Goal: Task Accomplishment & Management: Manage account settings

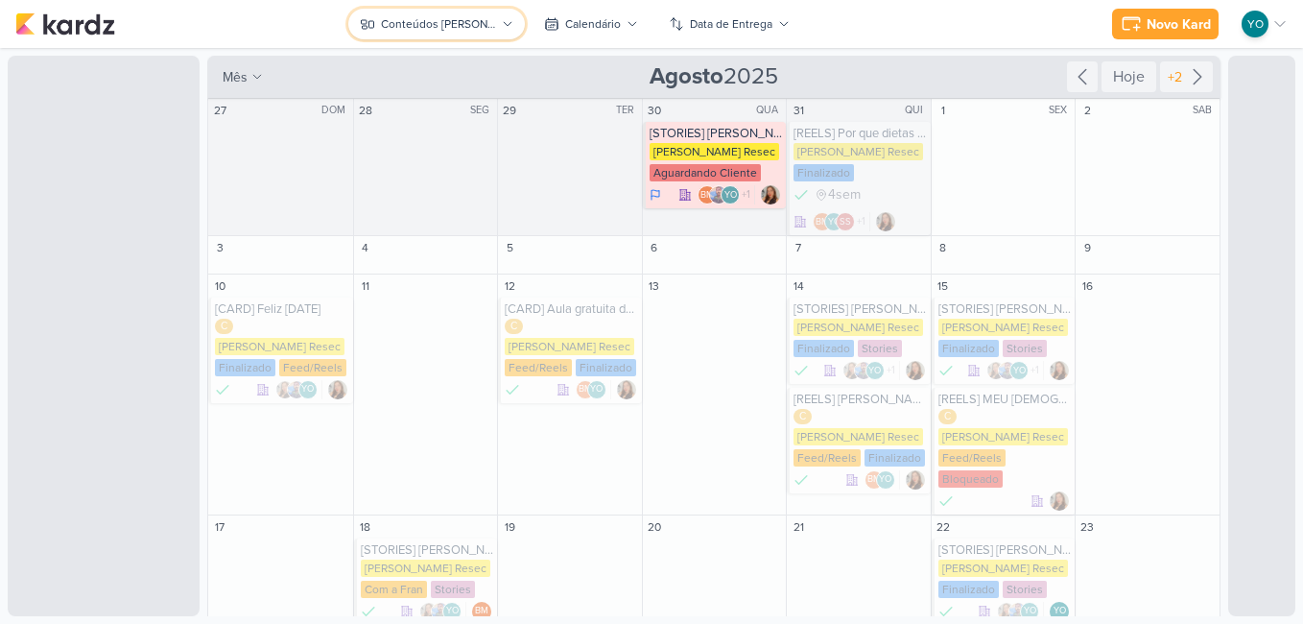
click at [474, 26] on div "Conteúdos [PERSON_NAME]" at bounding box center [438, 23] width 115 height 17
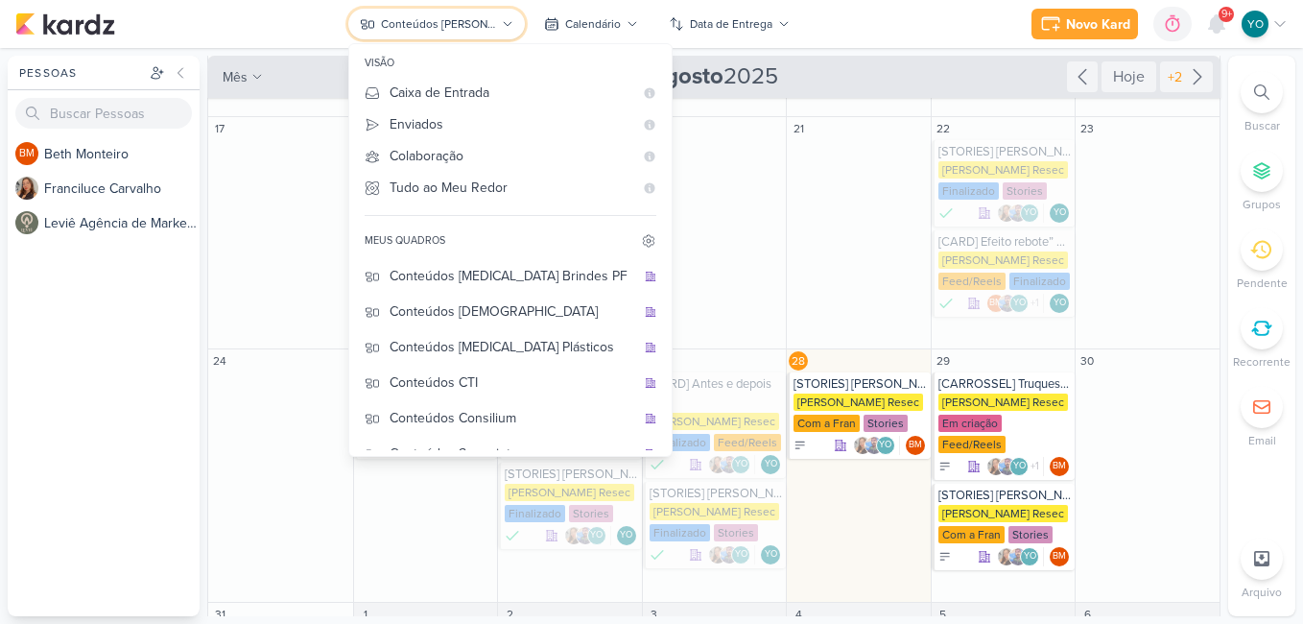
scroll to position [479, 0]
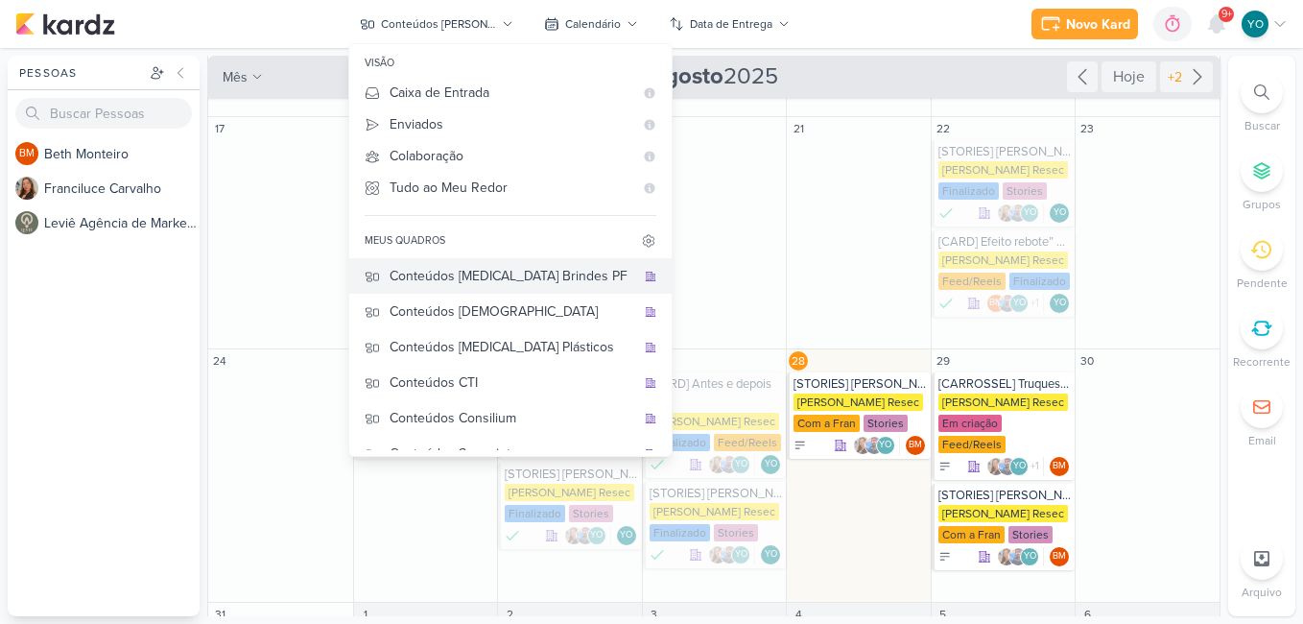
click at [552, 267] on div "Conteúdos [MEDICAL_DATA] Brindes PF" at bounding box center [512, 276] width 246 height 20
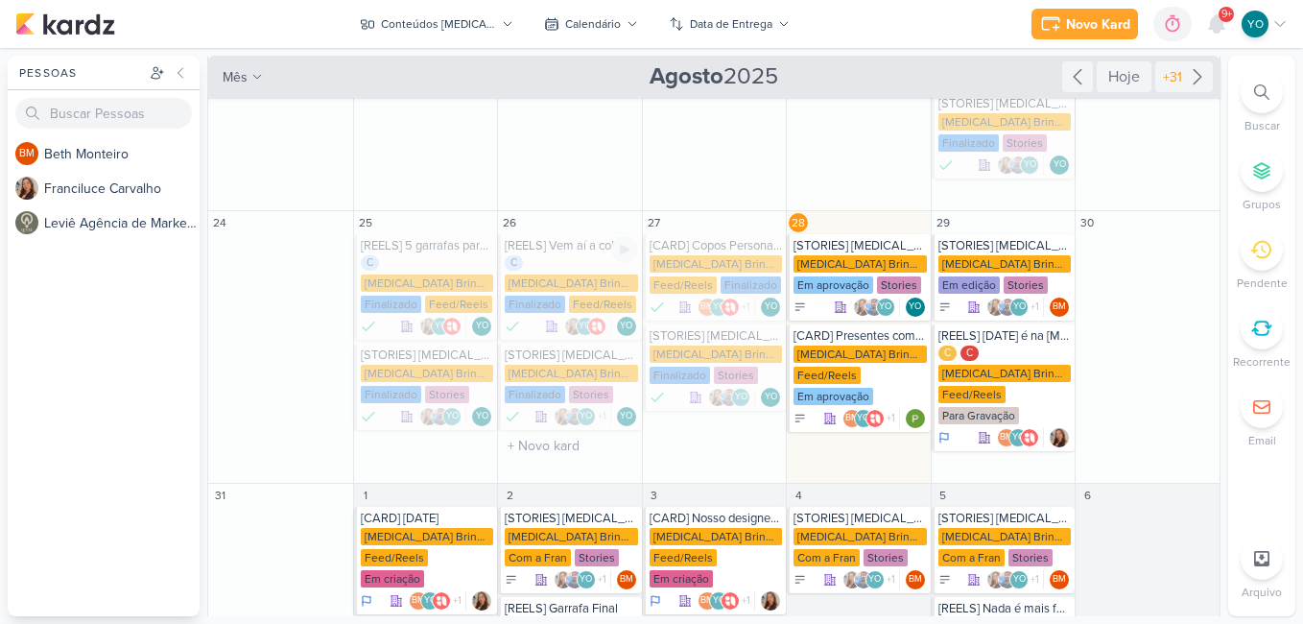
scroll to position [452, 0]
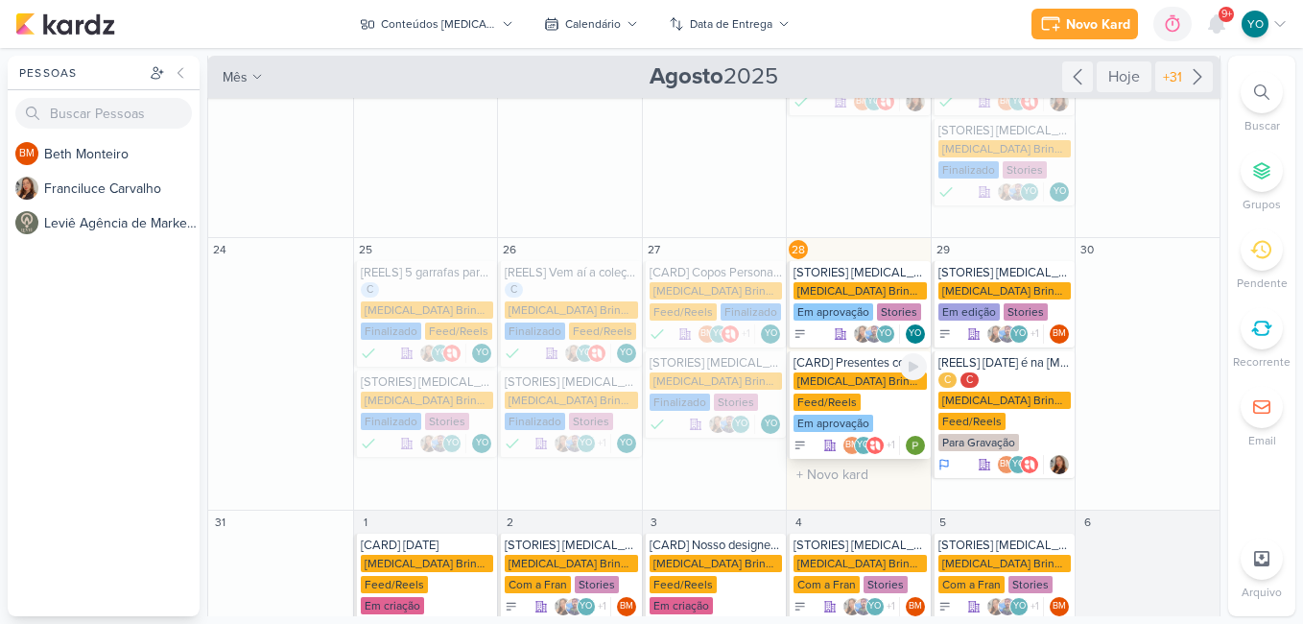
click at [843, 372] on div "[MEDICAL_DATA] Brindes PF" at bounding box center [859, 380] width 133 height 17
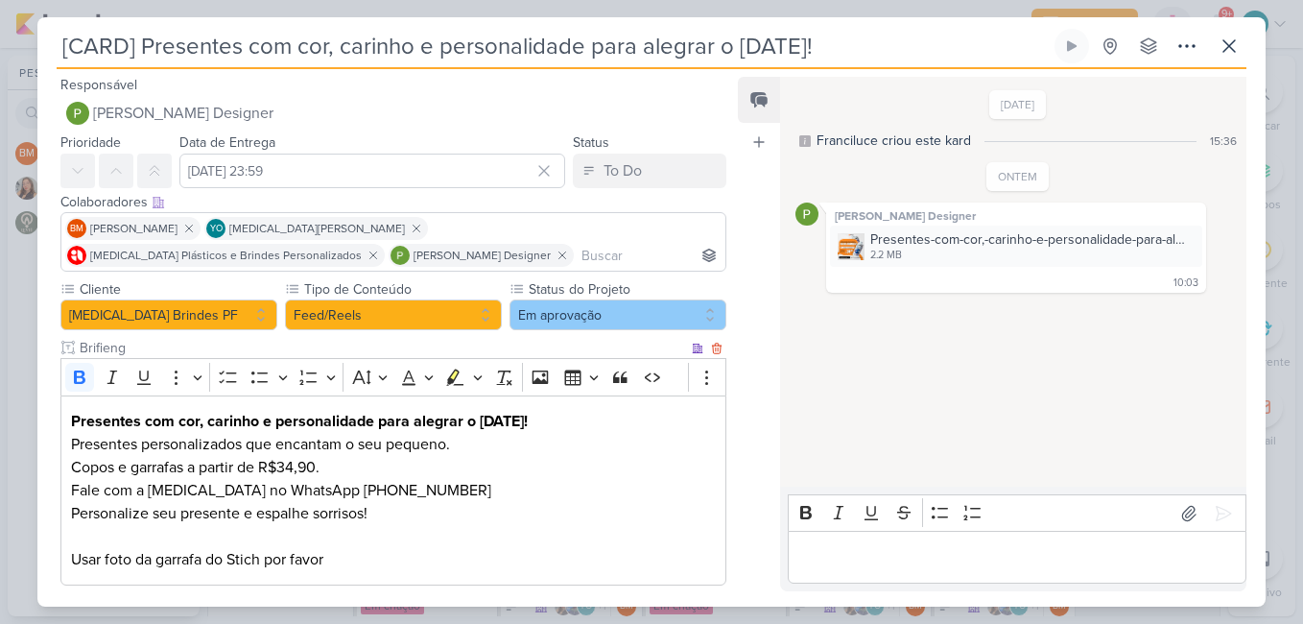
scroll to position [101, 0]
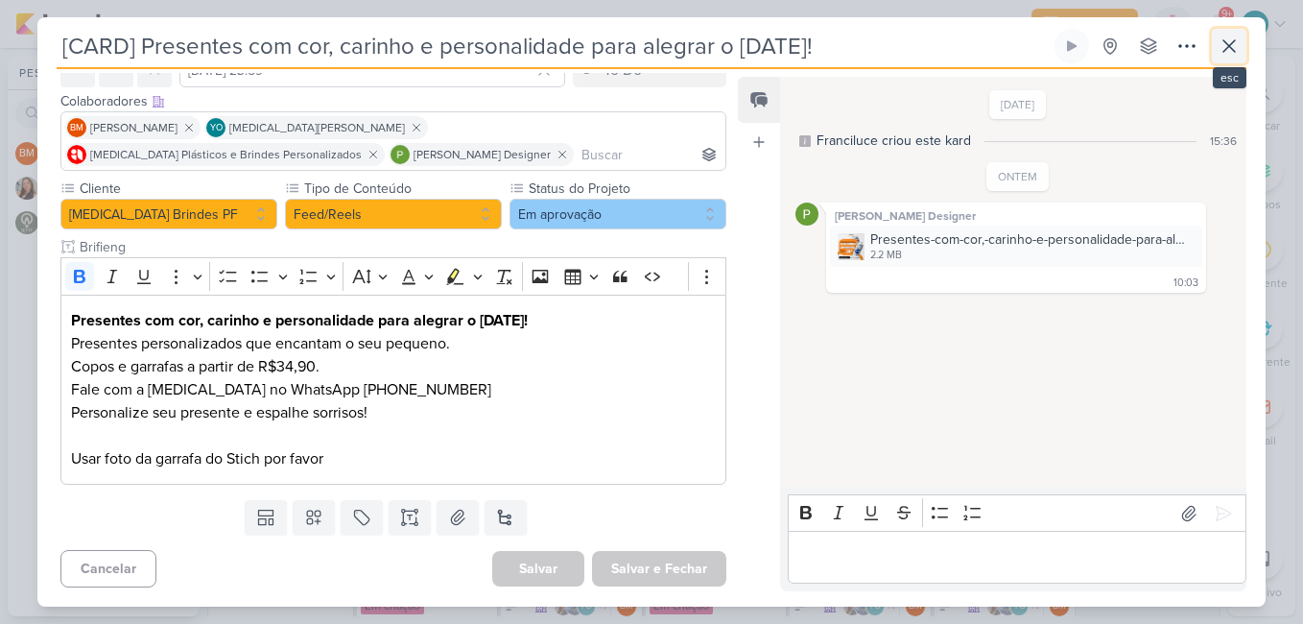
click at [1218, 44] on icon at bounding box center [1228, 46] width 23 height 23
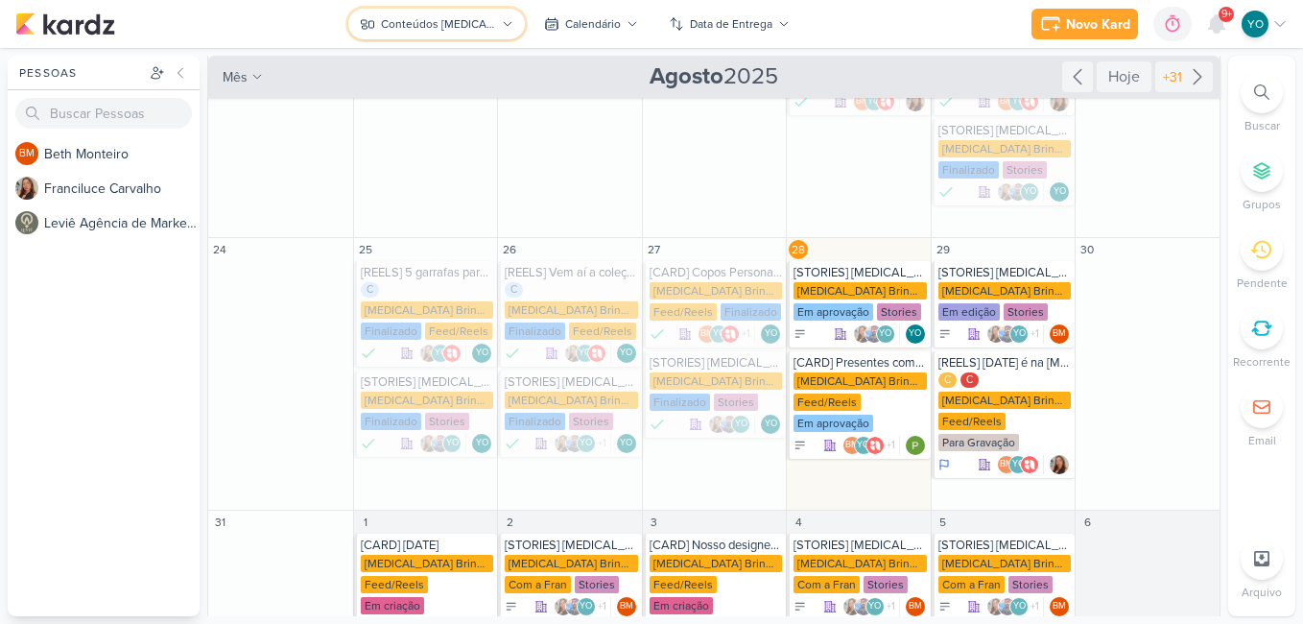
click at [488, 18] on div "Conteúdos [MEDICAL_DATA] Brindes PF" at bounding box center [438, 23] width 115 height 17
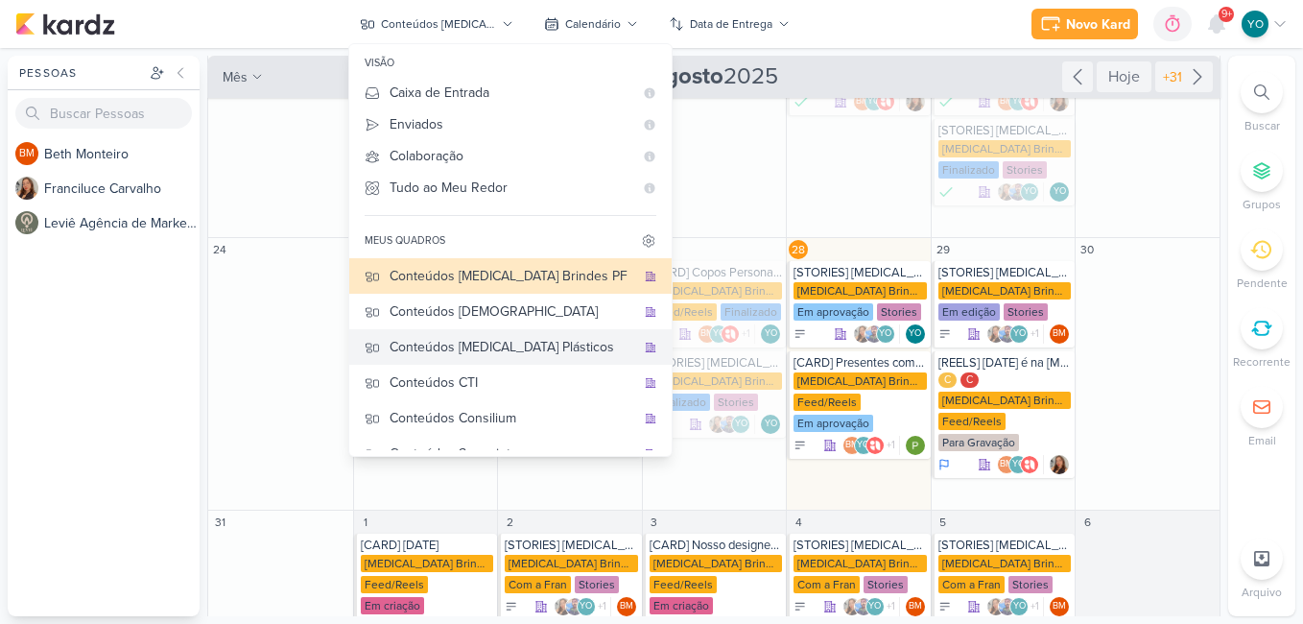
click at [545, 341] on div "Conteúdos [MEDICAL_DATA] Plásticos" at bounding box center [512, 347] width 246 height 20
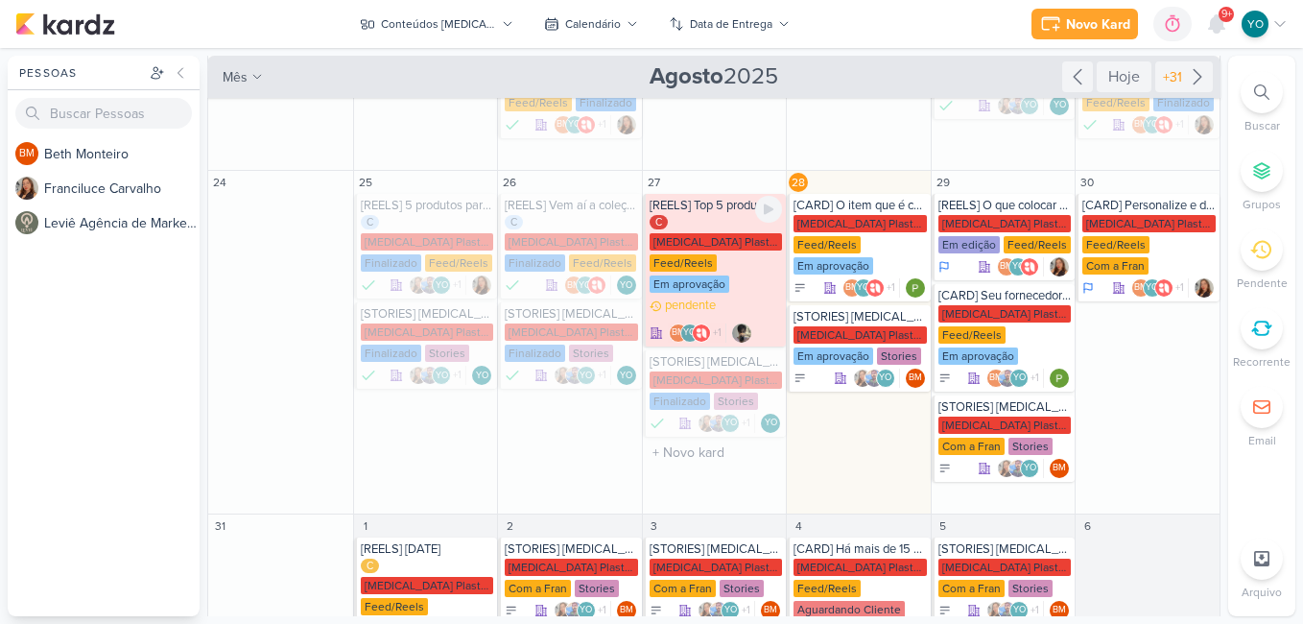
scroll to position [475, 0]
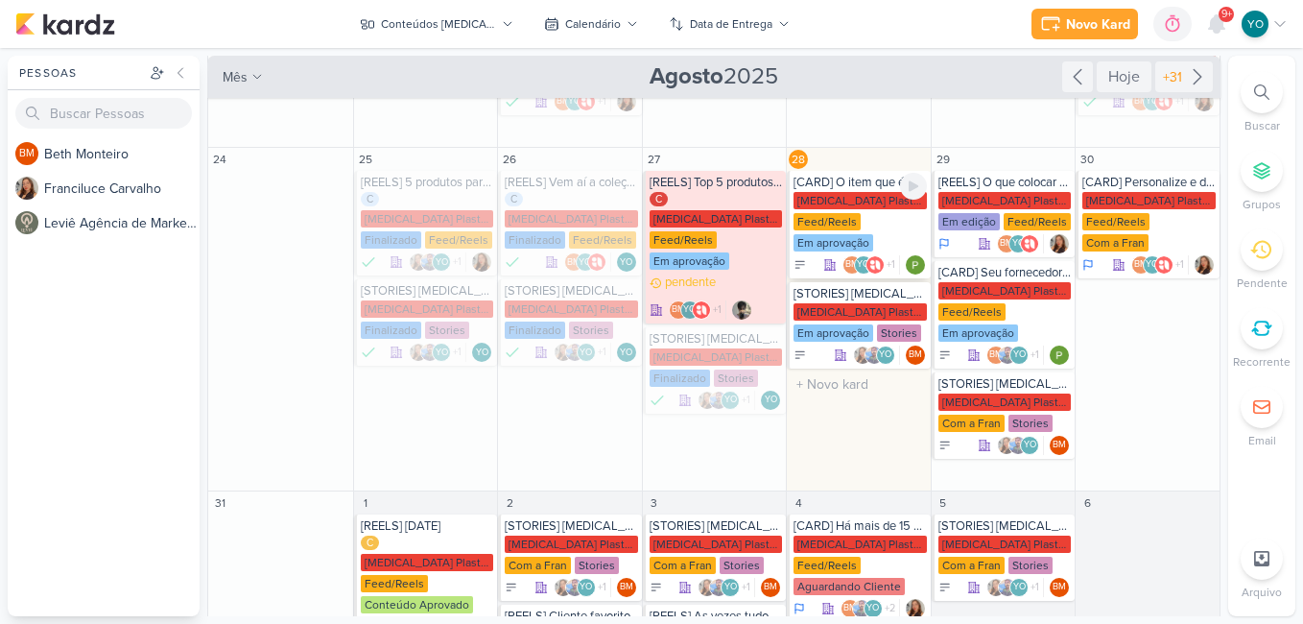
click at [887, 194] on div "[MEDICAL_DATA] Plasticos PJ Feed/Reels Em aprovação" at bounding box center [859, 222] width 133 height 61
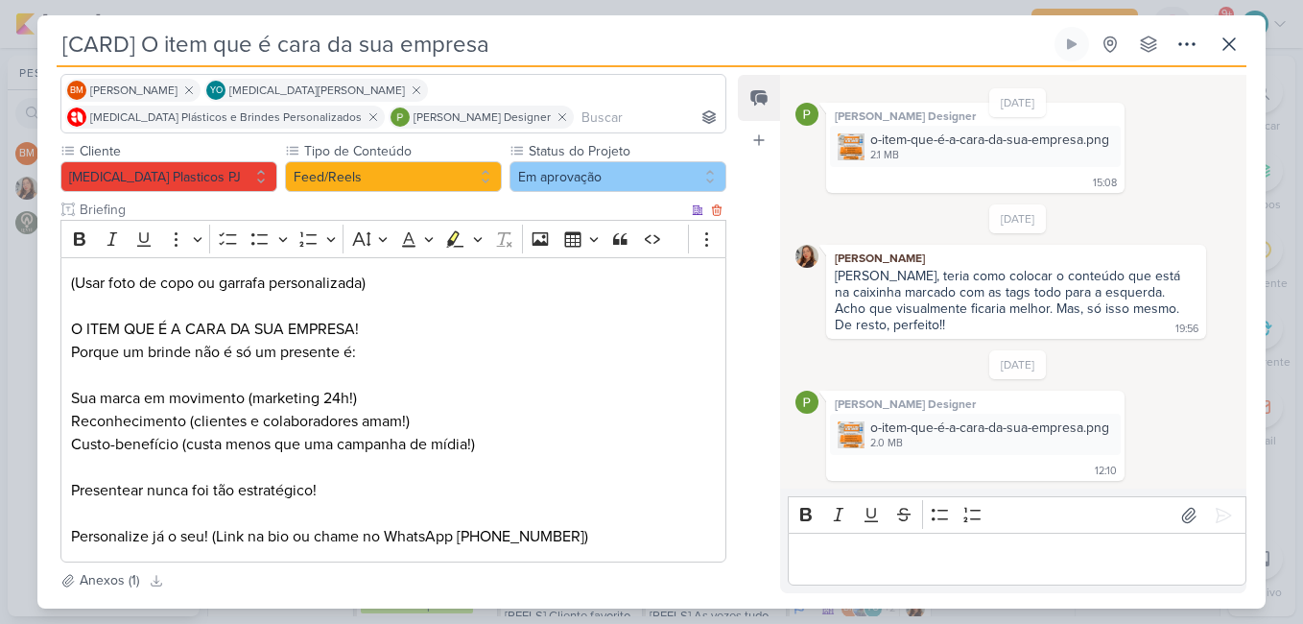
scroll to position [40, 0]
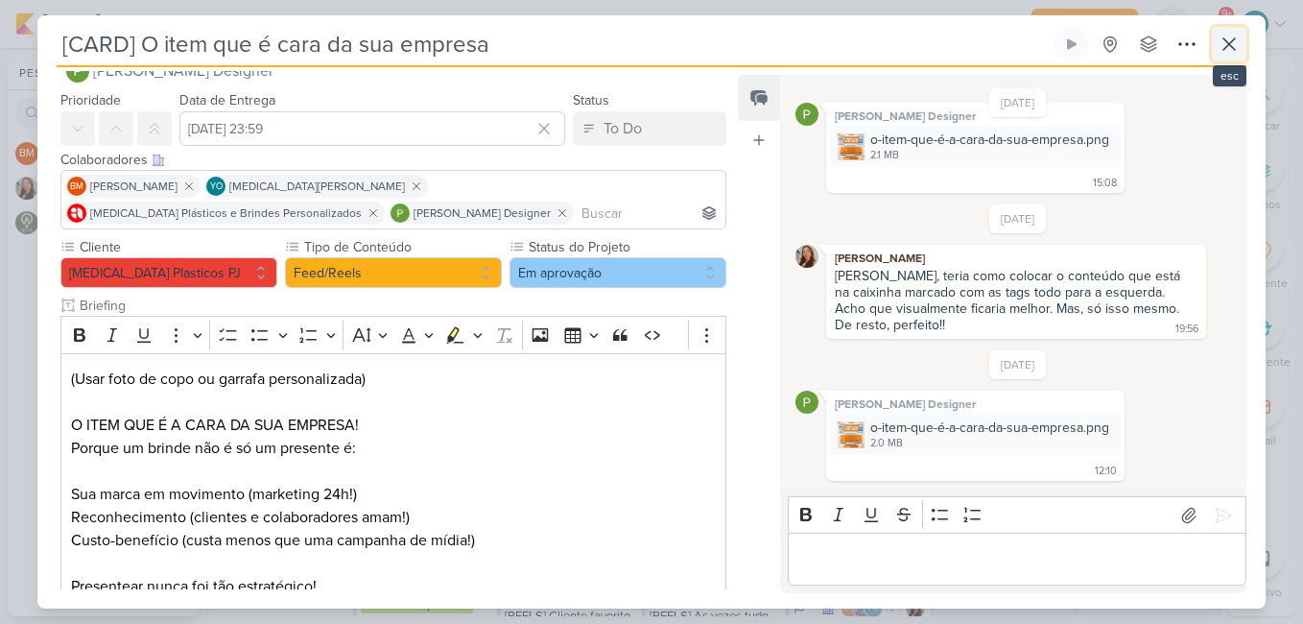
click at [1233, 41] on icon at bounding box center [1229, 44] width 12 height 12
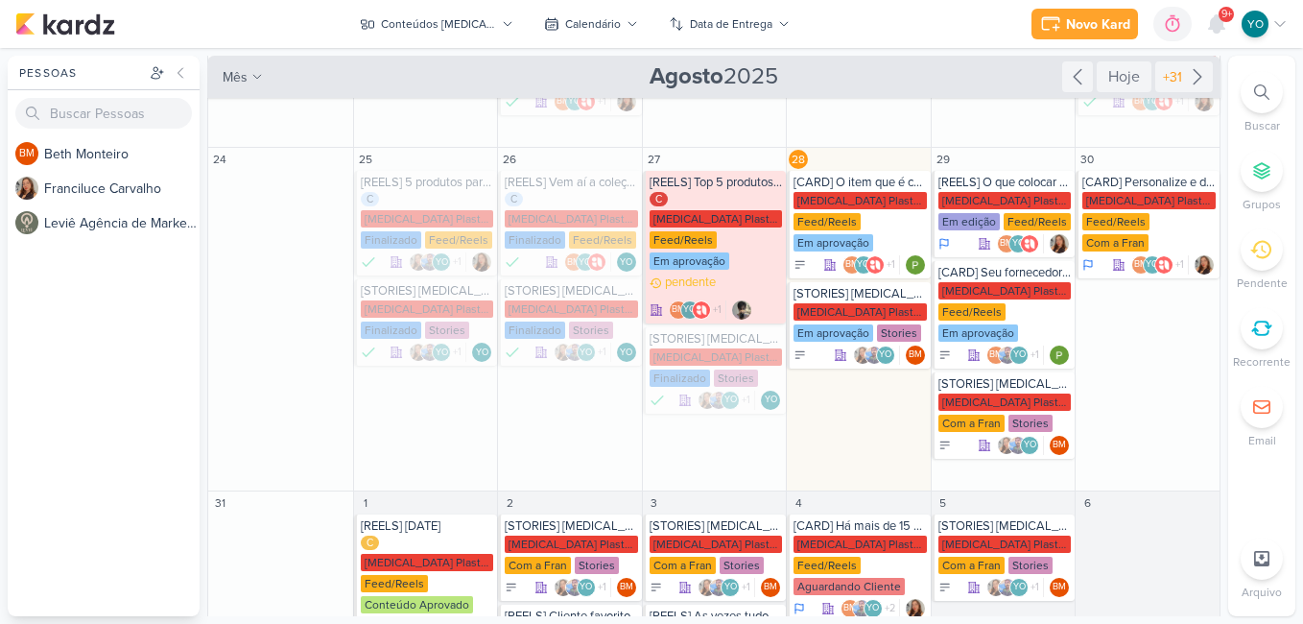
click at [1233, 41] on div "Novo Kard Ctrl + k 0h0m Sessão desligada... Hoje 0h0m Semana 0h0m Mês 0h0m" at bounding box center [651, 24] width 1272 height 48
click at [485, 27] on div "Conteúdos [MEDICAL_DATA] Plásticos" at bounding box center [438, 23] width 115 height 17
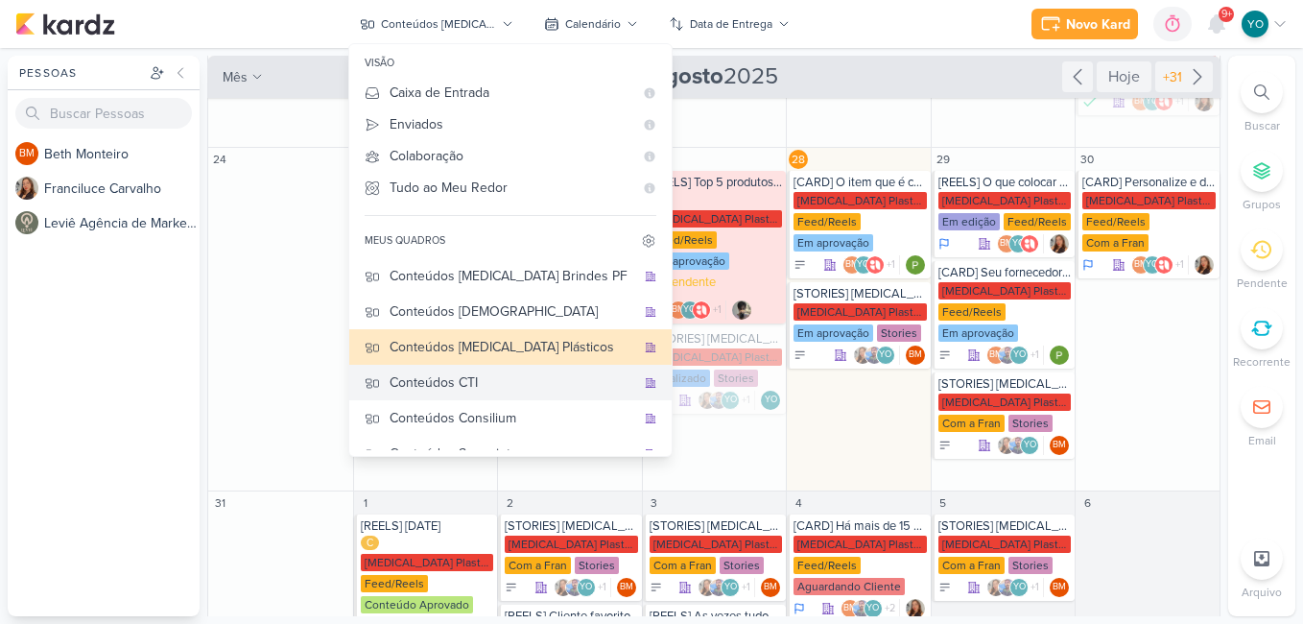
click at [512, 391] on div "Conteúdos CTI" at bounding box center [512, 382] width 246 height 20
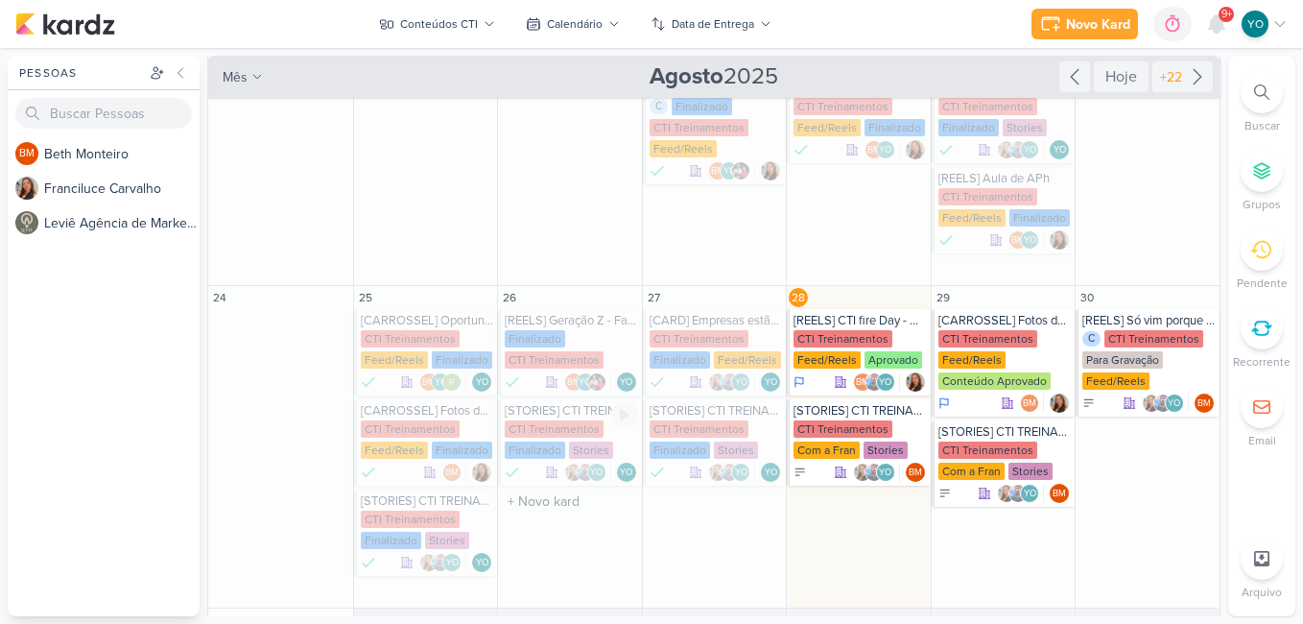
scroll to position [542, 0]
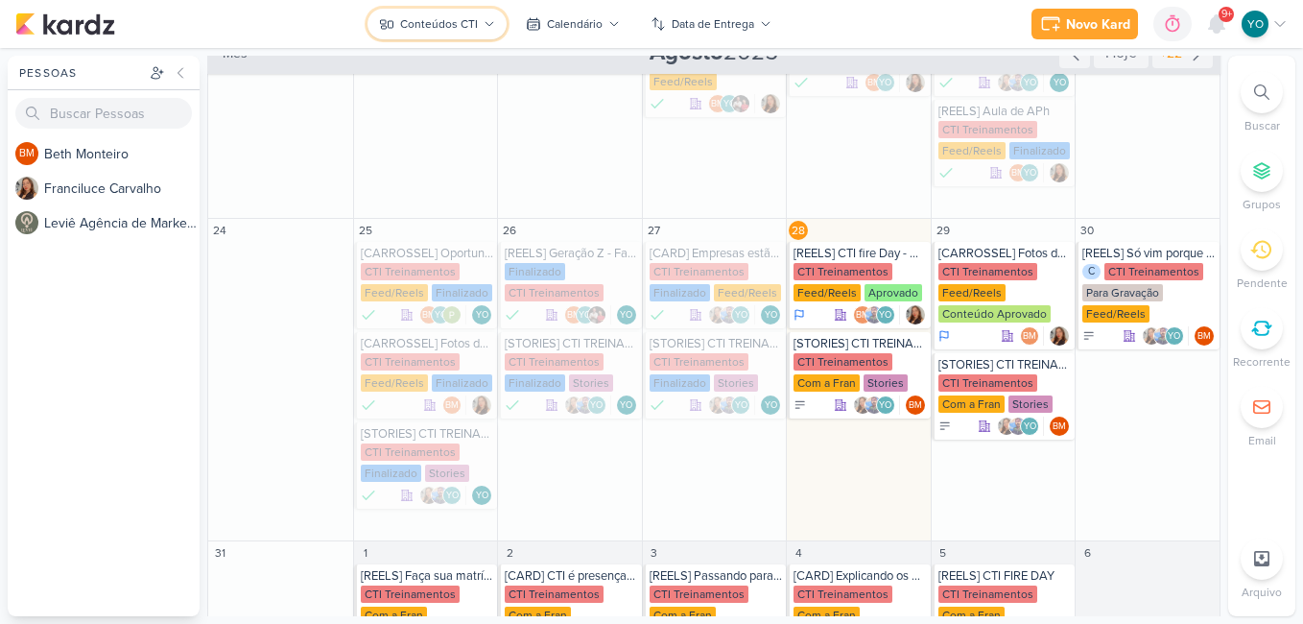
click at [452, 13] on button "Conteúdos CTI" at bounding box center [436, 24] width 139 height 31
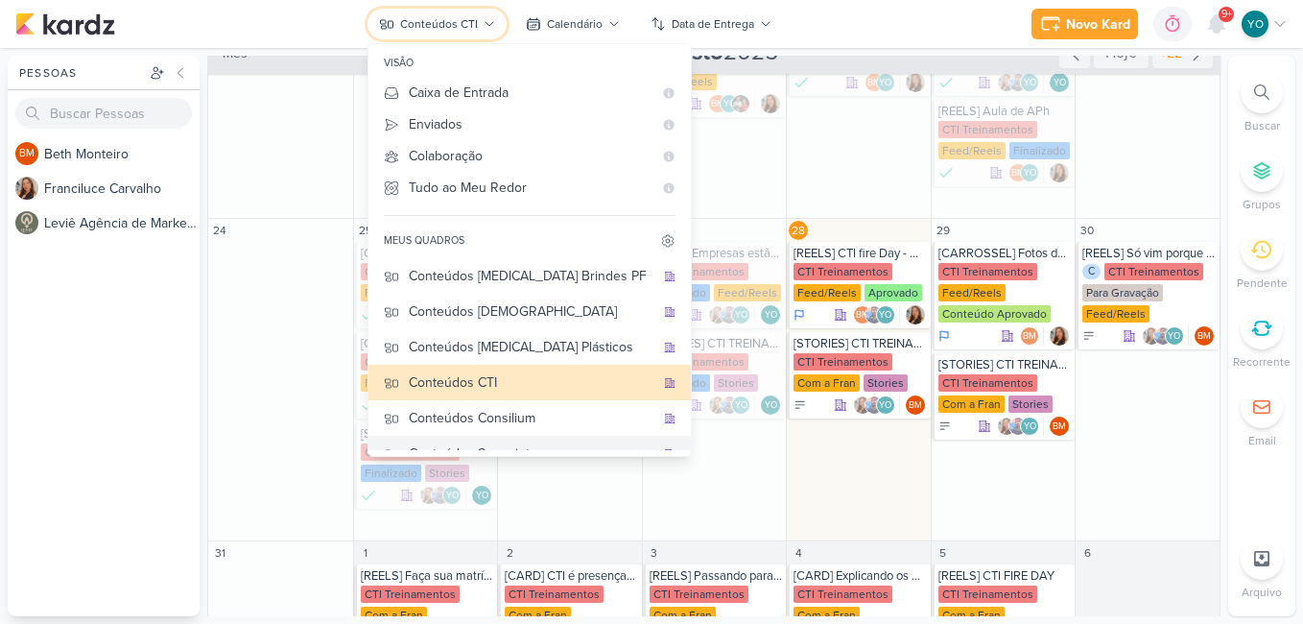
scroll to position [57, 0]
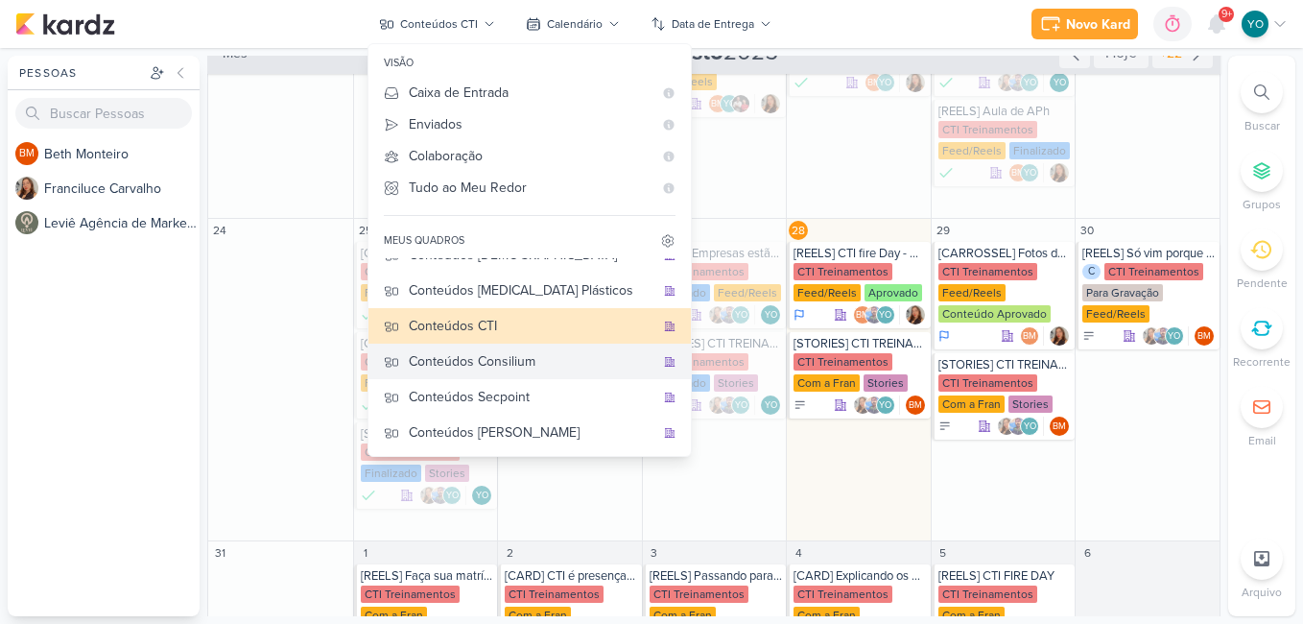
click at [495, 369] on div "Conteúdos Consilium" at bounding box center [532, 361] width 246 height 20
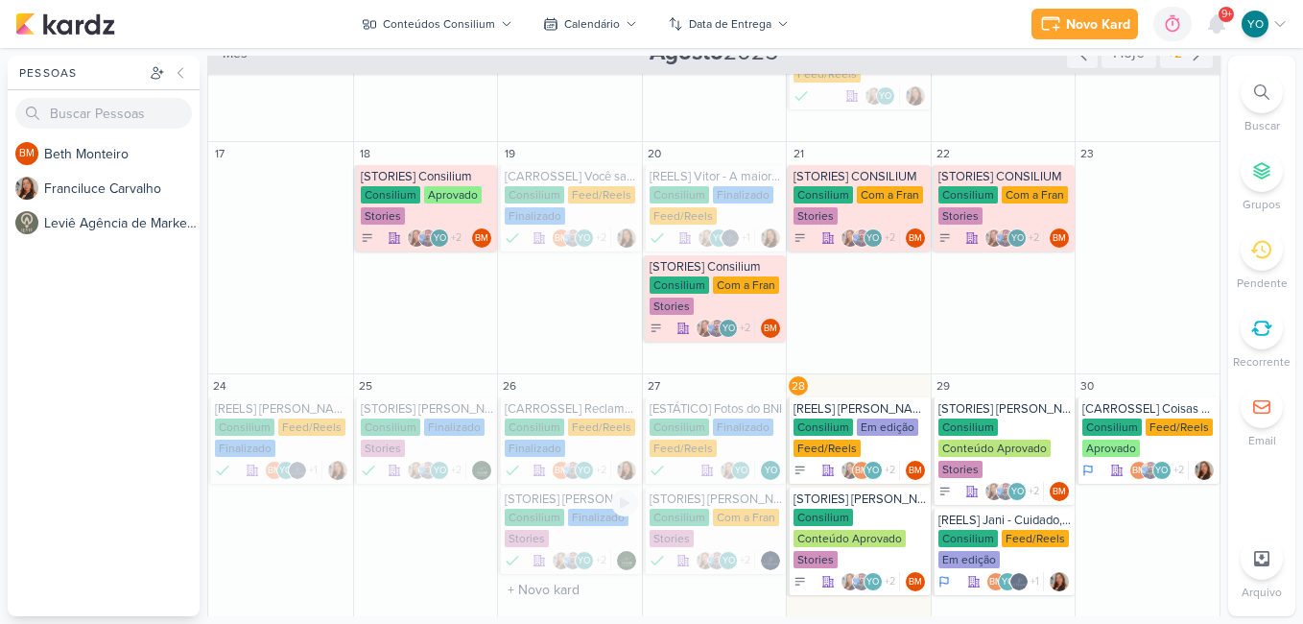
scroll to position [697, 0]
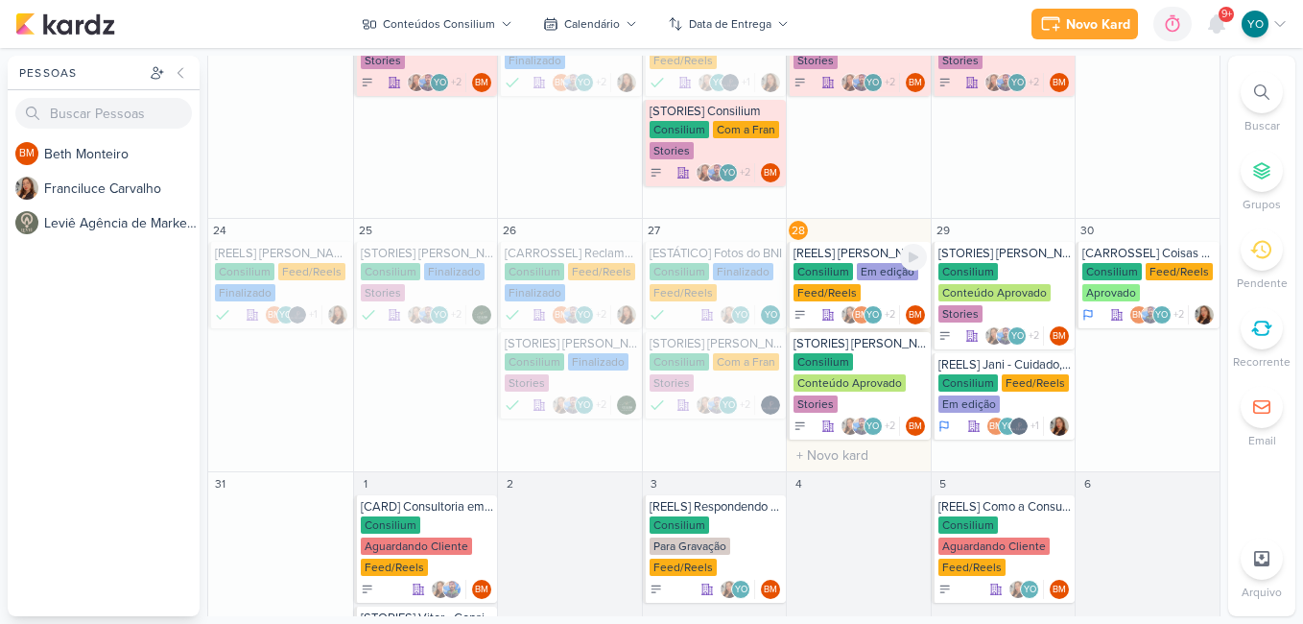
click at [839, 298] on div "Feed/Reels" at bounding box center [826, 292] width 67 height 17
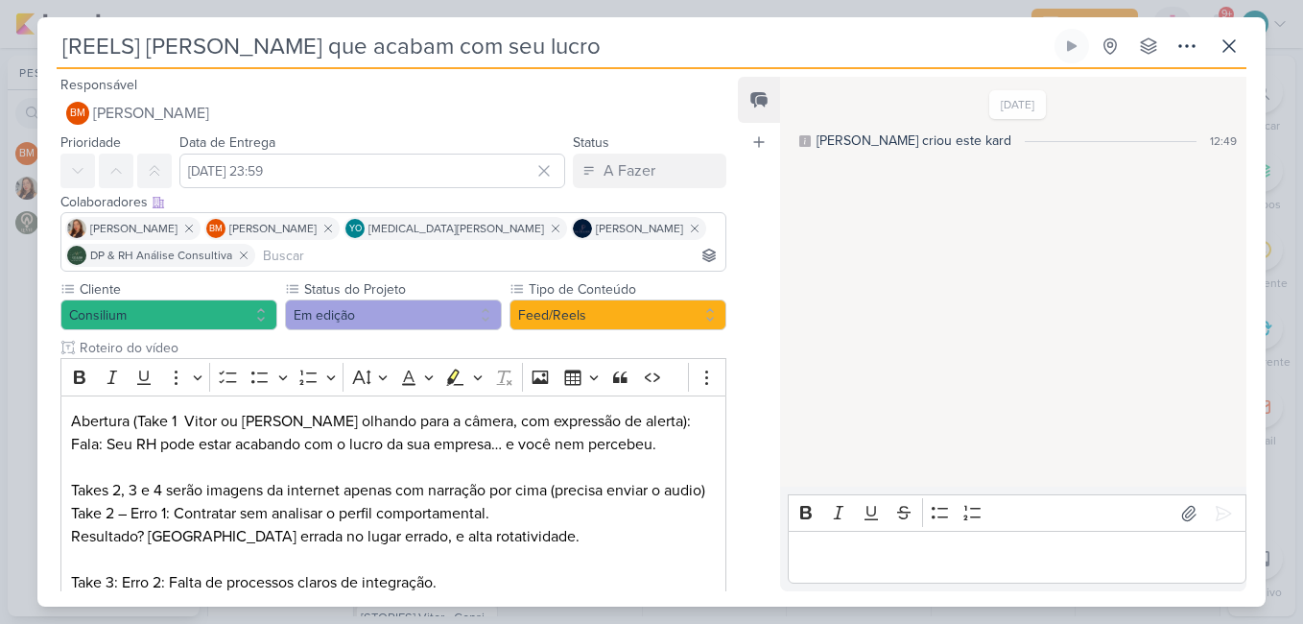
scroll to position [377, 0]
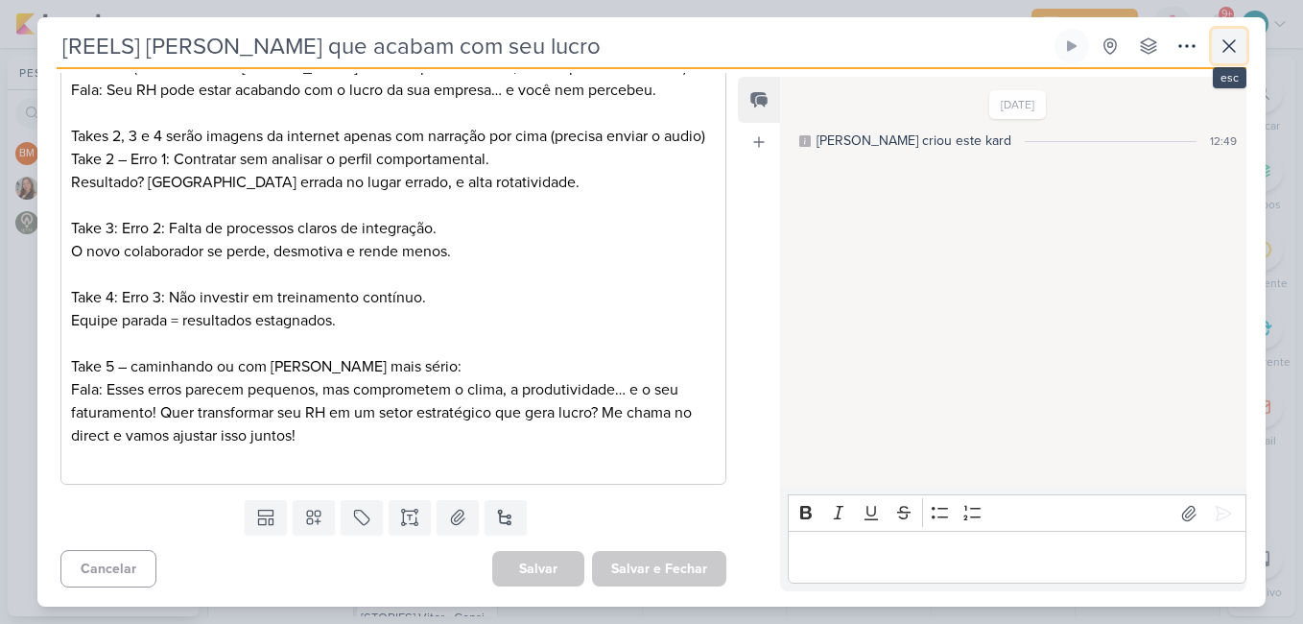
click at [1231, 48] on icon at bounding box center [1229, 46] width 12 height 12
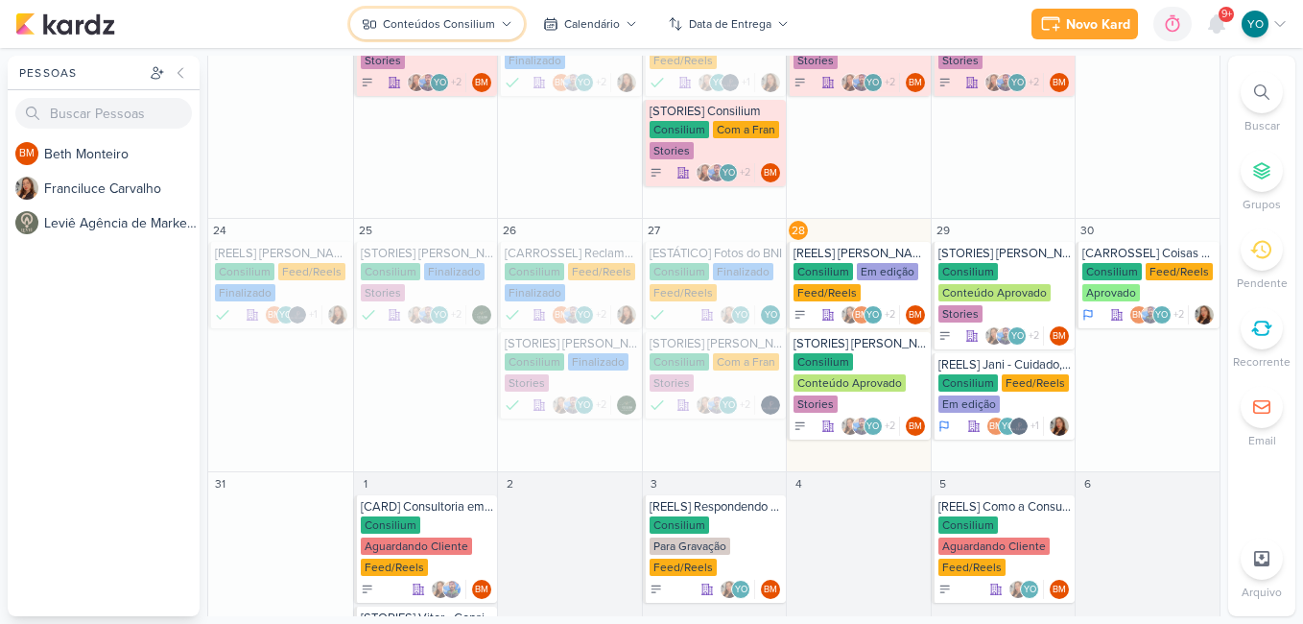
click at [482, 23] on div "Conteúdos Consilium" at bounding box center [439, 23] width 112 height 17
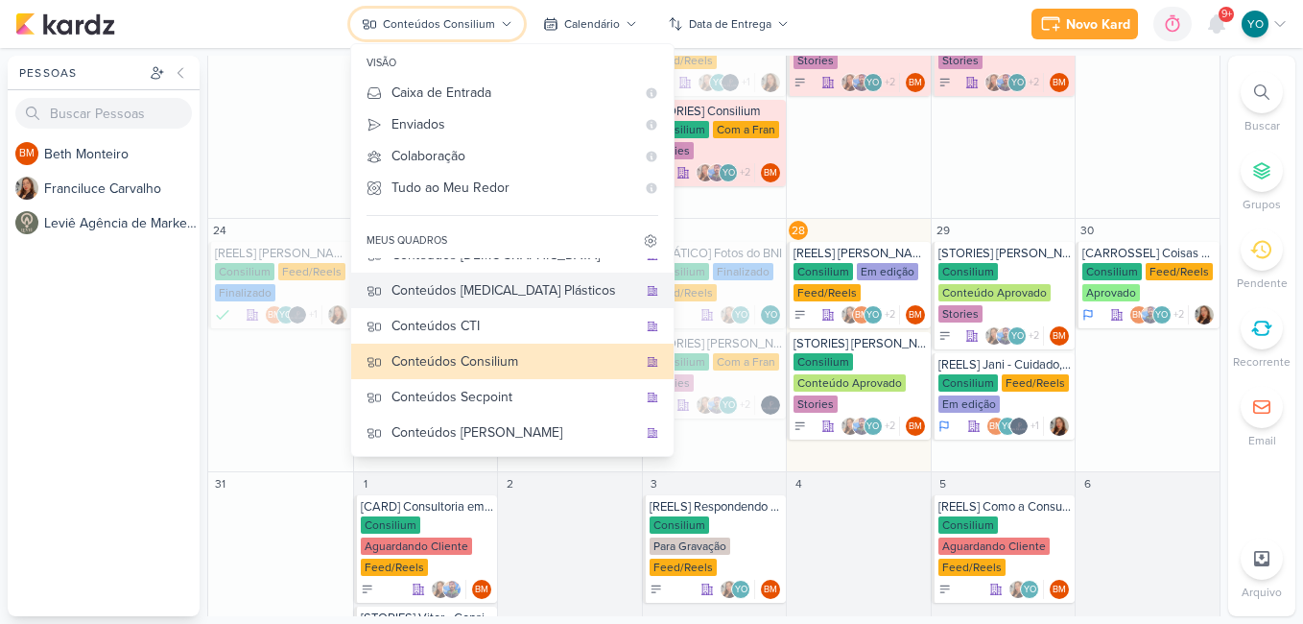
scroll to position [0, 0]
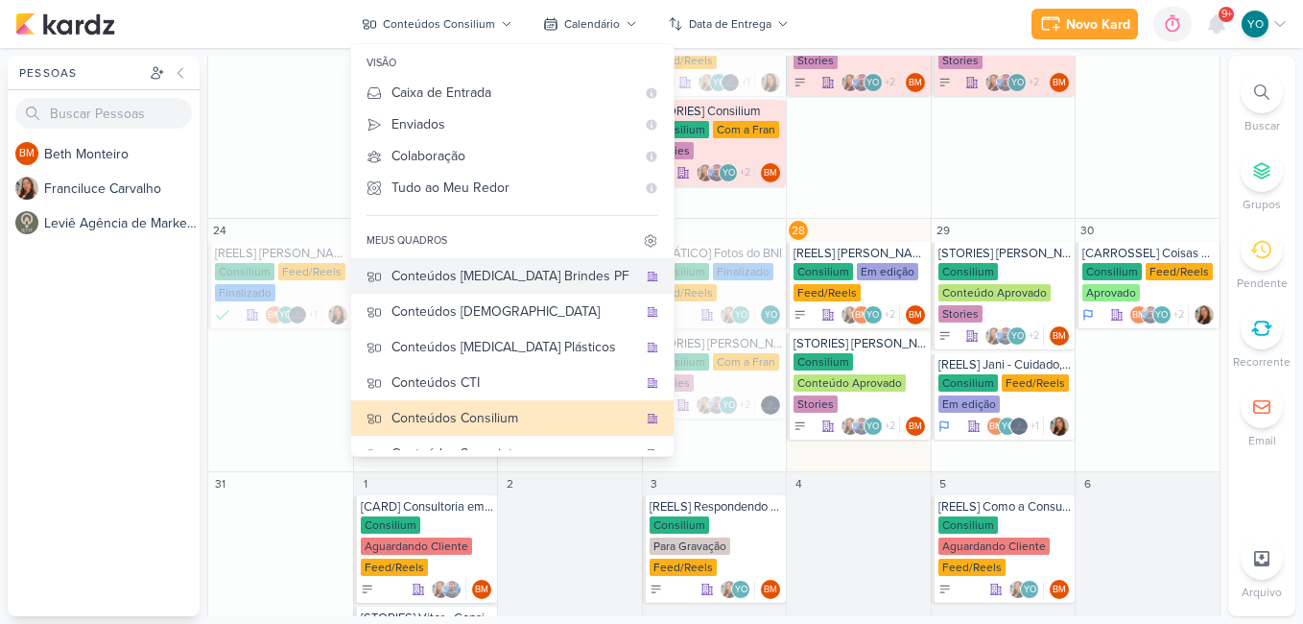
click at [543, 271] on div "Conteúdos [MEDICAL_DATA] Brindes PF" at bounding box center [514, 276] width 246 height 20
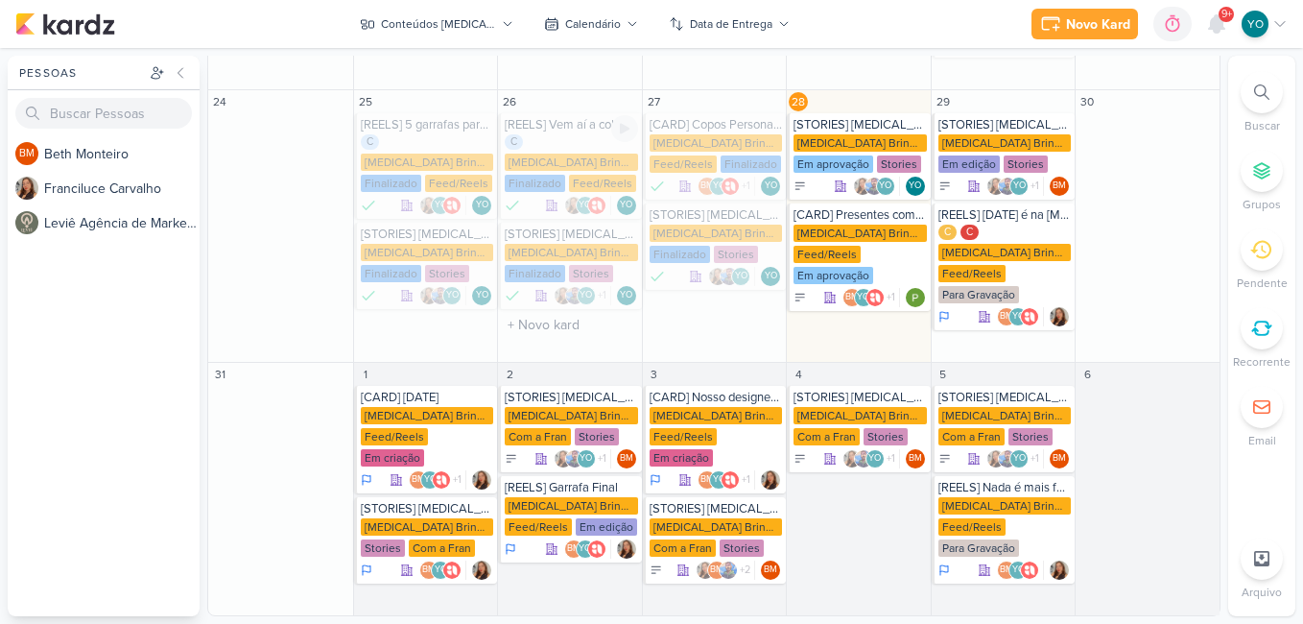
scroll to position [452, 0]
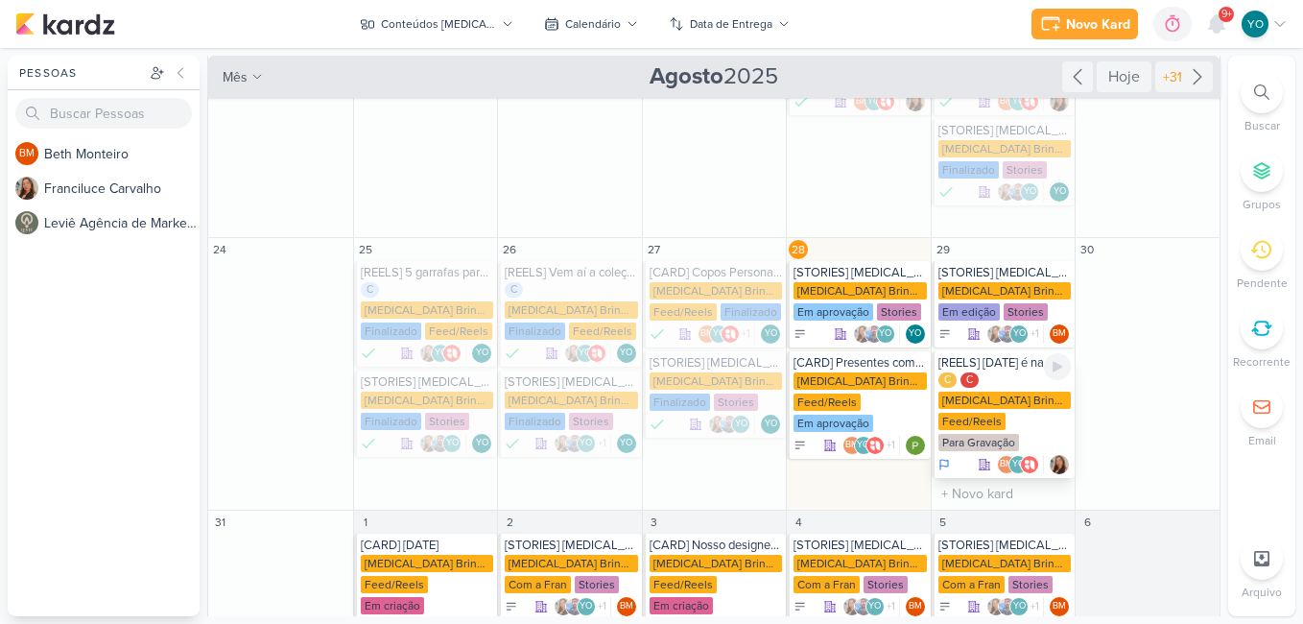
click at [1013, 391] on div "[MEDICAL_DATA] Brindes PF" at bounding box center [1004, 399] width 133 height 17
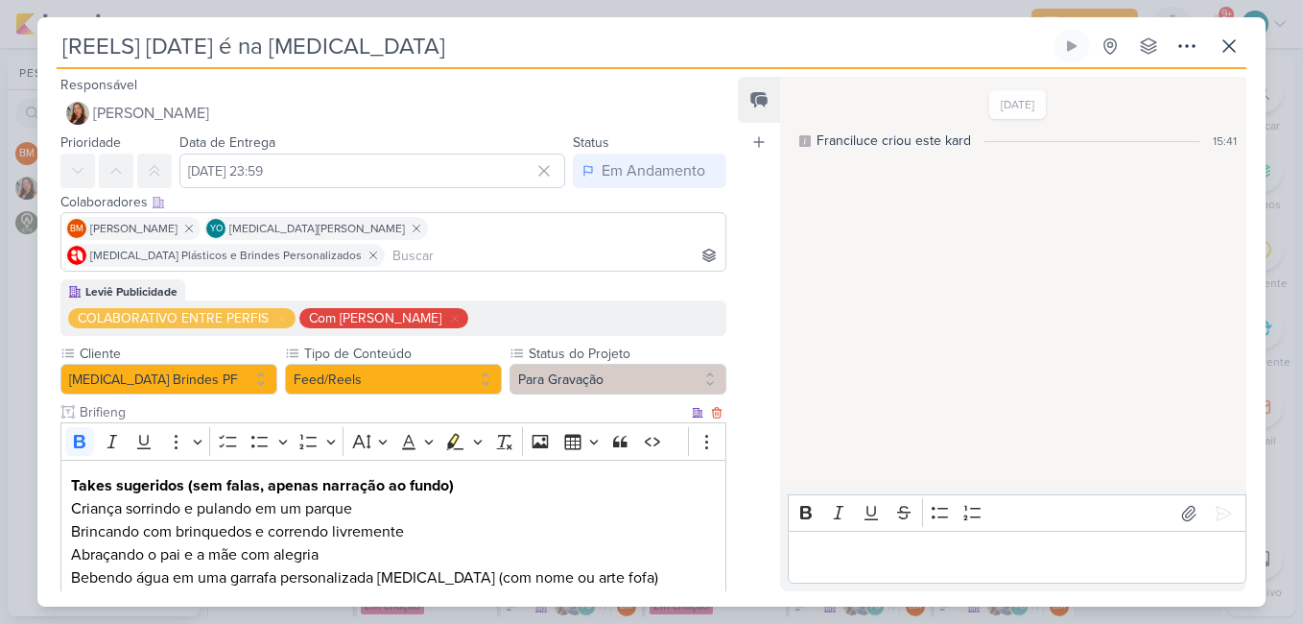
scroll to position [192, 0]
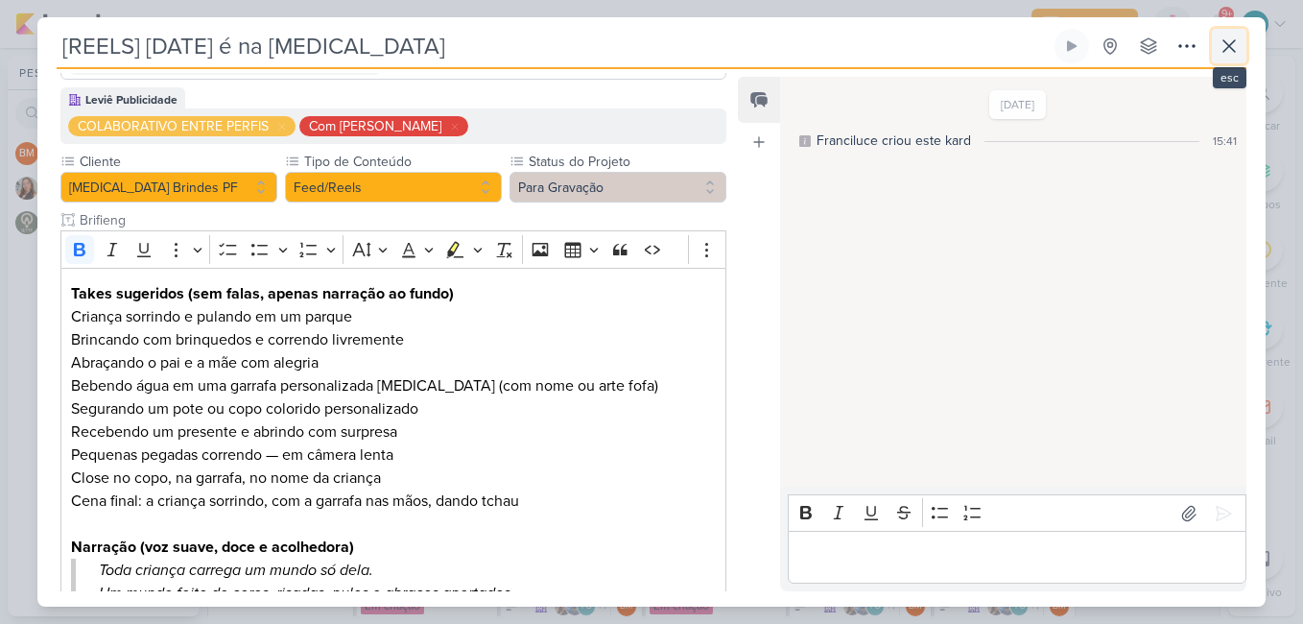
click at [1221, 38] on icon at bounding box center [1228, 46] width 23 height 23
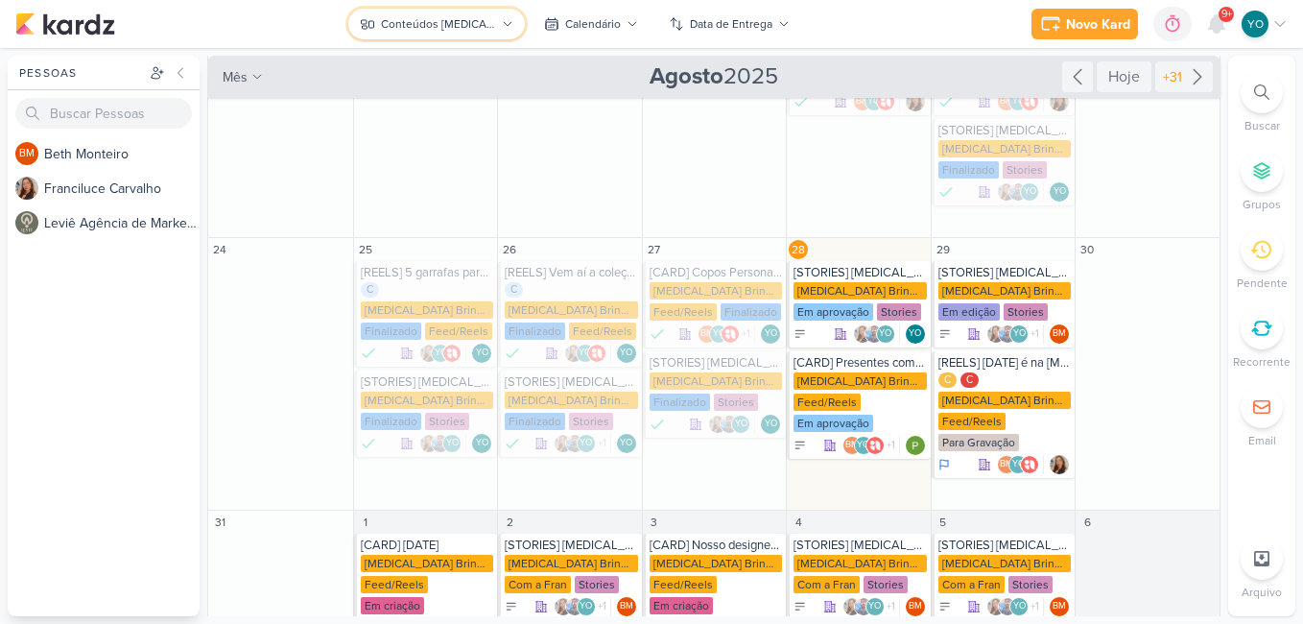
click at [507, 17] on button "Conteúdos [MEDICAL_DATA] Brindes PF" at bounding box center [436, 24] width 177 height 31
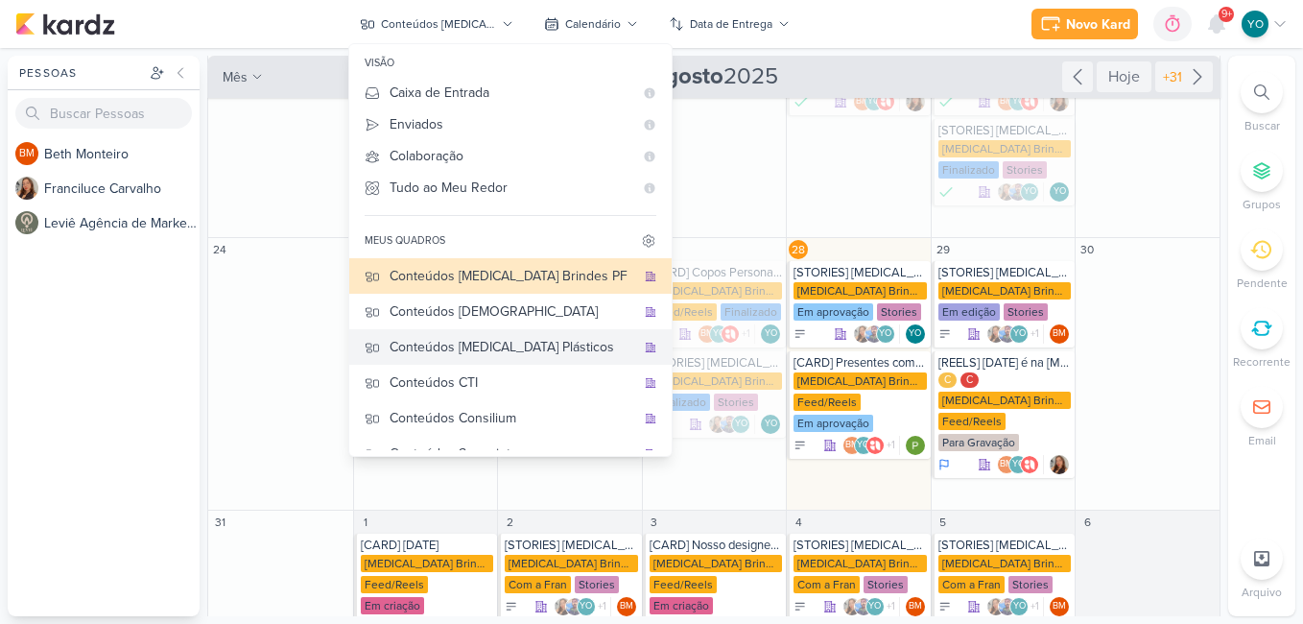
click at [495, 354] on div "Conteúdos [MEDICAL_DATA] Plásticos" at bounding box center [512, 347] width 246 height 20
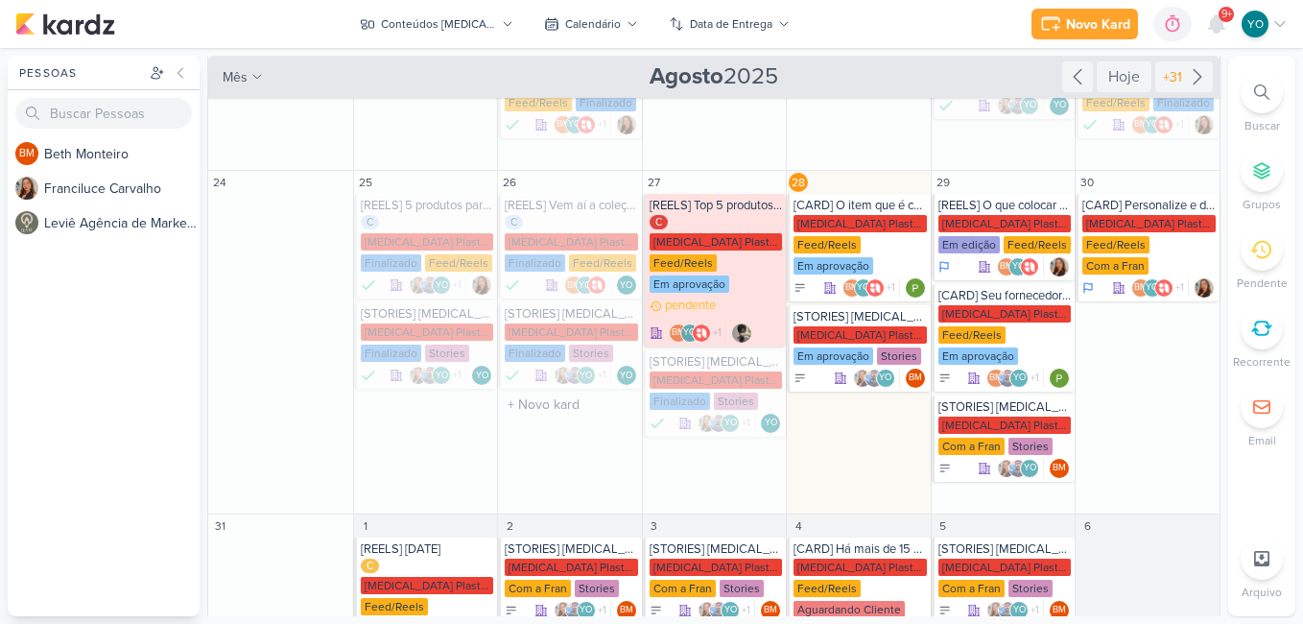
scroll to position [475, 0]
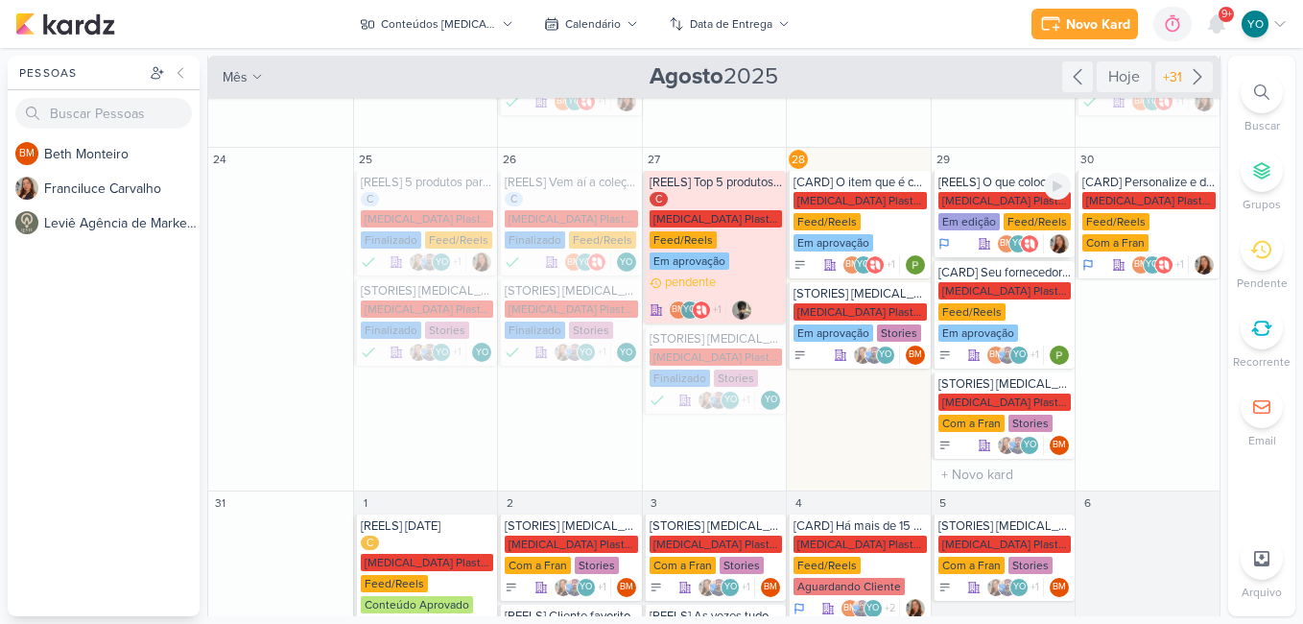
click at [973, 192] on div "[MEDICAL_DATA] Plasticos PJ" at bounding box center [1004, 200] width 133 height 17
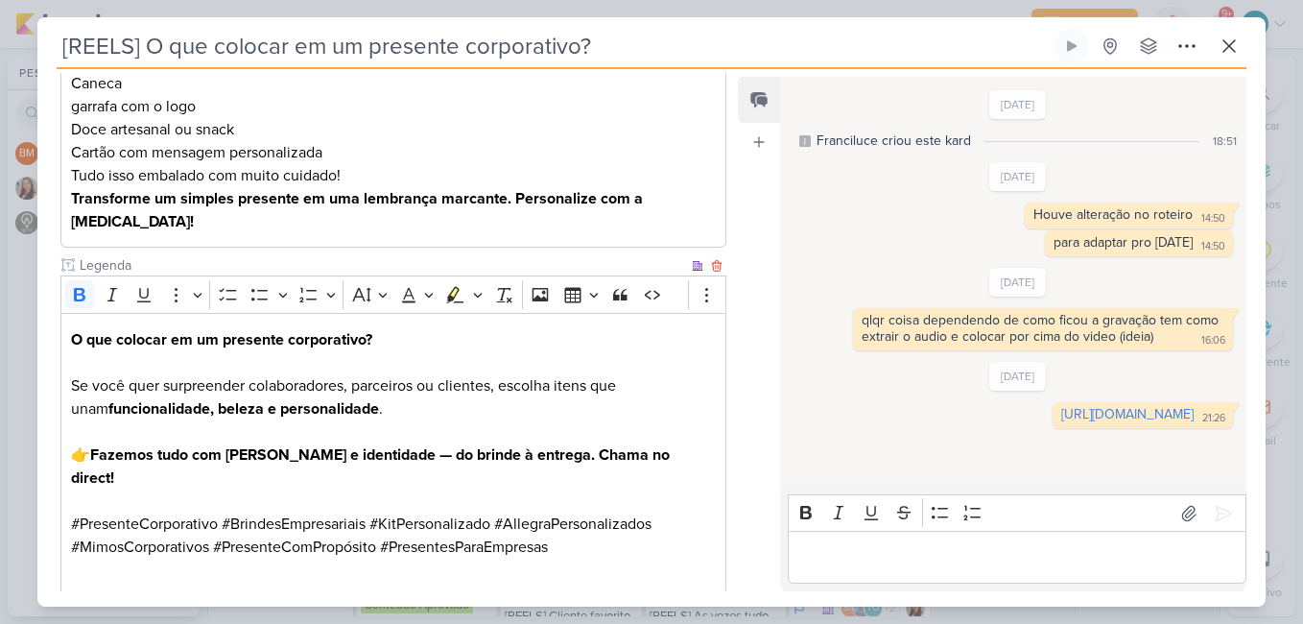
scroll to position [539, 0]
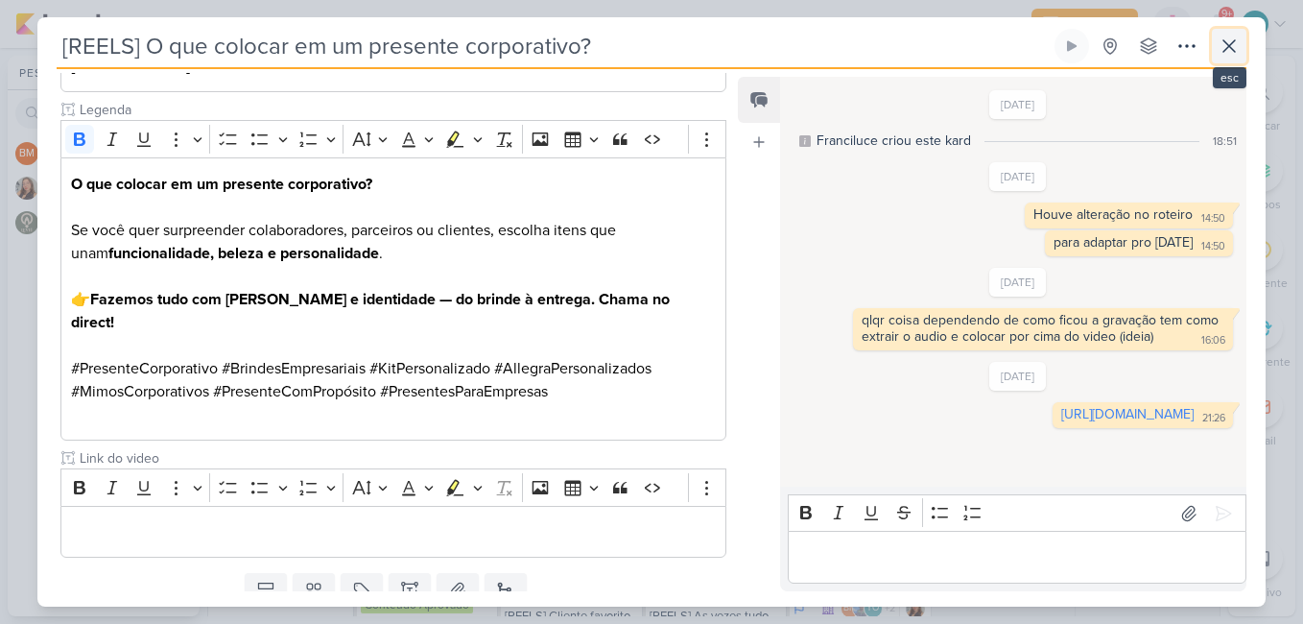
click at [1235, 45] on icon at bounding box center [1228, 46] width 23 height 23
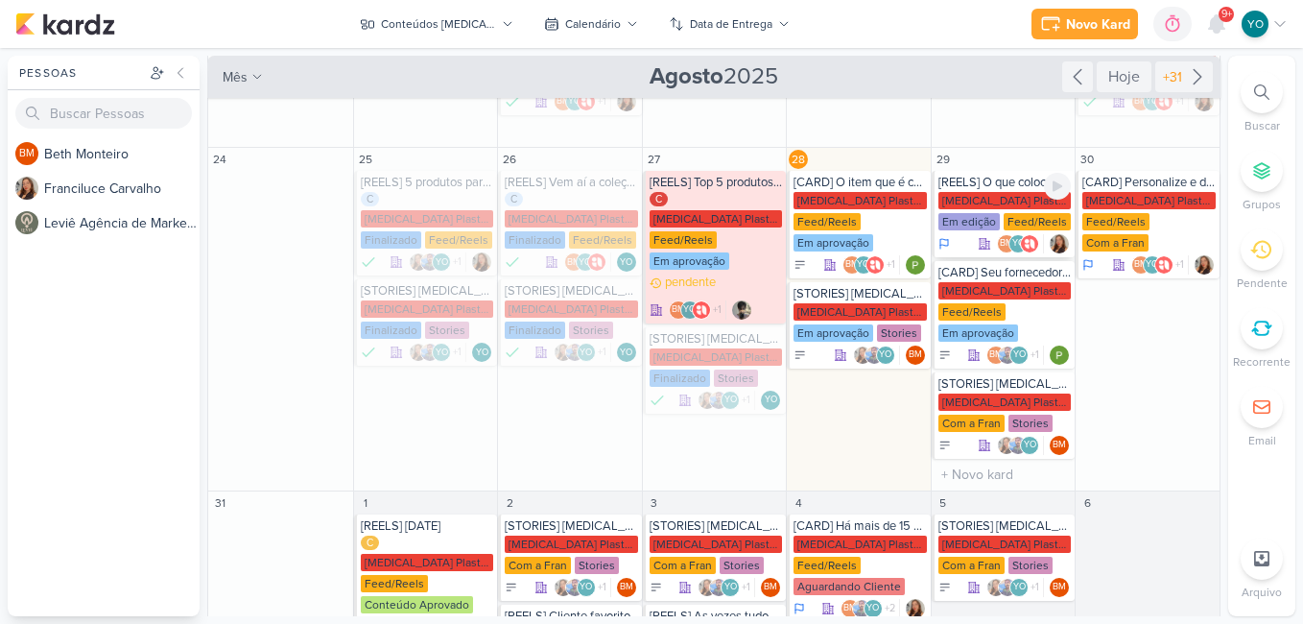
click at [1003, 213] on div "Feed/Reels" at bounding box center [1036, 221] width 67 height 17
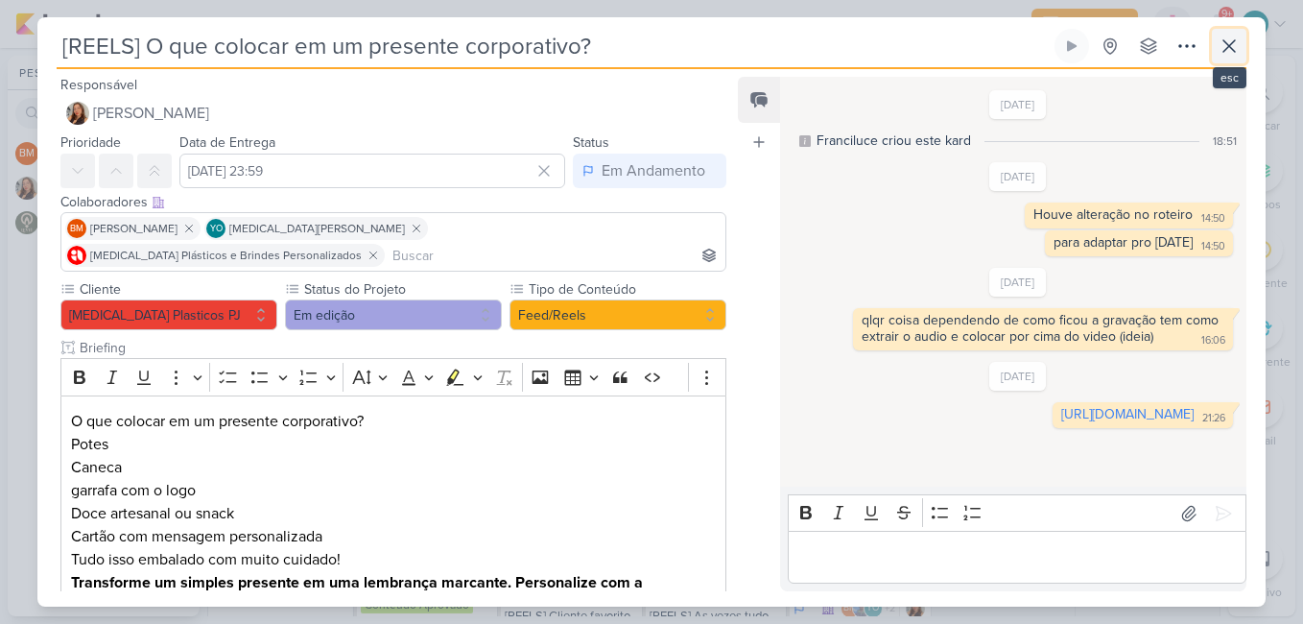
click at [1236, 49] on icon at bounding box center [1228, 46] width 23 height 23
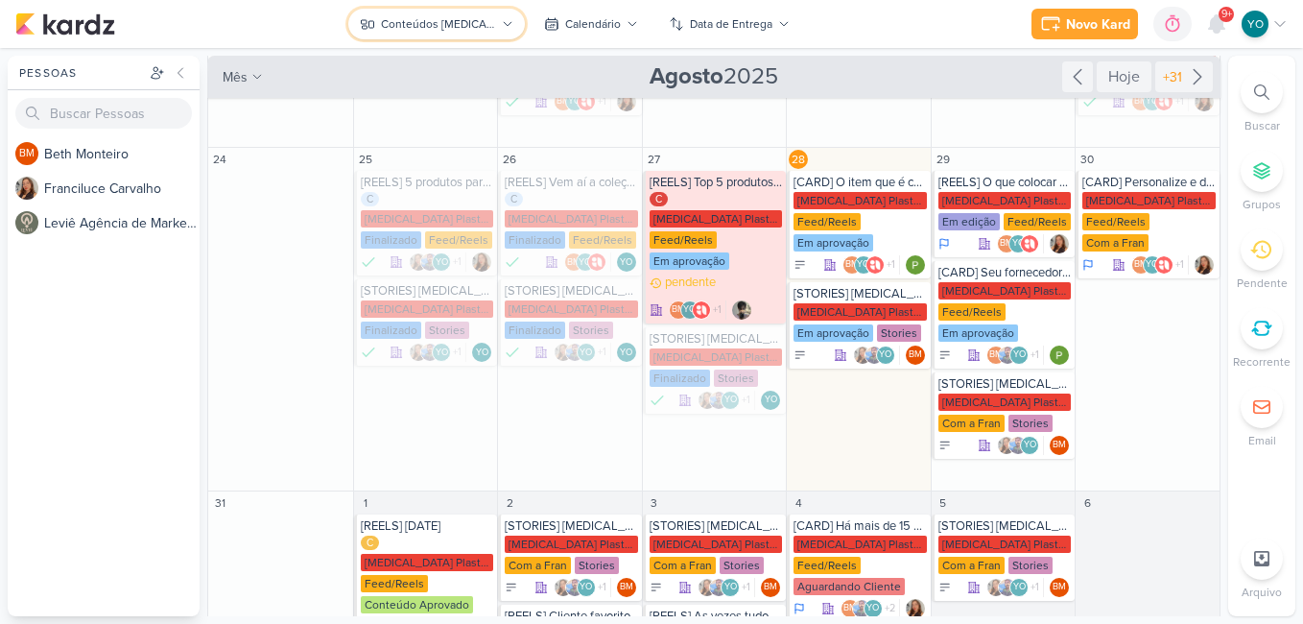
click at [489, 18] on div "Conteúdos [MEDICAL_DATA] Plásticos" at bounding box center [438, 23] width 115 height 17
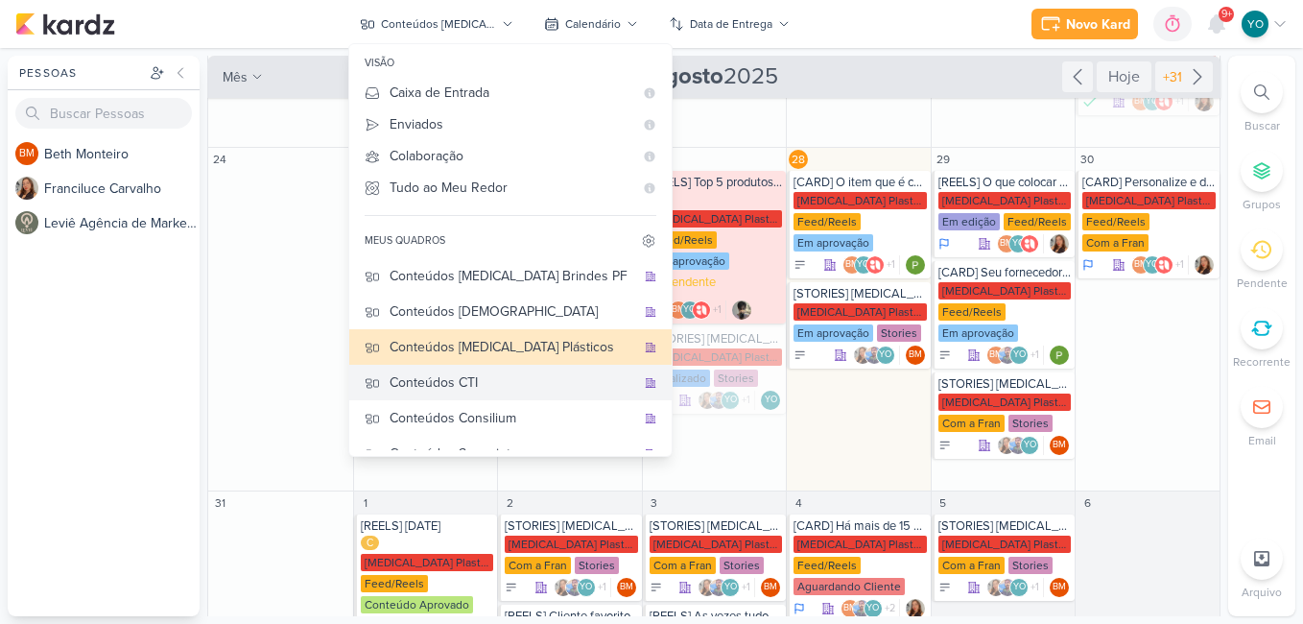
click at [511, 392] on div "Conteúdos CTI" at bounding box center [512, 382] width 246 height 20
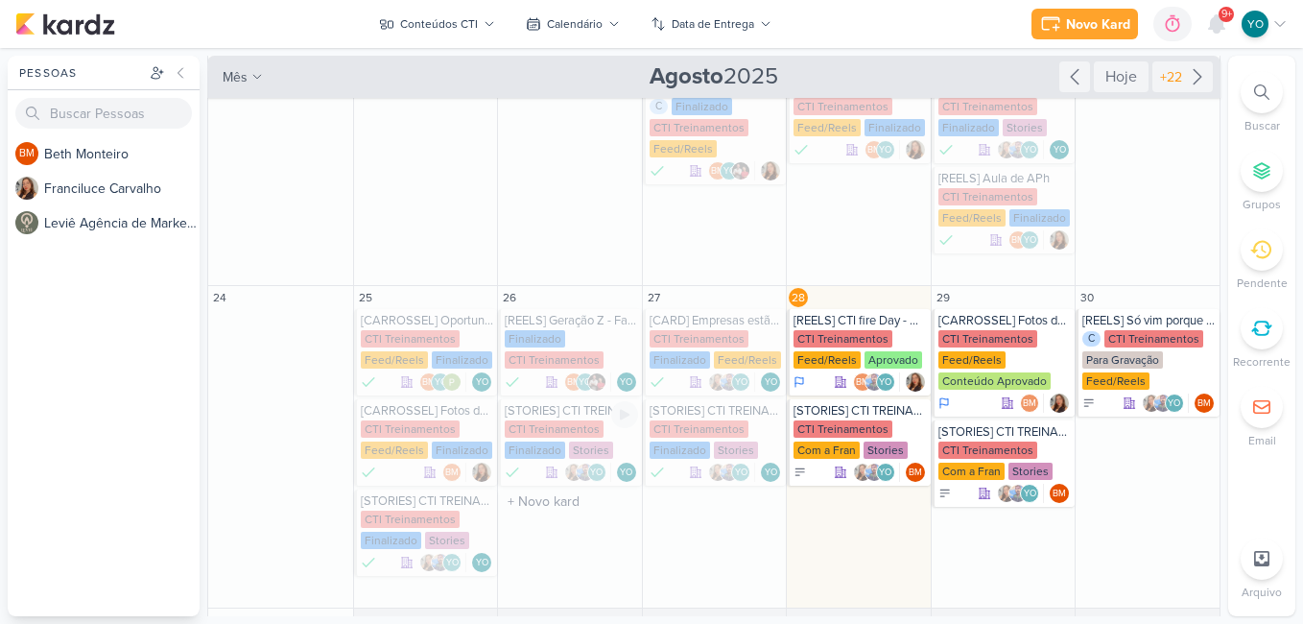
scroll to position [542, 0]
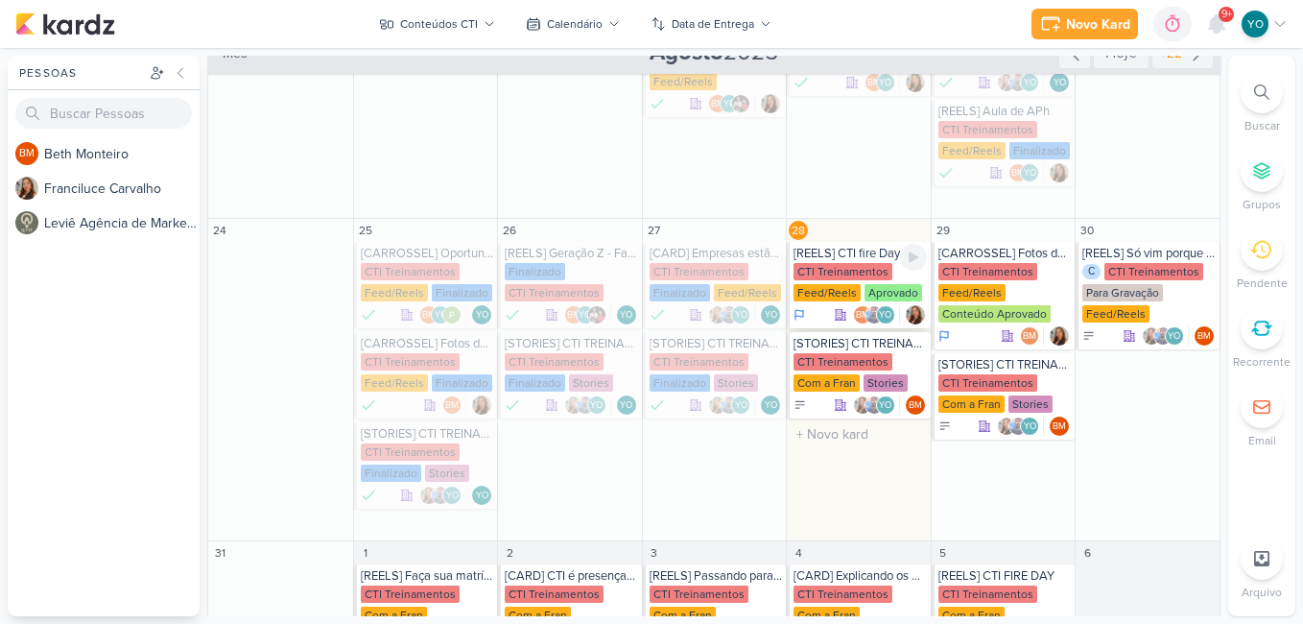
click at [865, 293] on div "Aprovado" at bounding box center [893, 292] width 58 height 17
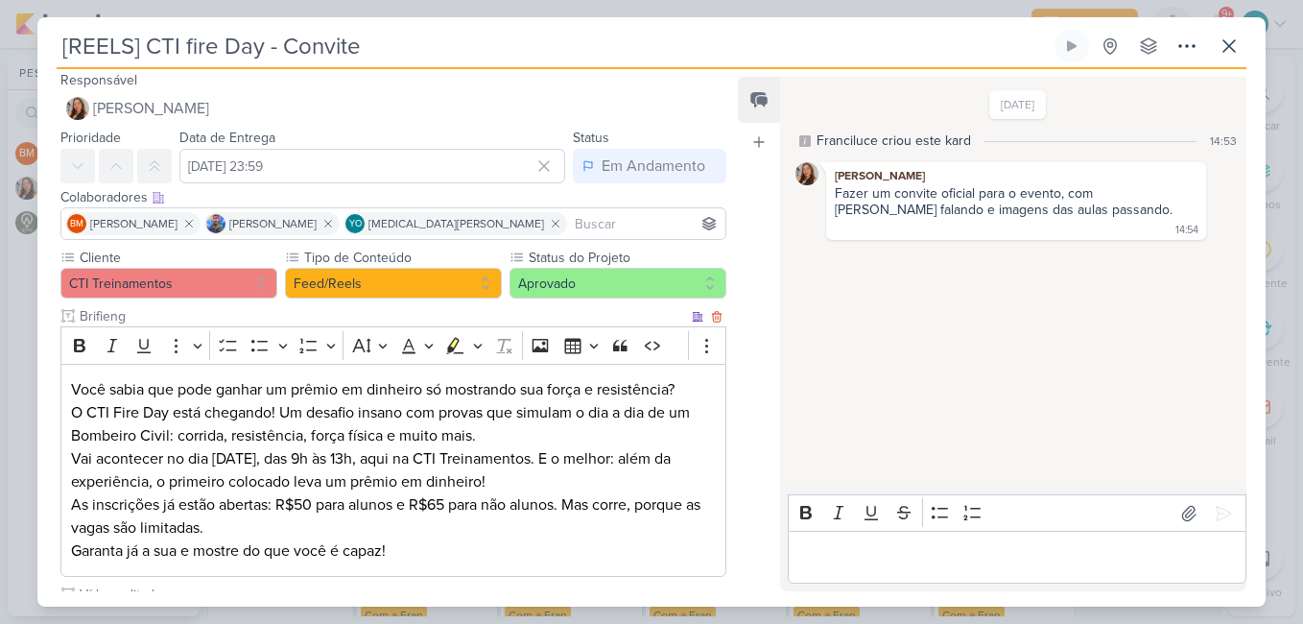
scroll to position [0, 0]
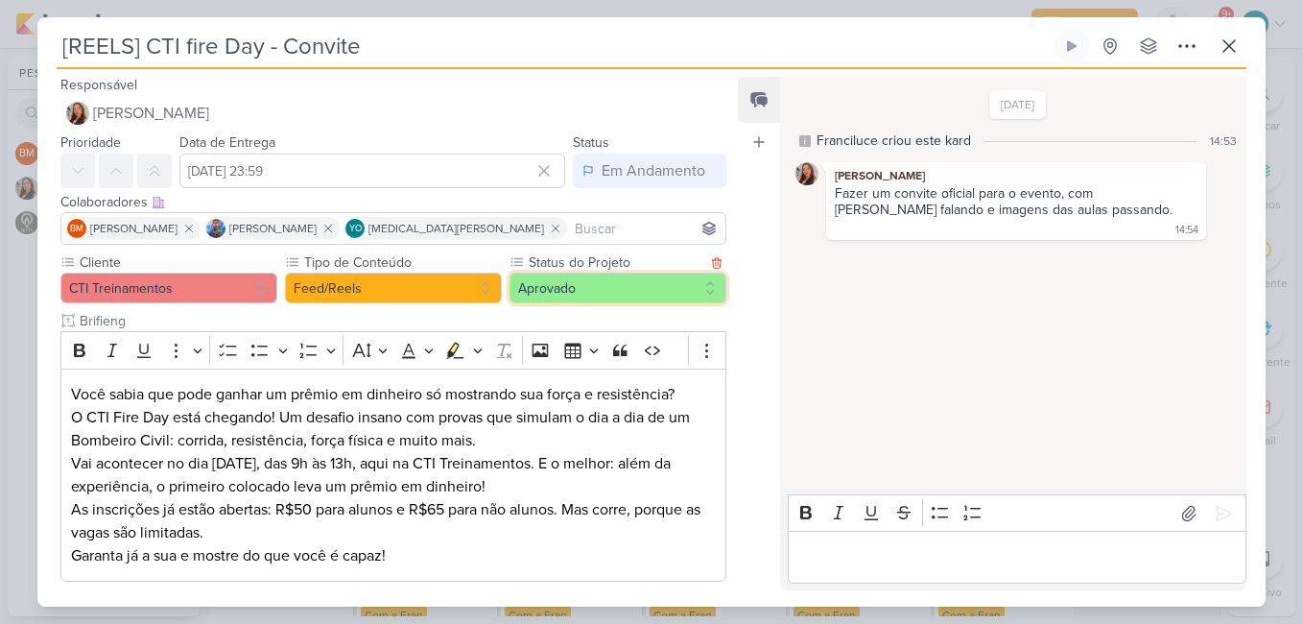
click at [626, 289] on button "Aprovado" at bounding box center [617, 287] width 217 height 31
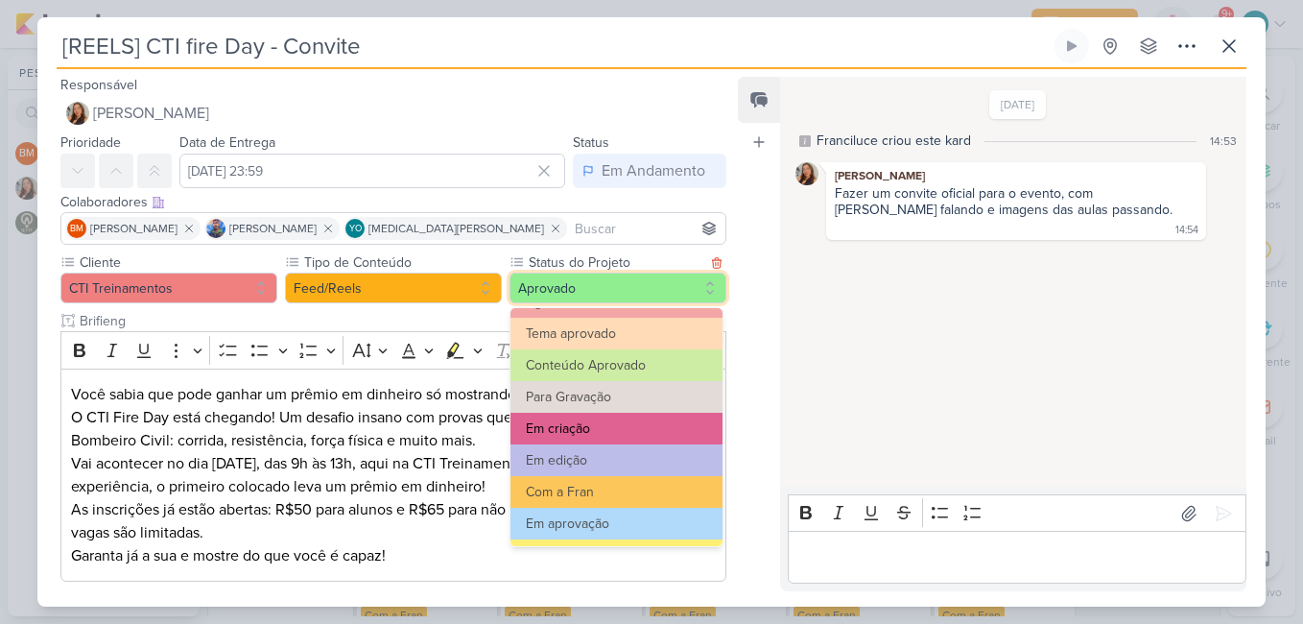
scroll to position [217, 0]
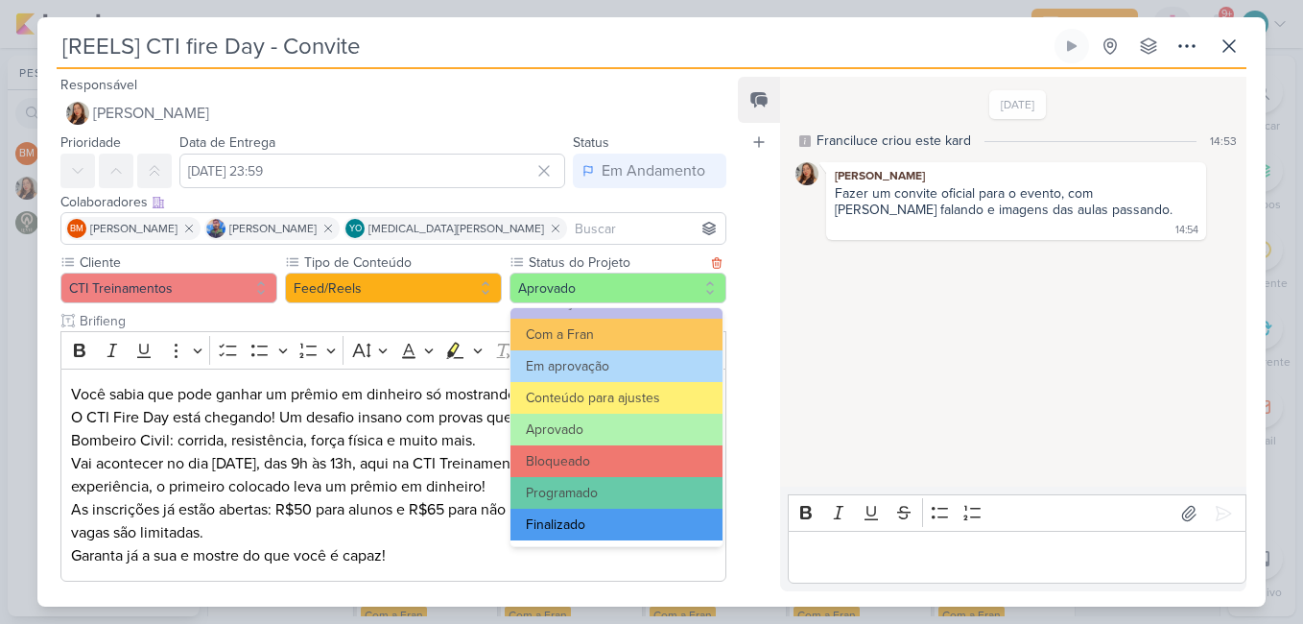
click at [653, 522] on button "Finalizado" at bounding box center [616, 524] width 212 height 32
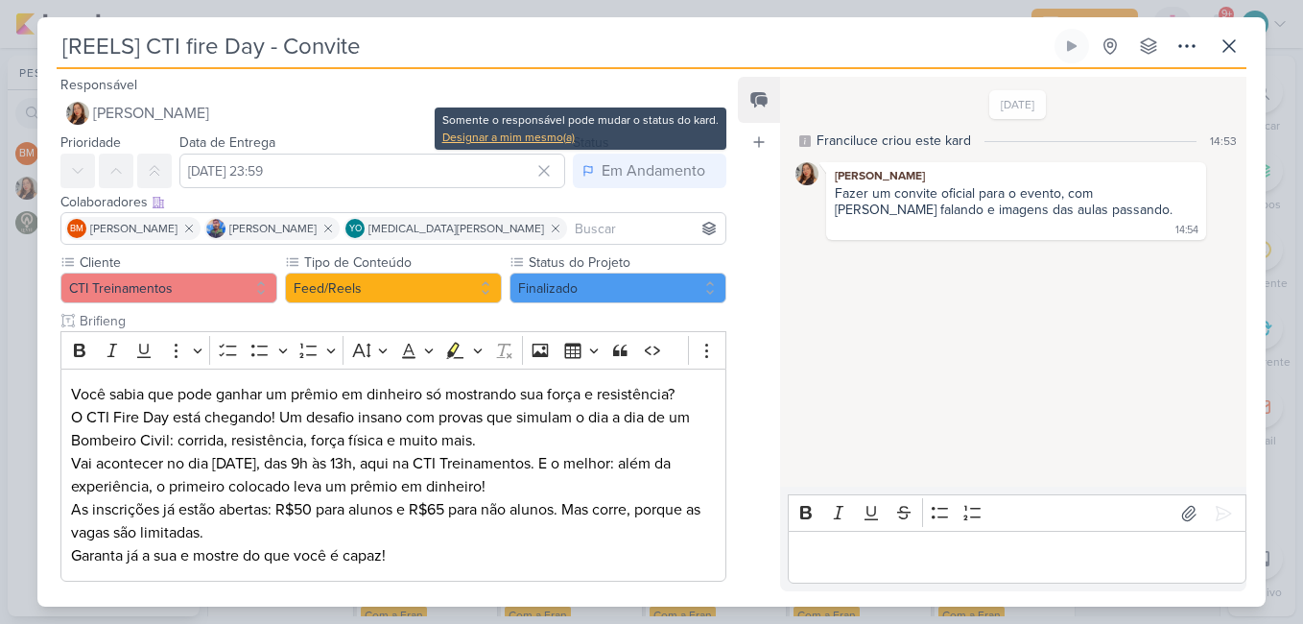
click at [544, 138] on div "Designar a mim mesmo(a)" at bounding box center [580, 137] width 276 height 17
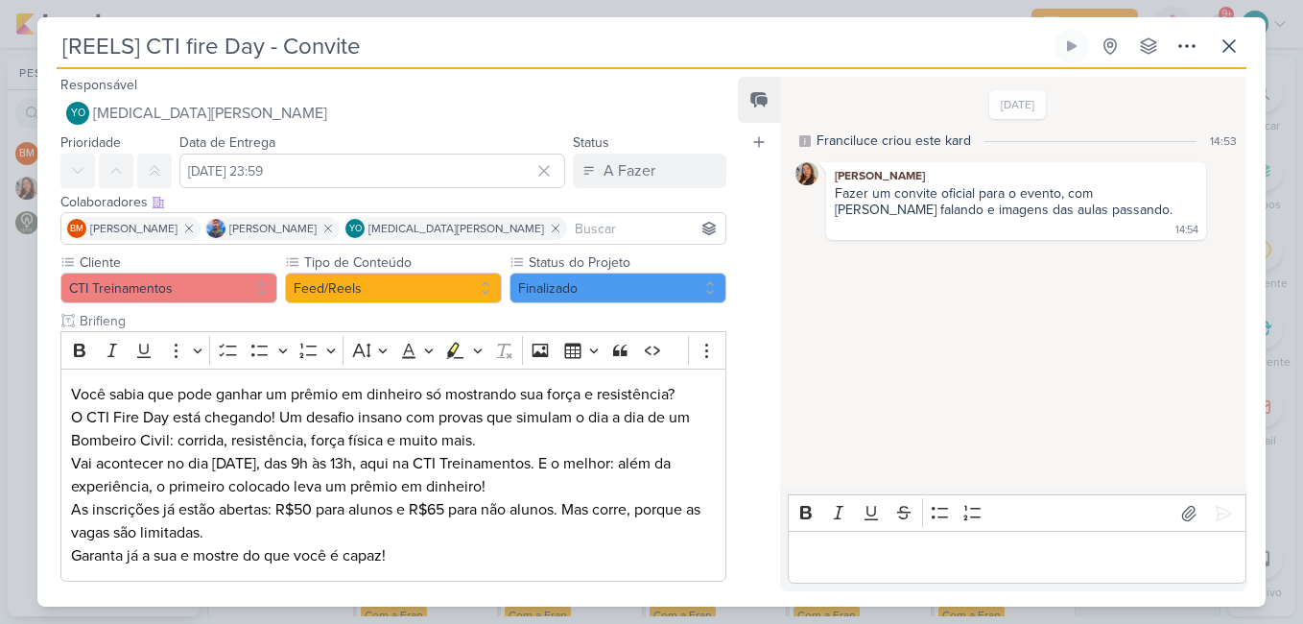
click at [537, 135] on div "Data de Entrega [DATE] 23:59 [DATE] Dom Seg Ter Qua Qui Sex Sáb 00 01 02 03 04 …" at bounding box center [372, 159] width 386 height 58
click at [604, 174] on div "A Fazer" at bounding box center [629, 170] width 52 height 23
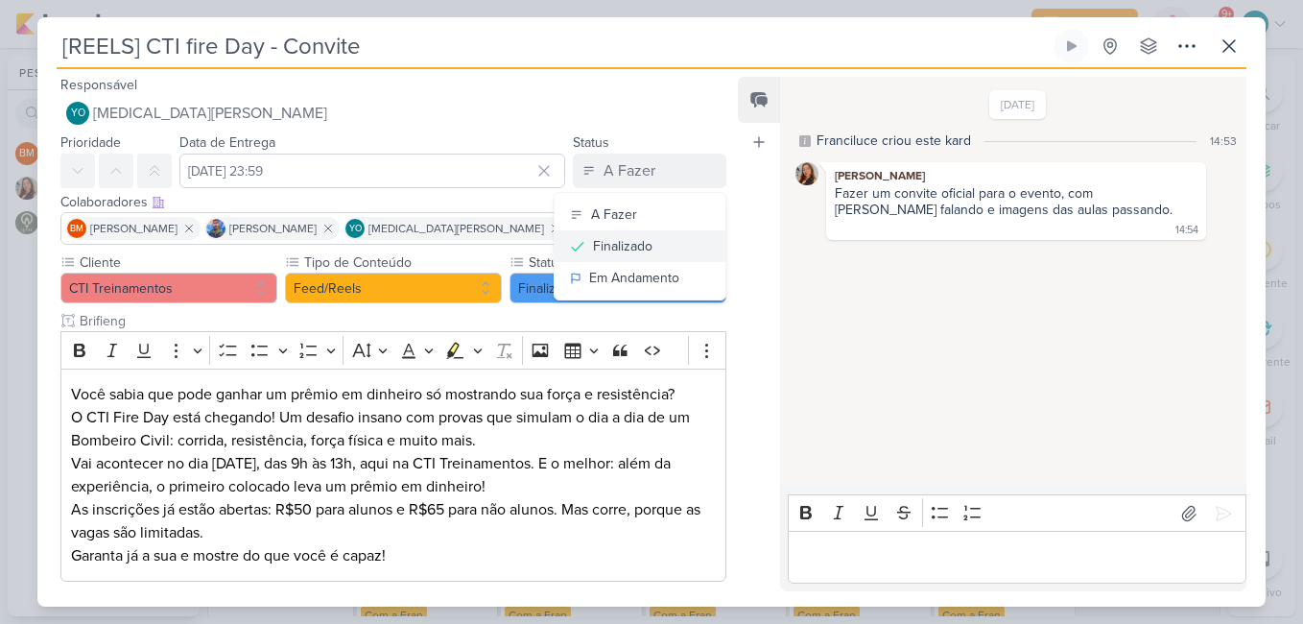
click at [609, 251] on div "Finalizado" at bounding box center [622, 246] width 59 height 20
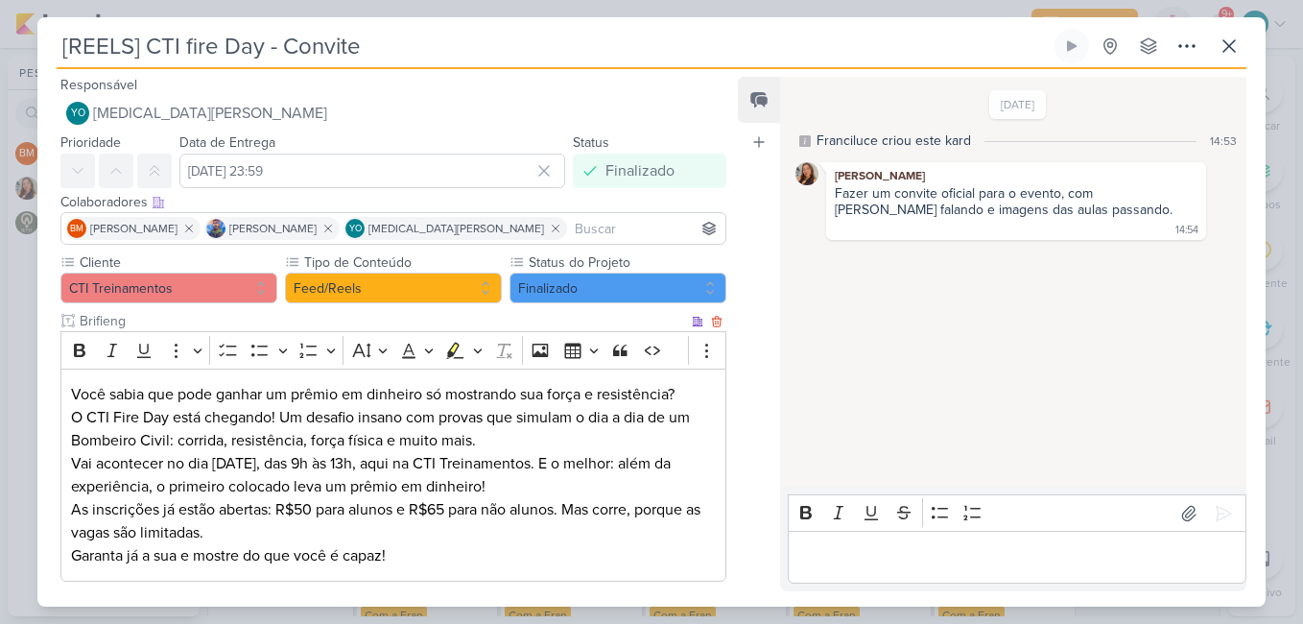
scroll to position [215, 0]
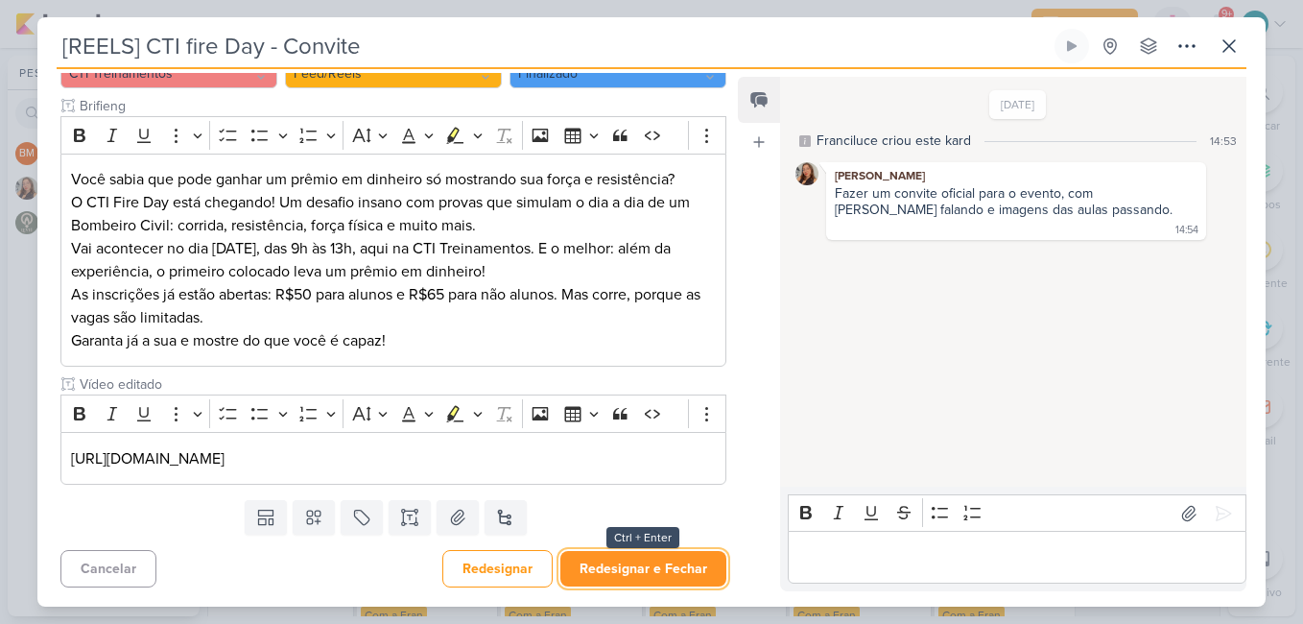
click at [654, 565] on button "Redesignar e Fechar" at bounding box center [643, 568] width 166 height 35
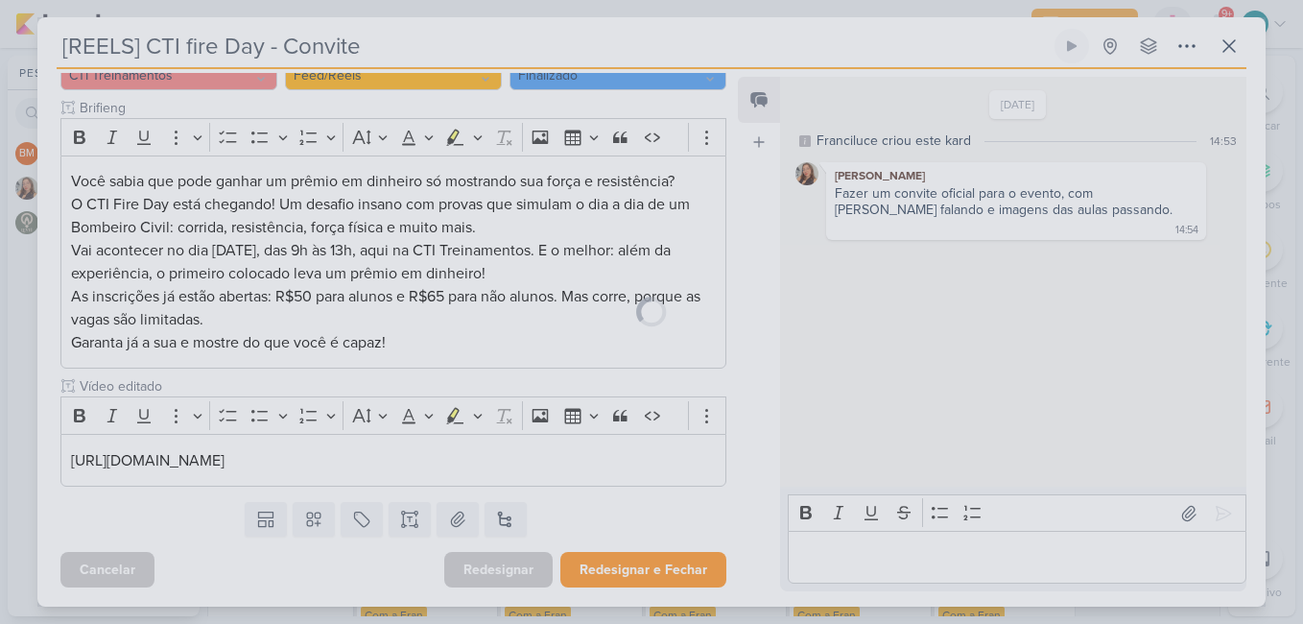
scroll to position [213, 0]
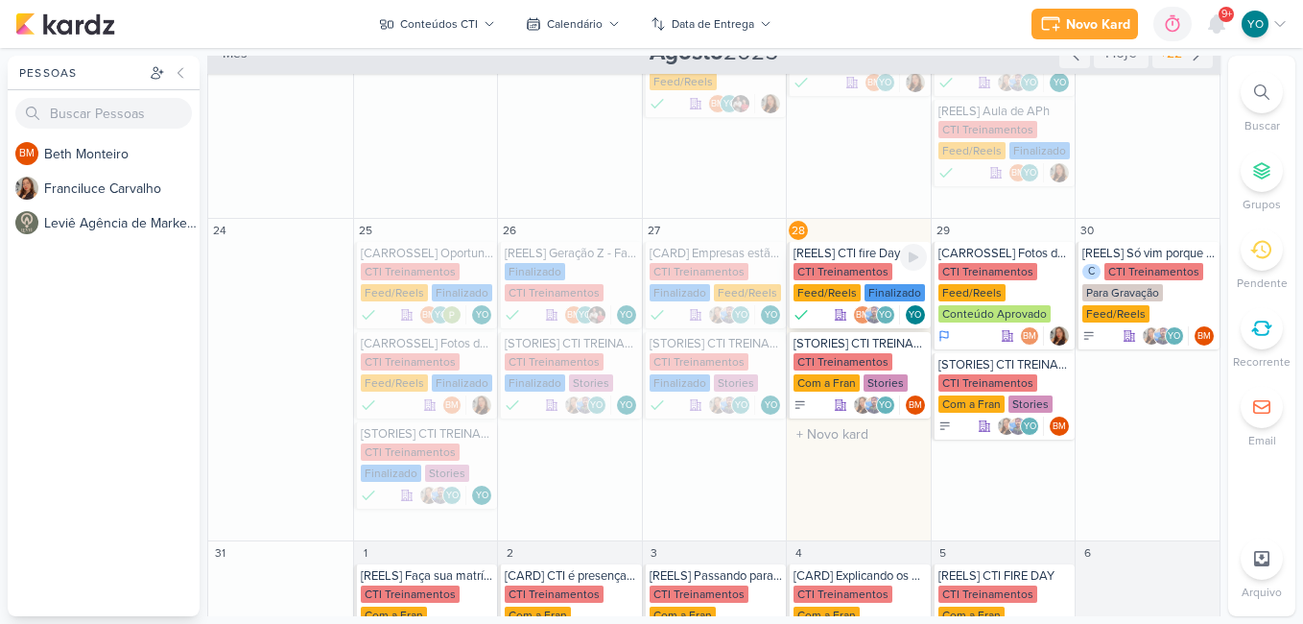
click at [844, 268] on div "CTI Treinamentos" at bounding box center [842, 271] width 99 height 17
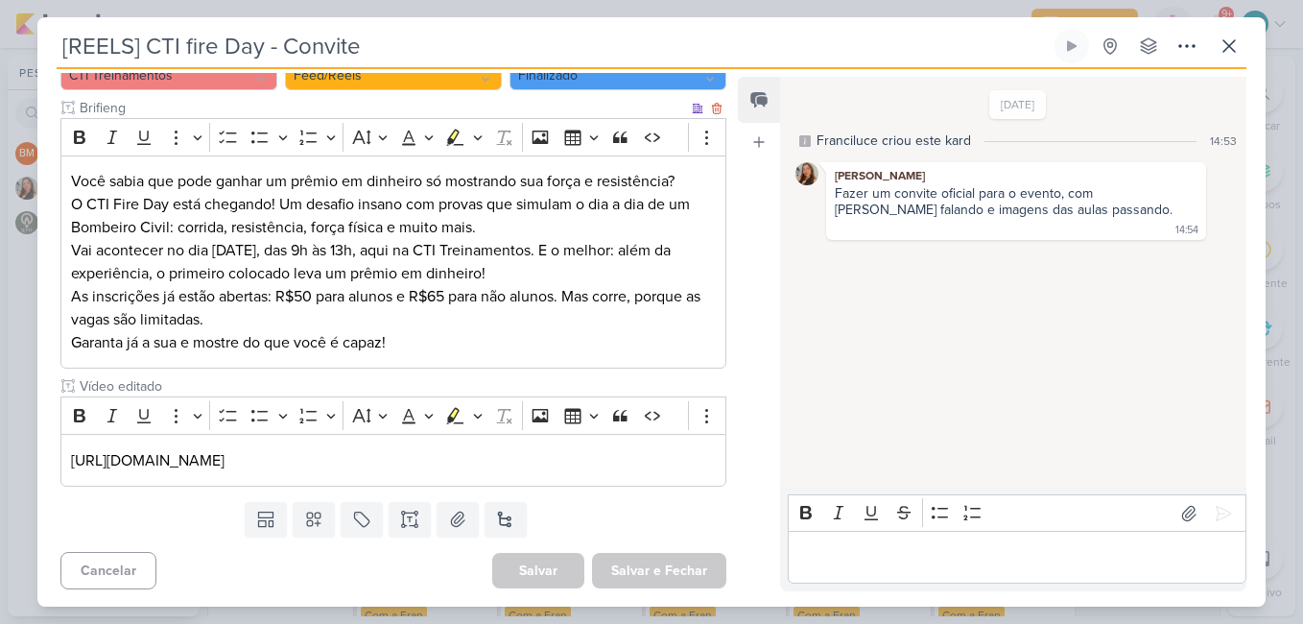
scroll to position [0, 0]
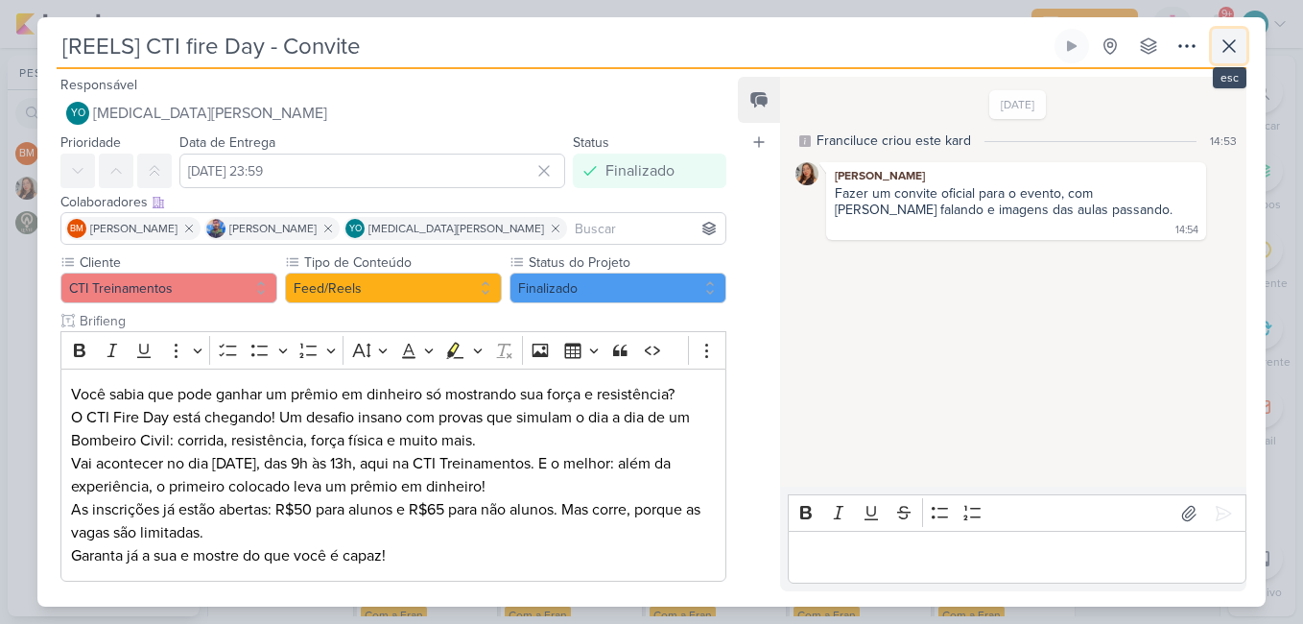
click at [1229, 50] on icon at bounding box center [1228, 46] width 23 height 23
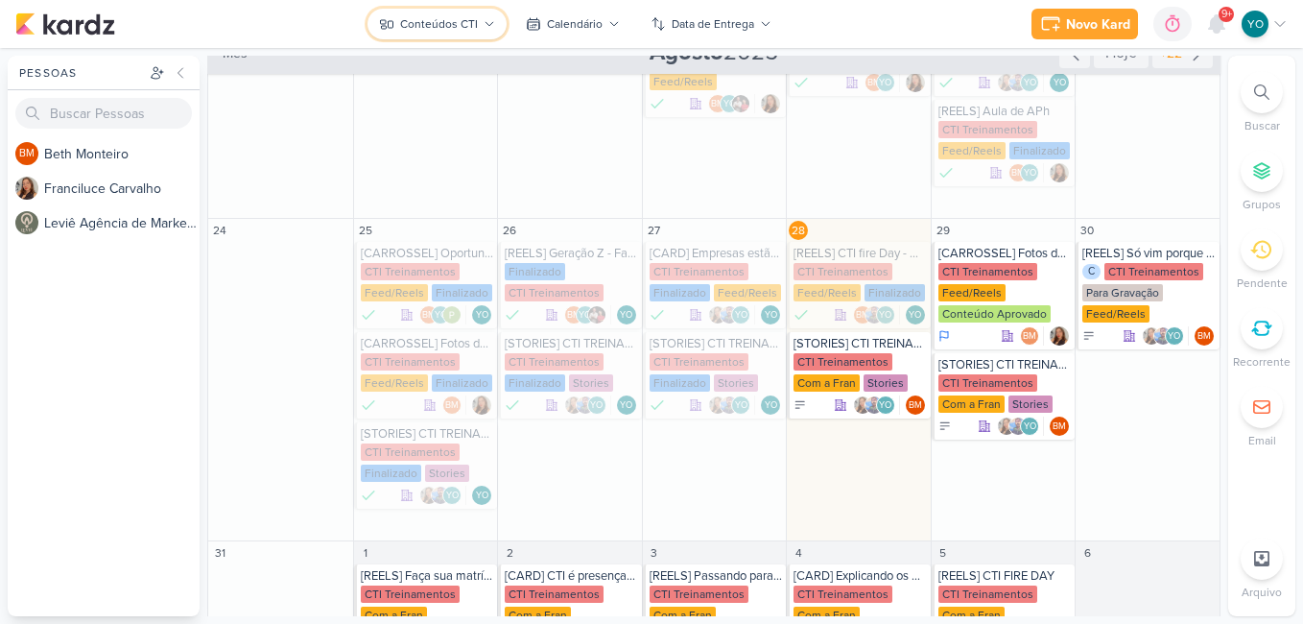
click at [486, 28] on icon at bounding box center [489, 24] width 12 height 12
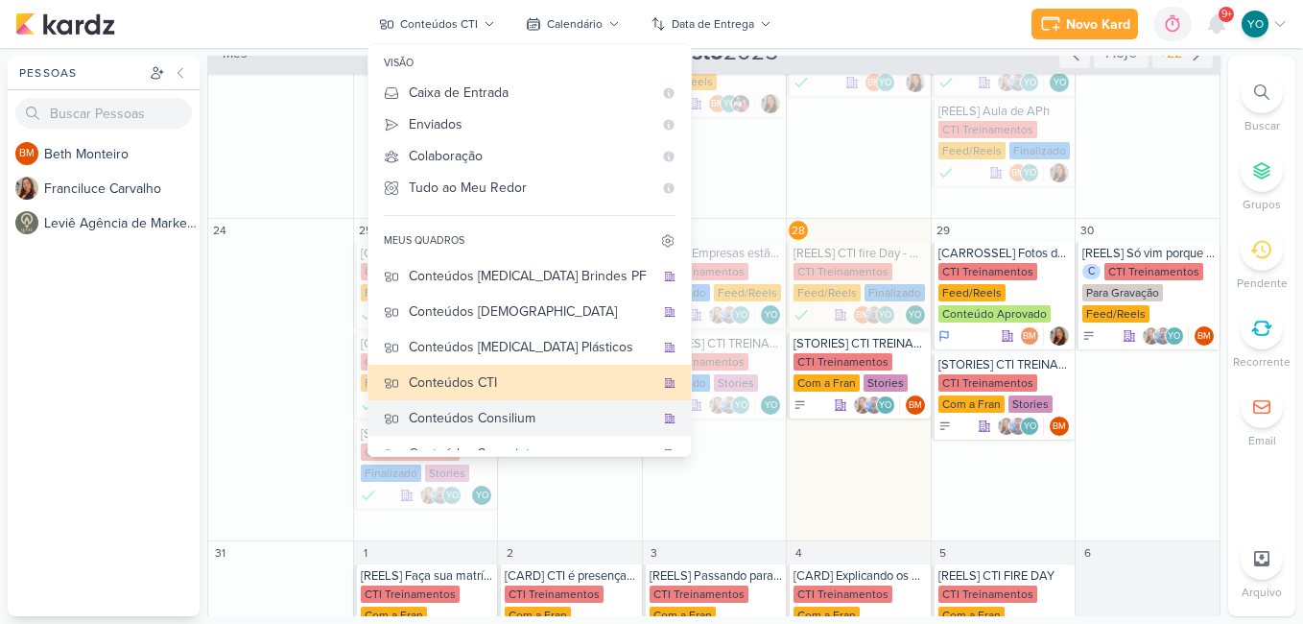
click at [547, 412] on div "Conteúdos Consilium" at bounding box center [532, 418] width 246 height 20
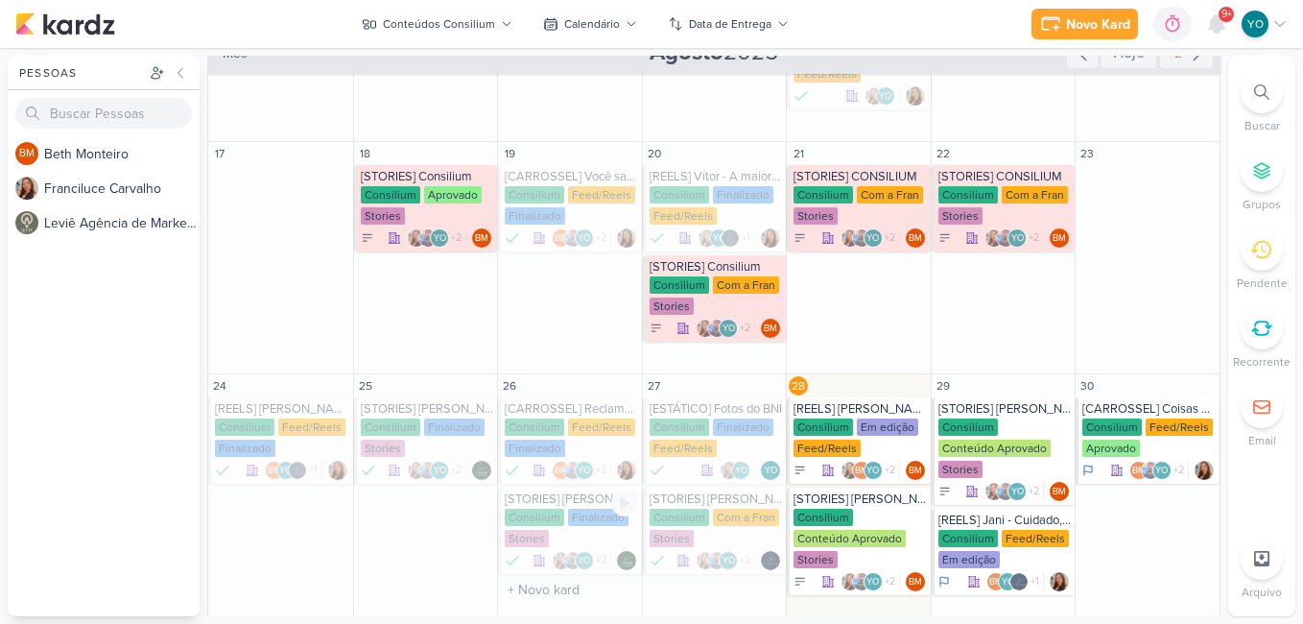
scroll to position [697, 0]
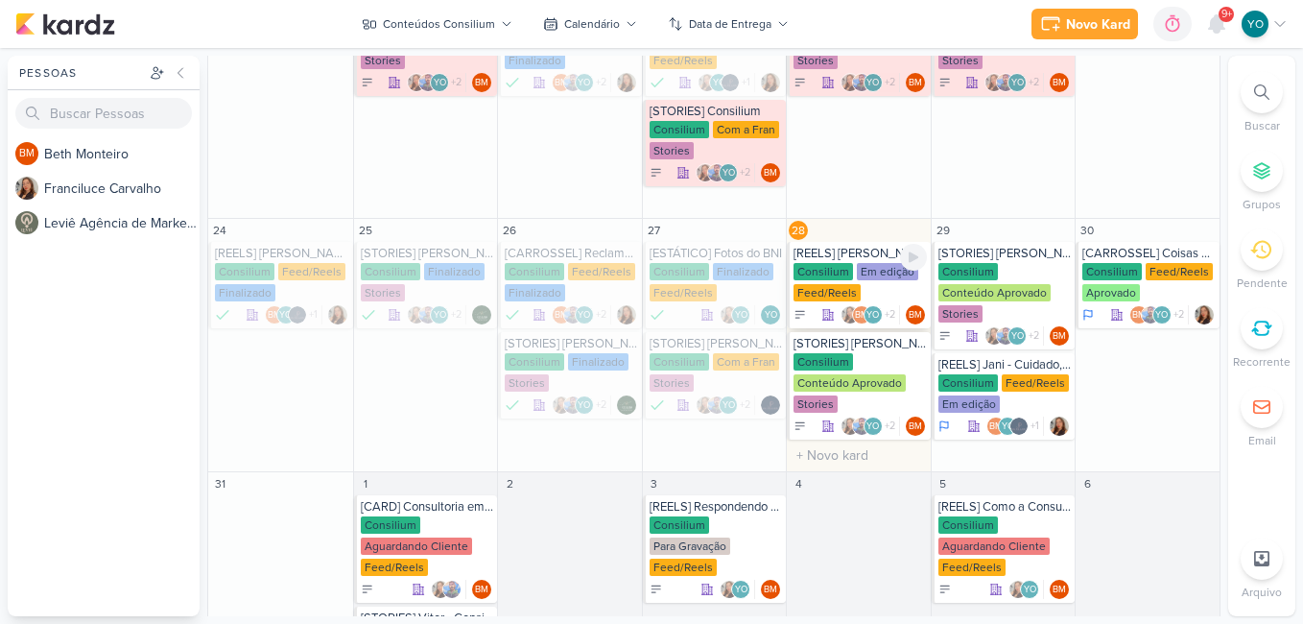
click at [859, 279] on div "Em edição" at bounding box center [887, 271] width 61 height 17
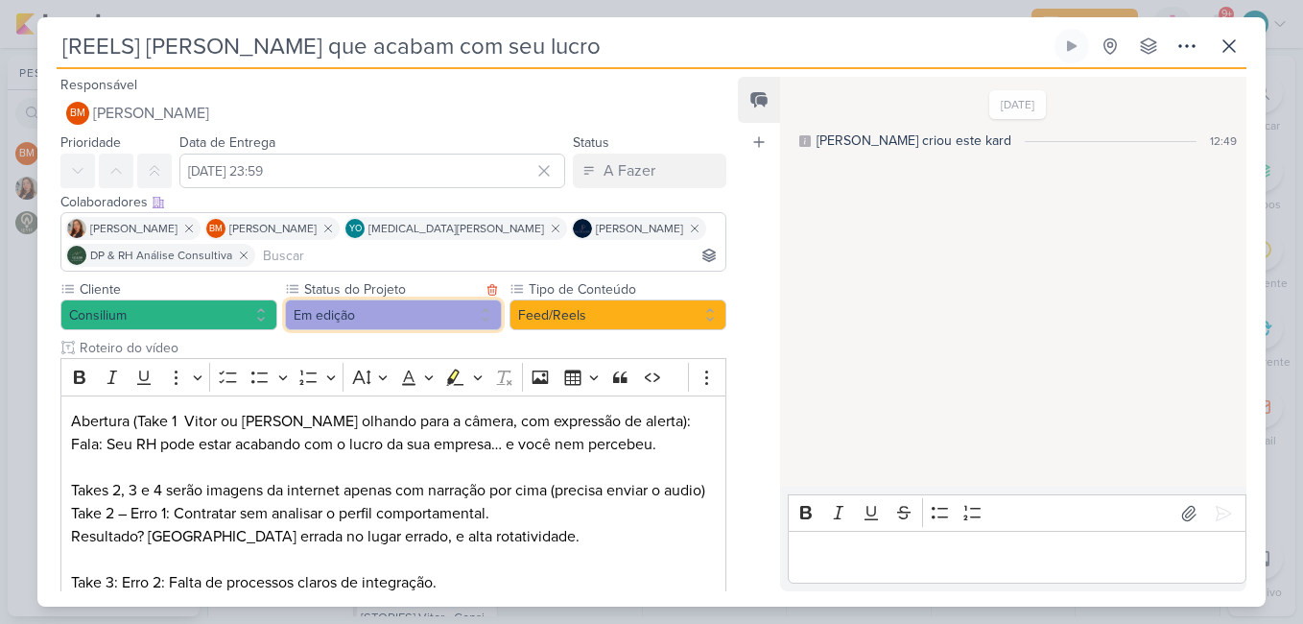
click at [412, 321] on button "Em edição" at bounding box center [393, 314] width 217 height 31
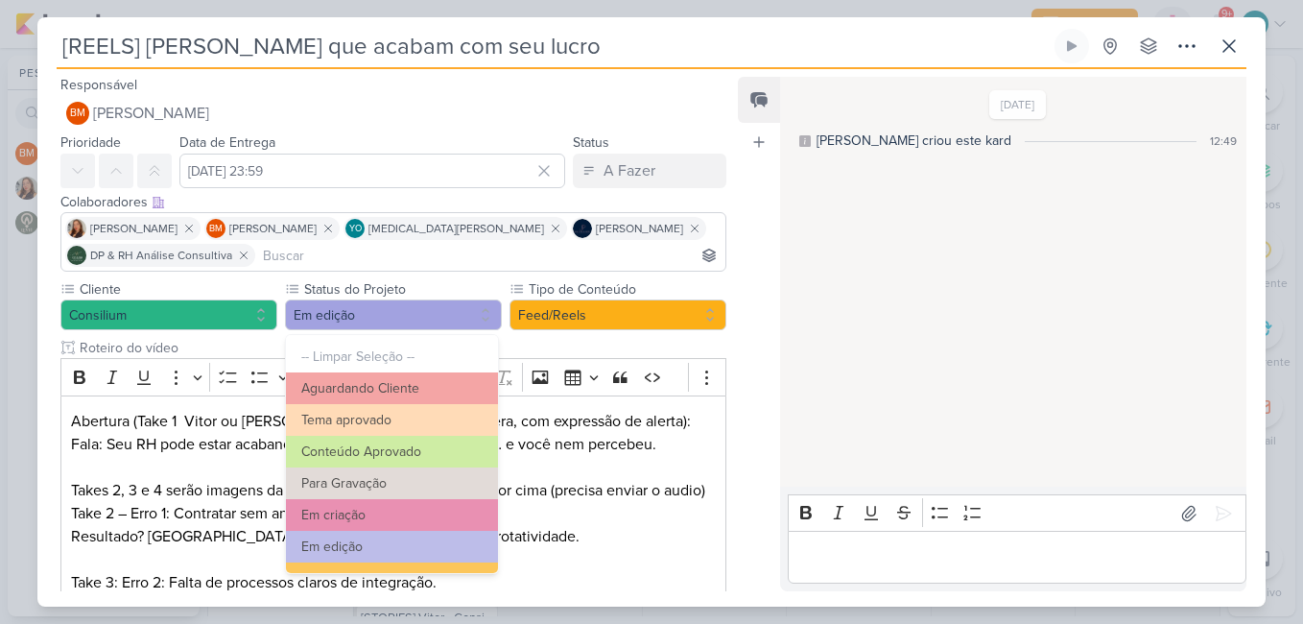
click at [926, 556] on p "Editor editing area: main" at bounding box center [1016, 557] width 438 height 23
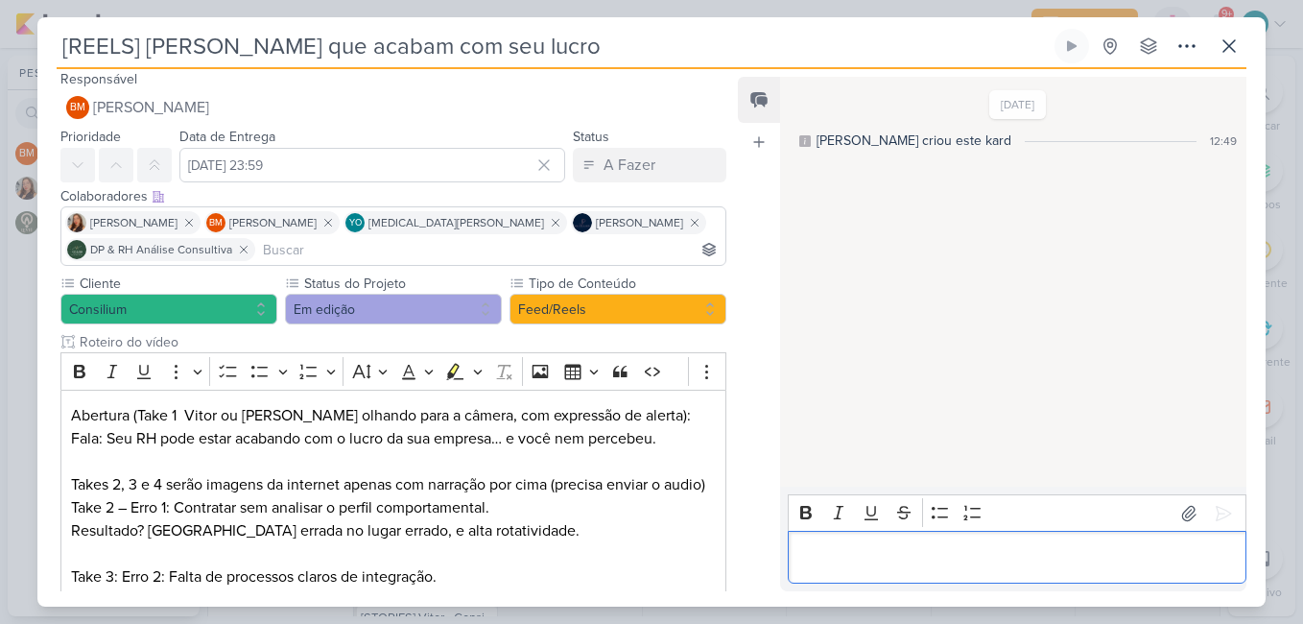
scroll to position [0, 0]
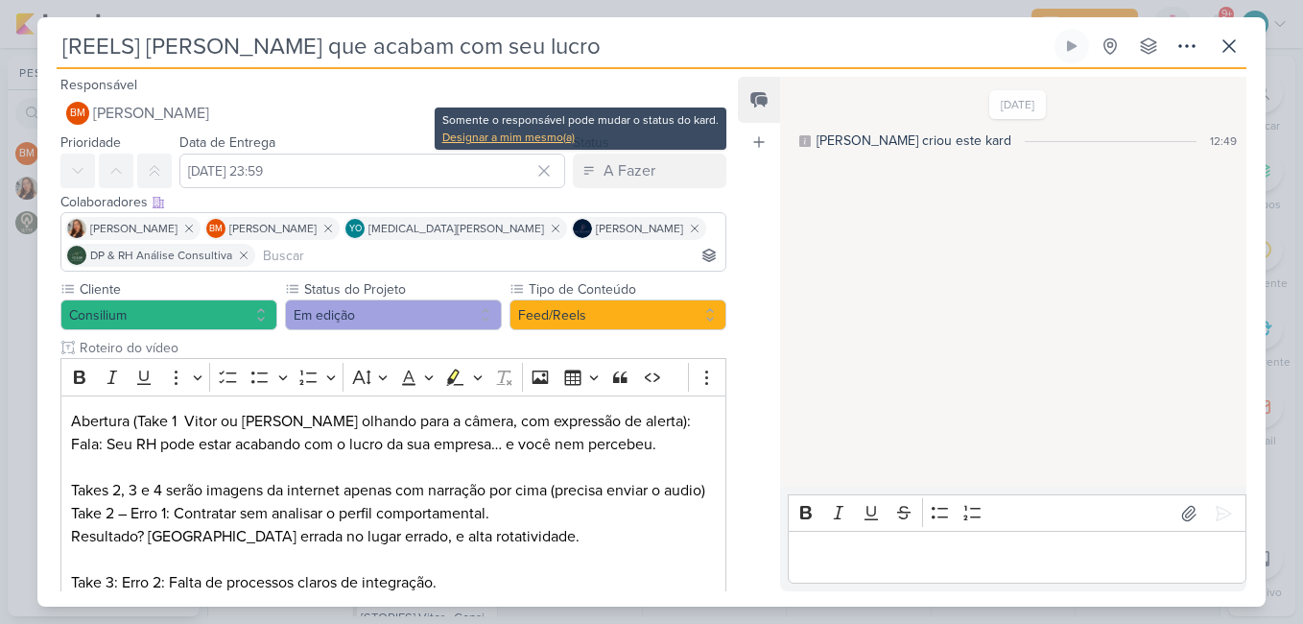
click at [547, 135] on div "Designar a mim mesmo(a)" at bounding box center [580, 137] width 276 height 17
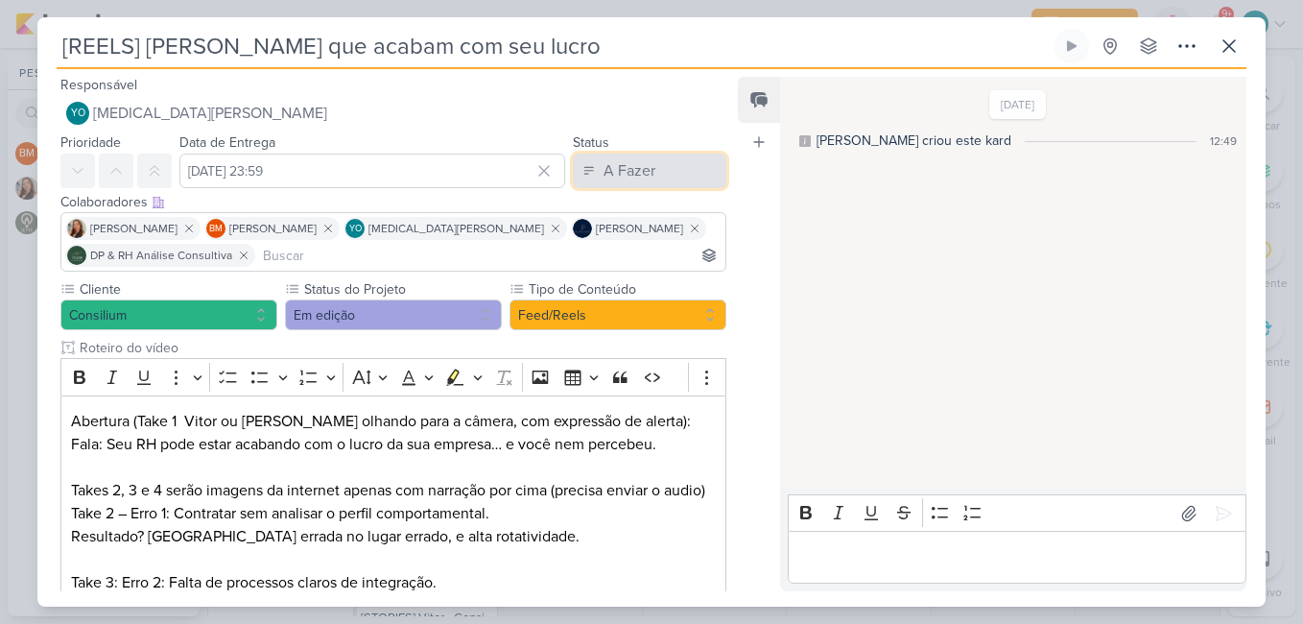
click at [634, 166] on div "A Fazer" at bounding box center [629, 170] width 52 height 23
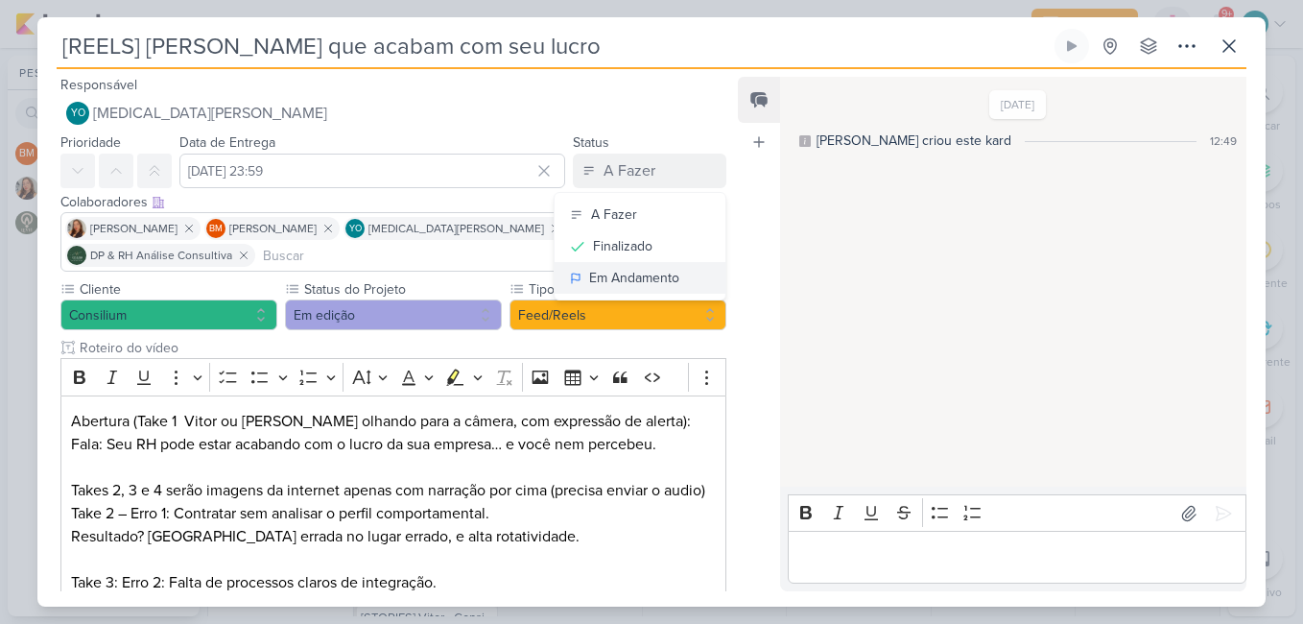
click at [631, 279] on div "Em Andamento" at bounding box center [634, 278] width 90 height 20
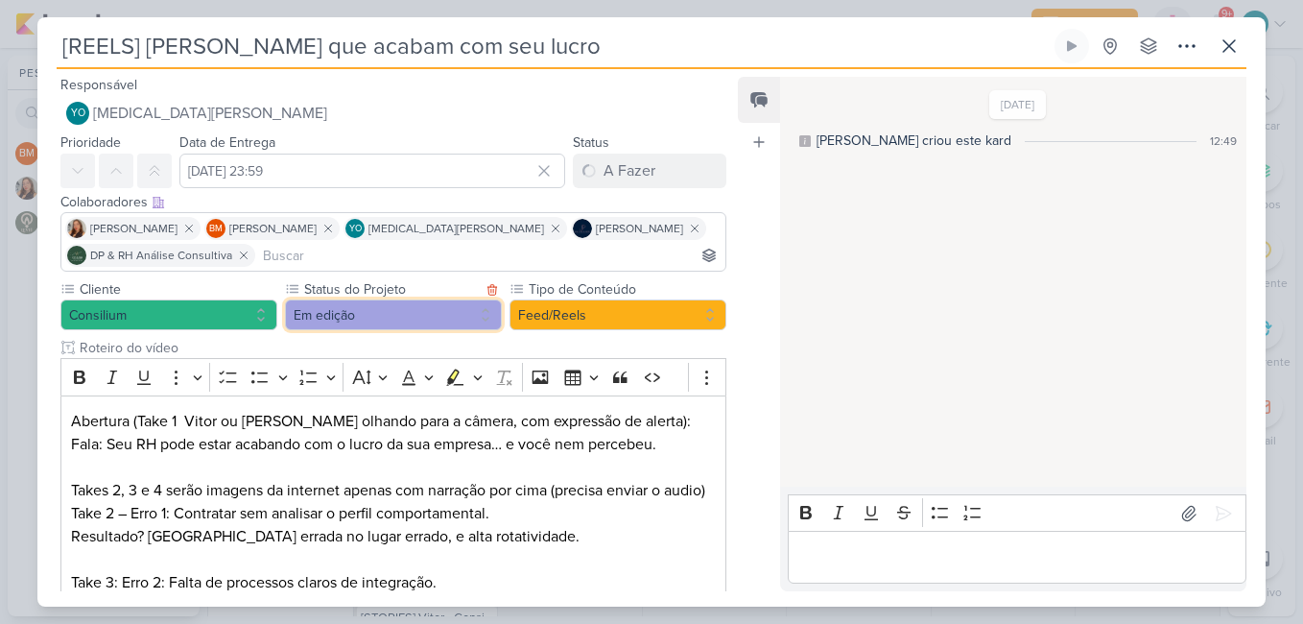
click at [407, 313] on button "Em edição" at bounding box center [393, 314] width 217 height 31
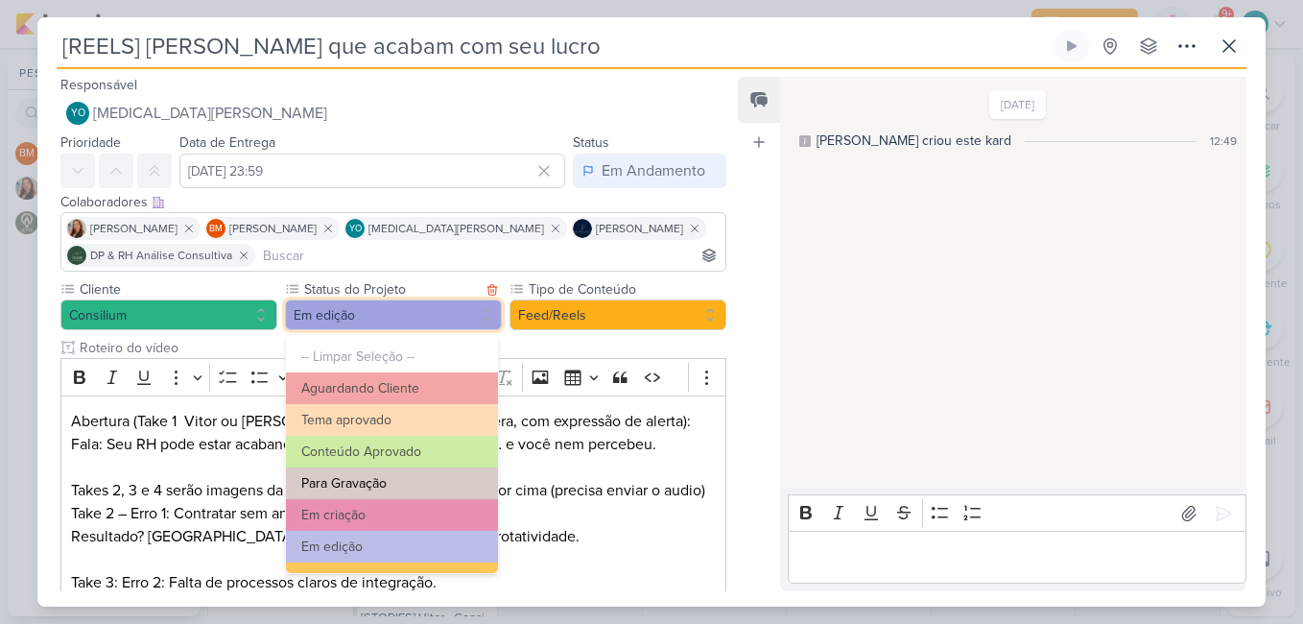
scroll to position [217, 0]
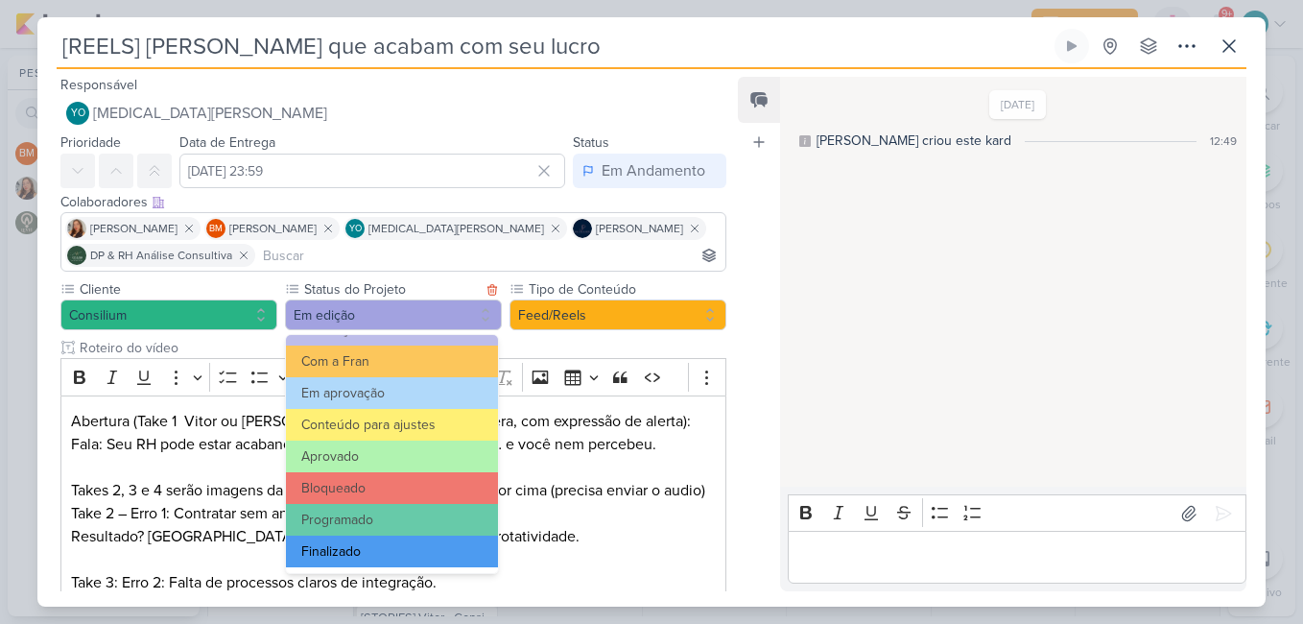
click at [384, 551] on button "Finalizado" at bounding box center [392, 551] width 212 height 32
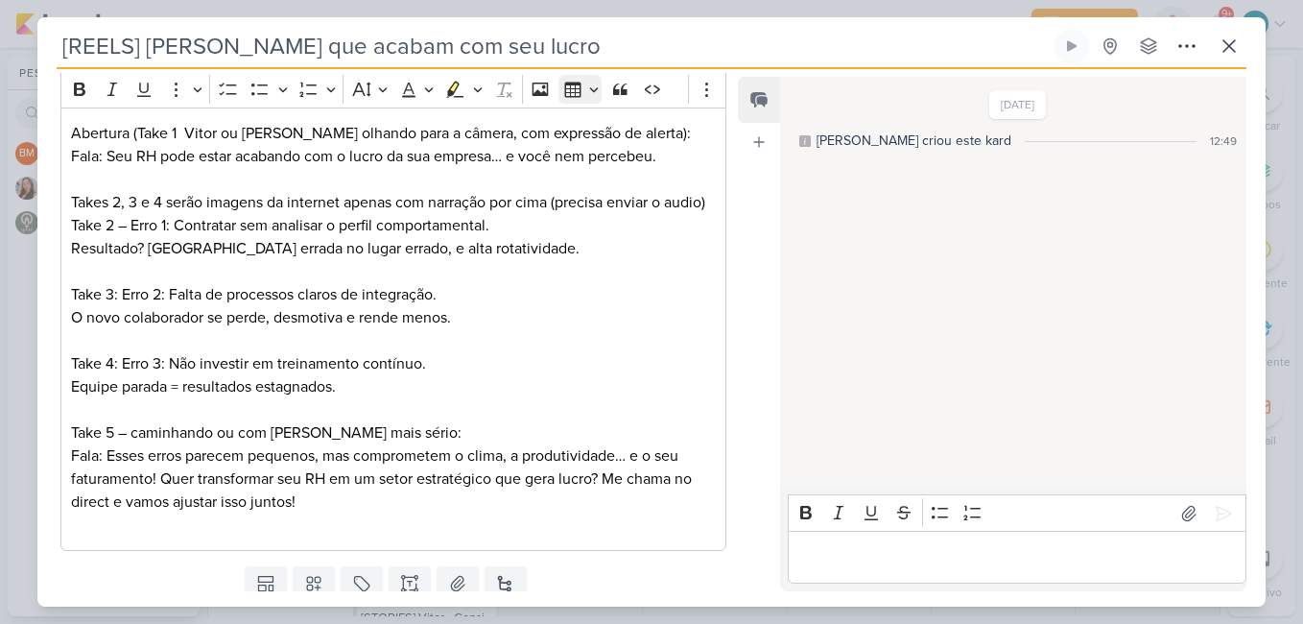
scroll to position [0, 0]
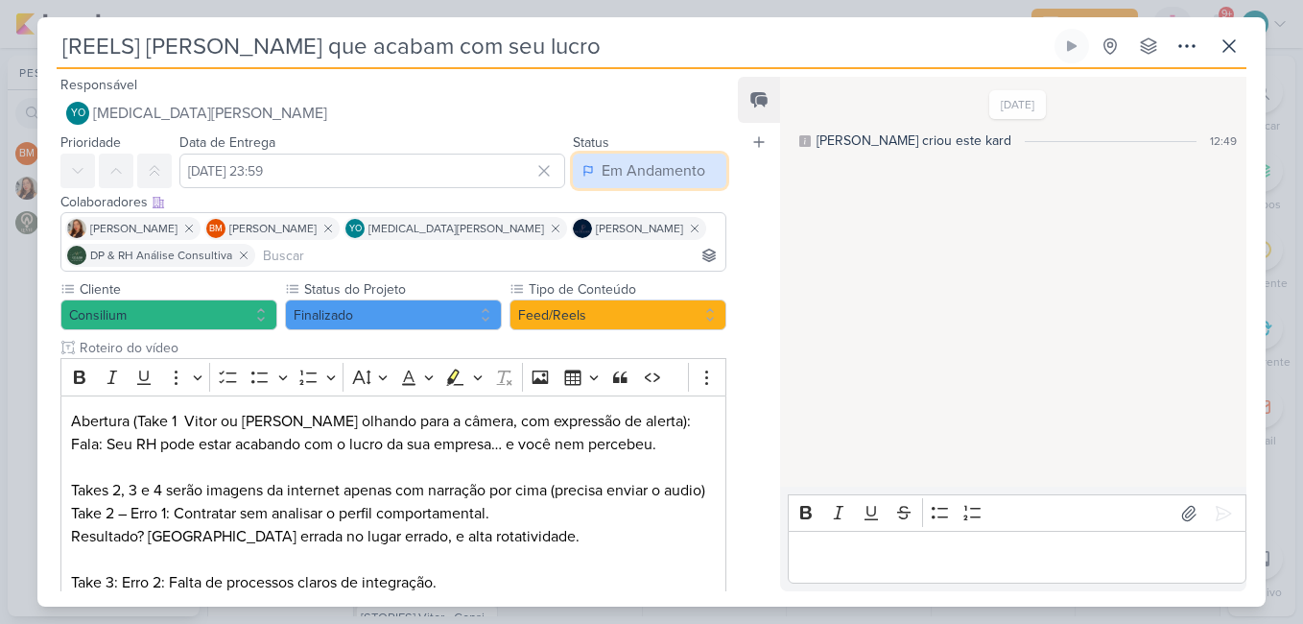
click at [626, 171] on div "Em Andamento" at bounding box center [653, 170] width 104 height 23
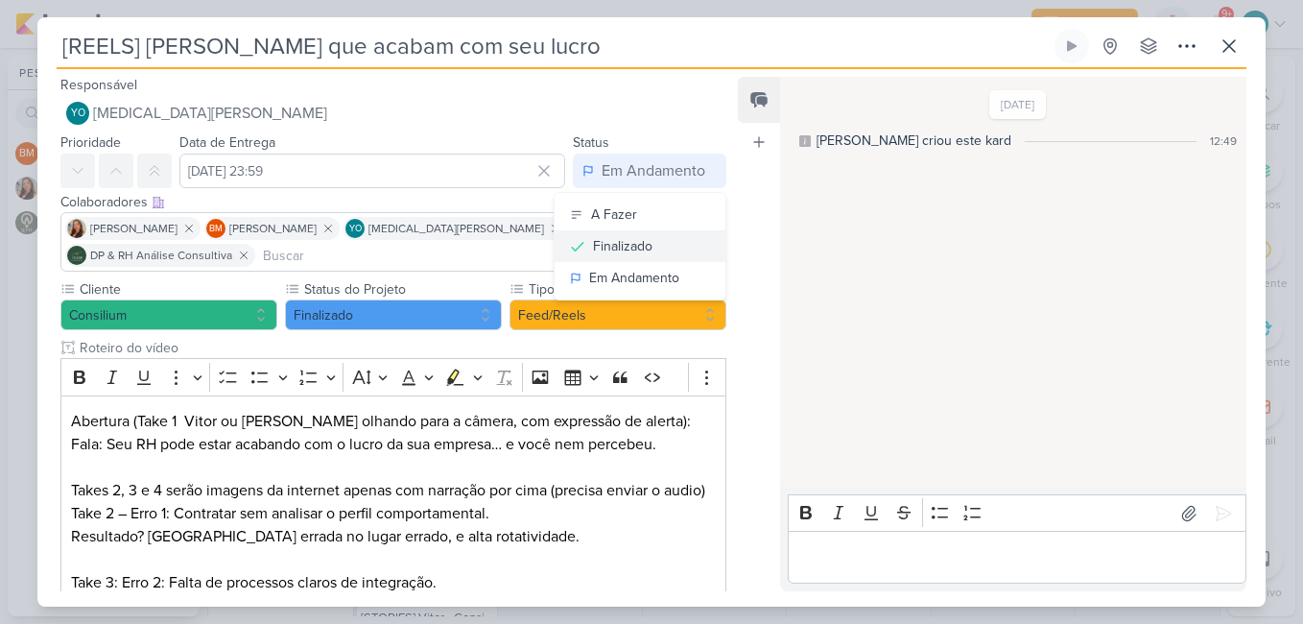
click at [600, 248] on div "Finalizado" at bounding box center [622, 246] width 59 height 20
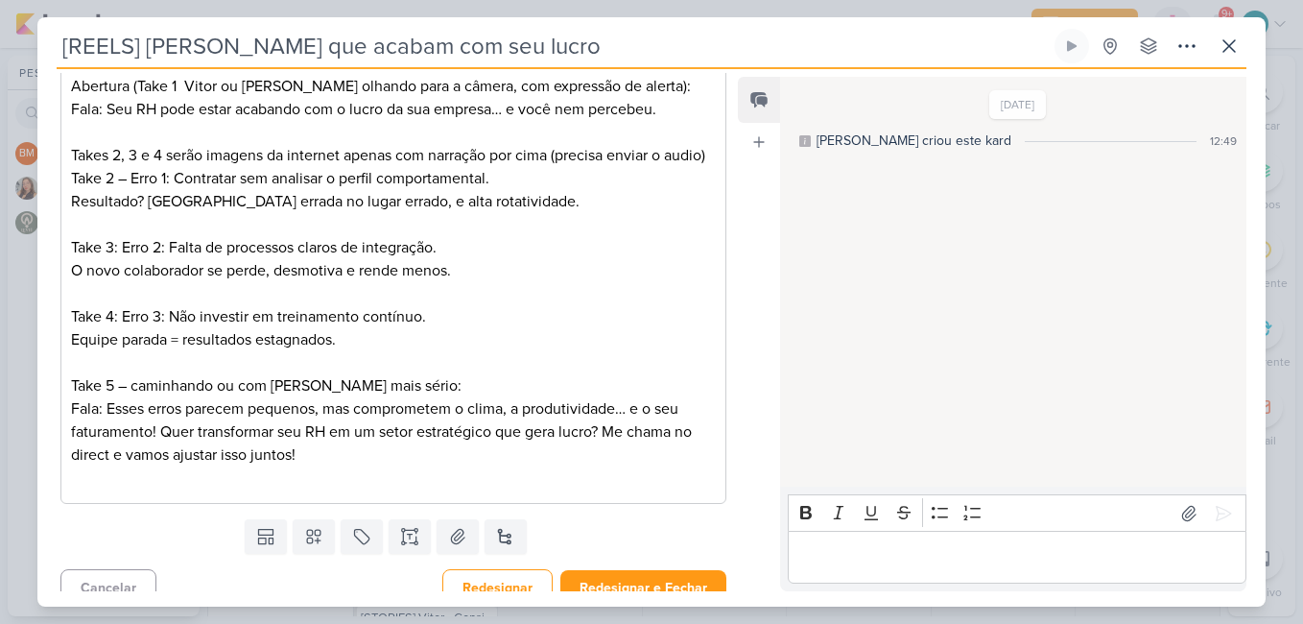
scroll to position [377, 0]
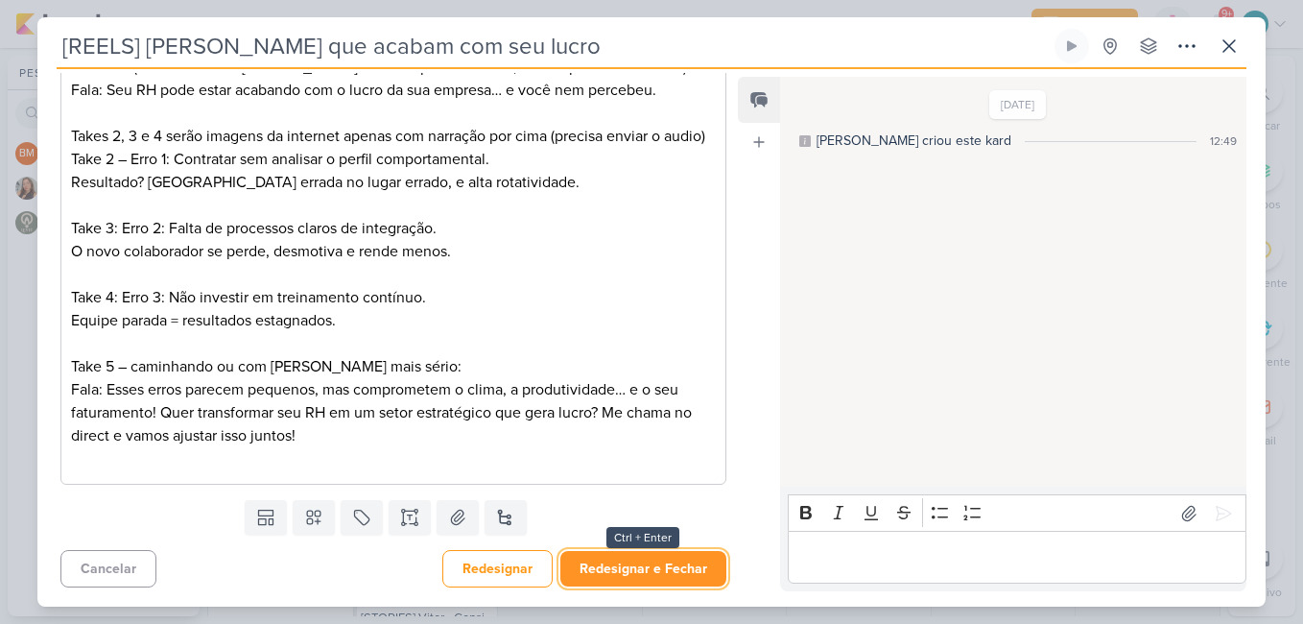
click at [675, 572] on button "Redesignar e Fechar" at bounding box center [643, 568] width 166 height 35
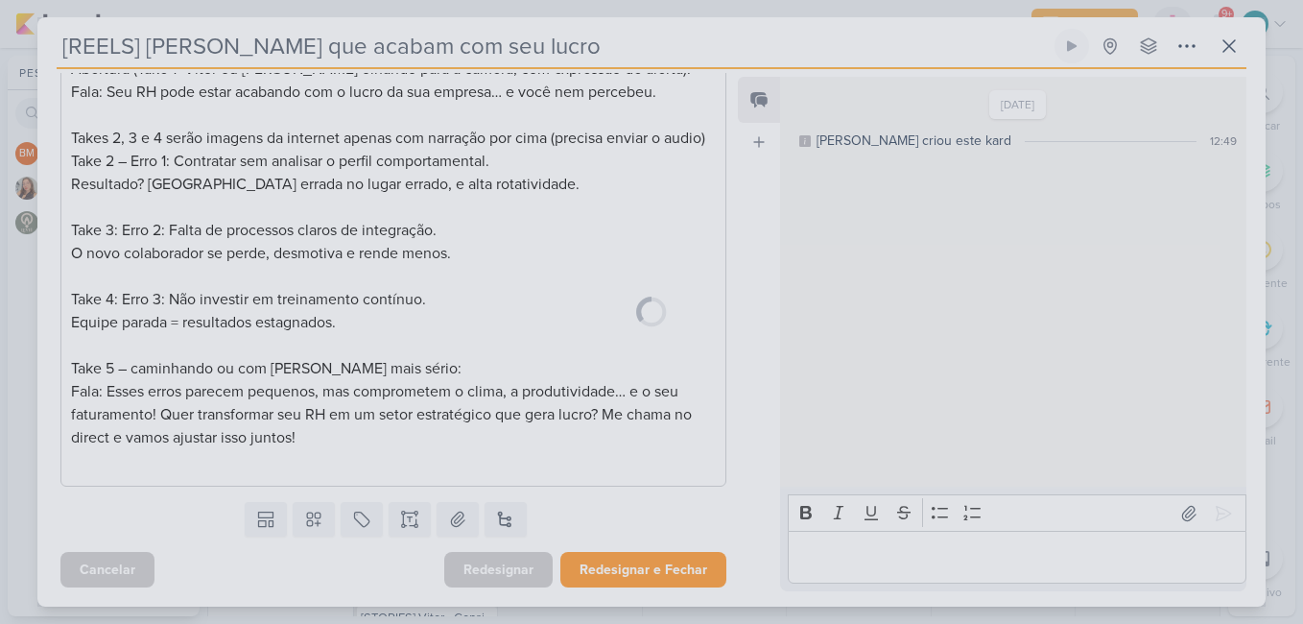
scroll to position [375, 0]
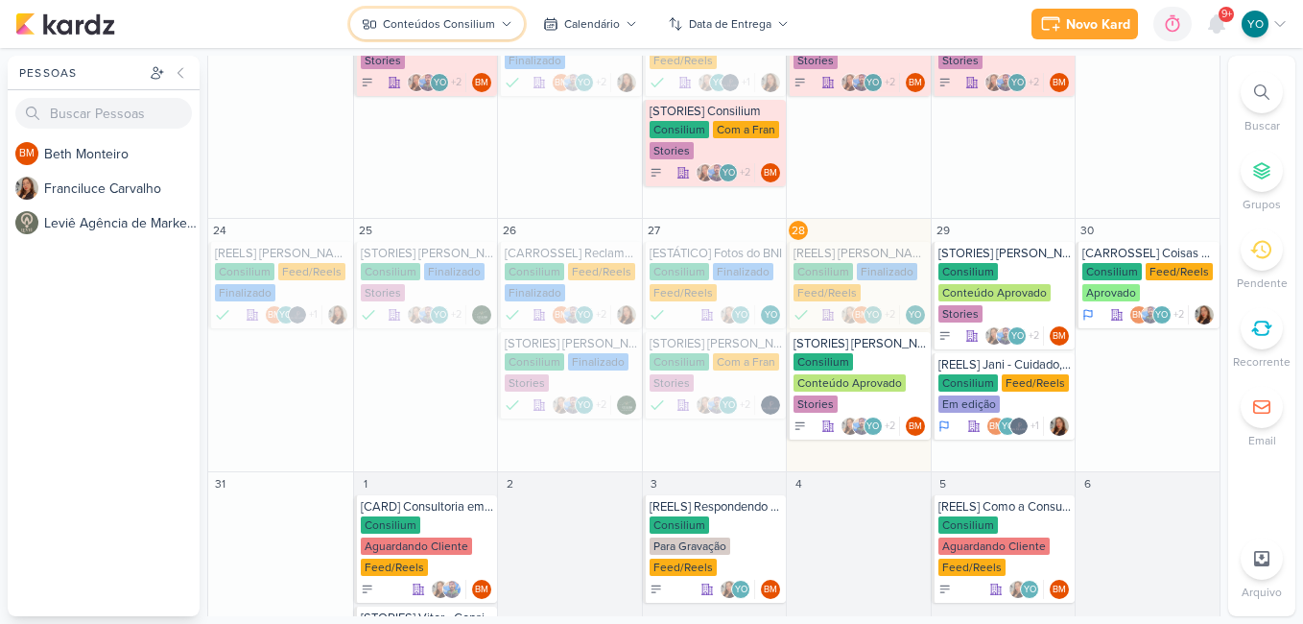
click at [466, 26] on div "Conteúdos Consilium" at bounding box center [439, 23] width 112 height 17
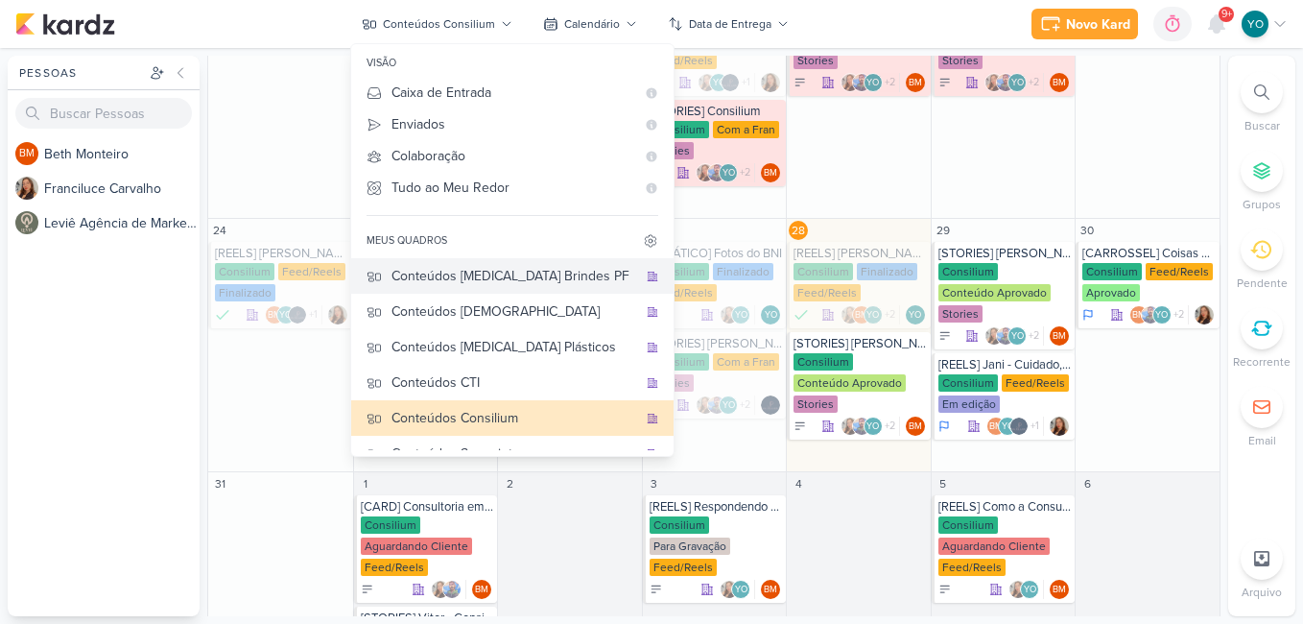
click at [536, 271] on div "Conteúdos [MEDICAL_DATA] Brindes PF" at bounding box center [514, 276] width 246 height 20
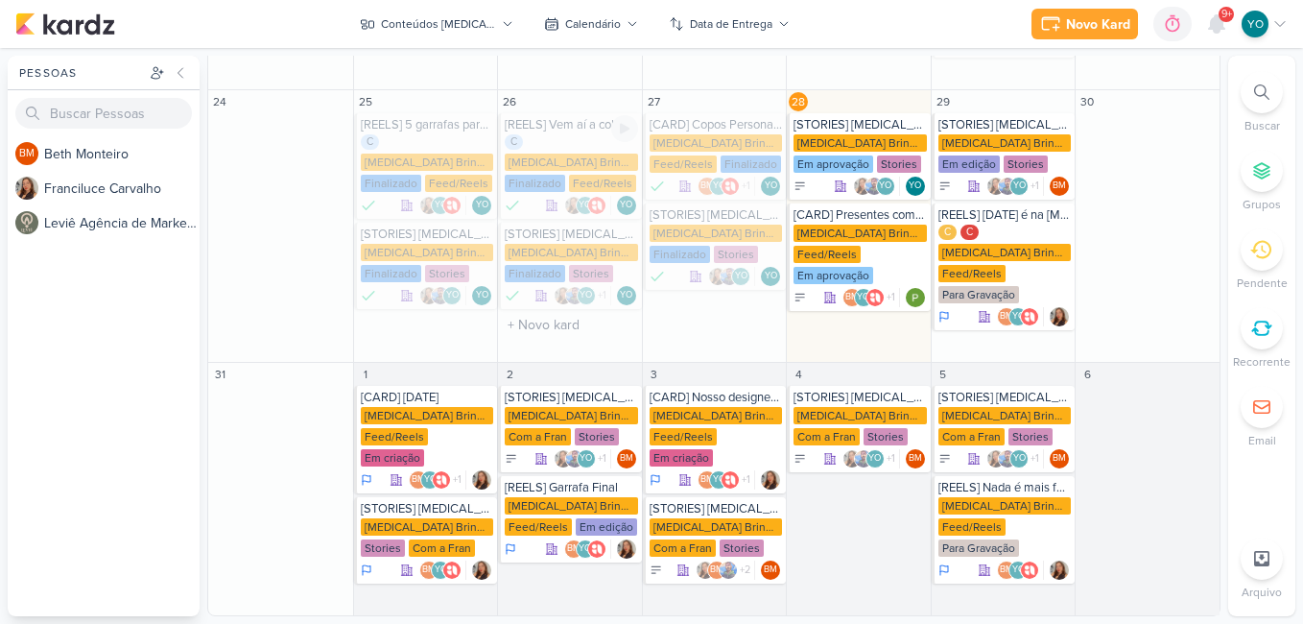
scroll to position [452, 0]
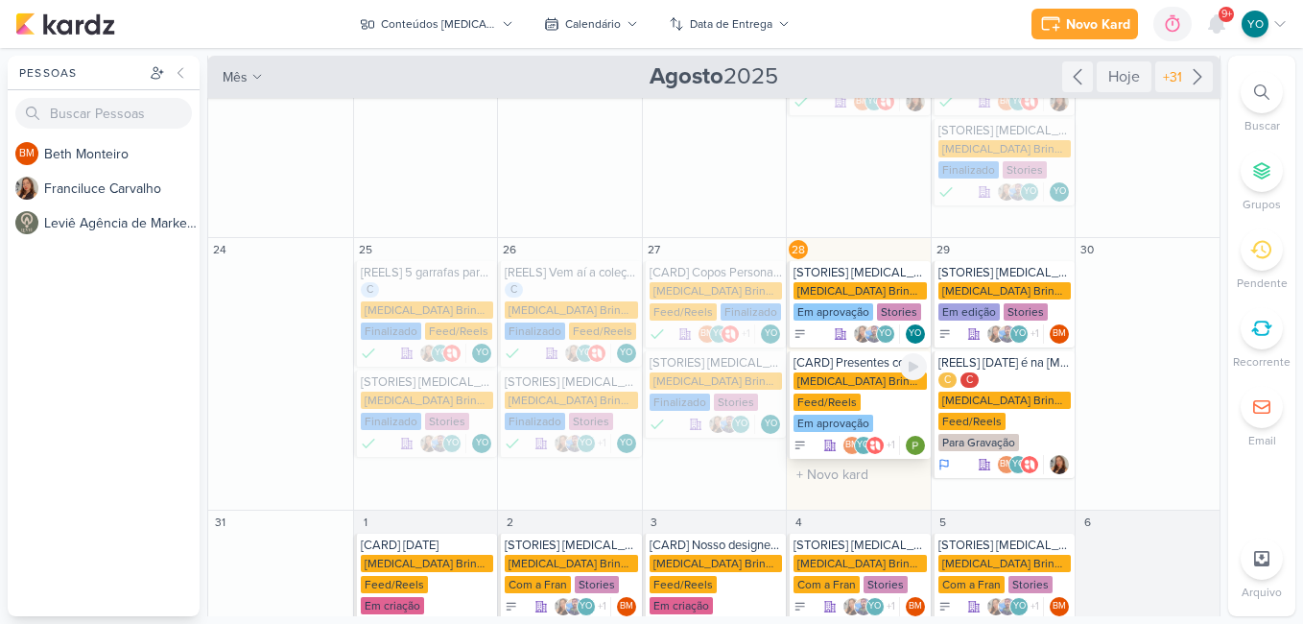
click at [875, 388] on div "[MEDICAL_DATA] Brindes PF Feed/Reels Em aprovação" at bounding box center [859, 402] width 133 height 61
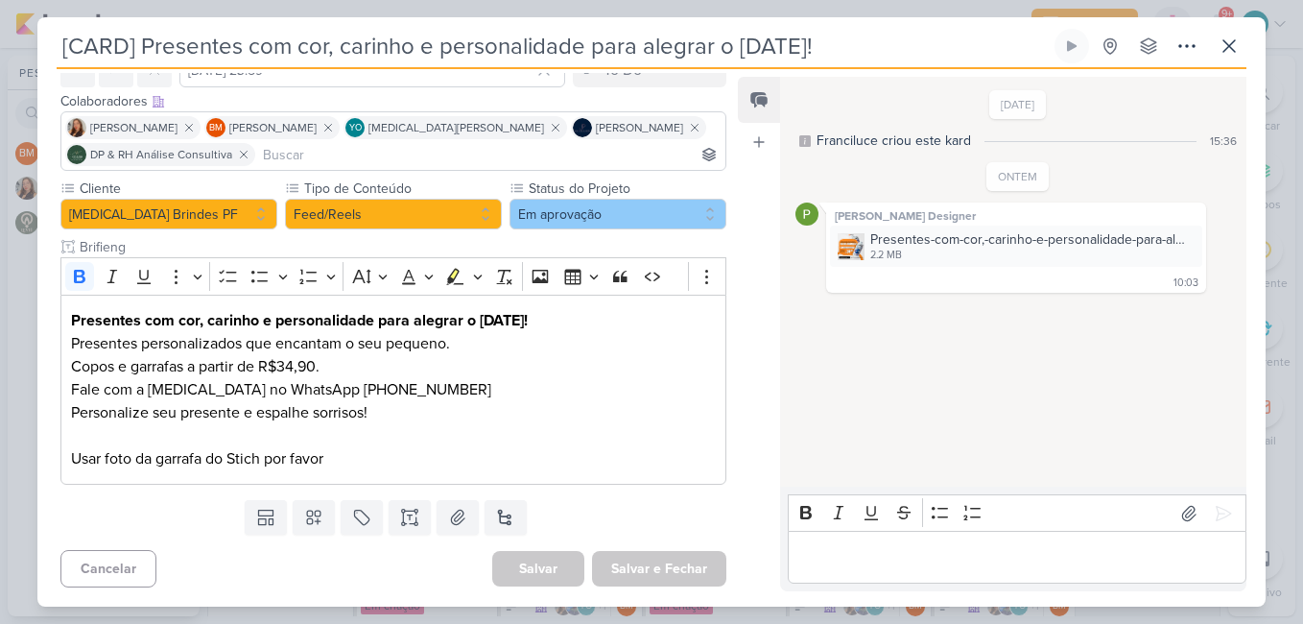
scroll to position [0, 0]
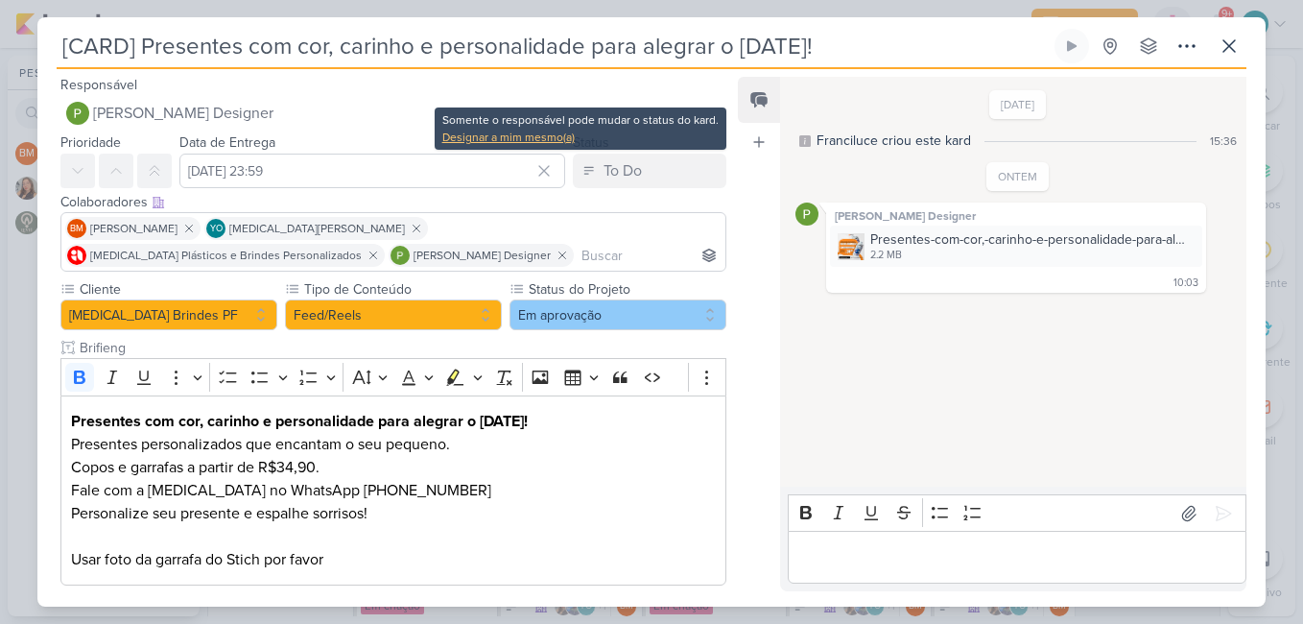
click at [530, 136] on div "Designar a mim mesmo(a)" at bounding box center [580, 137] width 276 height 17
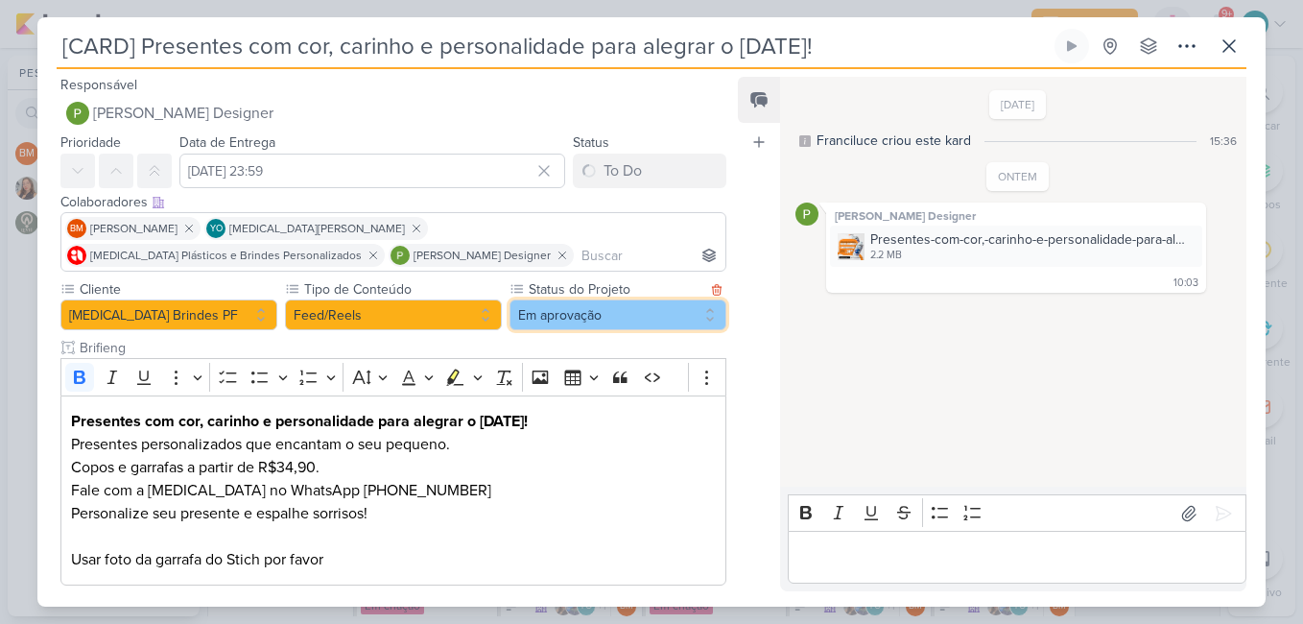
click at [597, 315] on button "Em aprovação" at bounding box center [617, 314] width 217 height 31
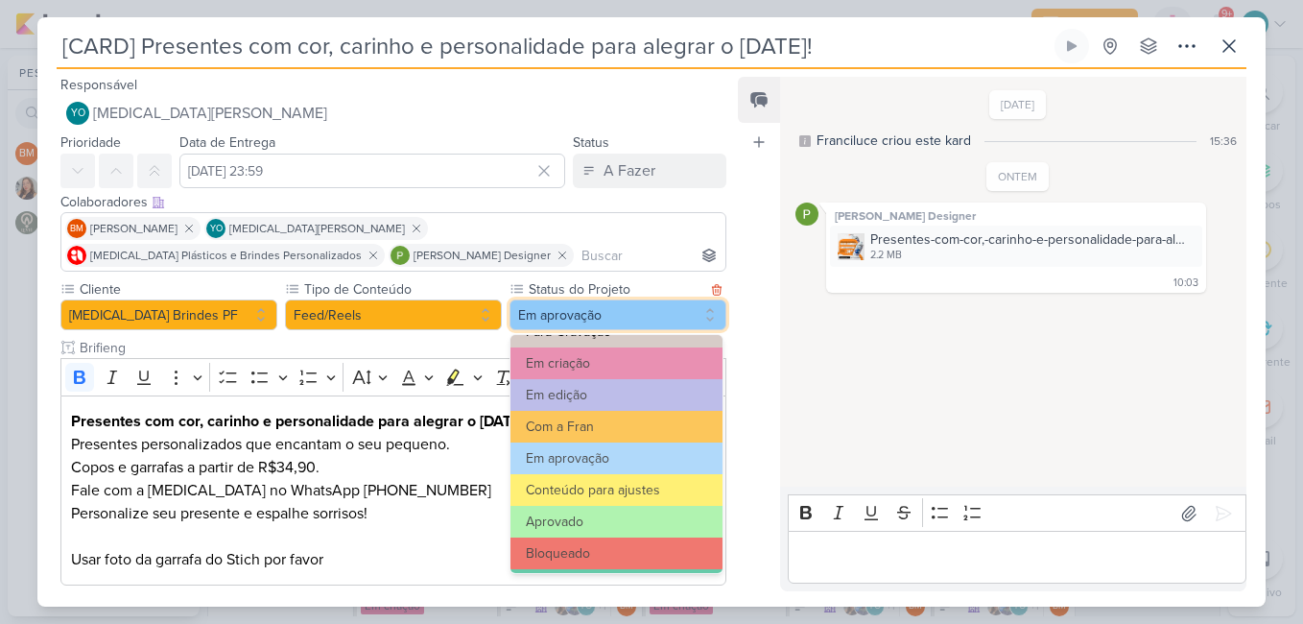
scroll to position [217, 0]
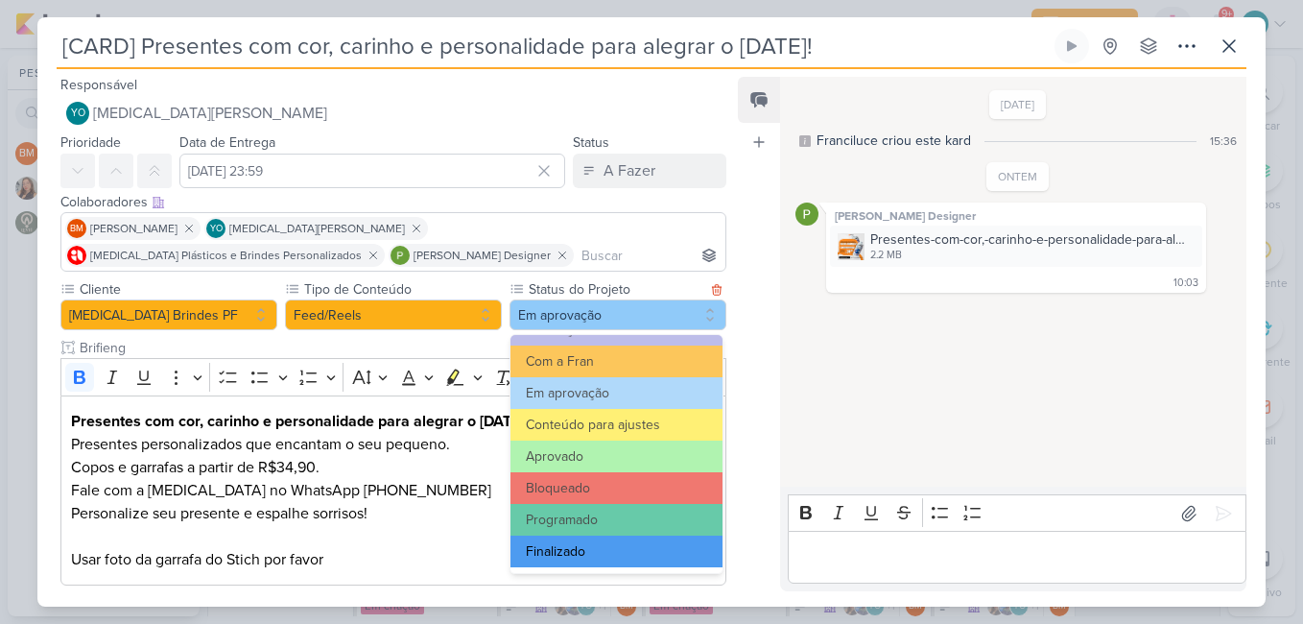
click at [626, 548] on button "Finalizado" at bounding box center [616, 551] width 212 height 32
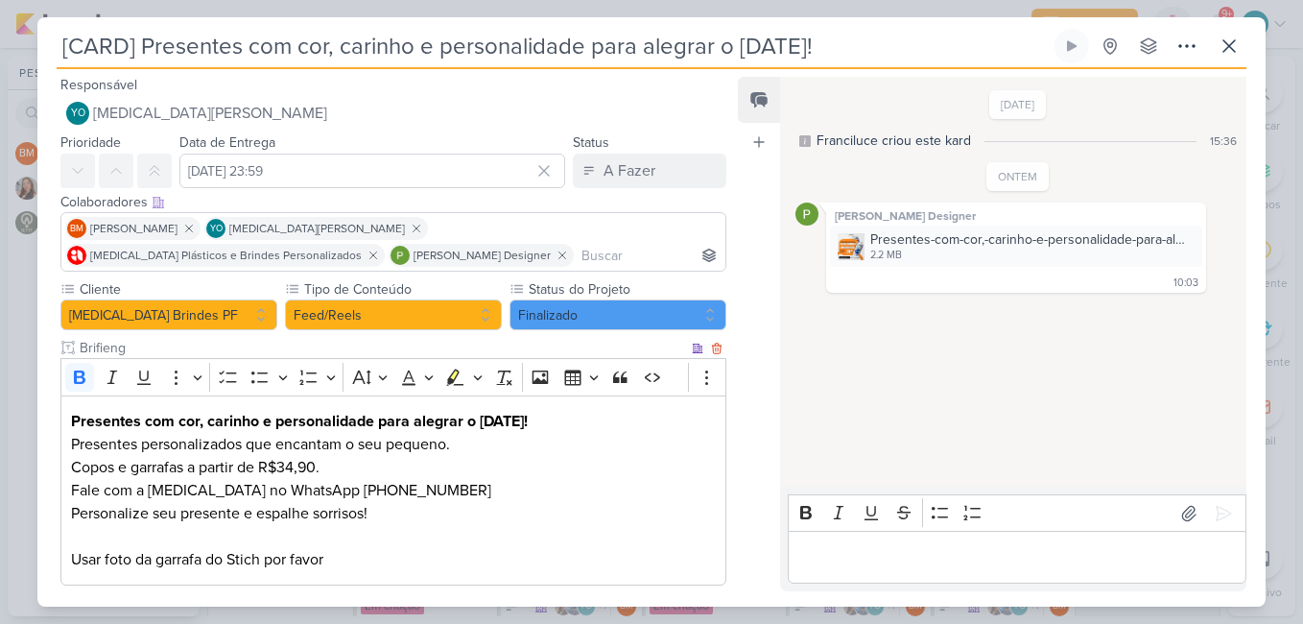
scroll to position [101, 0]
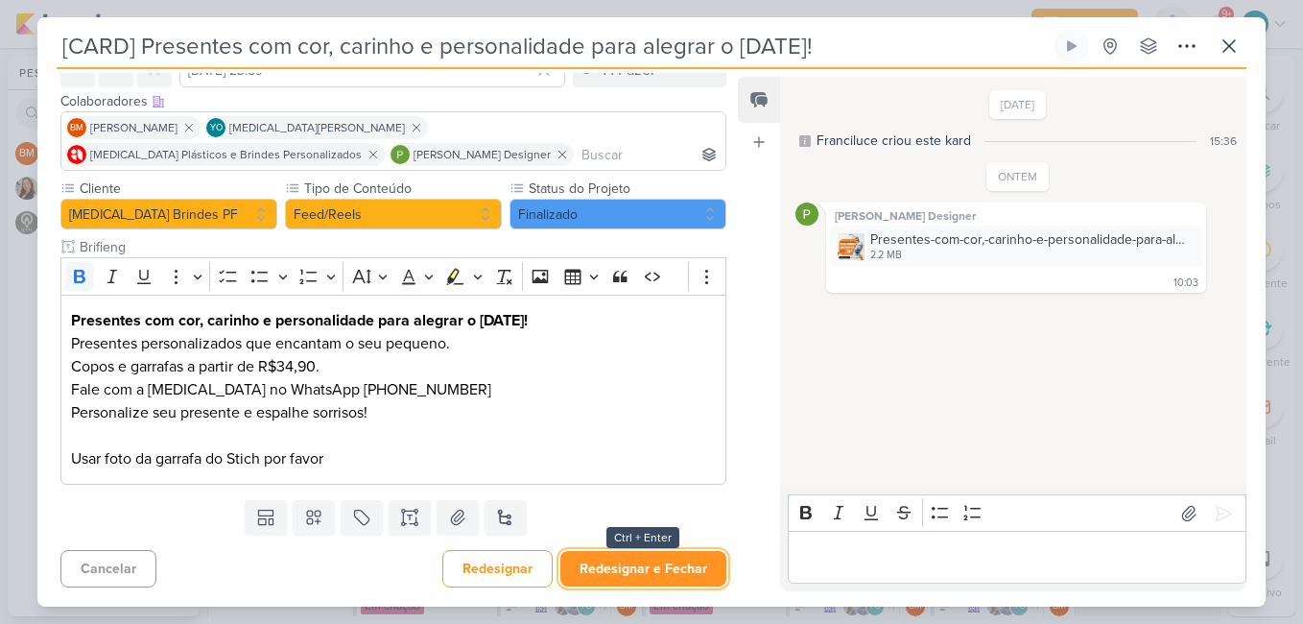
click at [662, 569] on button "Redesignar e Fechar" at bounding box center [643, 568] width 166 height 35
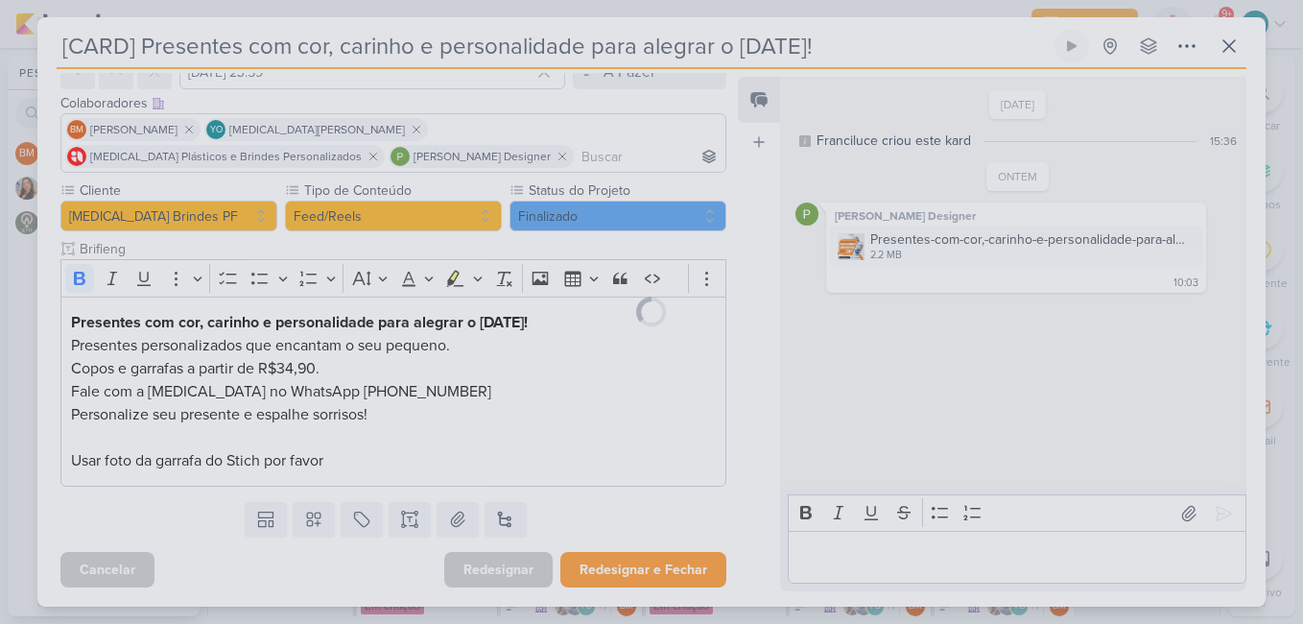
scroll to position [99, 0]
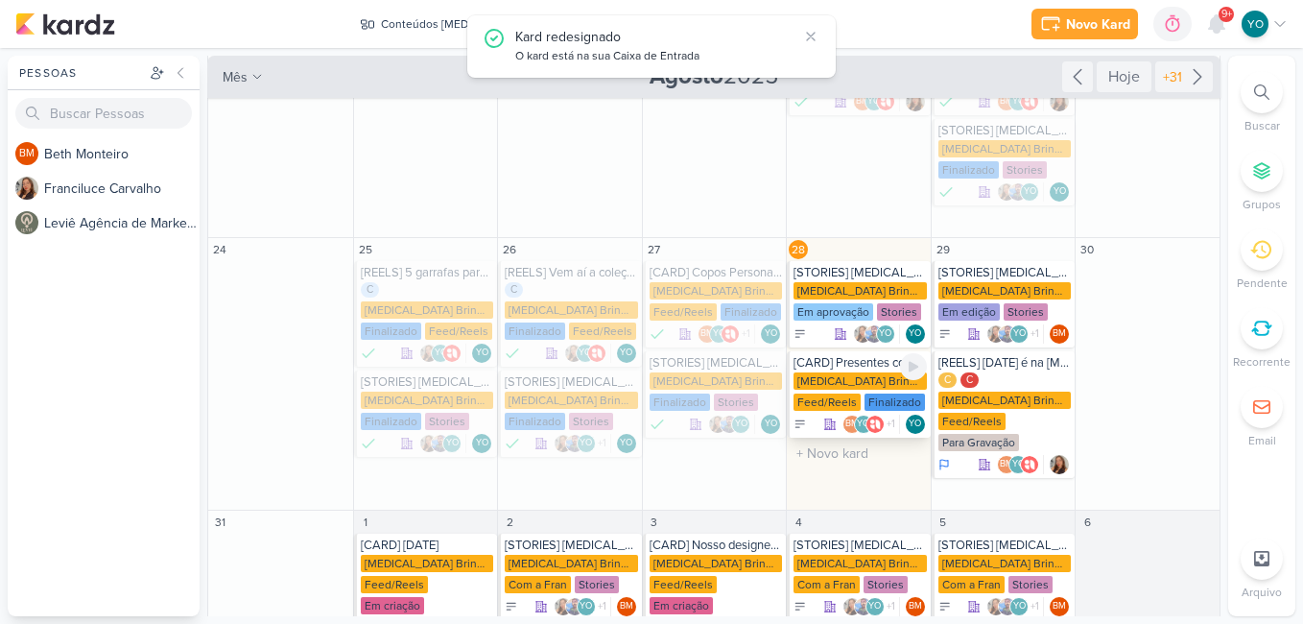
click at [864, 393] on div "Finalizado" at bounding box center [894, 401] width 60 height 17
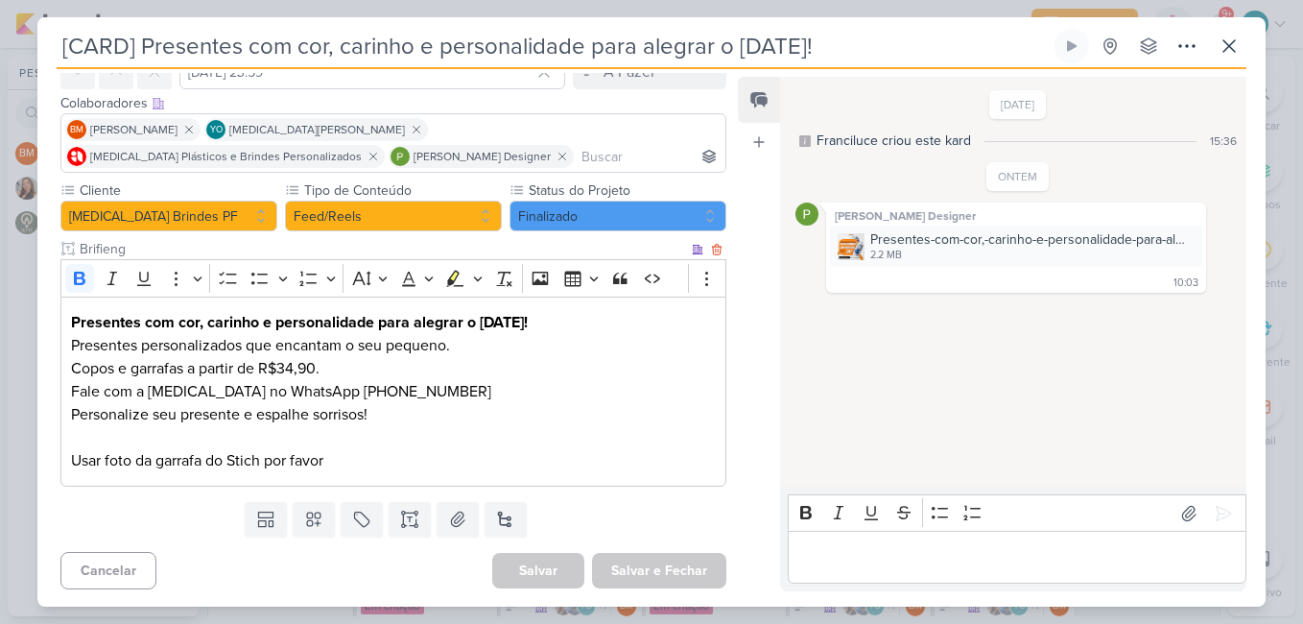
scroll to position [0, 0]
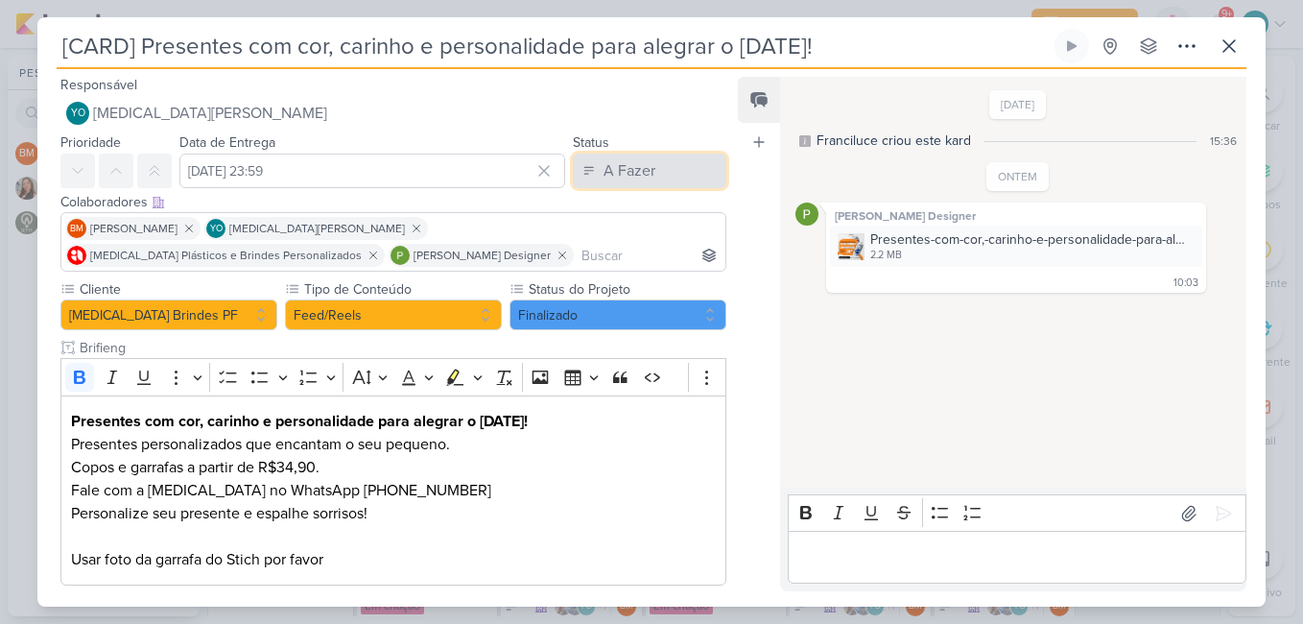
click at [627, 169] on div "A Fazer" at bounding box center [629, 170] width 52 height 23
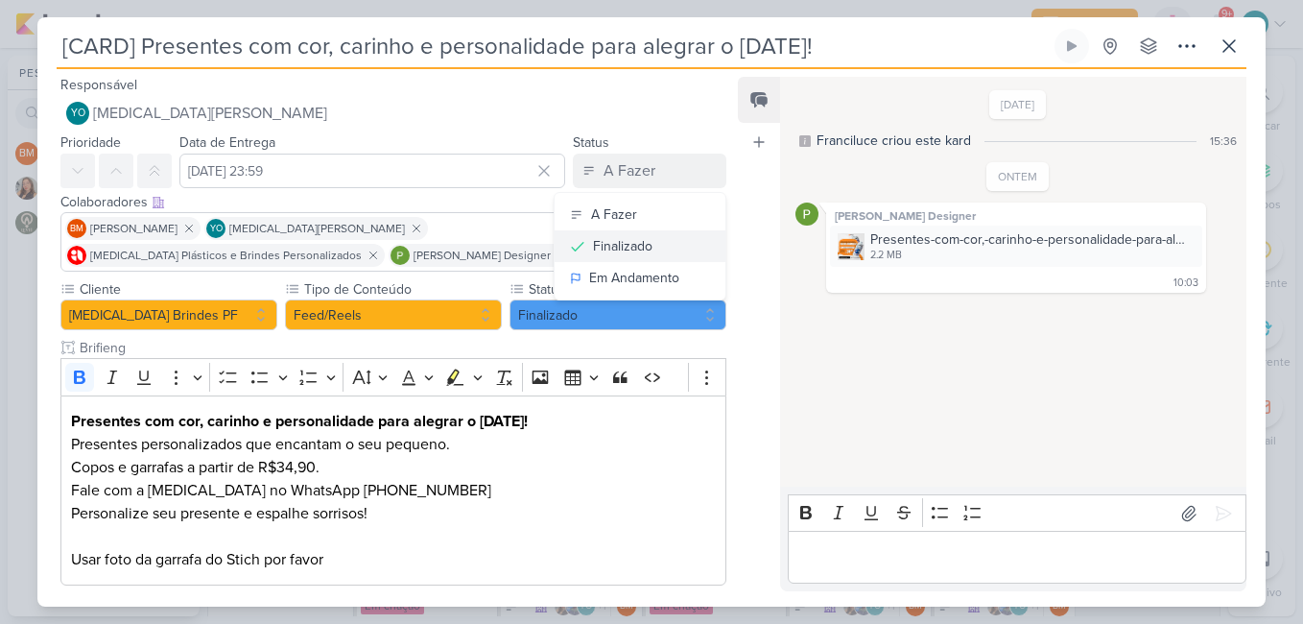
click at [634, 253] on div "Finalizado" at bounding box center [622, 246] width 59 height 20
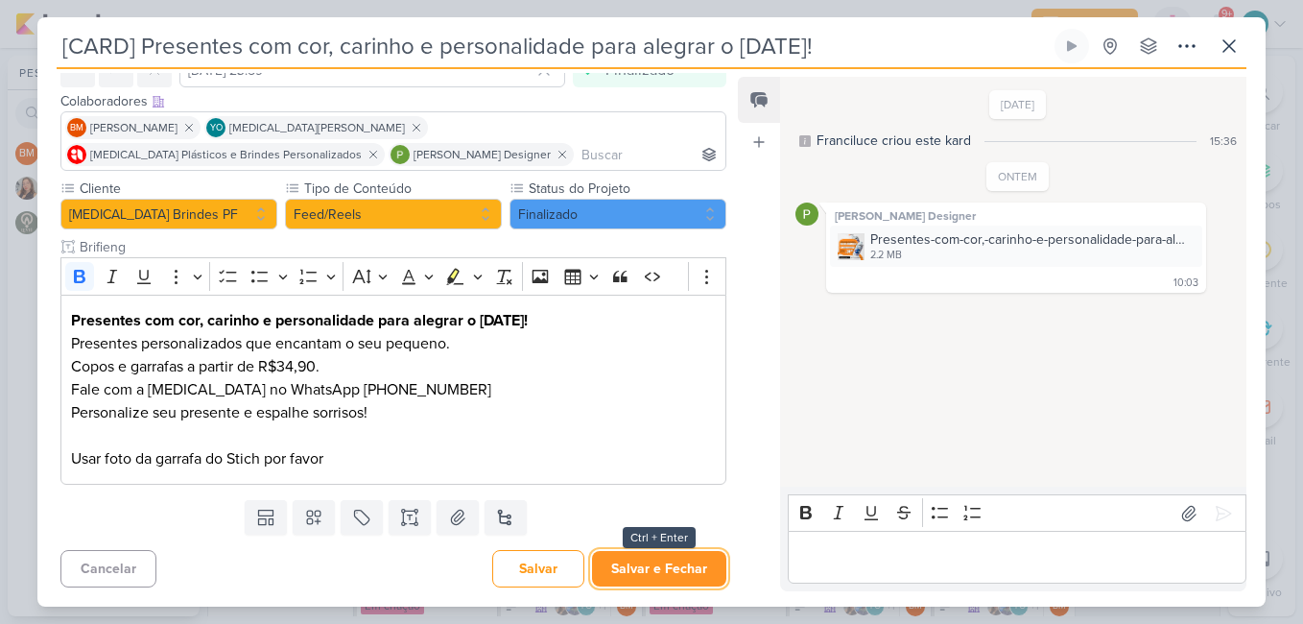
click at [654, 563] on button "Salvar e Fechar" at bounding box center [659, 568] width 134 height 35
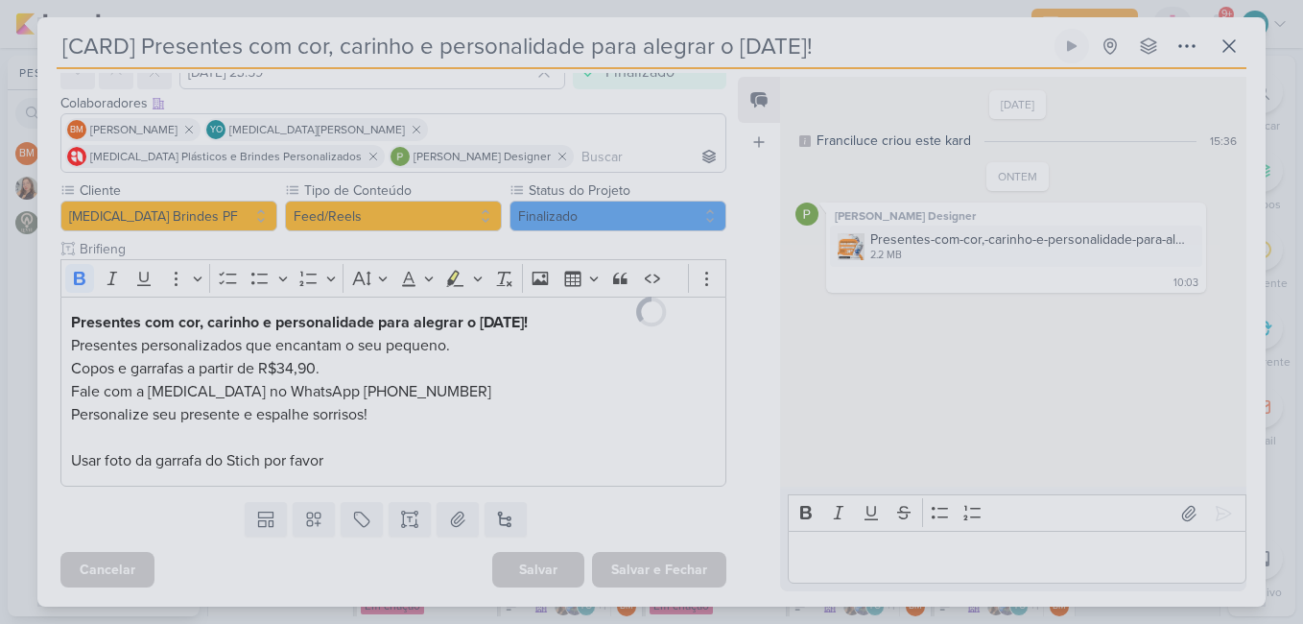
scroll to position [0, 0]
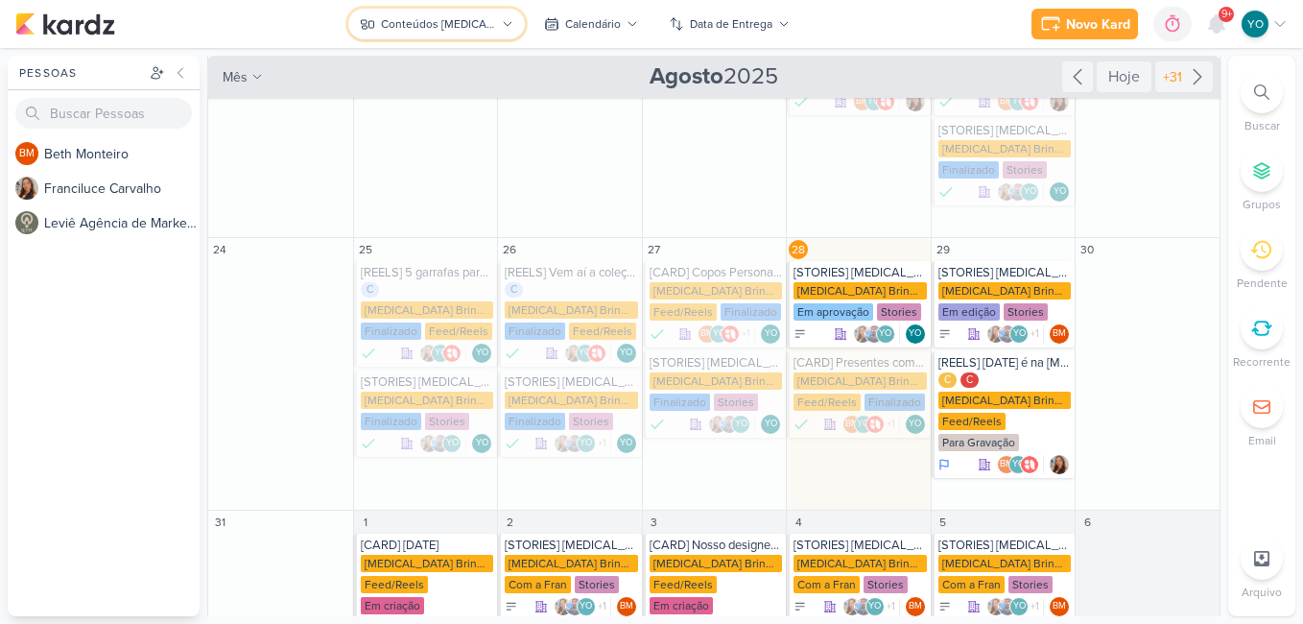
click at [429, 25] on div "Conteúdos [MEDICAL_DATA] Brindes PF" at bounding box center [438, 23] width 115 height 17
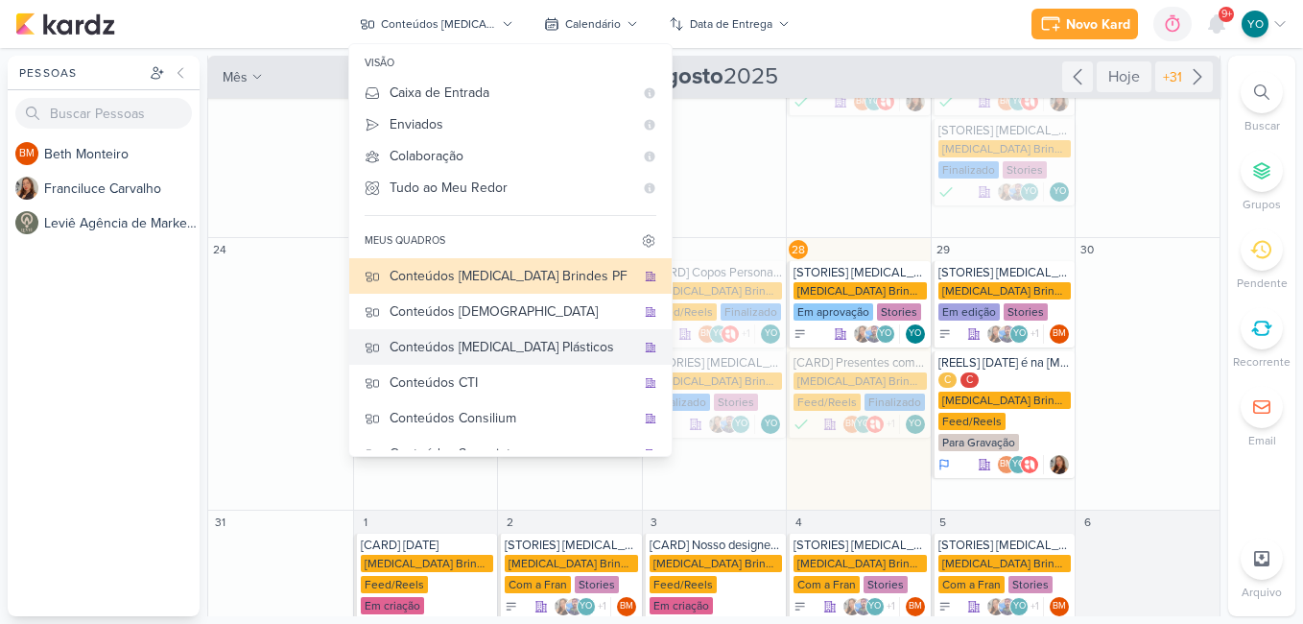
click at [541, 348] on div "Conteúdos [MEDICAL_DATA] Plásticos" at bounding box center [512, 347] width 246 height 20
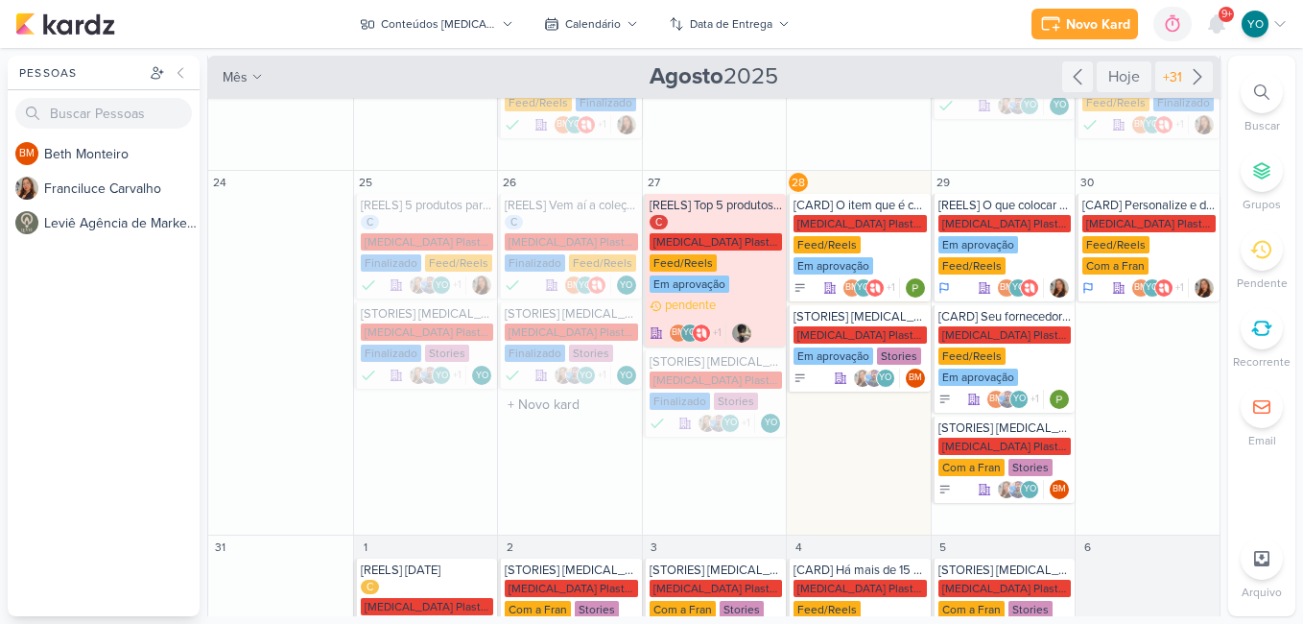
scroll to position [475, 0]
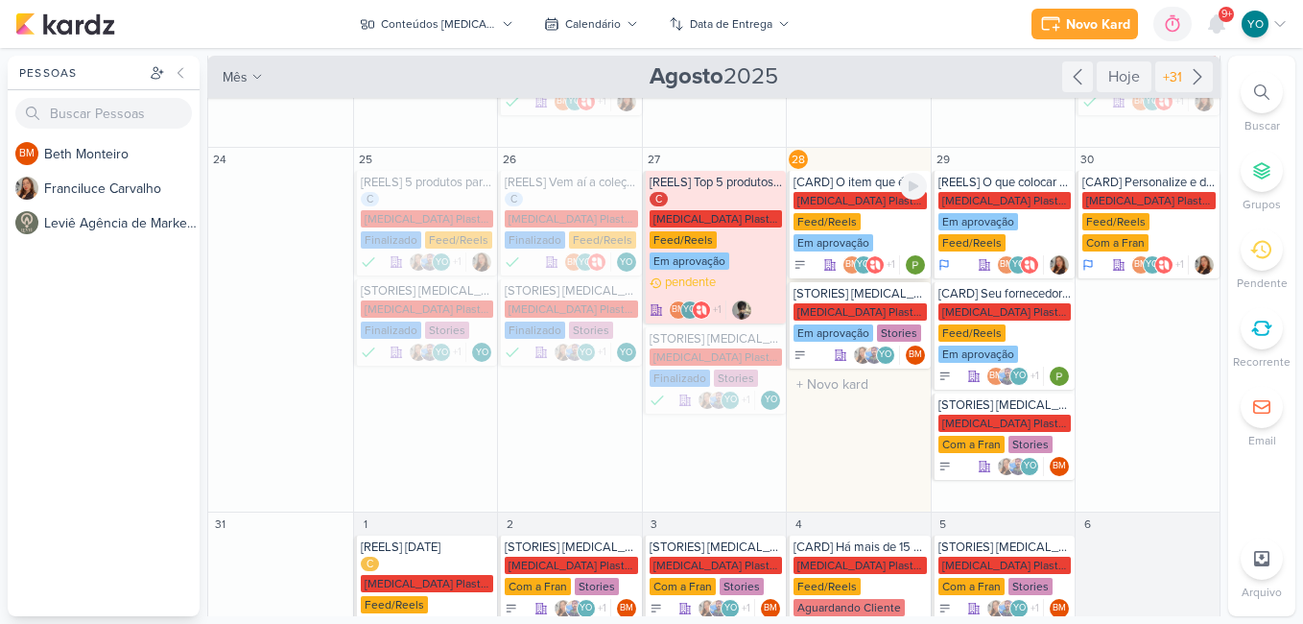
click at [853, 192] on div "[MEDICAL_DATA] Plasticos PJ" at bounding box center [859, 200] width 133 height 17
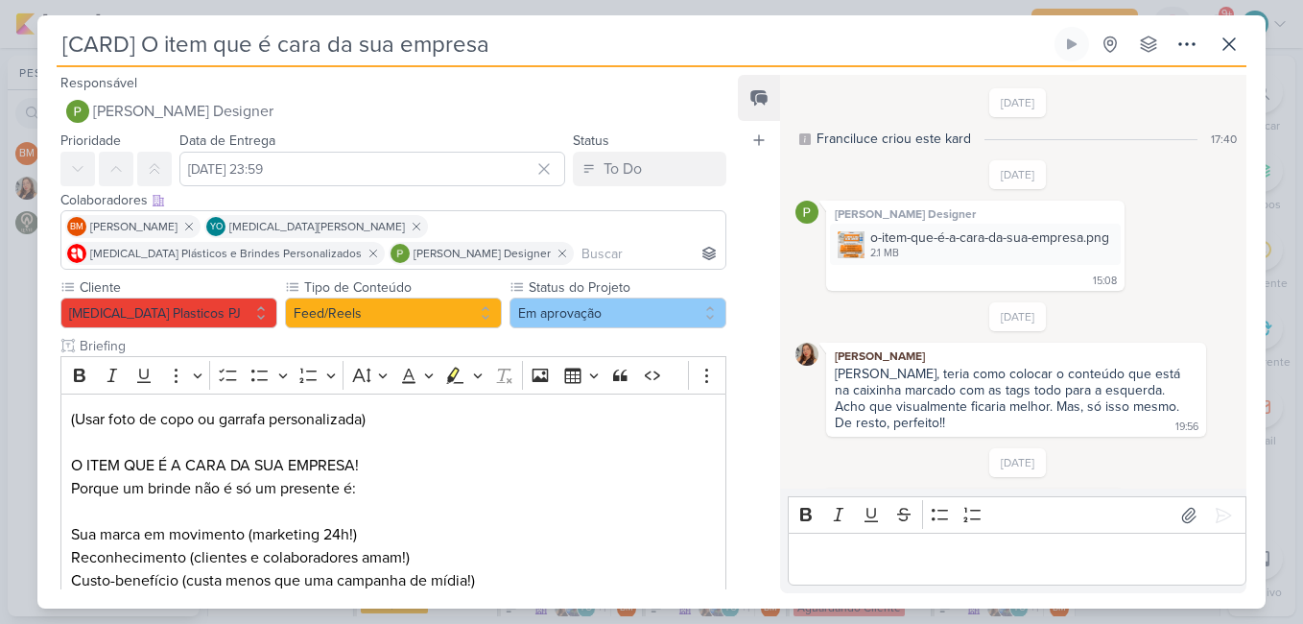
scroll to position [98, 0]
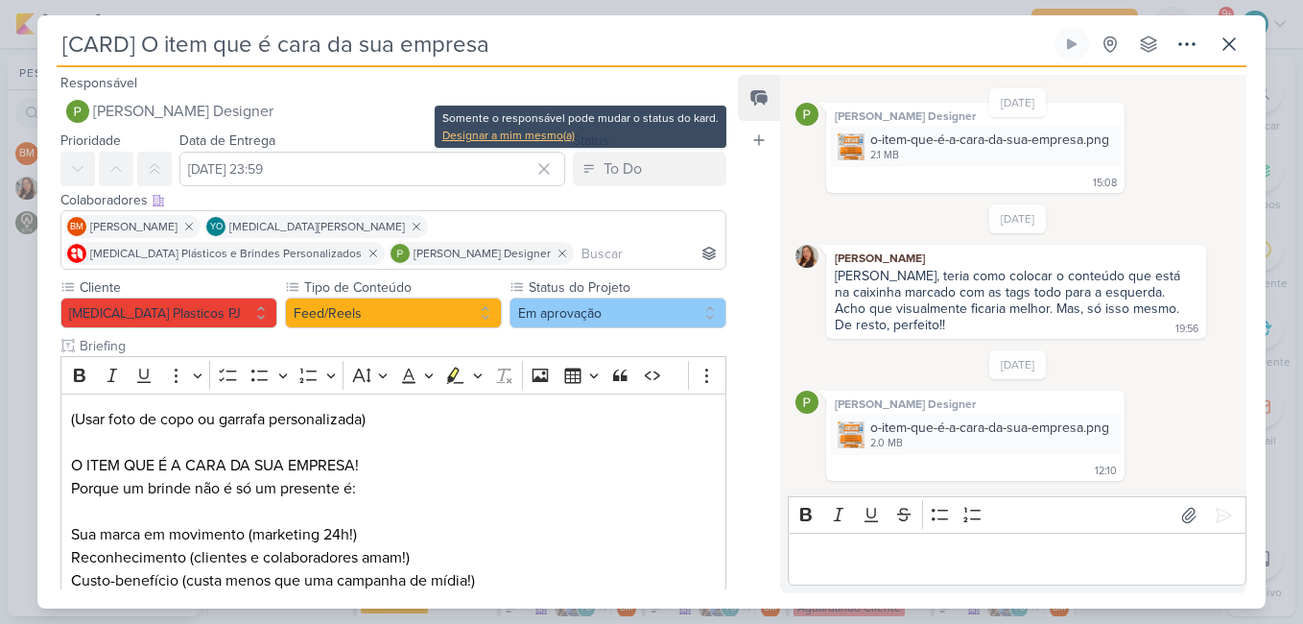
click at [549, 132] on div "Designar a mim mesmo(a)" at bounding box center [580, 135] width 276 height 17
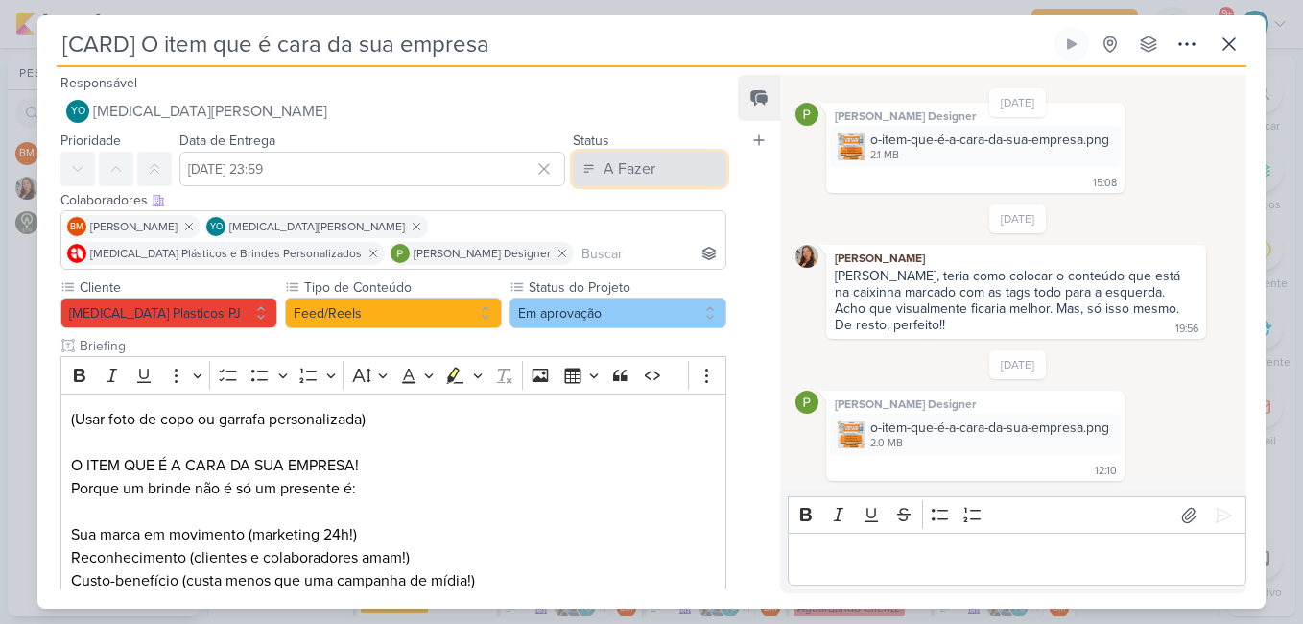
click at [639, 171] on div "A Fazer" at bounding box center [629, 168] width 52 height 23
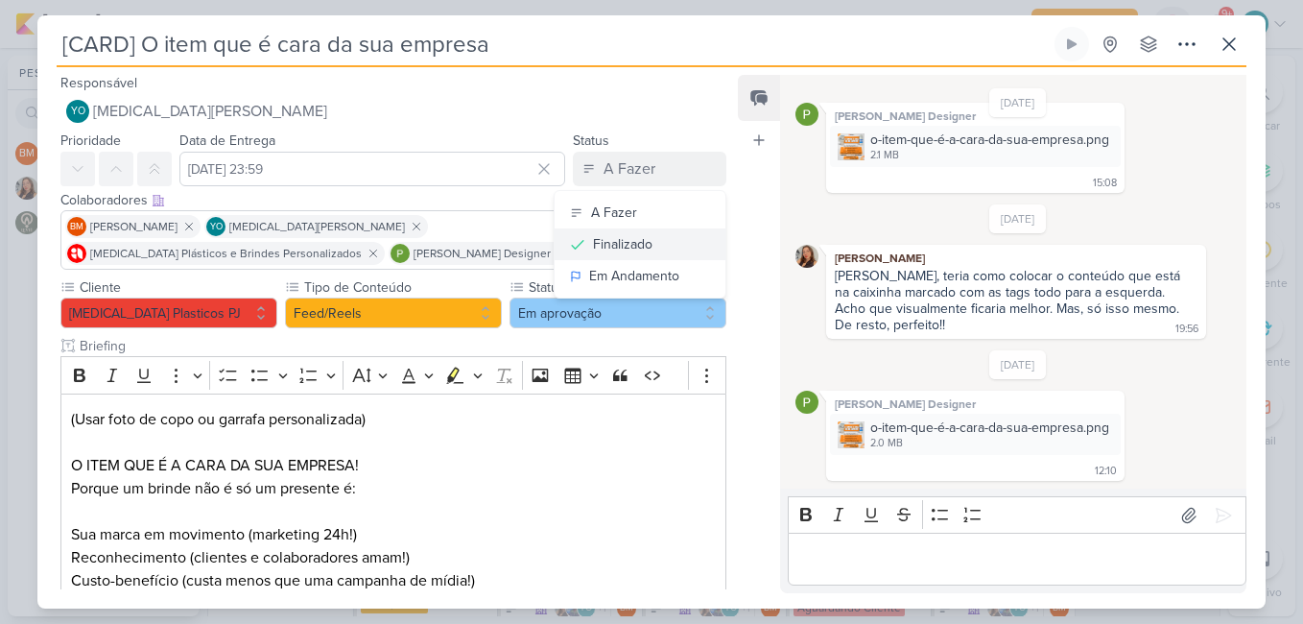
click at [620, 244] on div "Finalizado" at bounding box center [622, 244] width 59 height 20
click at [621, 304] on button "Em aprovação" at bounding box center [617, 312] width 217 height 31
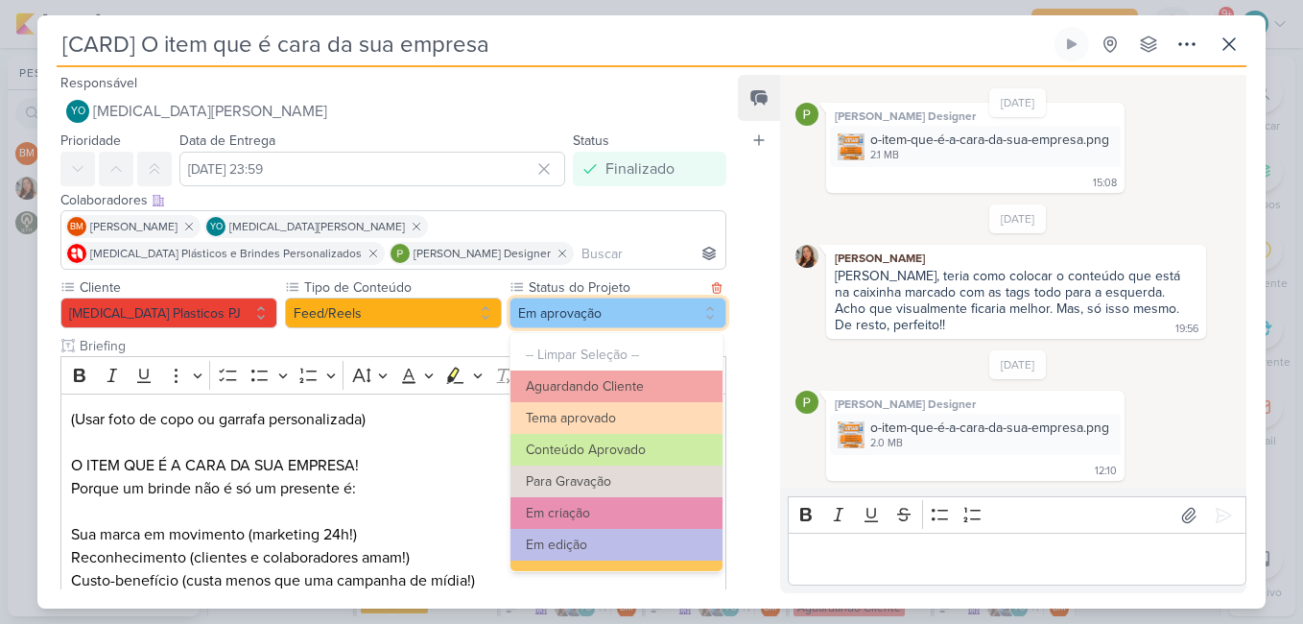
scroll to position [217, 0]
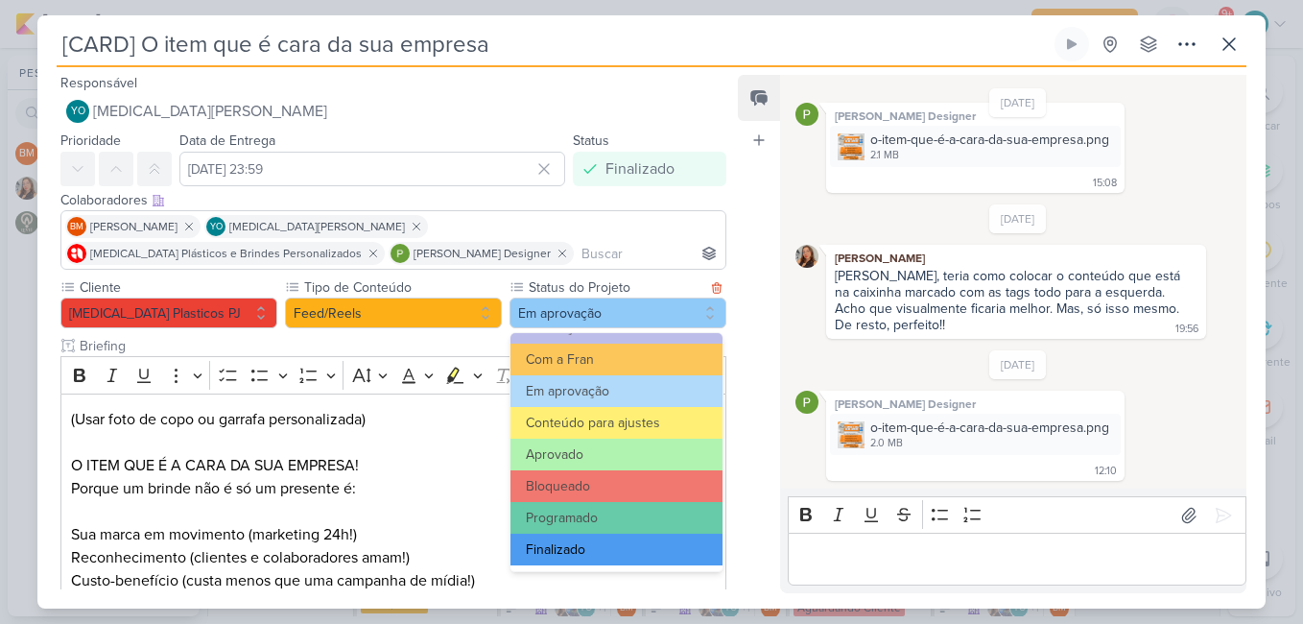
click at [652, 545] on button "Finalizado" at bounding box center [616, 549] width 212 height 32
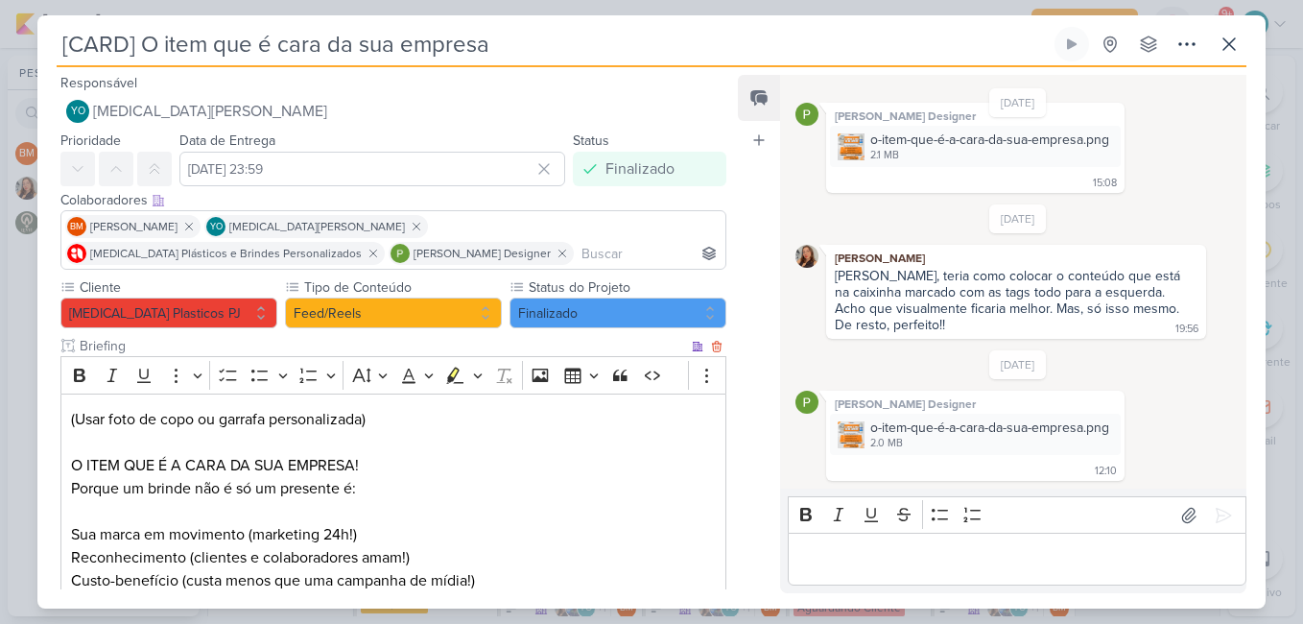
scroll to position [328, 0]
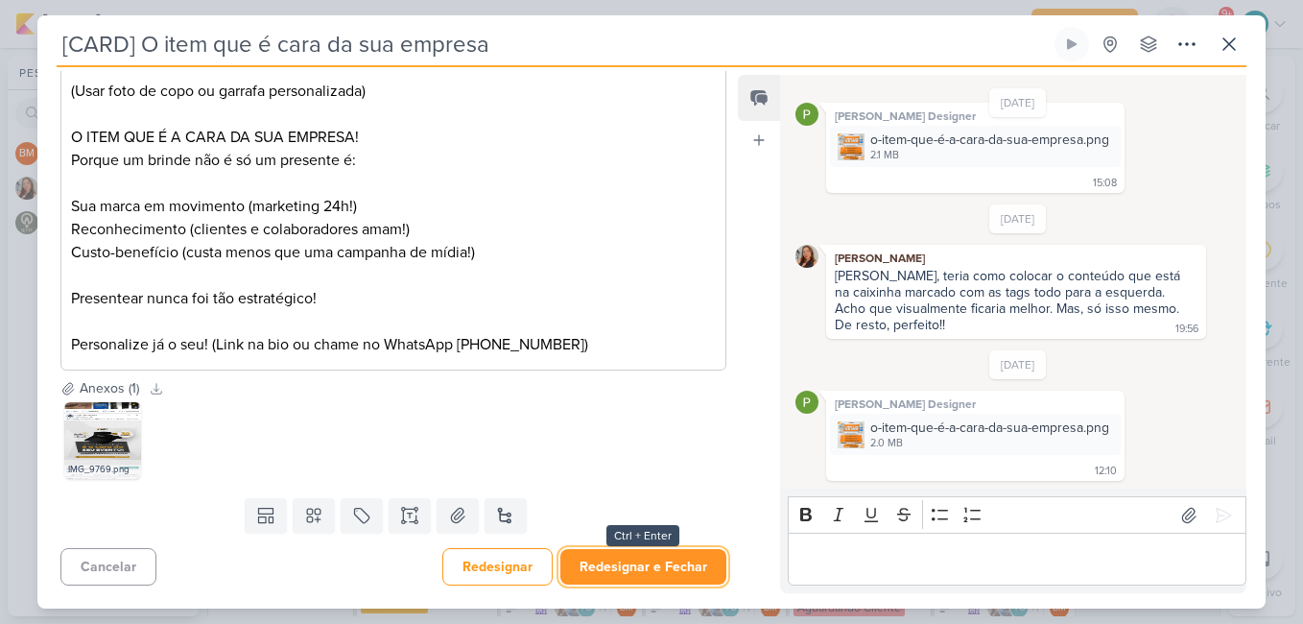
click at [699, 565] on button "Redesignar e Fechar" at bounding box center [643, 566] width 166 height 35
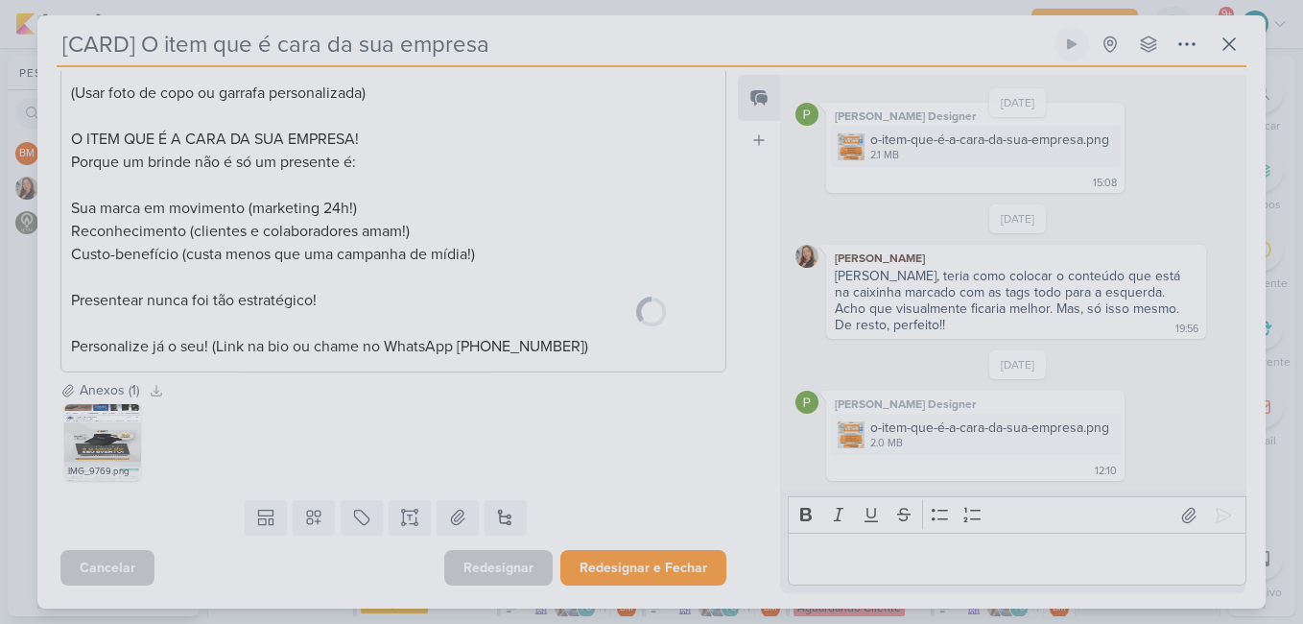
scroll to position [326, 0]
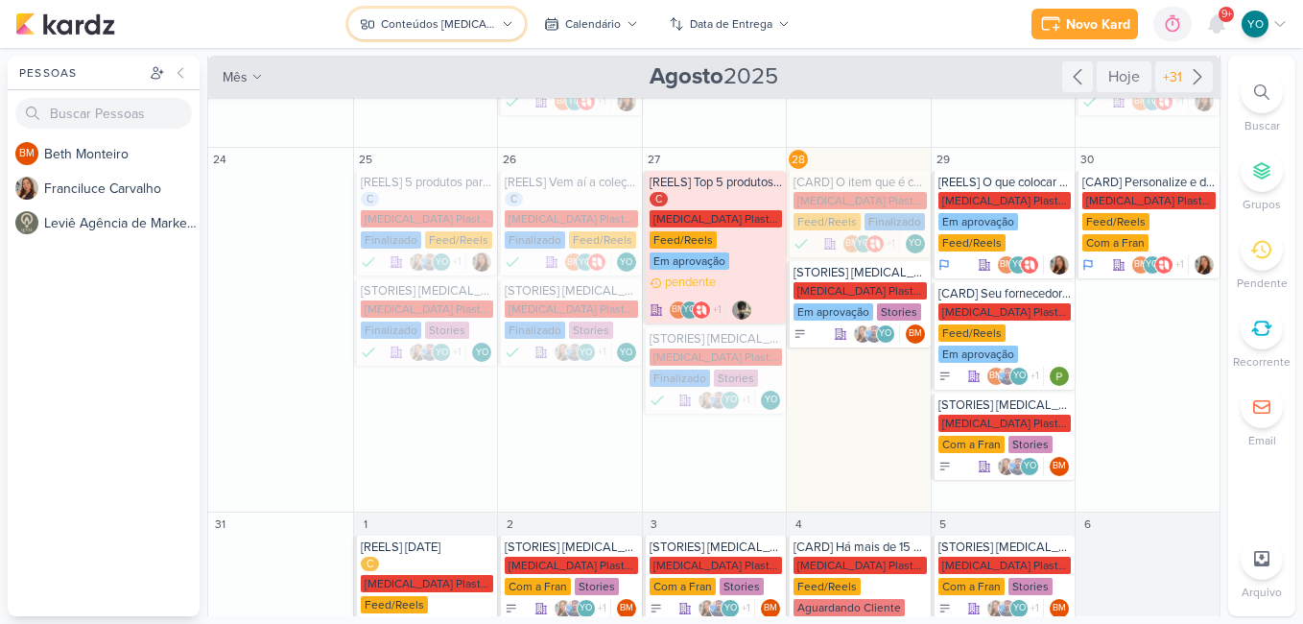
click at [449, 14] on button "Conteúdos [MEDICAL_DATA] Plásticos" at bounding box center [436, 24] width 177 height 31
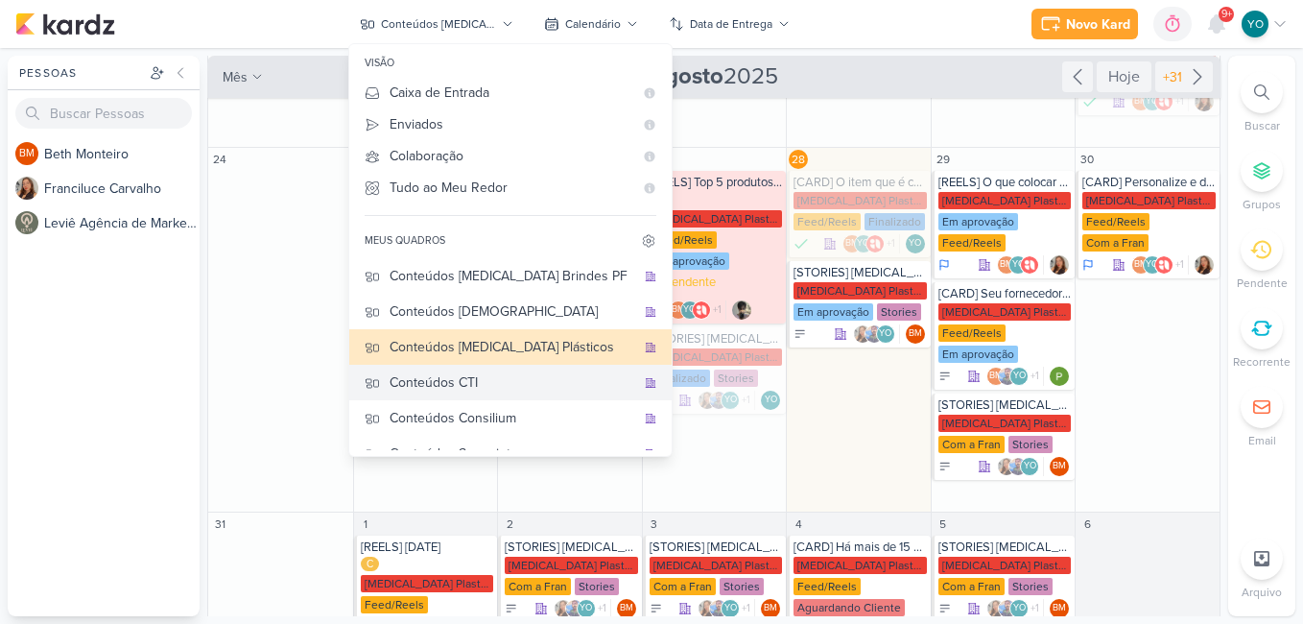
click at [507, 389] on div "Conteúdos CTI" at bounding box center [512, 382] width 246 height 20
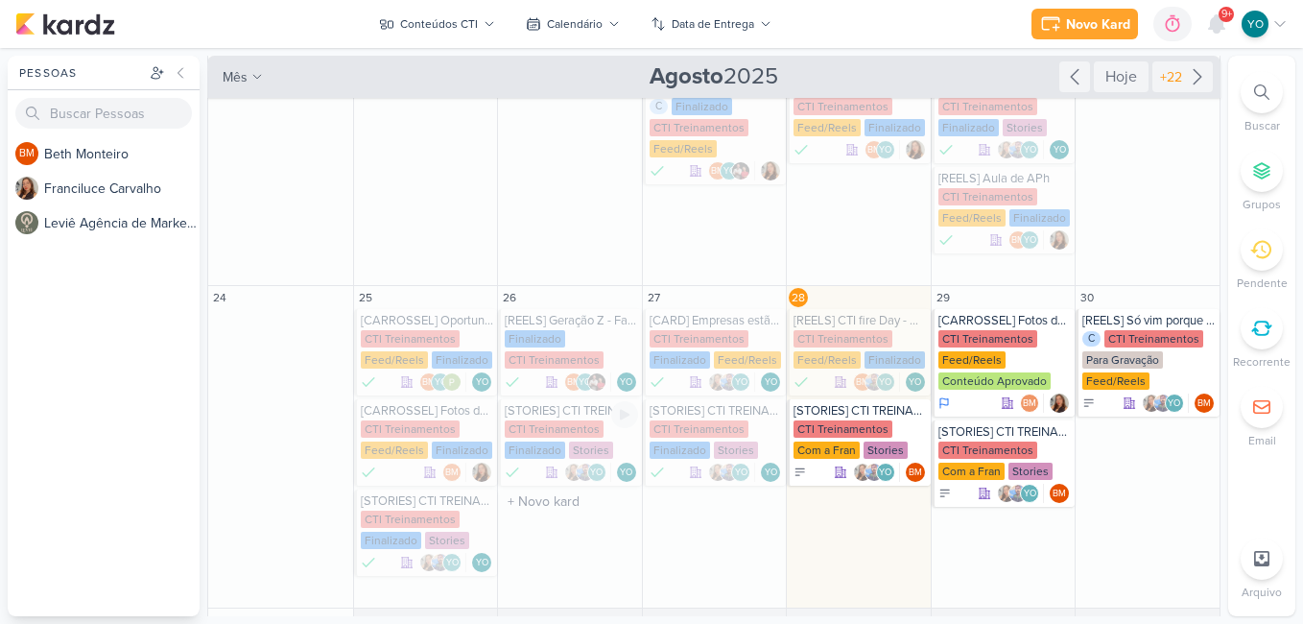
scroll to position [542, 0]
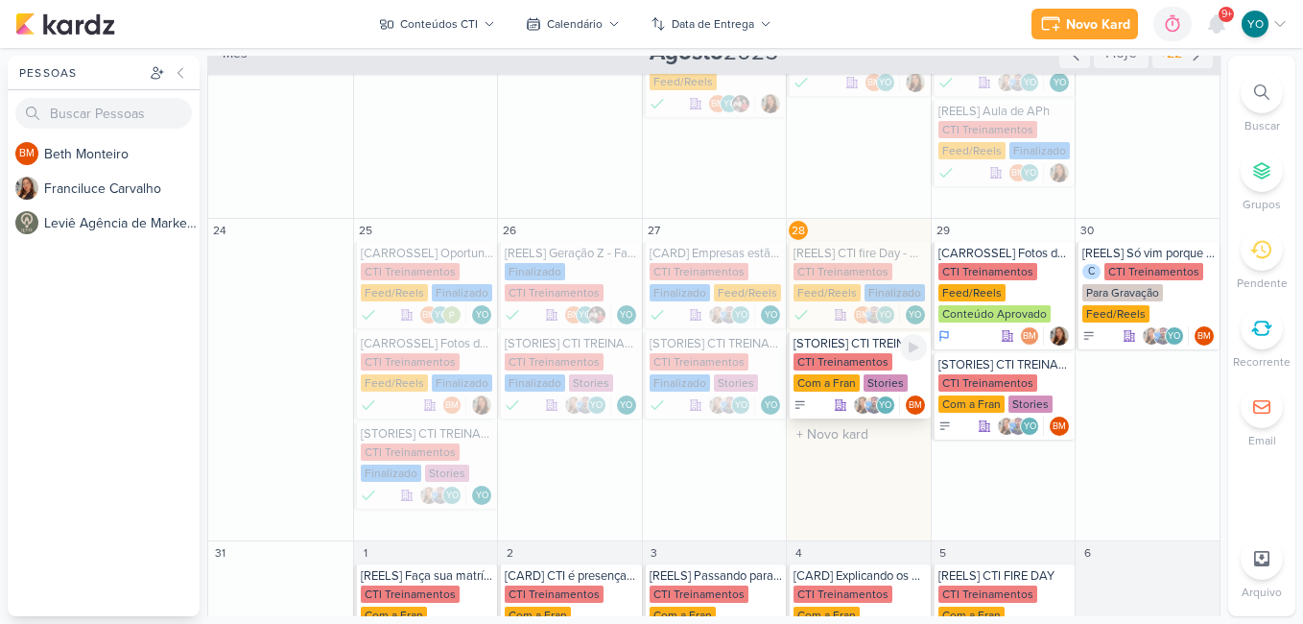
click at [849, 390] on div "Com a Fran" at bounding box center [826, 382] width 66 height 17
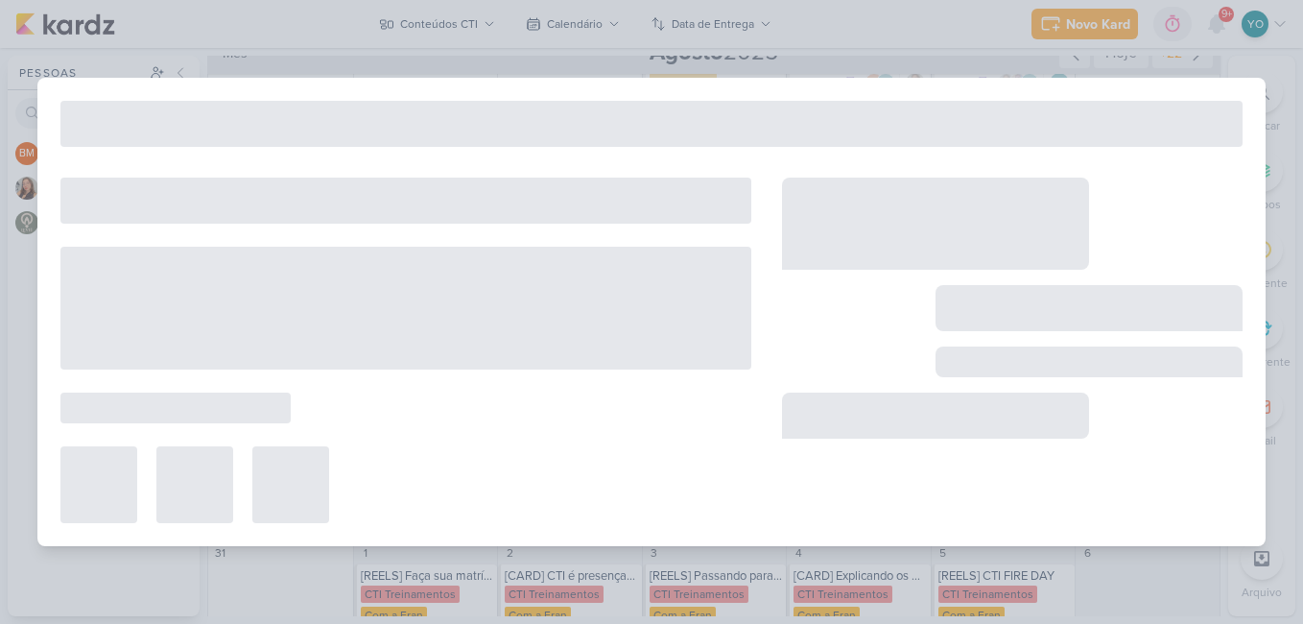
type input "[STORIES] CTI TREINAMENTOS"
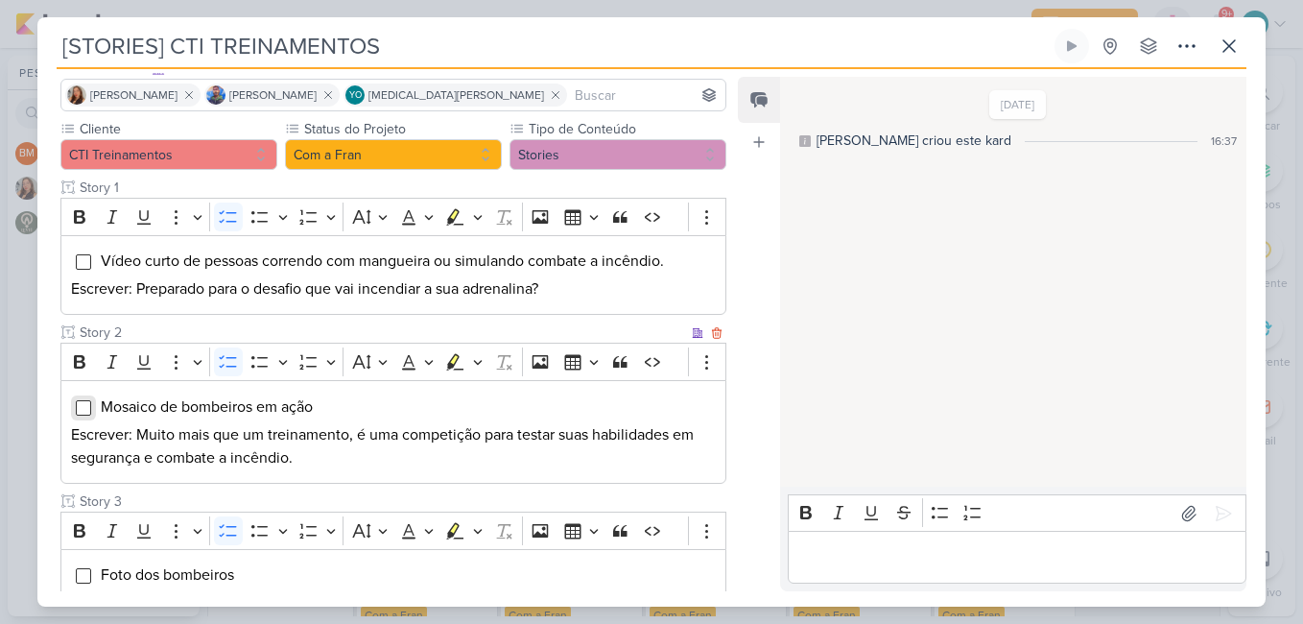
scroll to position [82, 0]
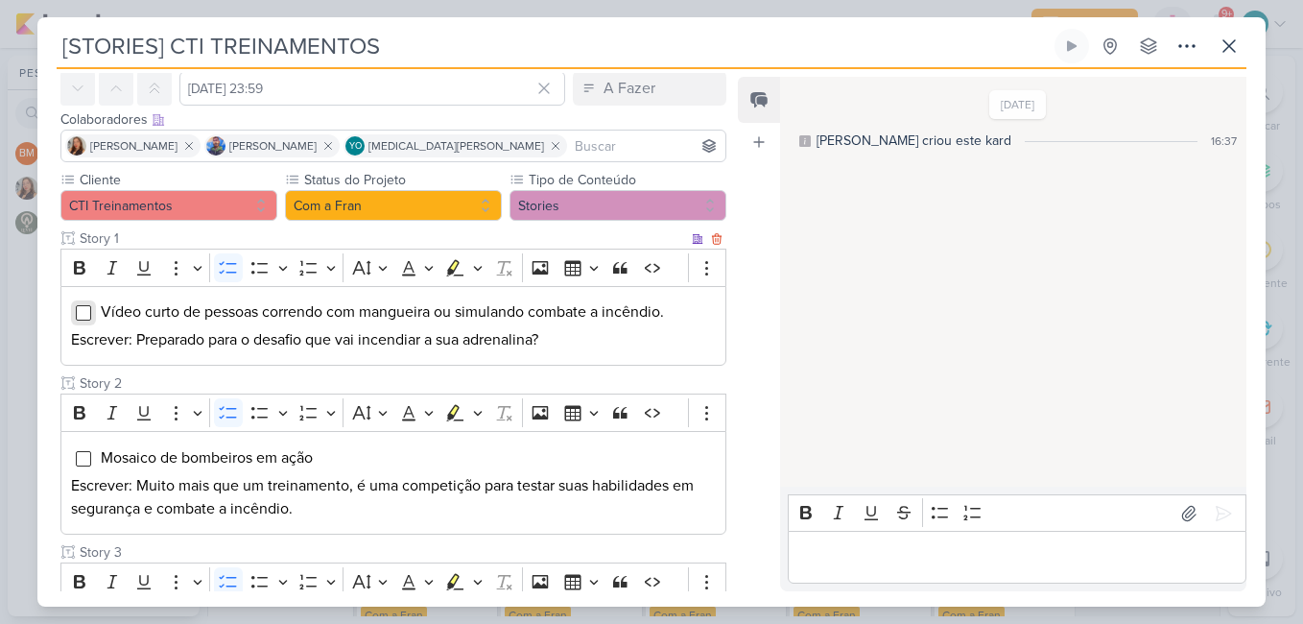
click at [85, 307] on input "Editor editing area: main" at bounding box center [83, 312] width 15 height 15
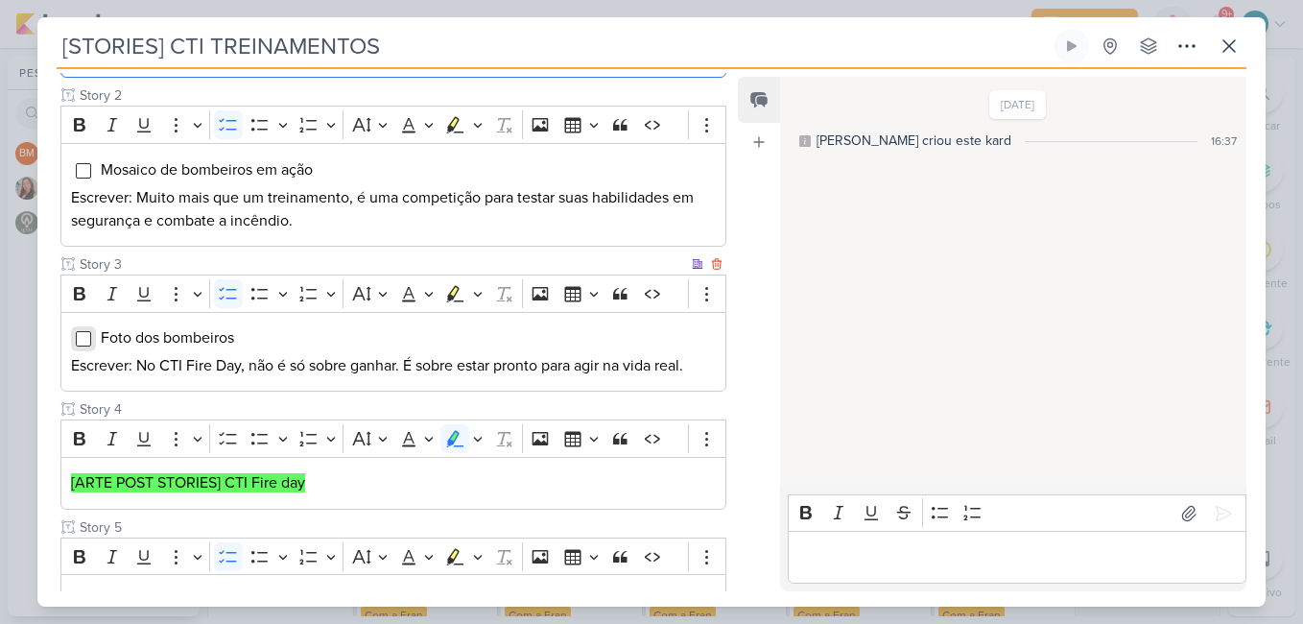
click at [82, 342] on input "Editor editing area: main" at bounding box center [83, 338] width 15 height 15
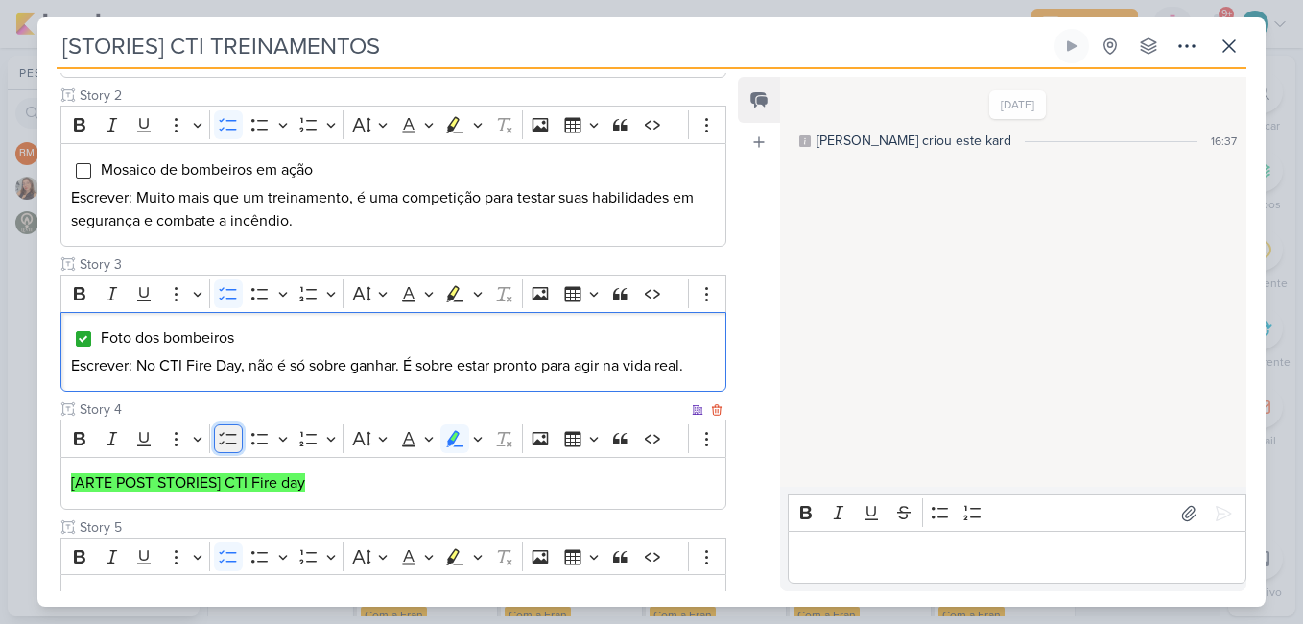
click at [222, 436] on icon "Editor toolbar" at bounding box center [228, 438] width 19 height 19
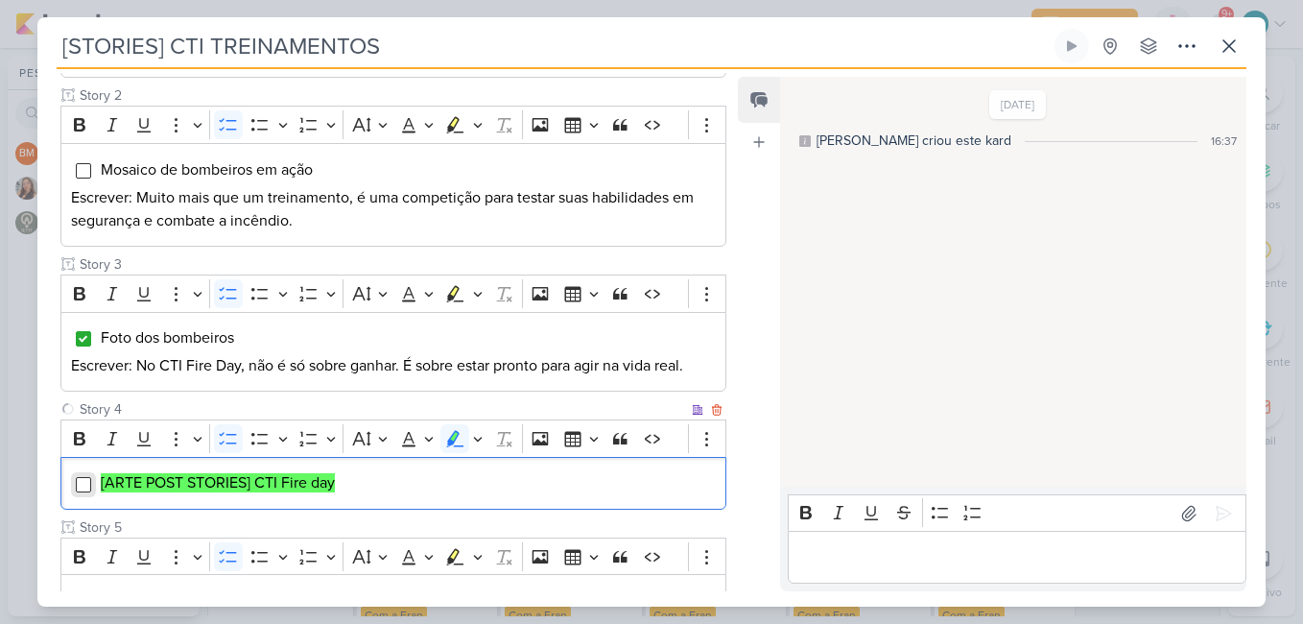
click at [80, 485] on input "Editor editing area: main" at bounding box center [83, 484] width 15 height 15
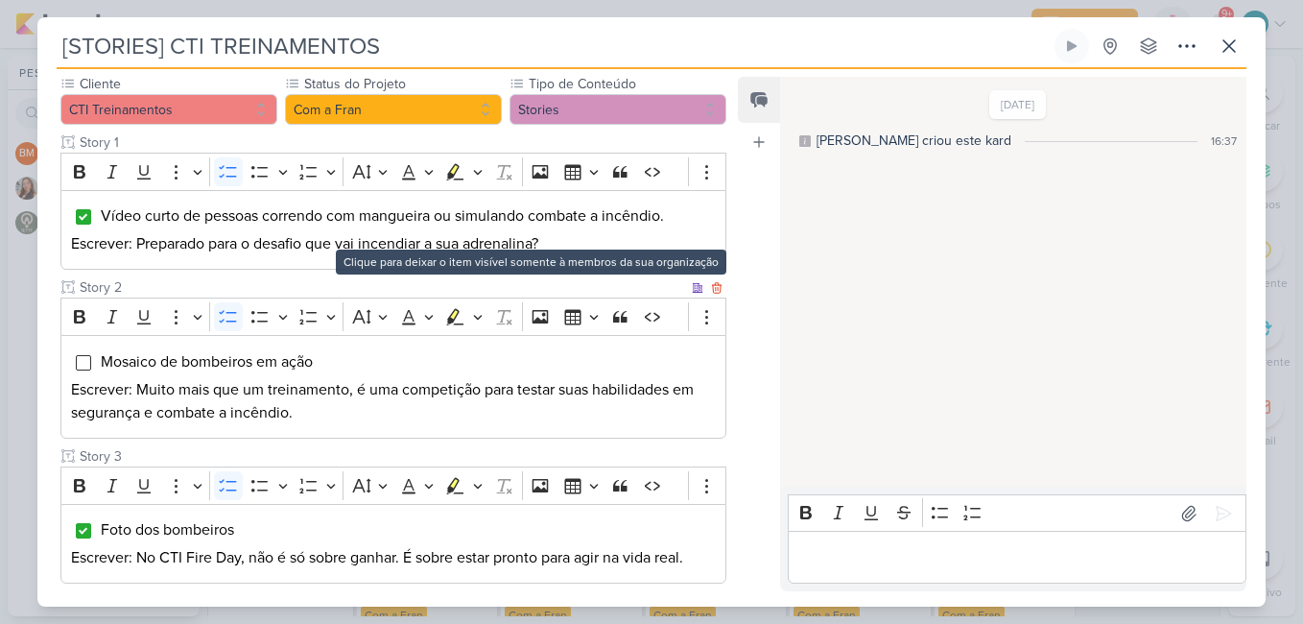
scroll to position [0, 0]
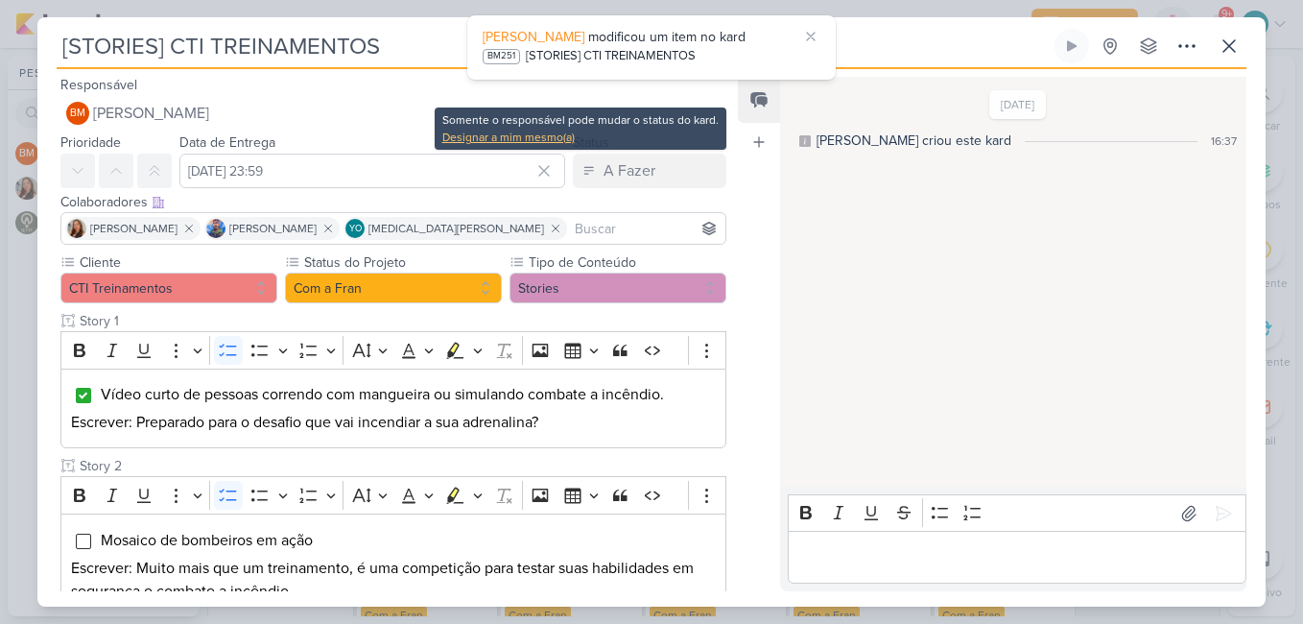
click at [514, 140] on div "Designar a mim mesmo(a)" at bounding box center [580, 137] width 276 height 17
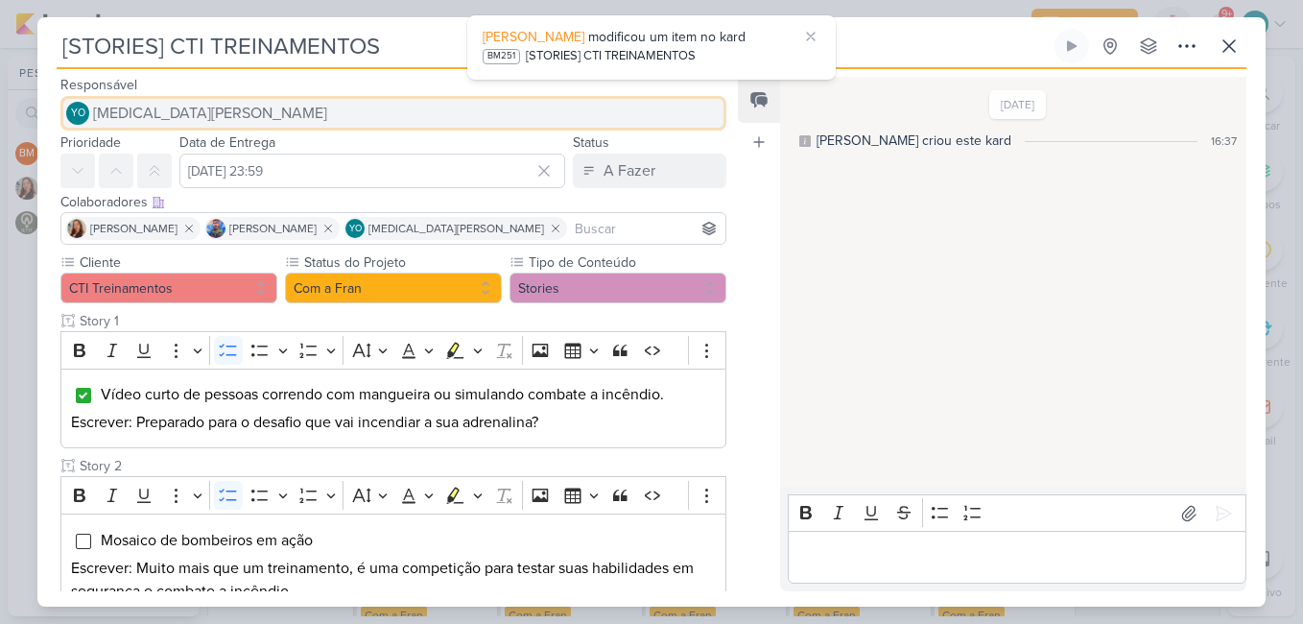
click at [185, 106] on span "[MEDICAL_DATA][PERSON_NAME]" at bounding box center [210, 113] width 234 height 23
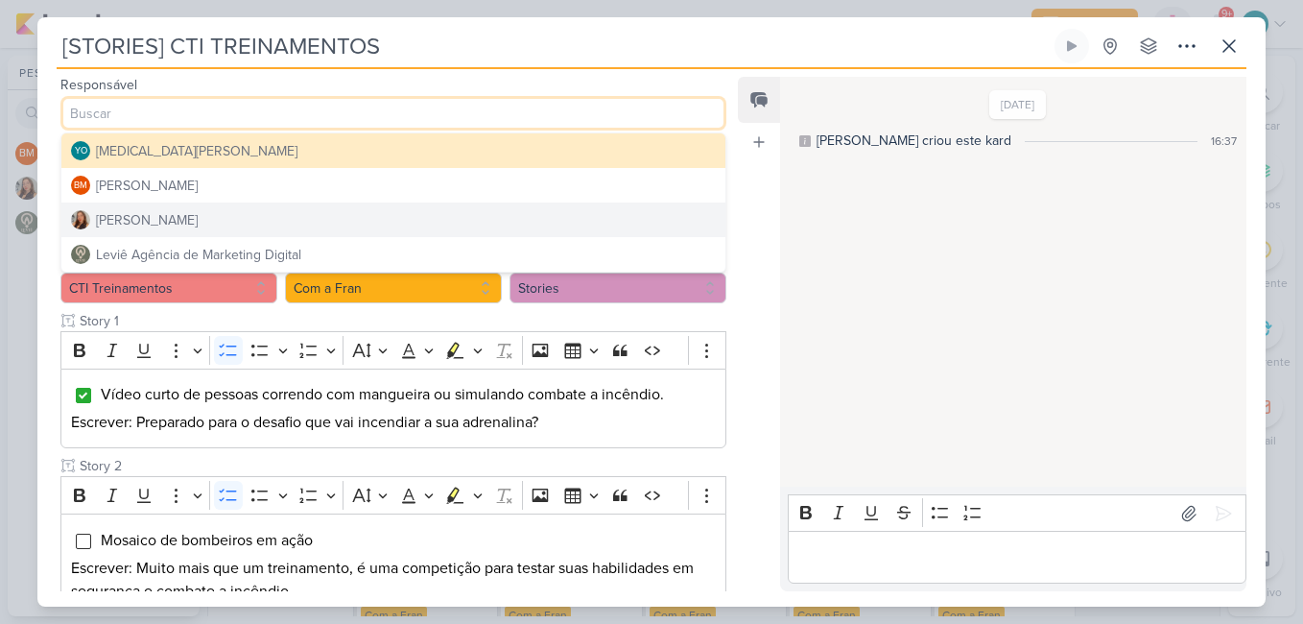
click at [191, 224] on div "[PERSON_NAME]" at bounding box center [147, 220] width 102 height 20
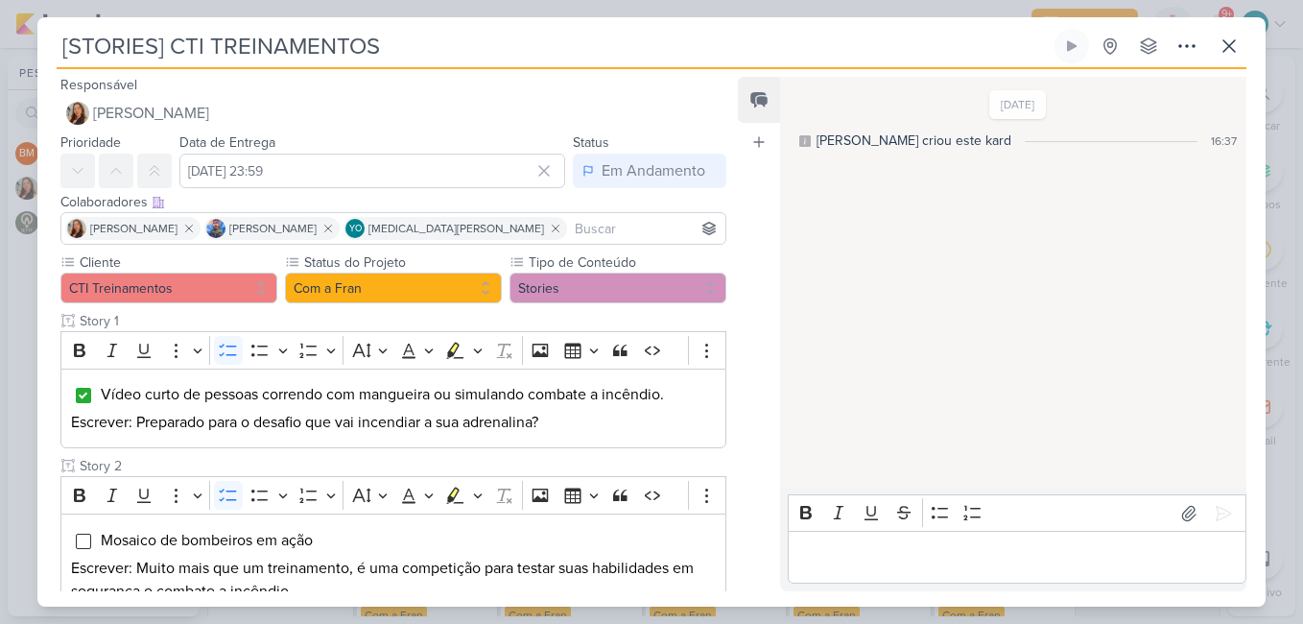
click at [929, 547] on p "Editor editing area: main" at bounding box center [1016, 557] width 438 height 23
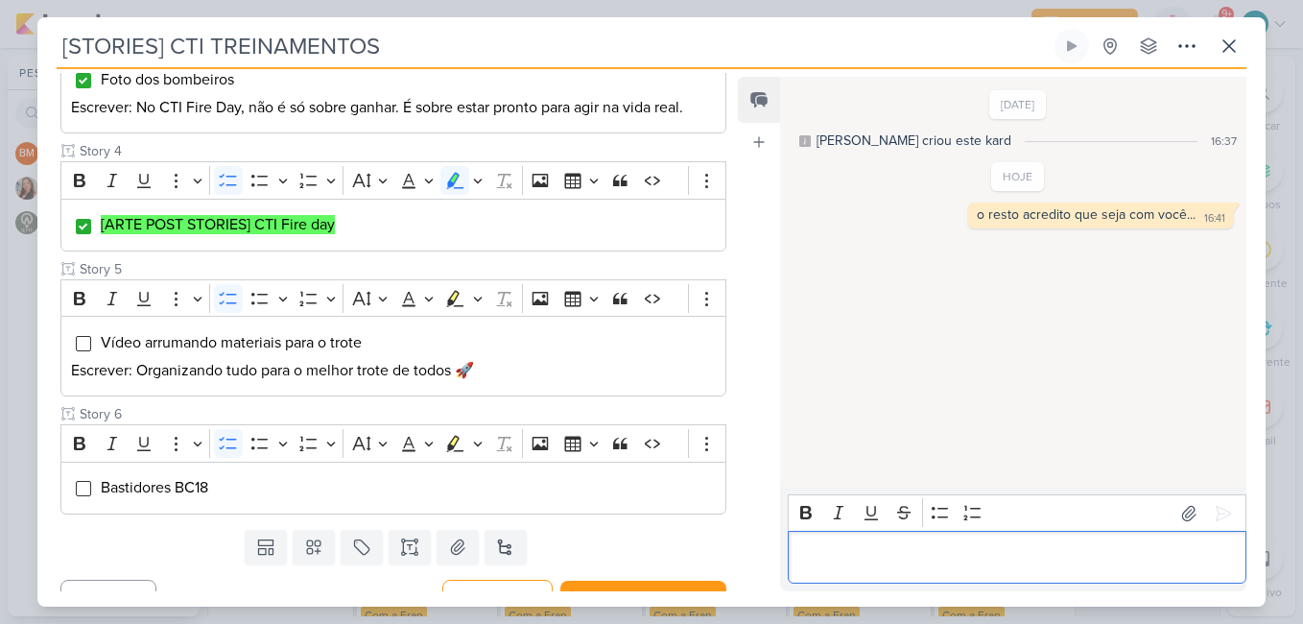
scroll to position [658, 0]
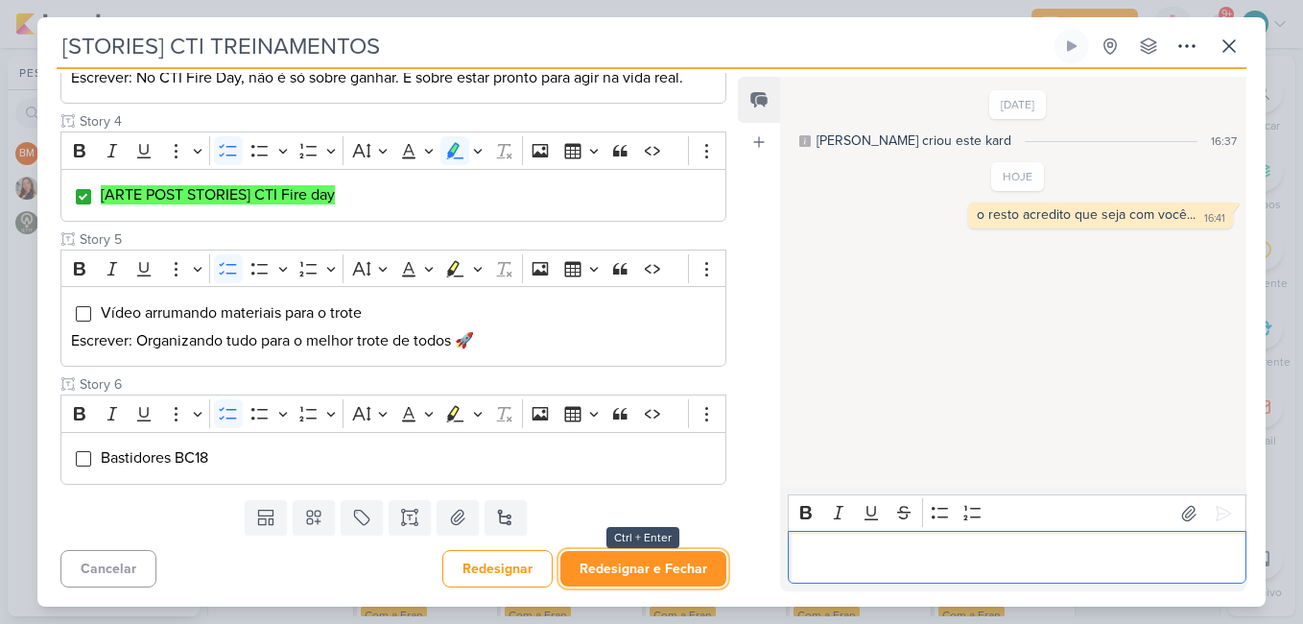
click at [675, 562] on button "Redesignar e Fechar" at bounding box center [643, 568] width 166 height 35
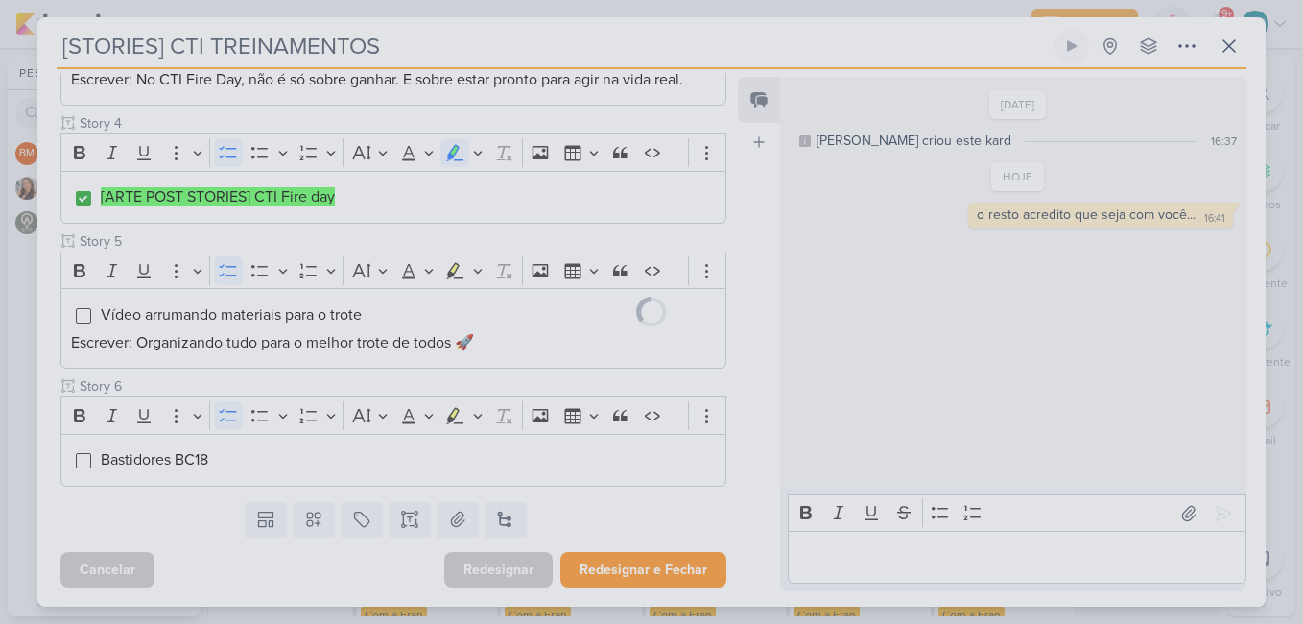
scroll to position [656, 0]
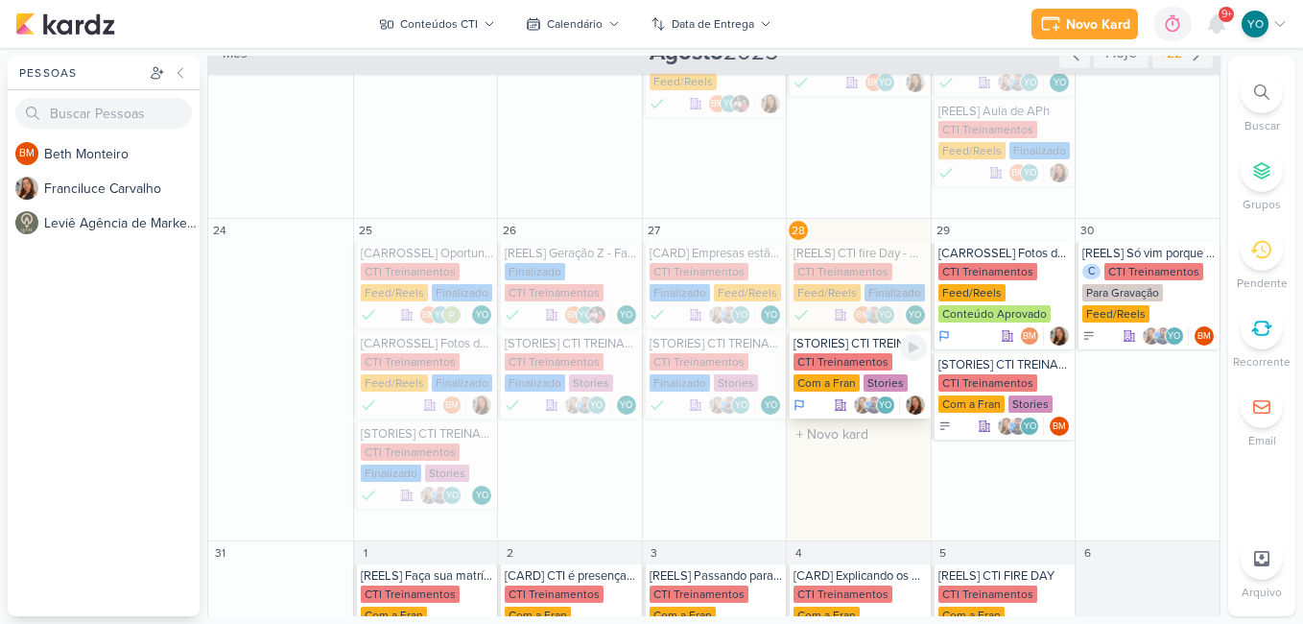
click at [860, 370] on div "CTI Treinamentos Com a Fran Stories" at bounding box center [859, 373] width 133 height 40
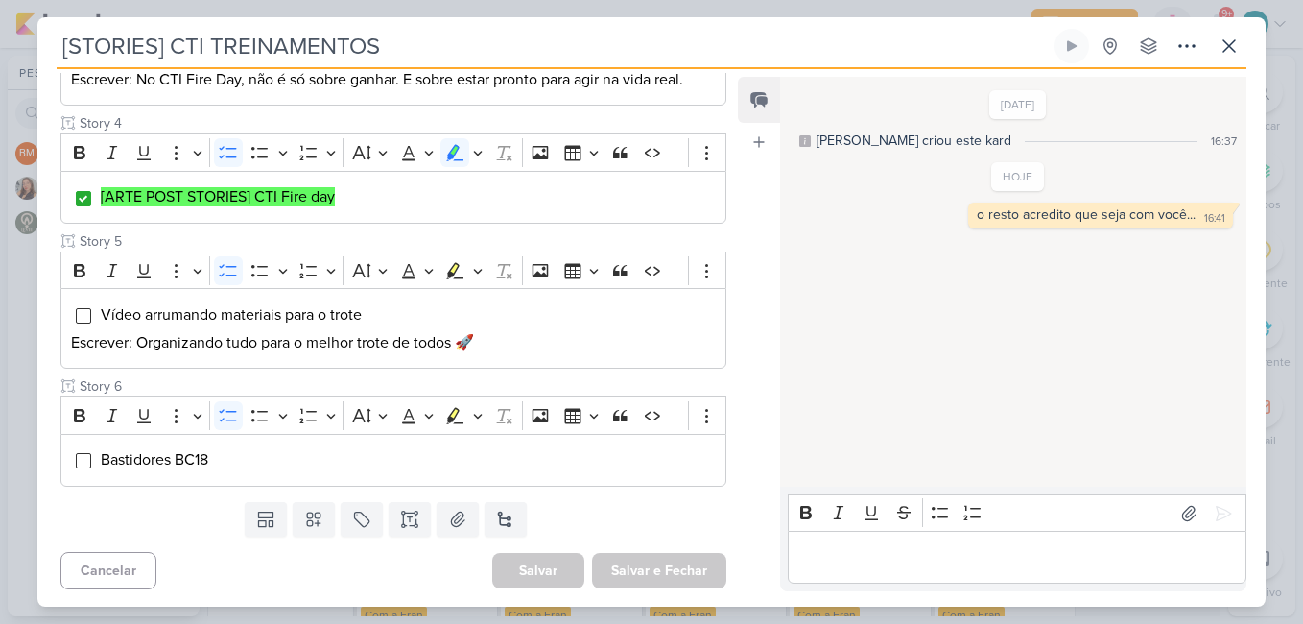
click at [934, 567] on p "Editor editing area: main" at bounding box center [1016, 557] width 438 height 23
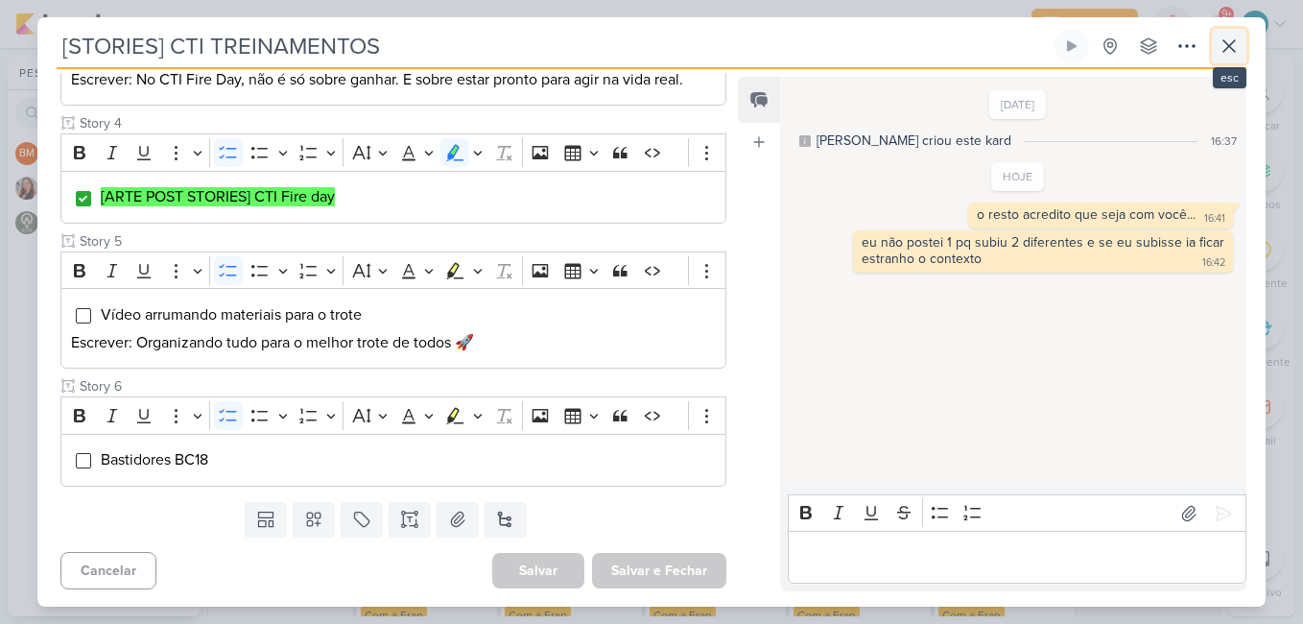
click at [1238, 44] on icon at bounding box center [1228, 46] width 23 height 23
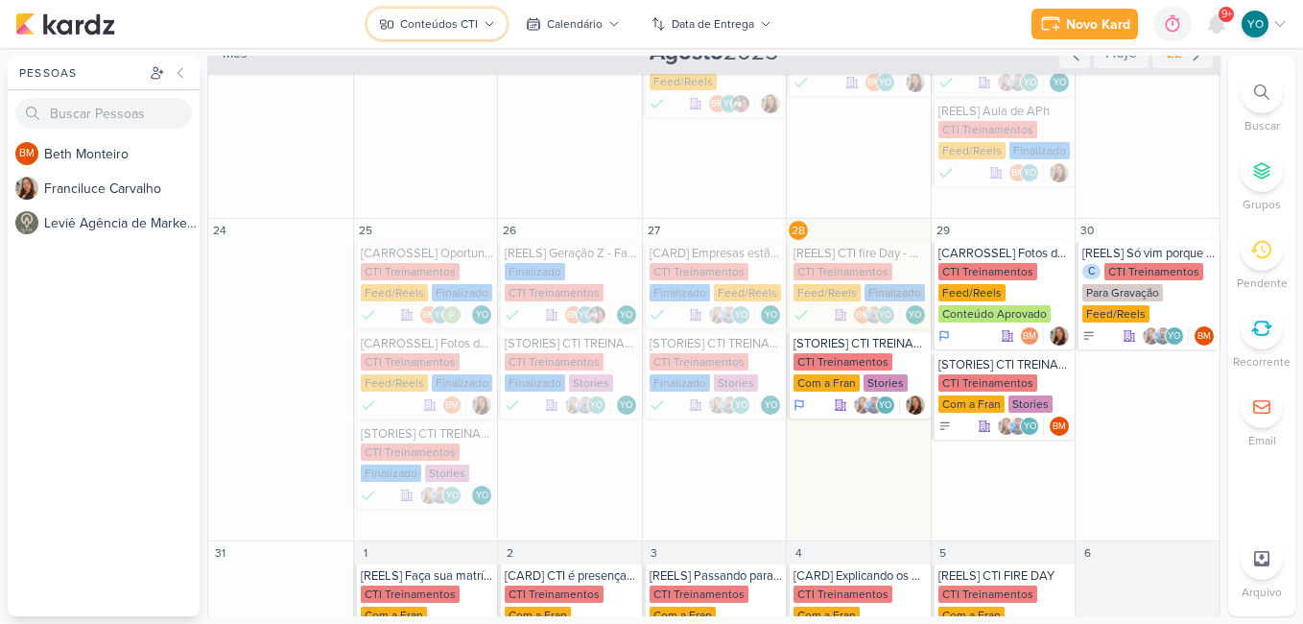
click at [477, 33] on button "Conteúdos CTI" at bounding box center [436, 24] width 139 height 31
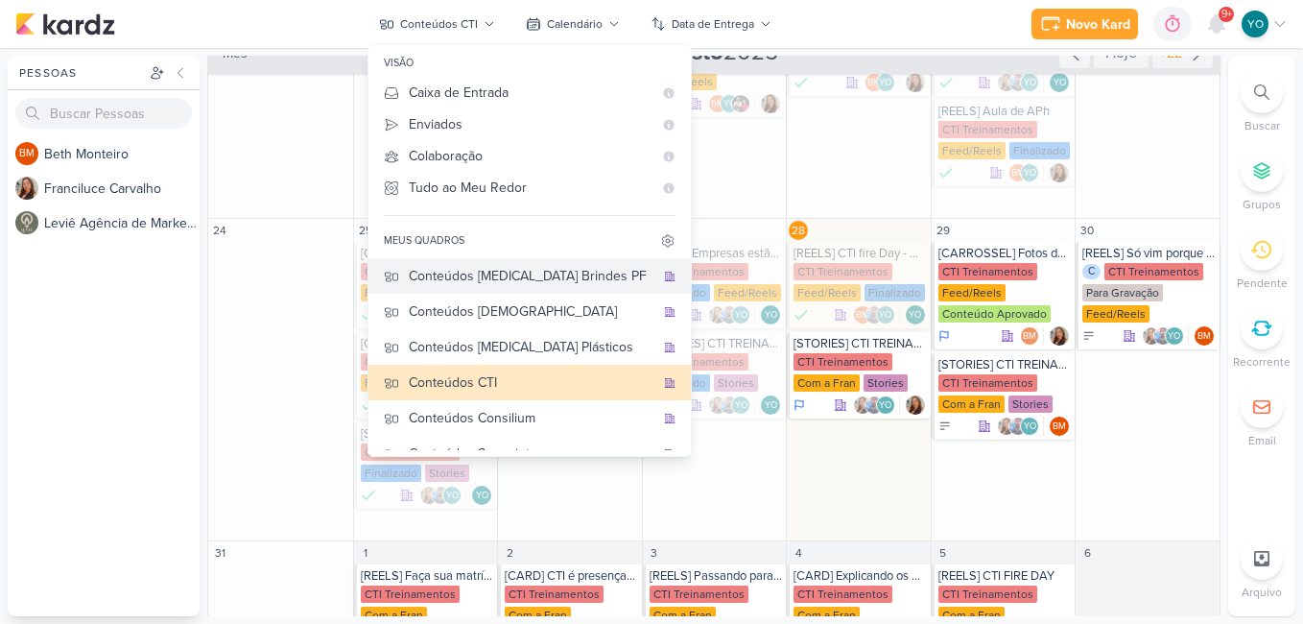
click at [554, 280] on div "Conteúdos [MEDICAL_DATA] Brindes PF" at bounding box center [532, 276] width 246 height 20
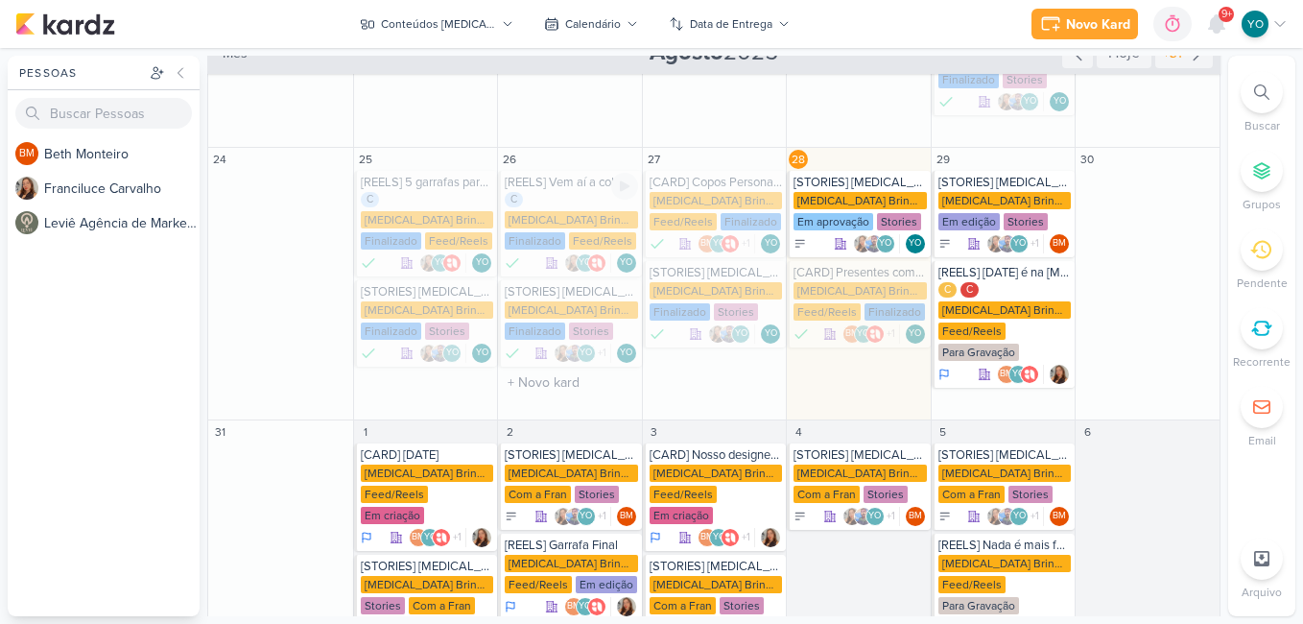
scroll to position [452, 0]
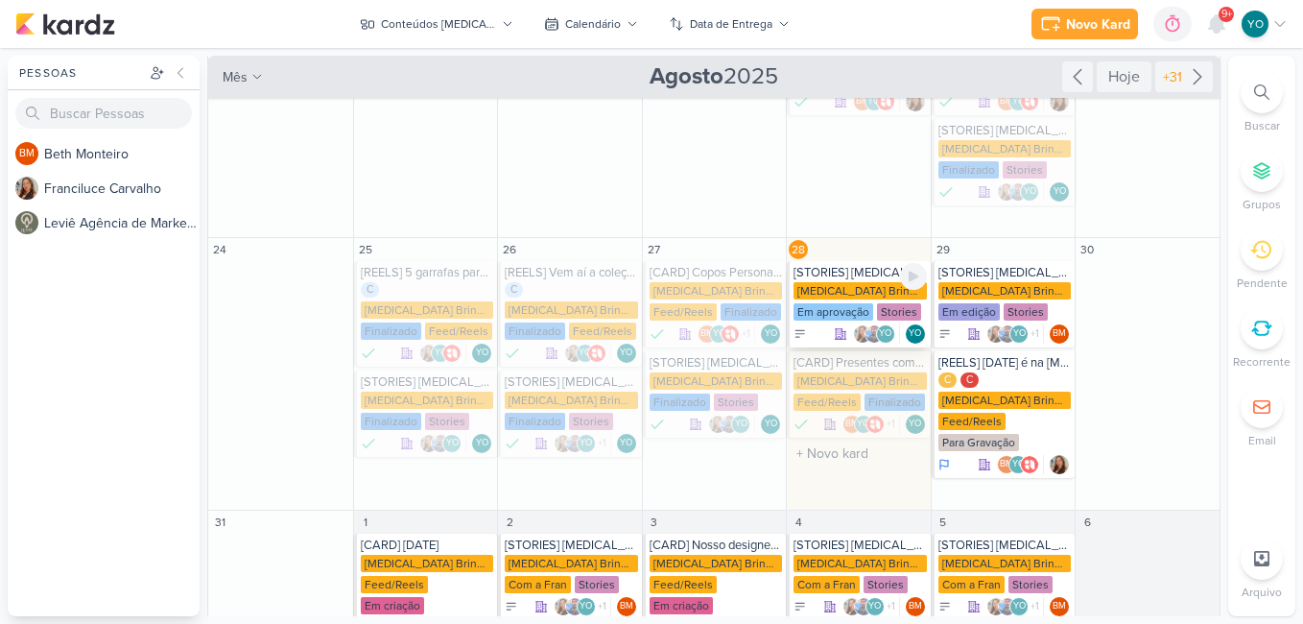
click at [847, 282] on div "[MEDICAL_DATA] Brindes PF" at bounding box center [859, 290] width 133 height 17
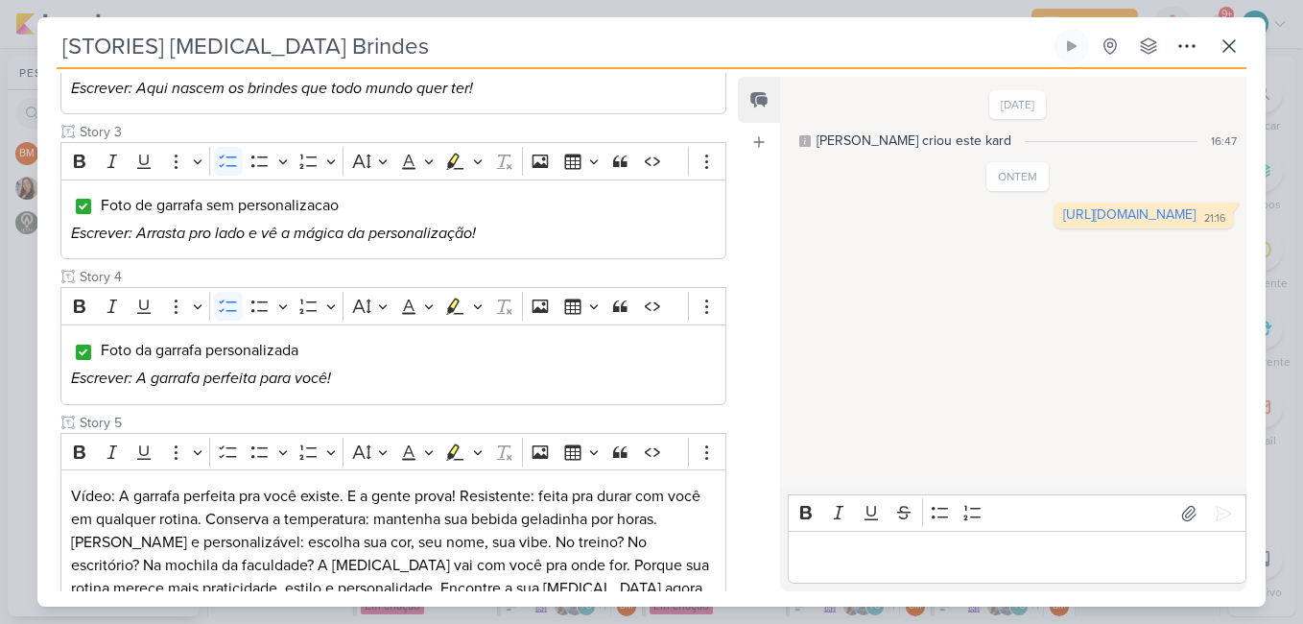
scroll to position [767, 0]
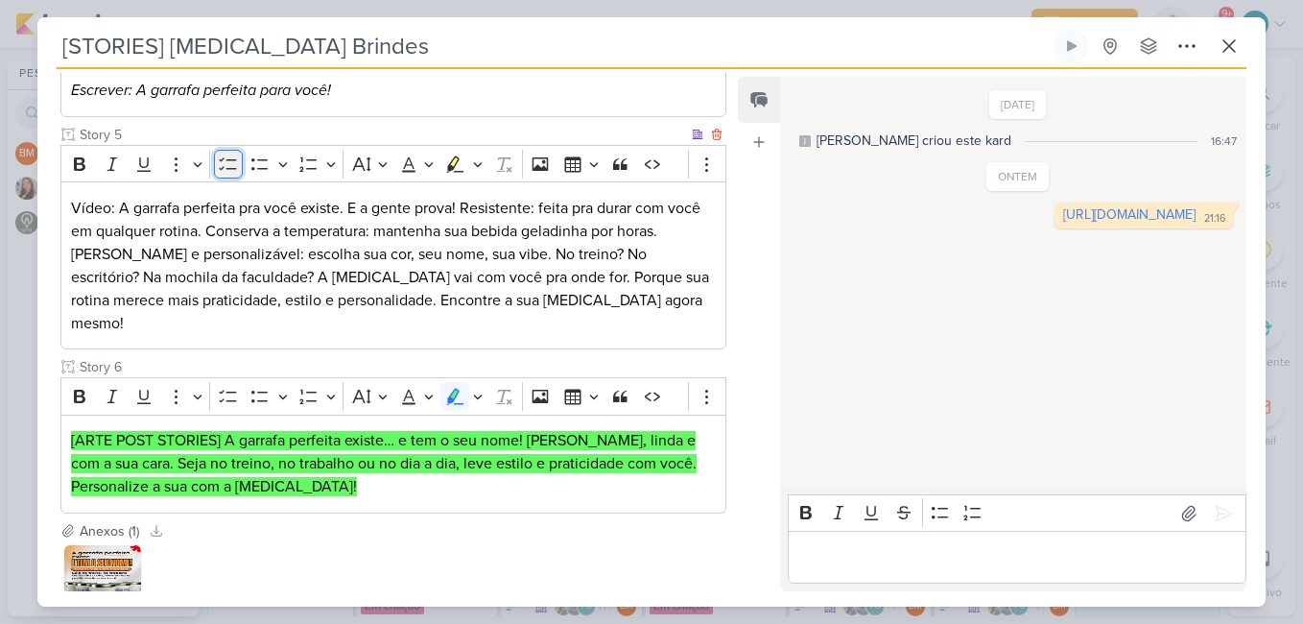
click at [230, 167] on icon "Editor toolbar" at bounding box center [228, 163] width 19 height 19
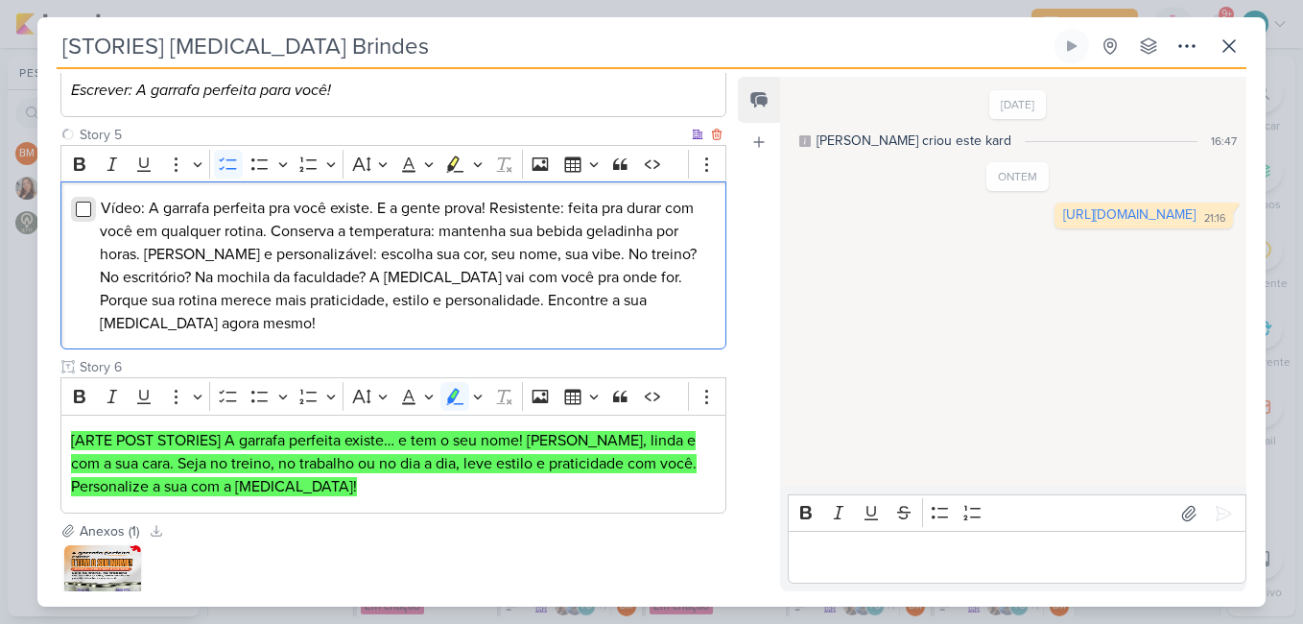
click at [85, 214] on input "Editor editing area: main" at bounding box center [83, 208] width 15 height 15
click at [230, 393] on icon "Editor toolbar" at bounding box center [228, 396] width 19 height 19
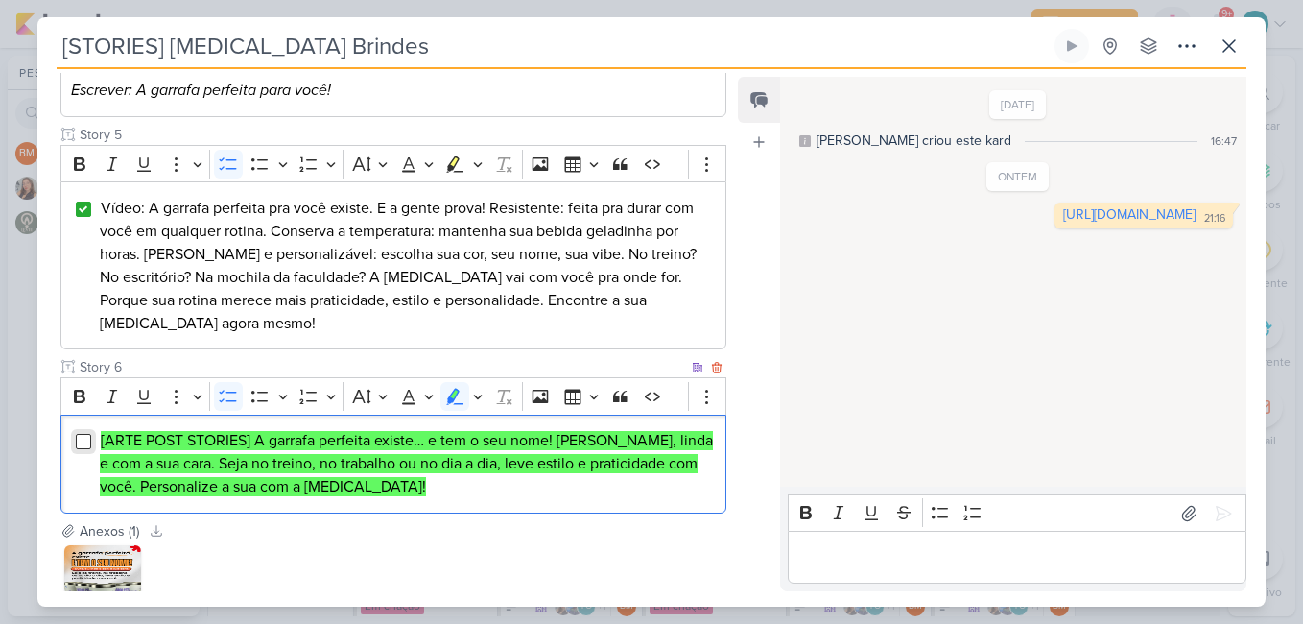
click at [85, 441] on input "Editor editing area: main" at bounding box center [83, 441] width 15 height 15
click at [1237, 49] on icon at bounding box center [1228, 46] width 23 height 23
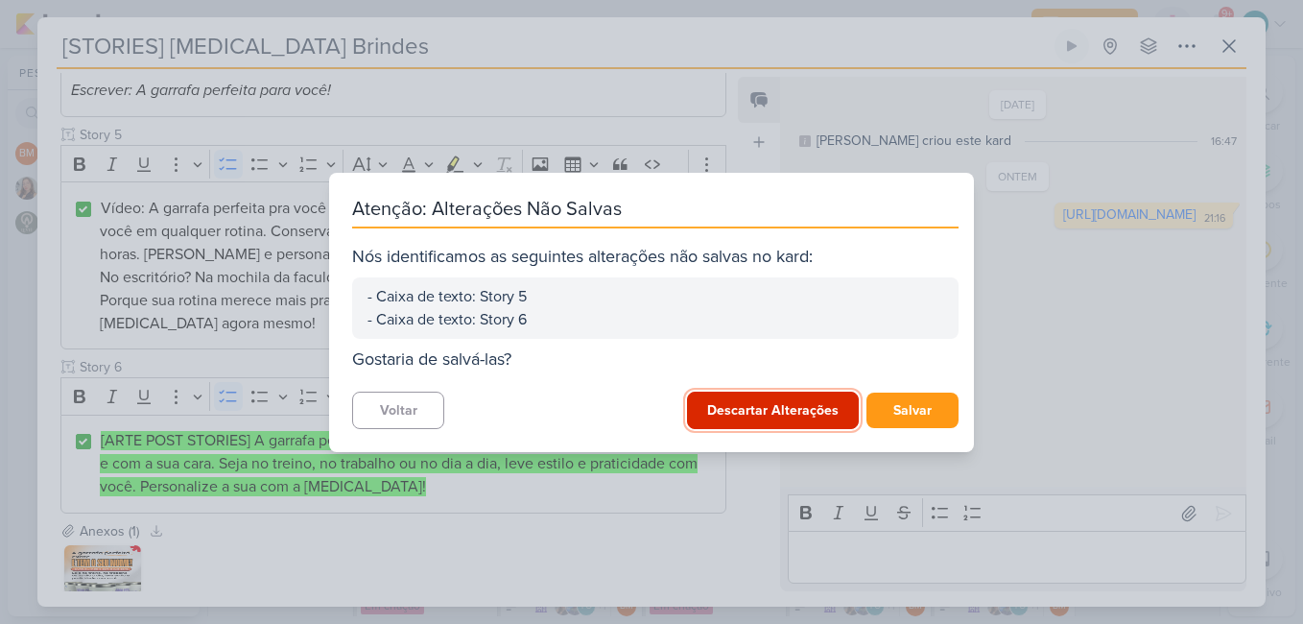
click at [761, 409] on button "Descartar Alterações" at bounding box center [773, 409] width 172 height 37
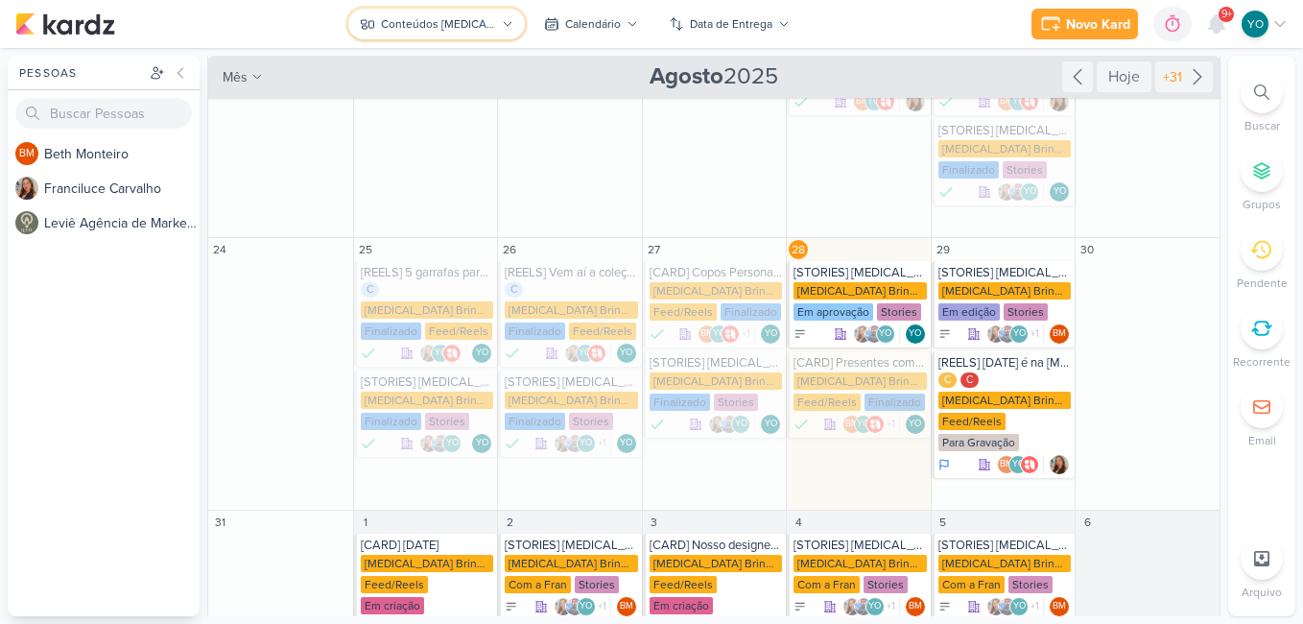
click at [462, 28] on div "Conteúdos [MEDICAL_DATA] Brindes PF" at bounding box center [438, 23] width 115 height 17
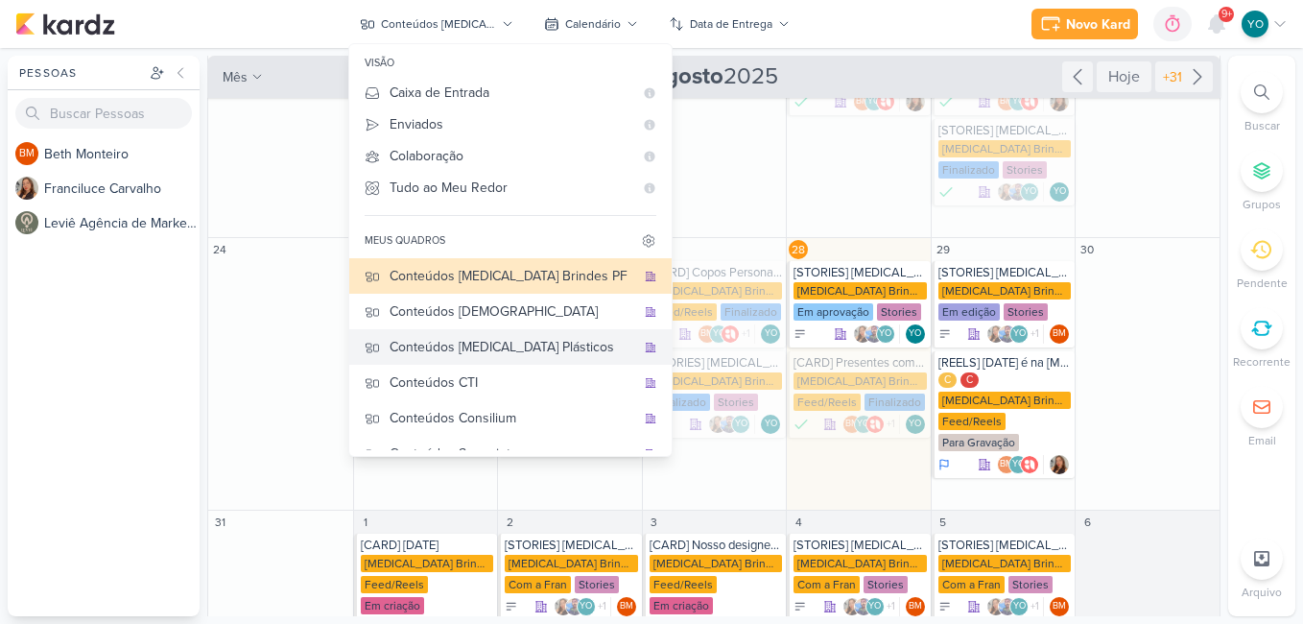
click at [510, 350] on div "Conteúdos [MEDICAL_DATA] Plásticos" at bounding box center [512, 347] width 246 height 20
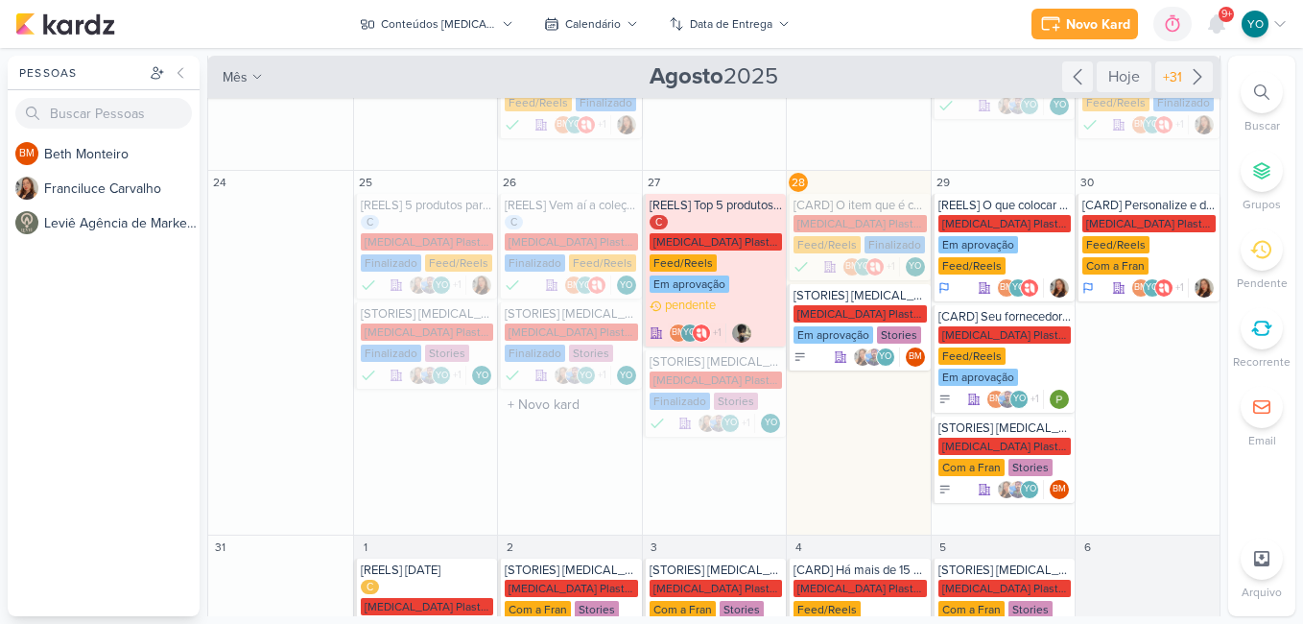
scroll to position [475, 0]
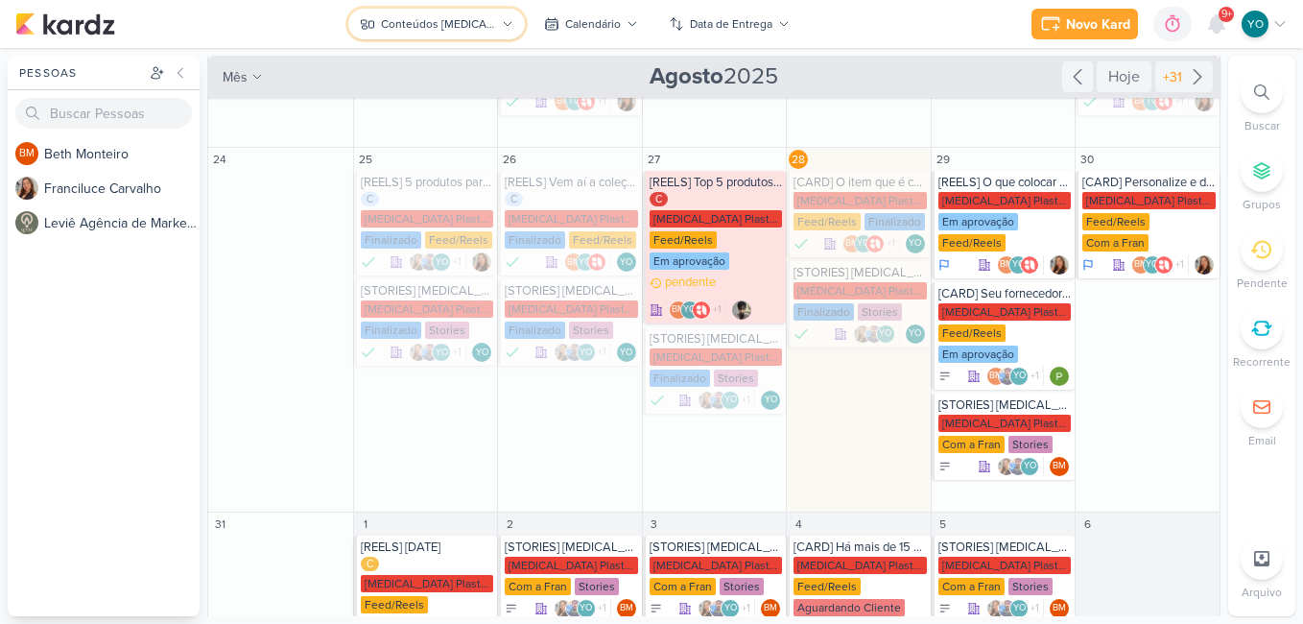
click at [491, 24] on div "Conteúdos [MEDICAL_DATA] Plásticos" at bounding box center [438, 23] width 115 height 17
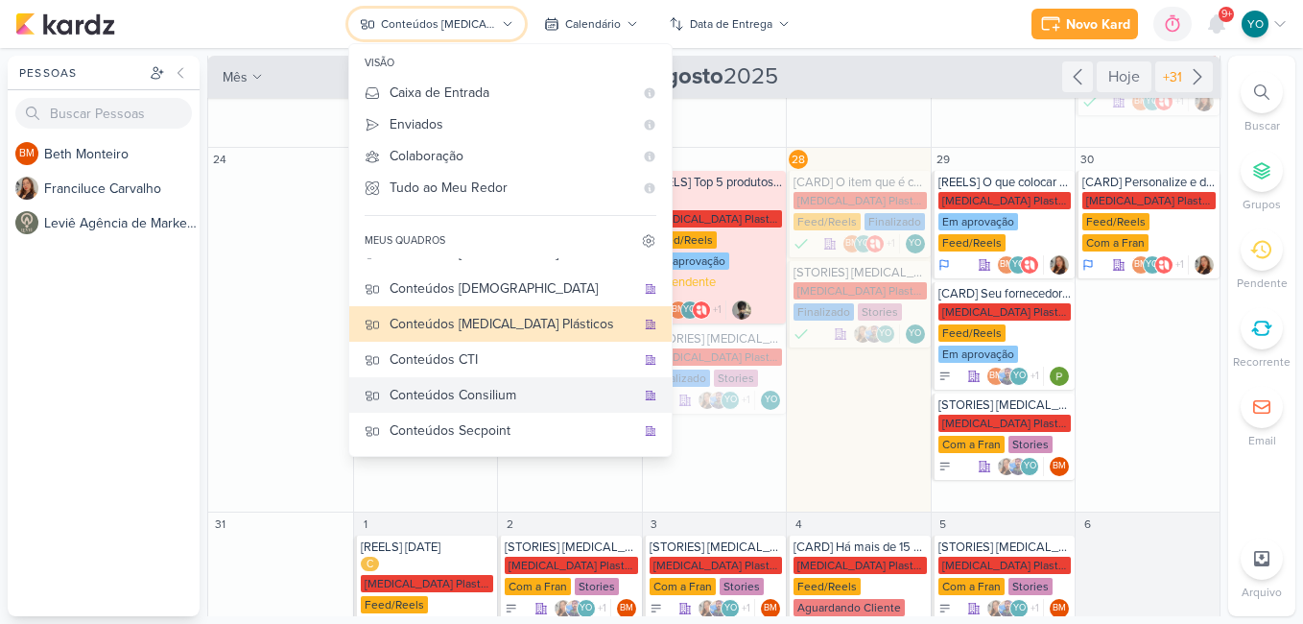
scroll to position [57, 0]
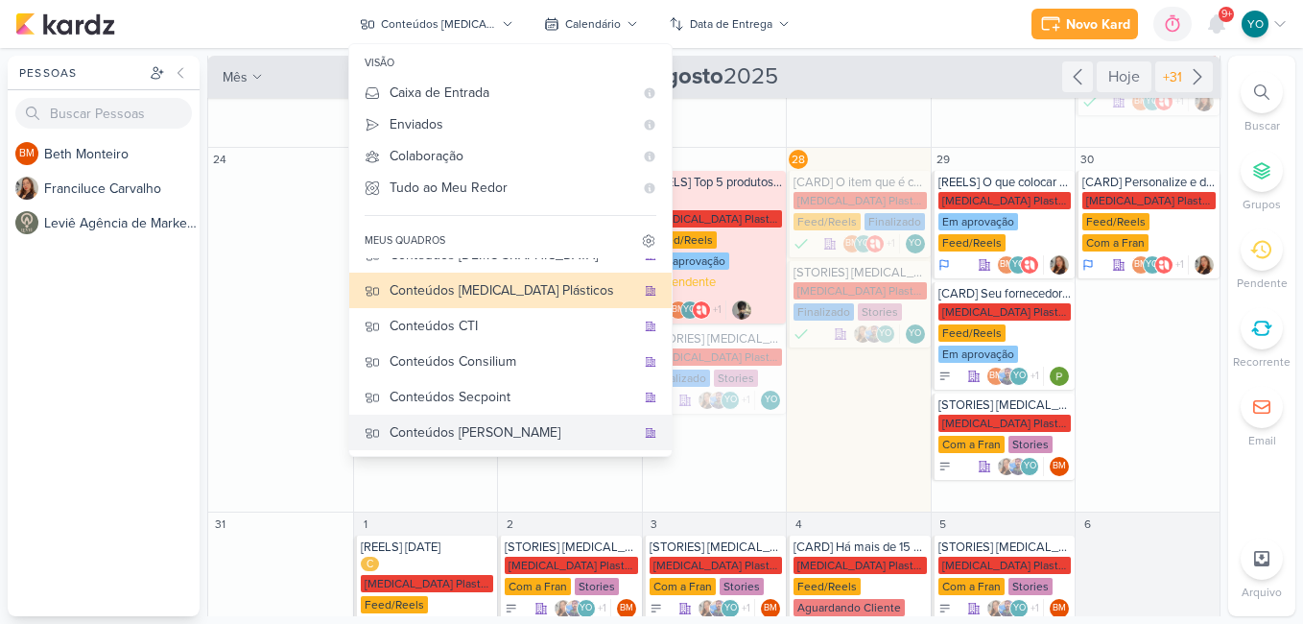
click at [519, 430] on div "Conteúdos [PERSON_NAME]" at bounding box center [512, 432] width 246 height 20
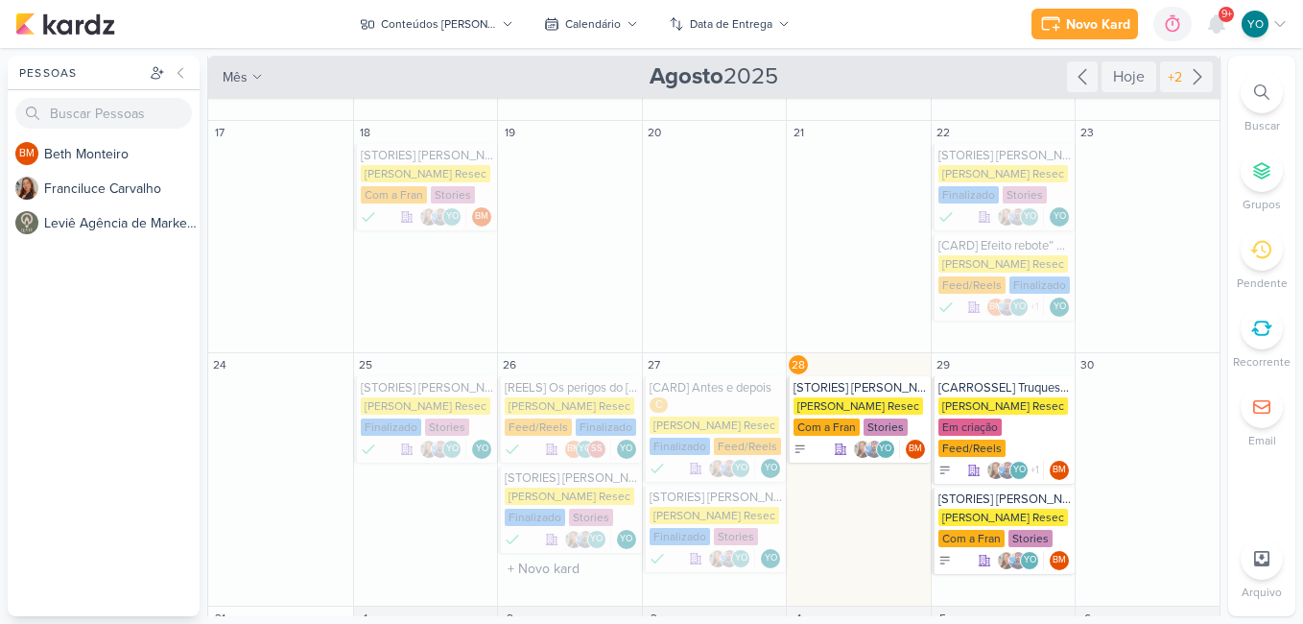
scroll to position [588, 0]
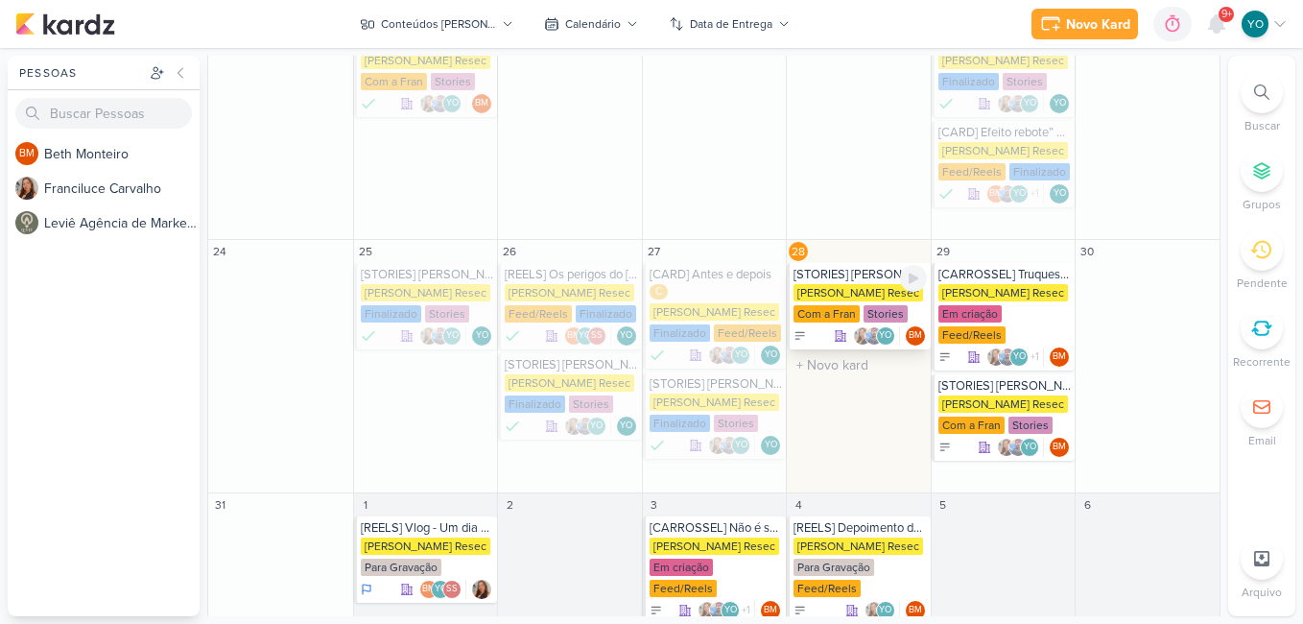
click at [829, 284] on div "[PERSON_NAME] Resec" at bounding box center [858, 292] width 130 height 17
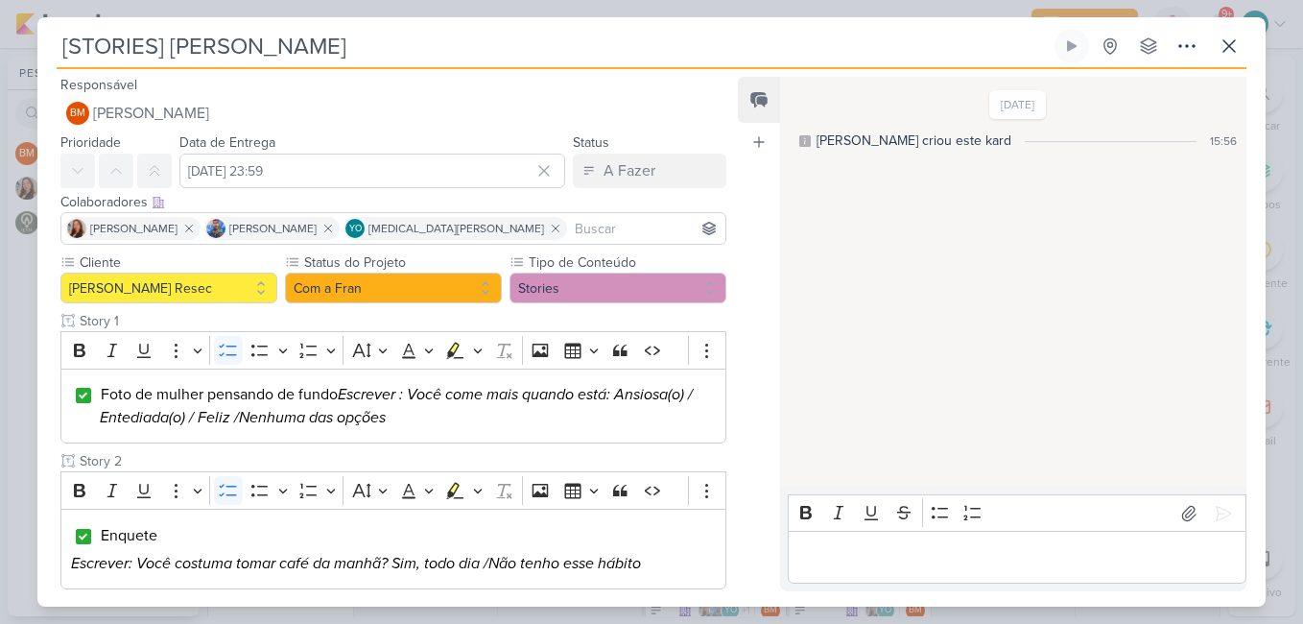
scroll to position [480, 0]
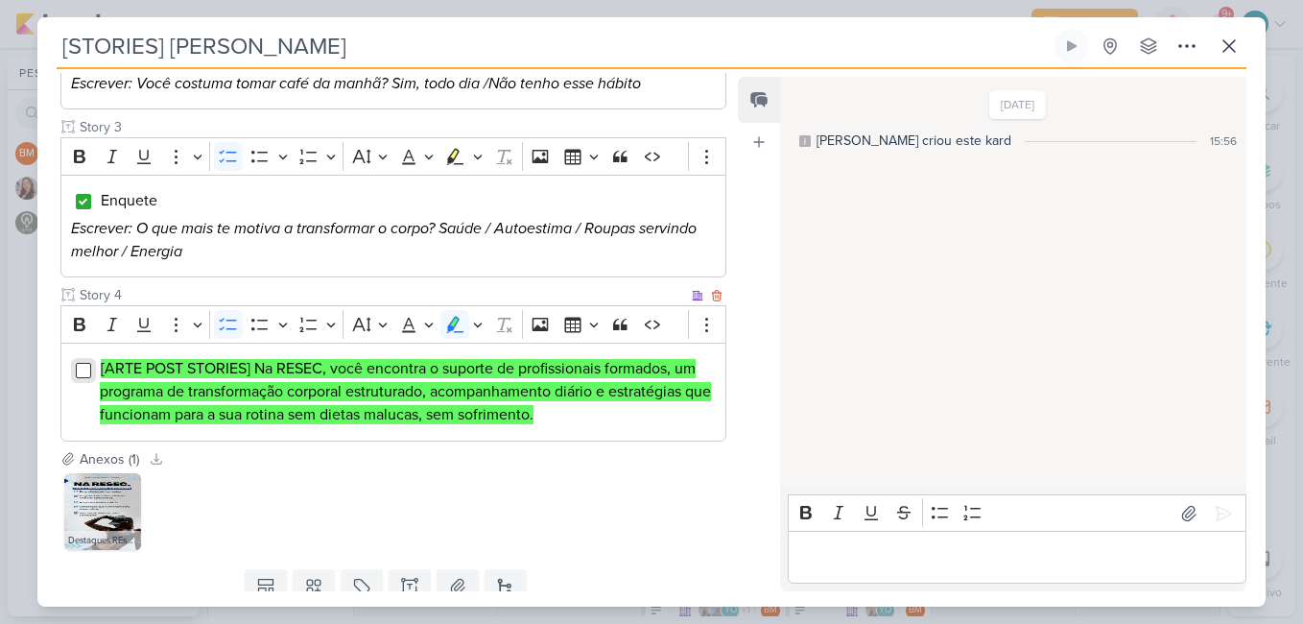
click at [83, 371] on input "Editor editing area: main" at bounding box center [83, 370] width 15 height 15
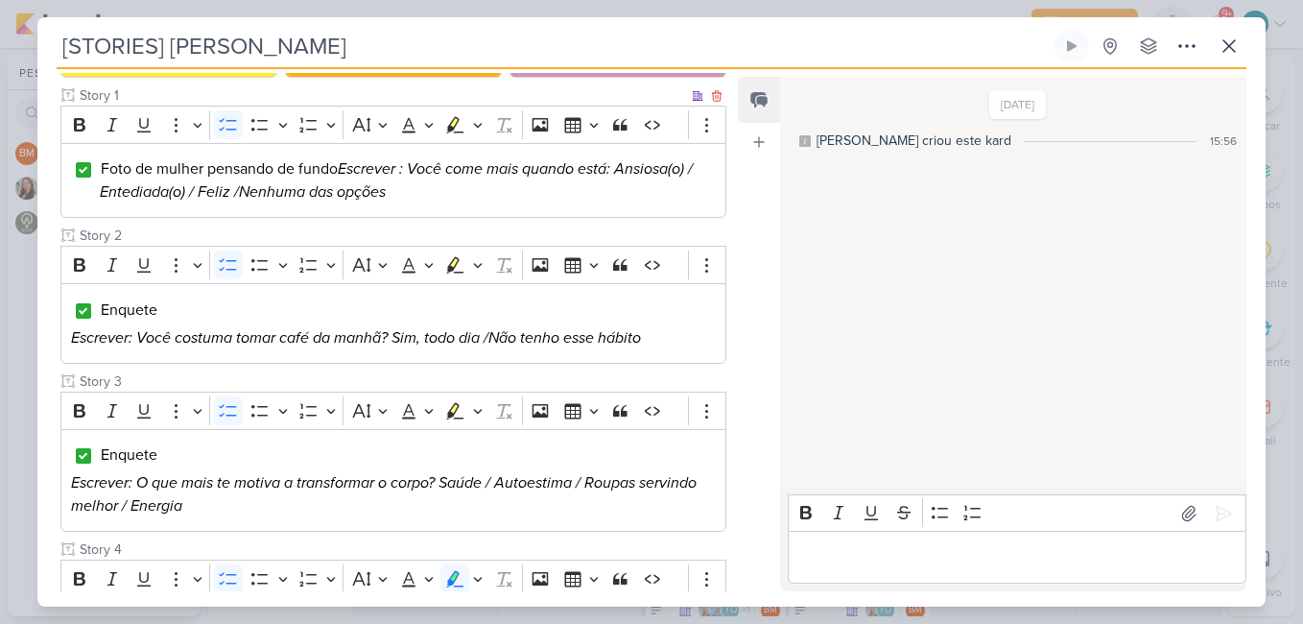
scroll to position [549, 0]
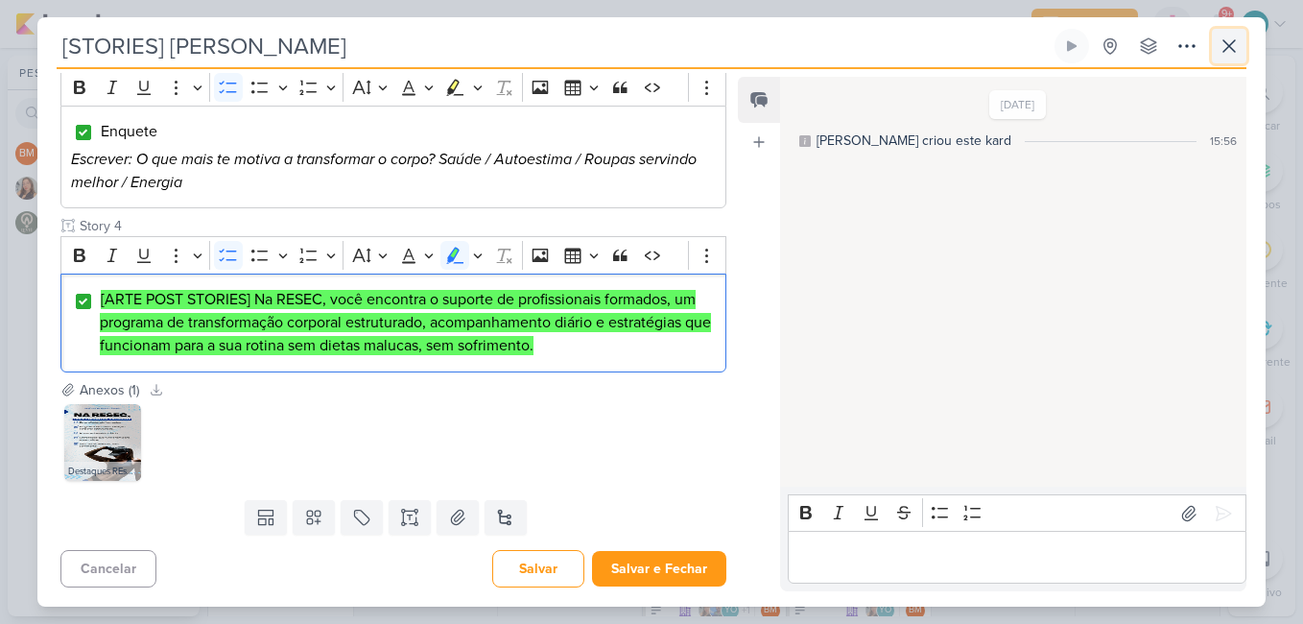
click at [1231, 51] on icon at bounding box center [1228, 46] width 23 height 23
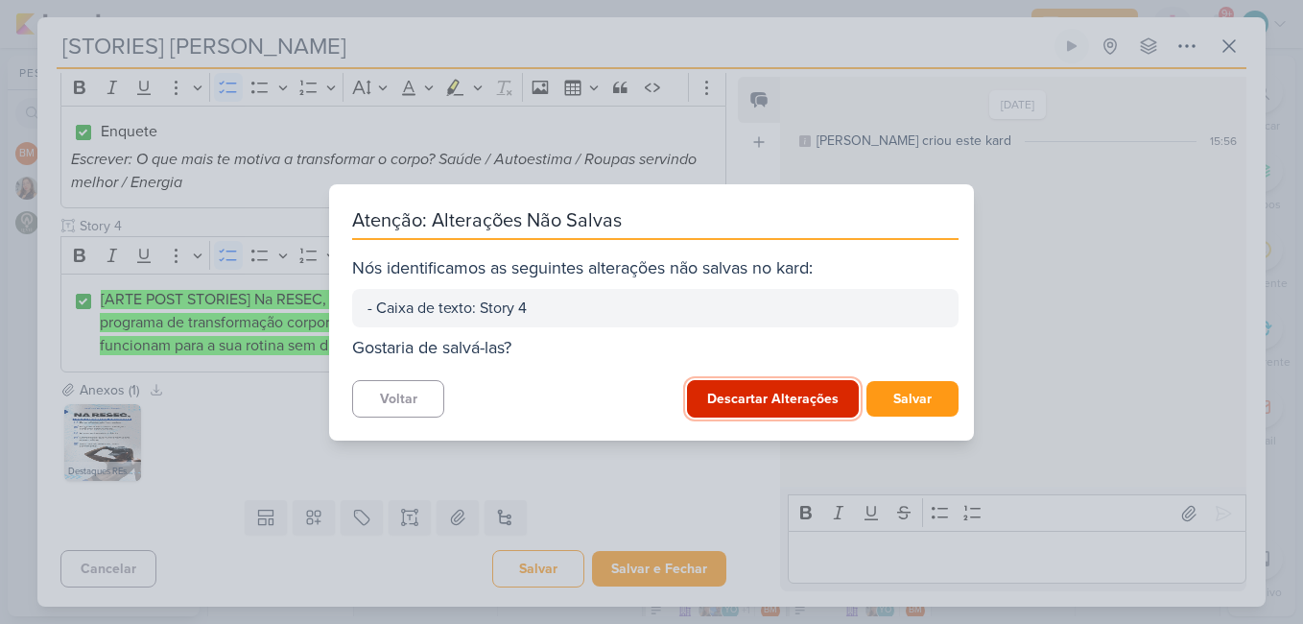
click at [790, 396] on button "Descartar Alterações" at bounding box center [773, 398] width 172 height 37
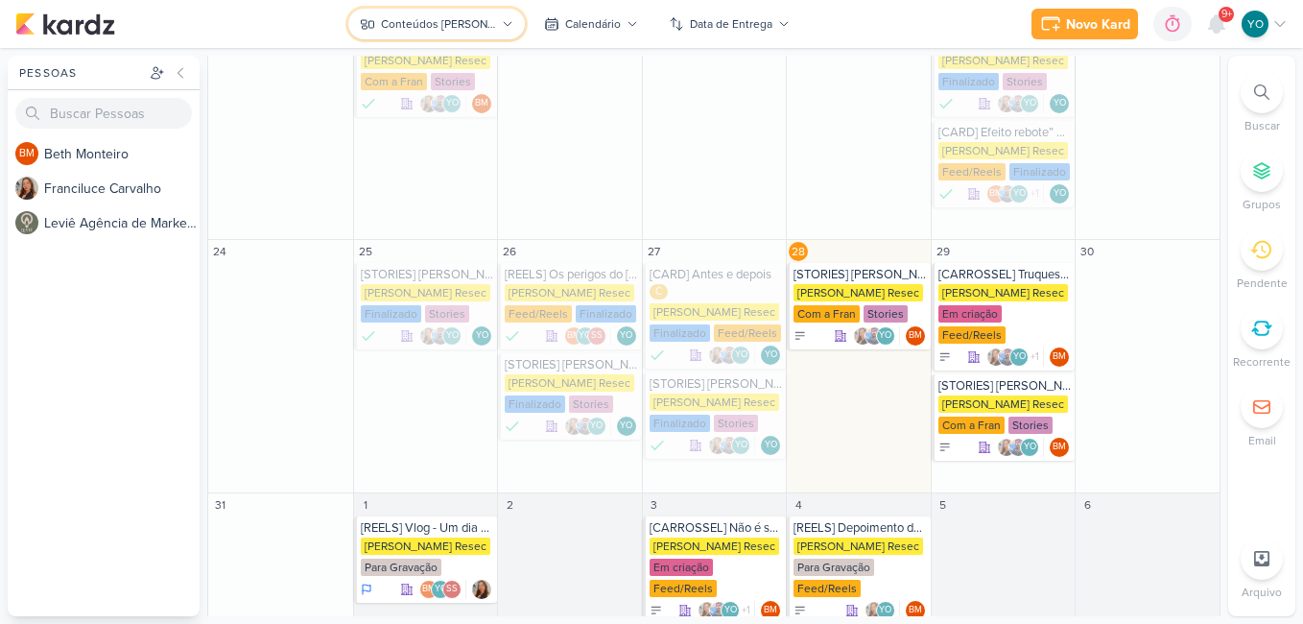
click at [463, 21] on div "Conteúdos [PERSON_NAME]" at bounding box center [438, 23] width 115 height 17
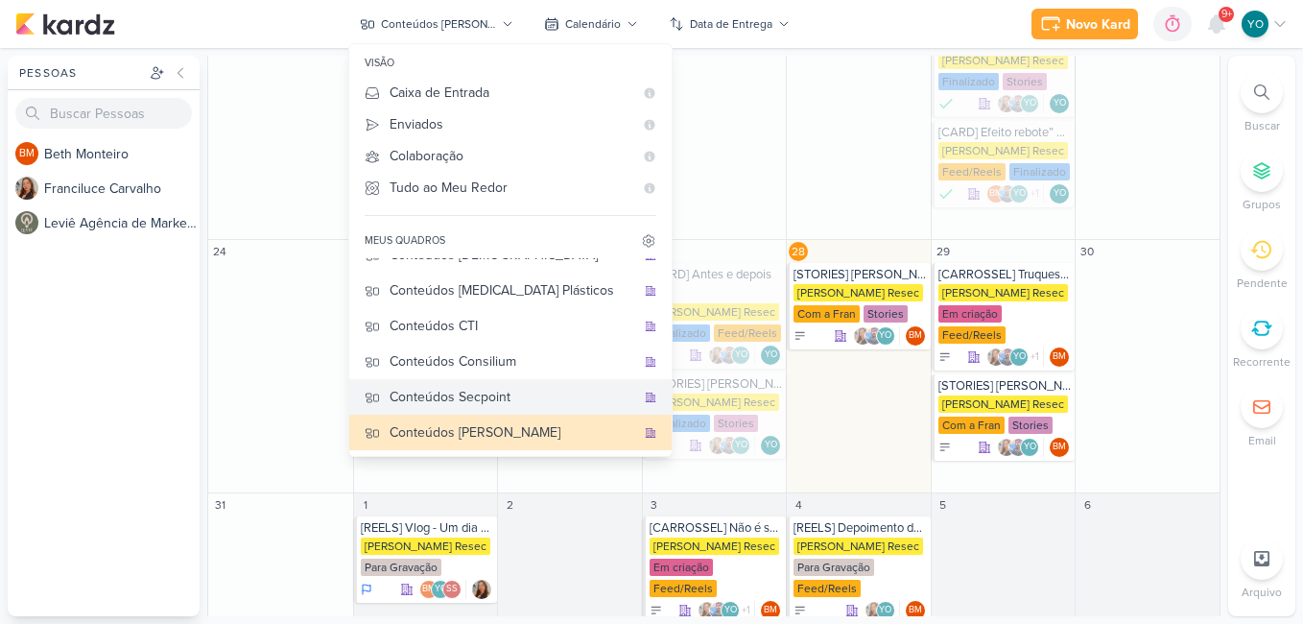
click at [532, 397] on div "Conteúdos Secpoint" at bounding box center [512, 397] width 246 height 20
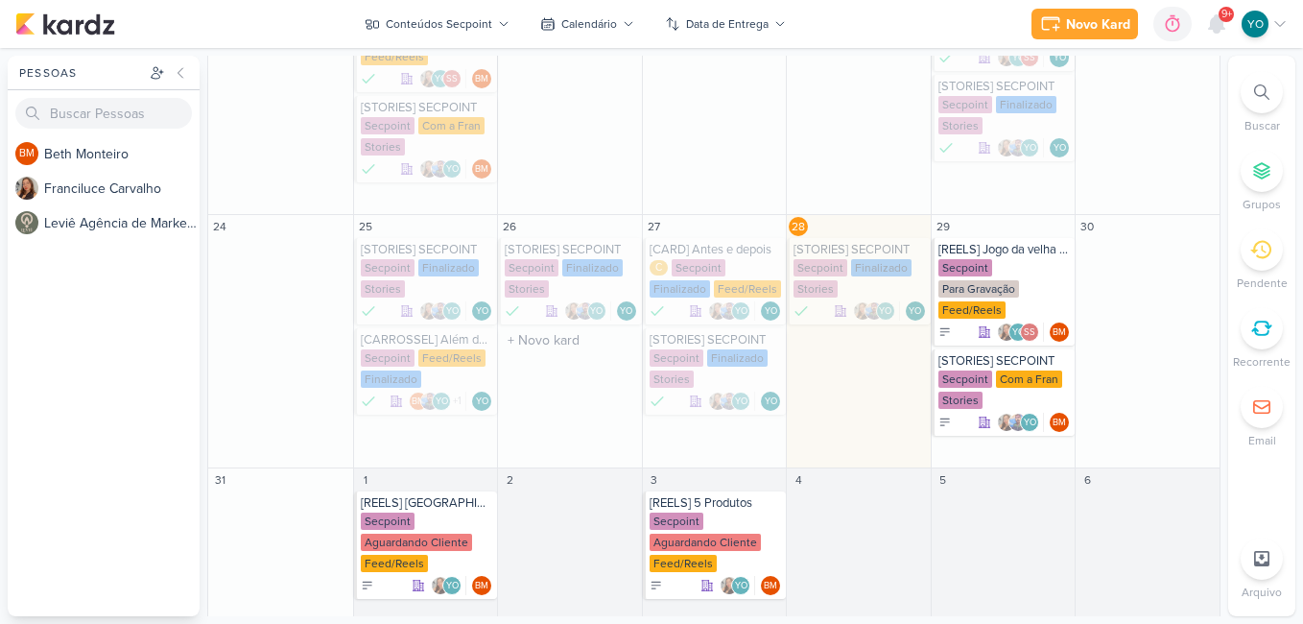
scroll to position [542, 0]
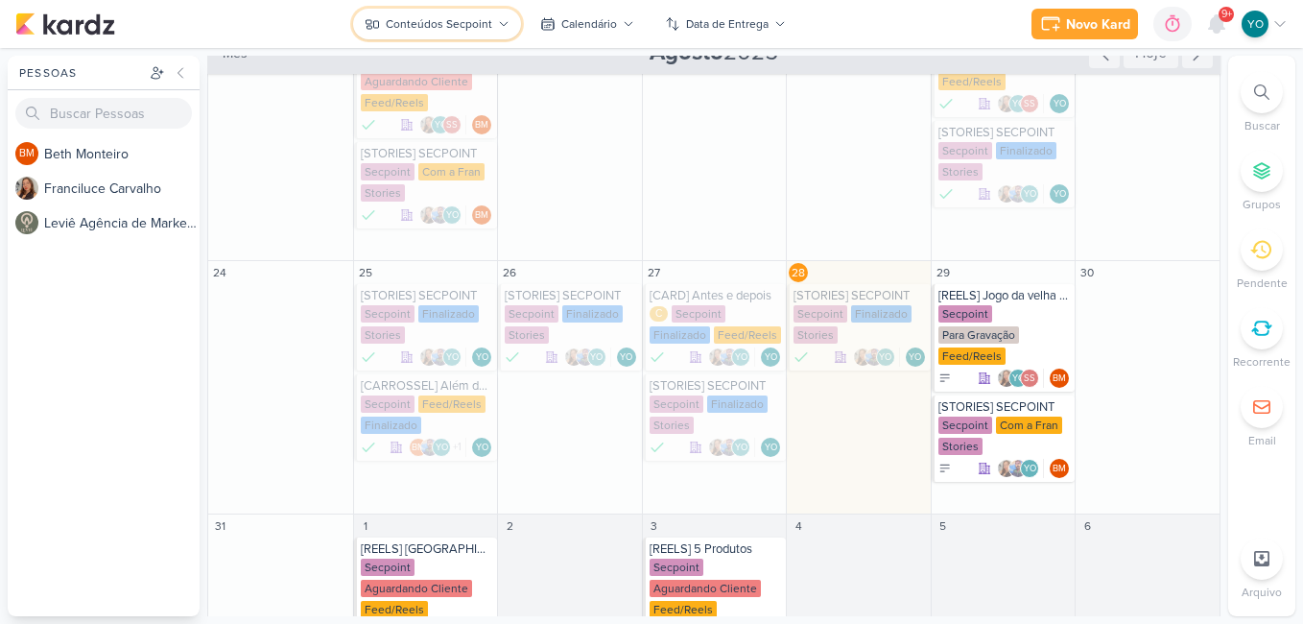
click at [478, 16] on div "Conteúdos Secpoint" at bounding box center [439, 23] width 106 height 17
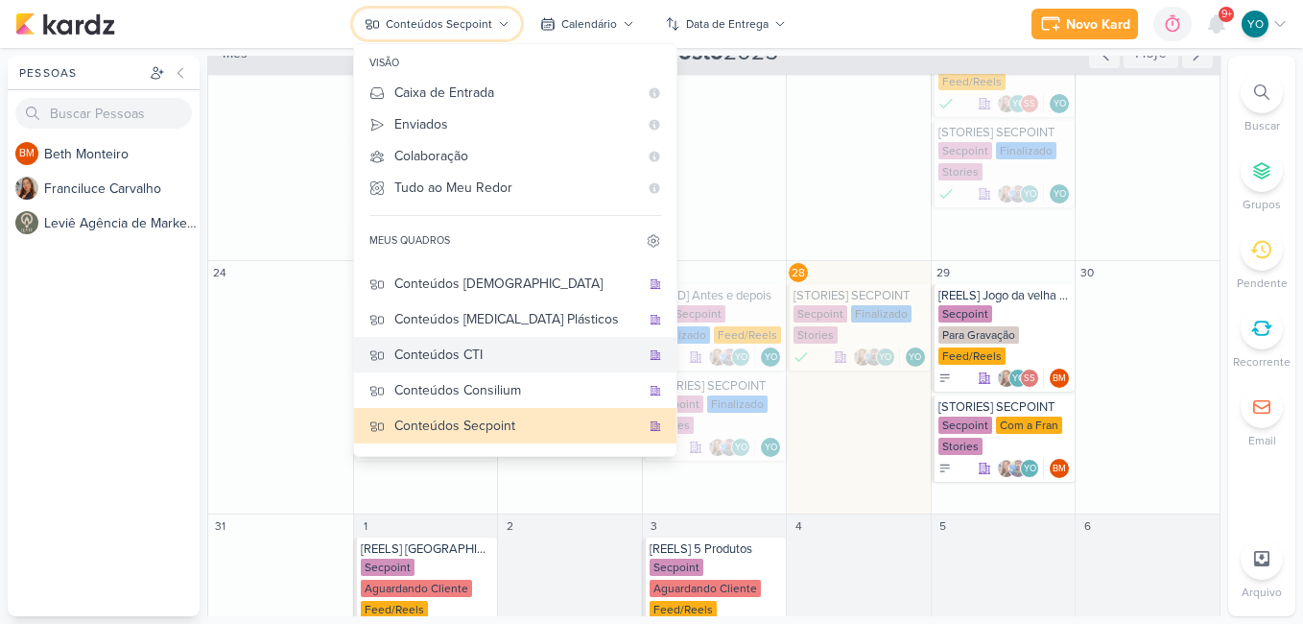
scroll to position [0, 0]
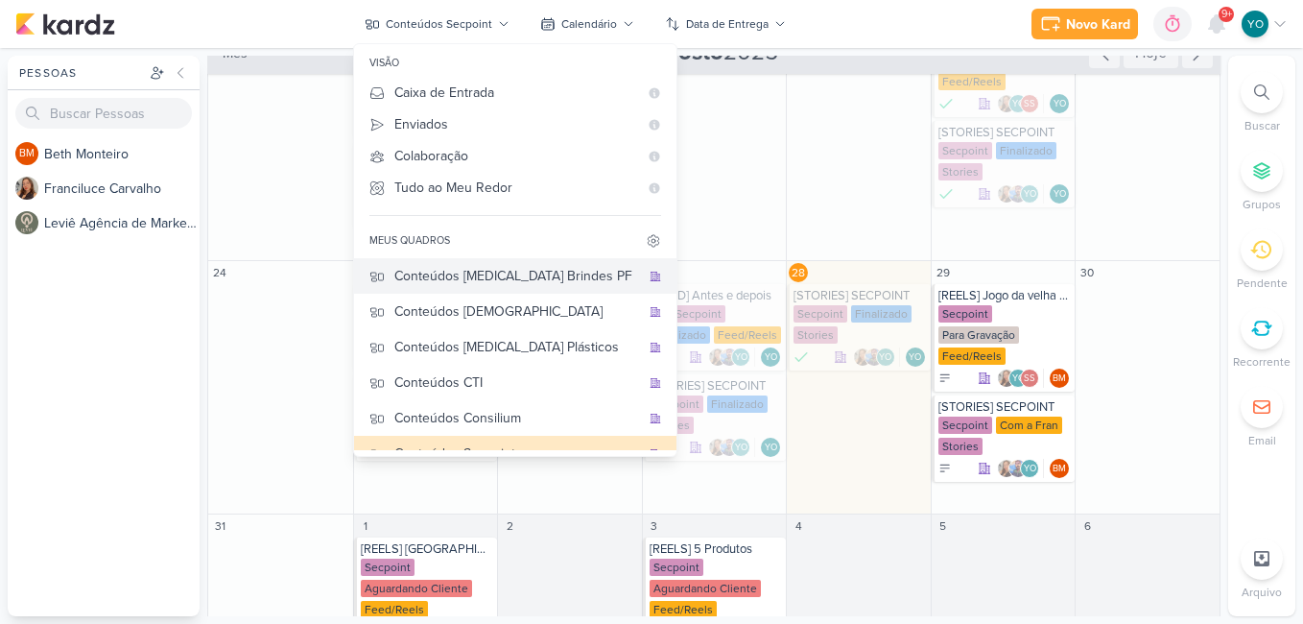
click at [534, 282] on div "Conteúdos [MEDICAL_DATA] Brindes PF" at bounding box center [517, 276] width 246 height 20
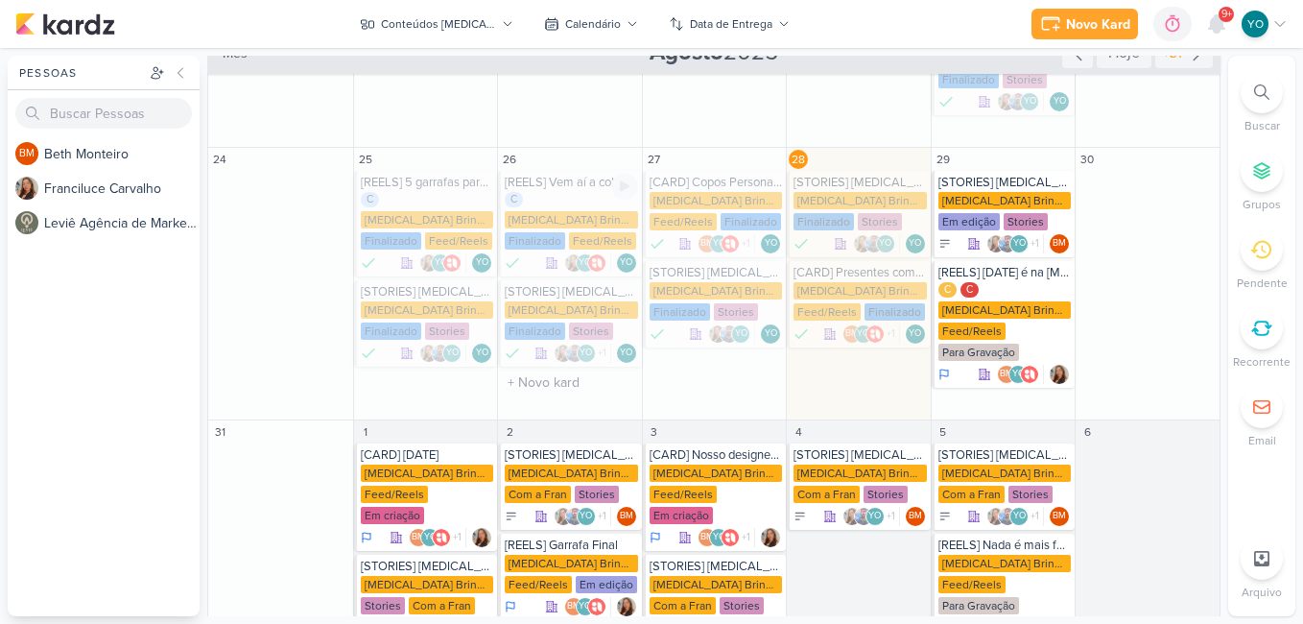
scroll to position [452, 0]
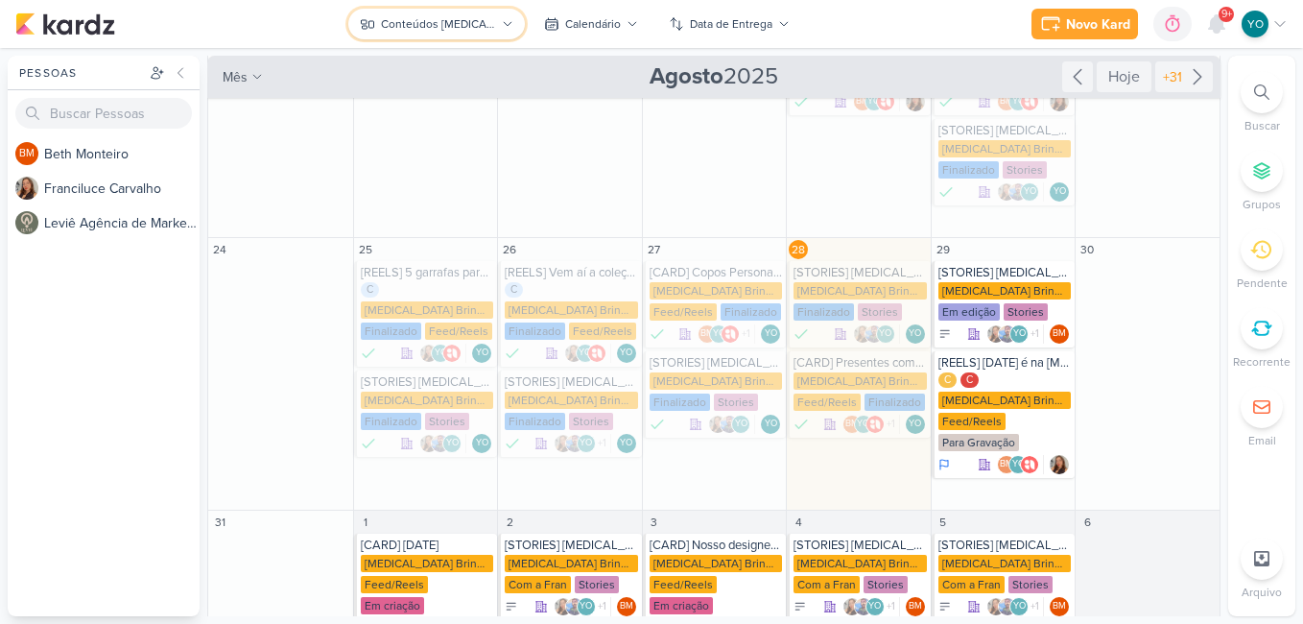
click at [473, 27] on div "Conteúdos [MEDICAL_DATA] Brindes PF" at bounding box center [438, 23] width 115 height 17
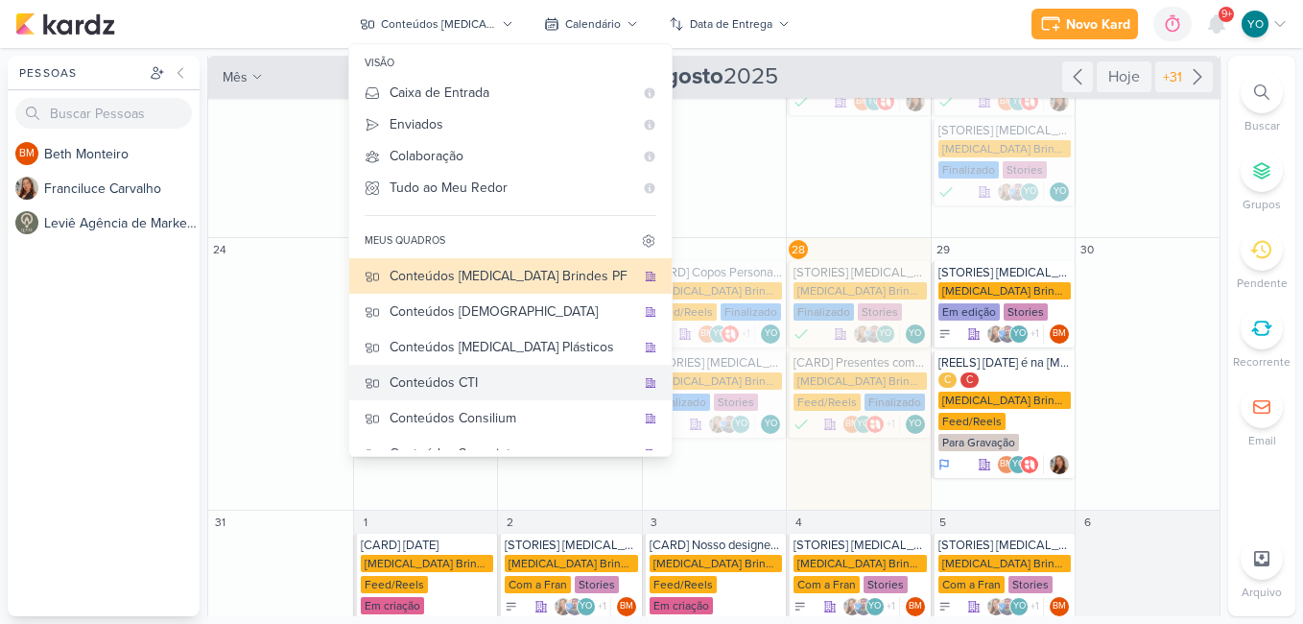
click at [545, 396] on button "Conteúdos CTI" at bounding box center [510, 382] width 322 height 35
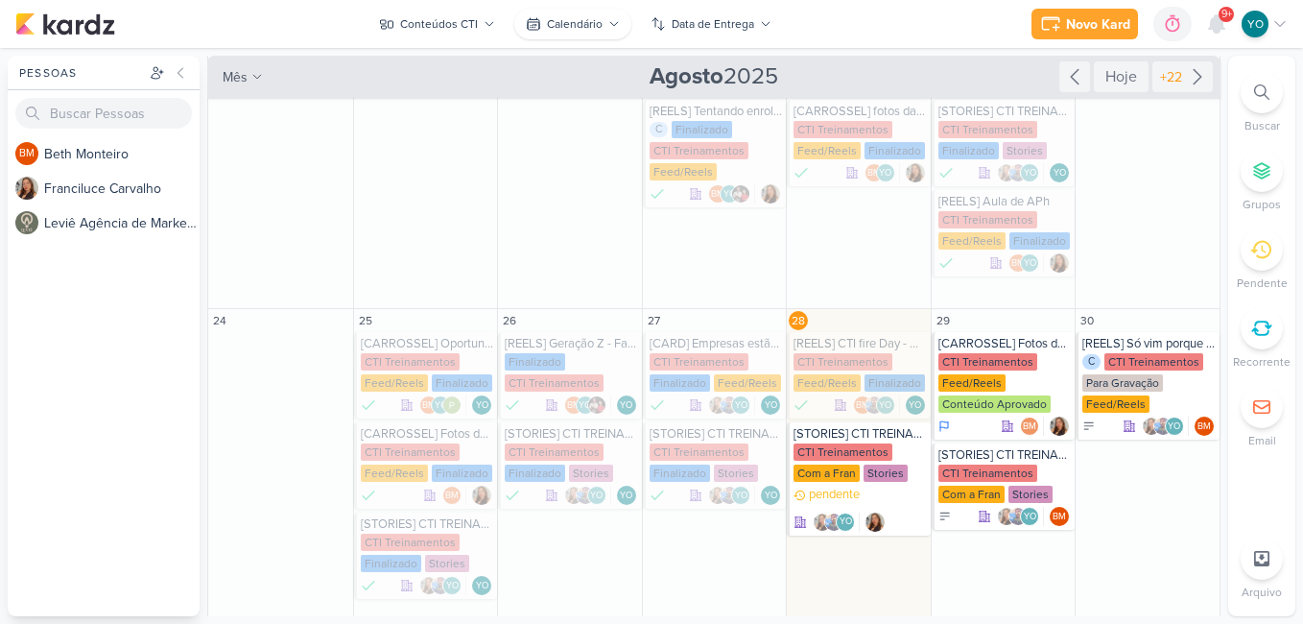
scroll to position [542, 0]
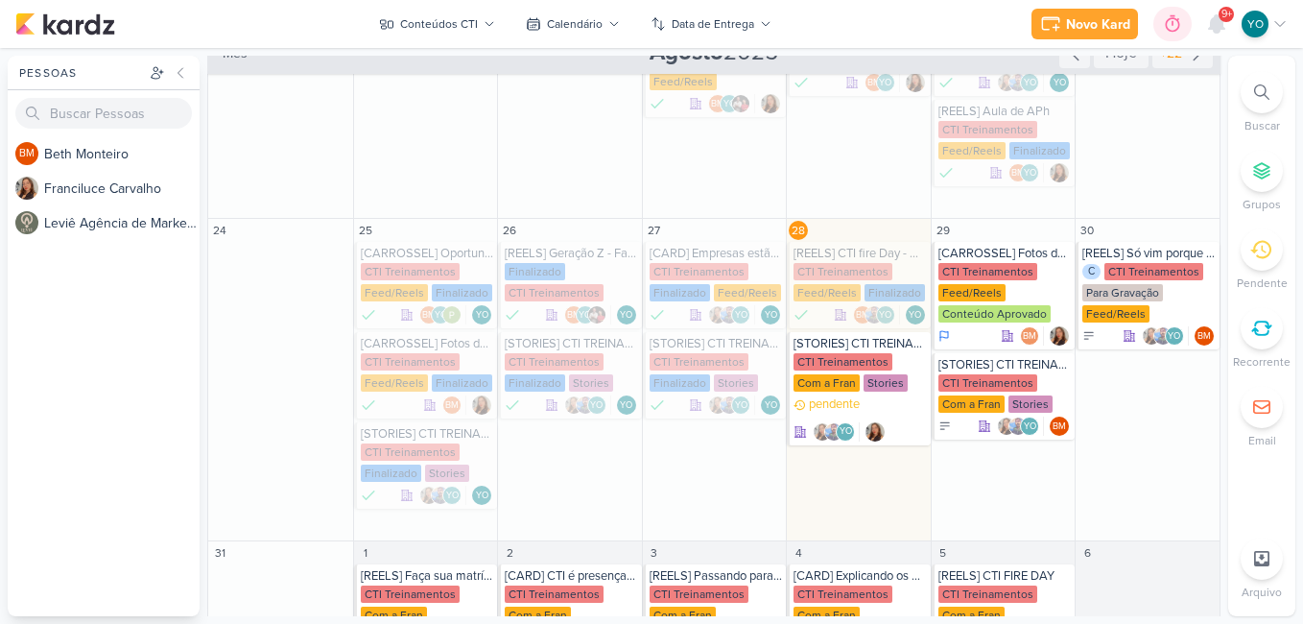
click at [1160, 24] on div at bounding box center [1172, 24] width 27 height 31
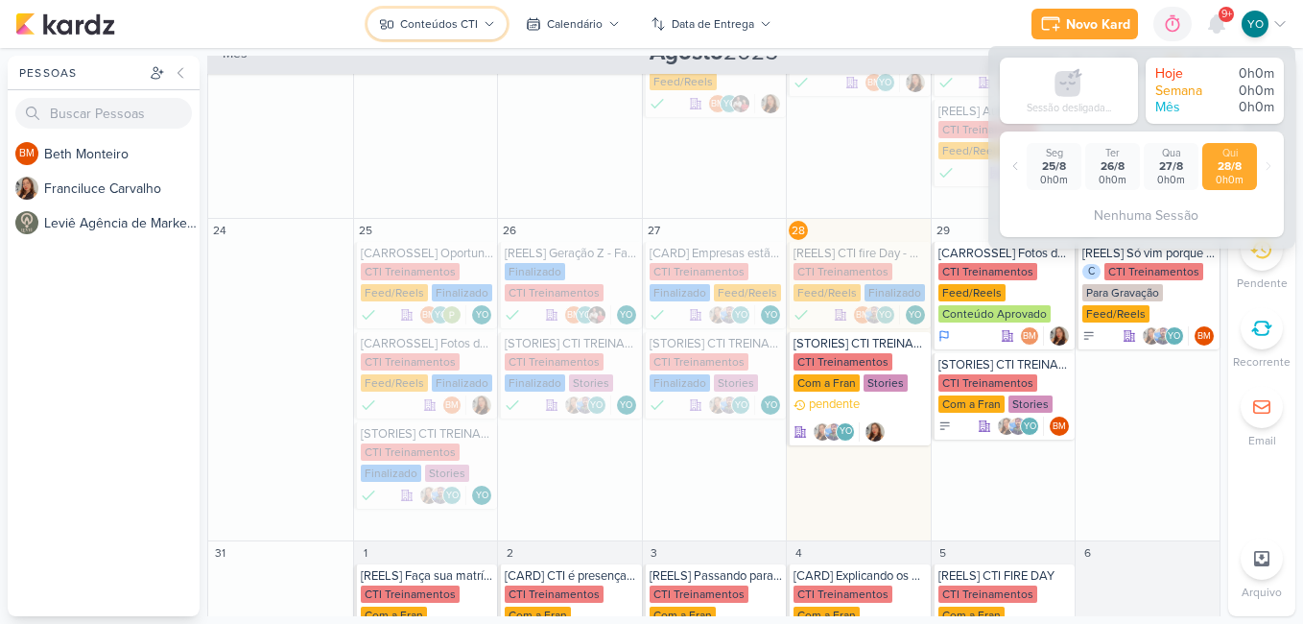
click at [483, 28] on icon at bounding box center [489, 24] width 12 height 12
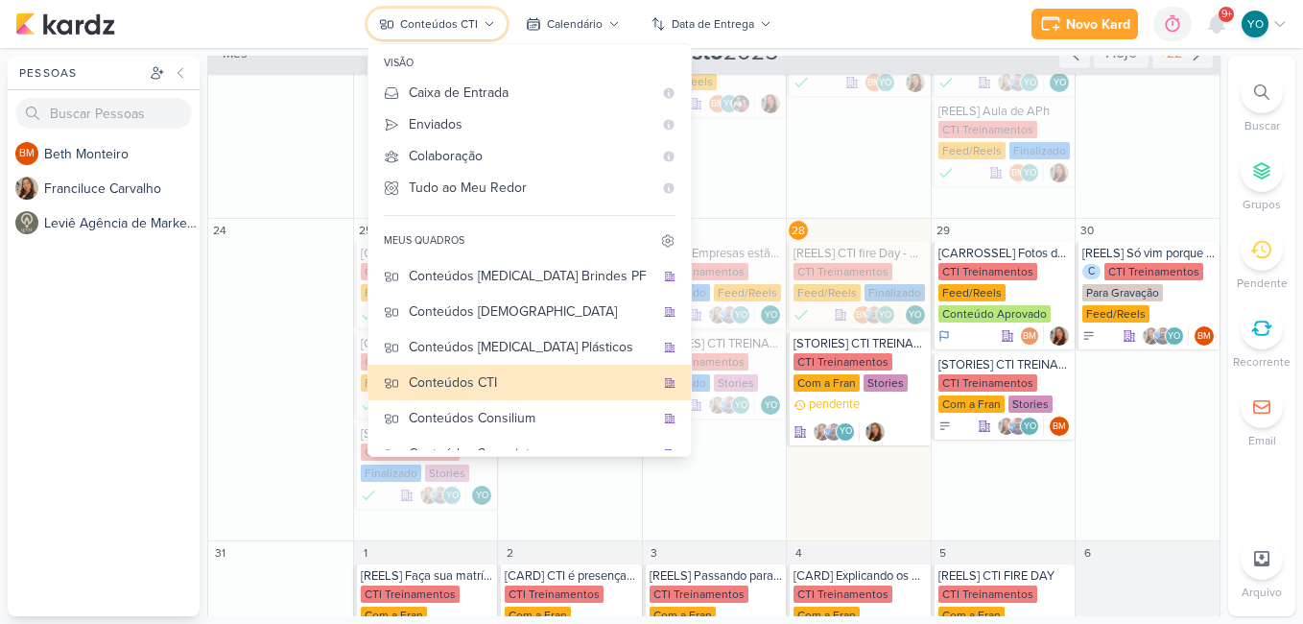
click at [483, 25] on icon at bounding box center [489, 24] width 12 height 12
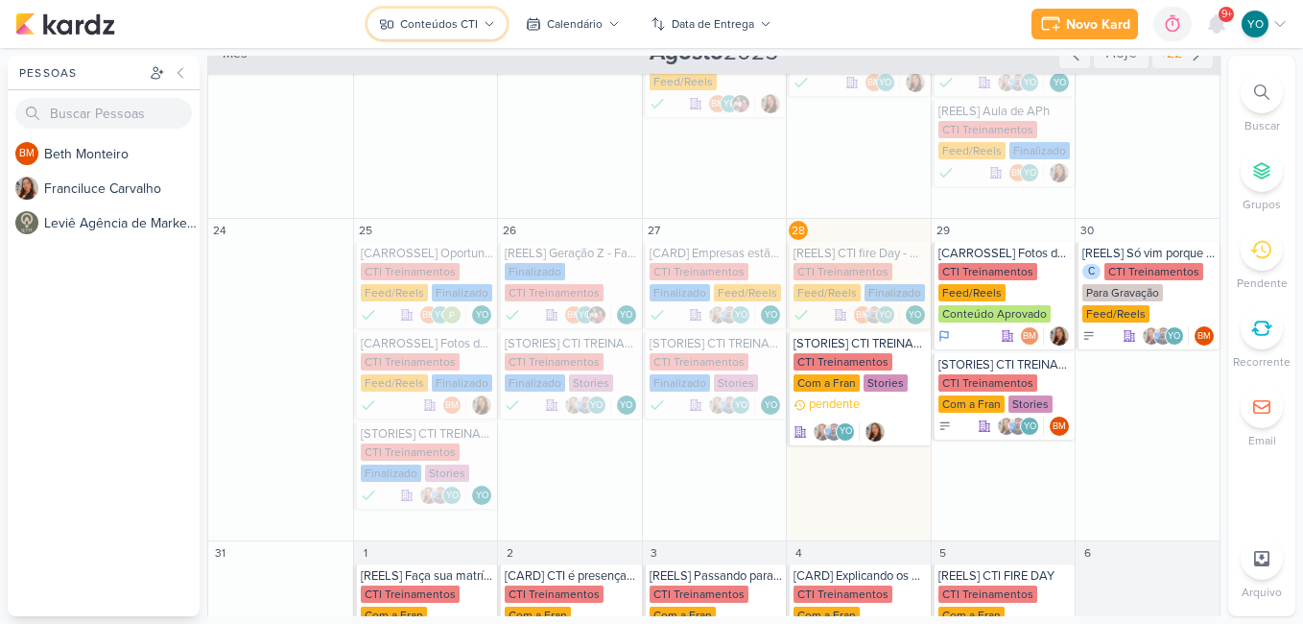
click at [457, 22] on div "Conteúdos CTI" at bounding box center [439, 23] width 78 height 17
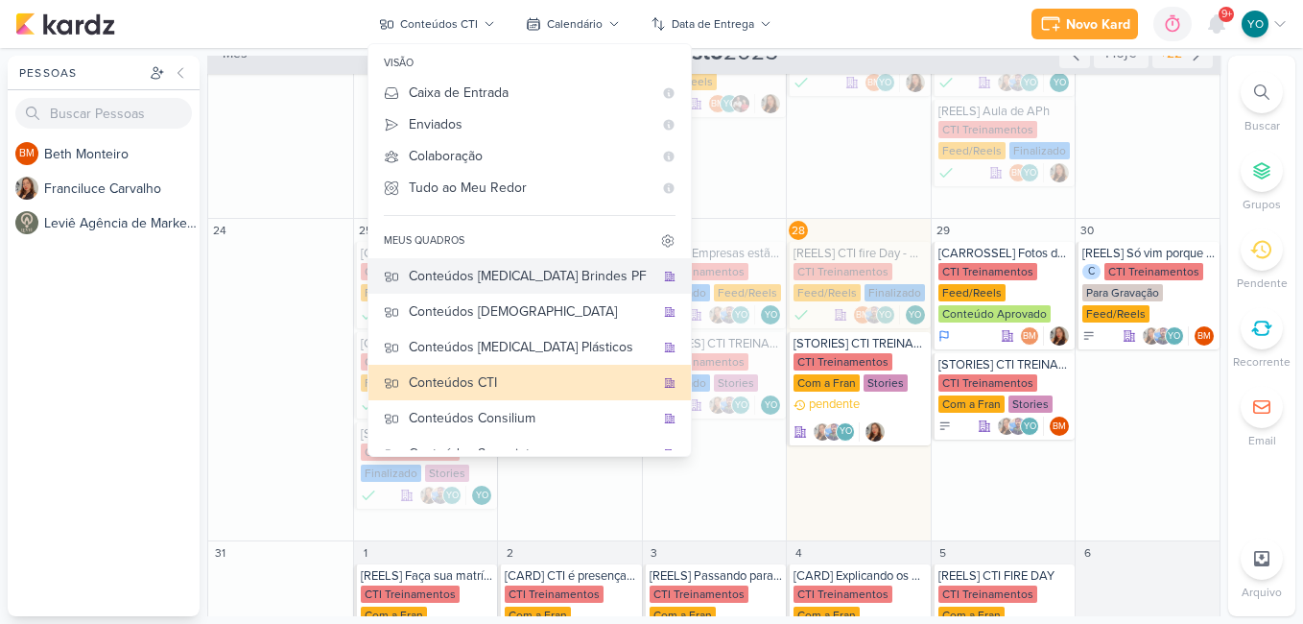
click at [565, 276] on div "Conteúdos [MEDICAL_DATA] Brindes PF" at bounding box center [532, 276] width 246 height 20
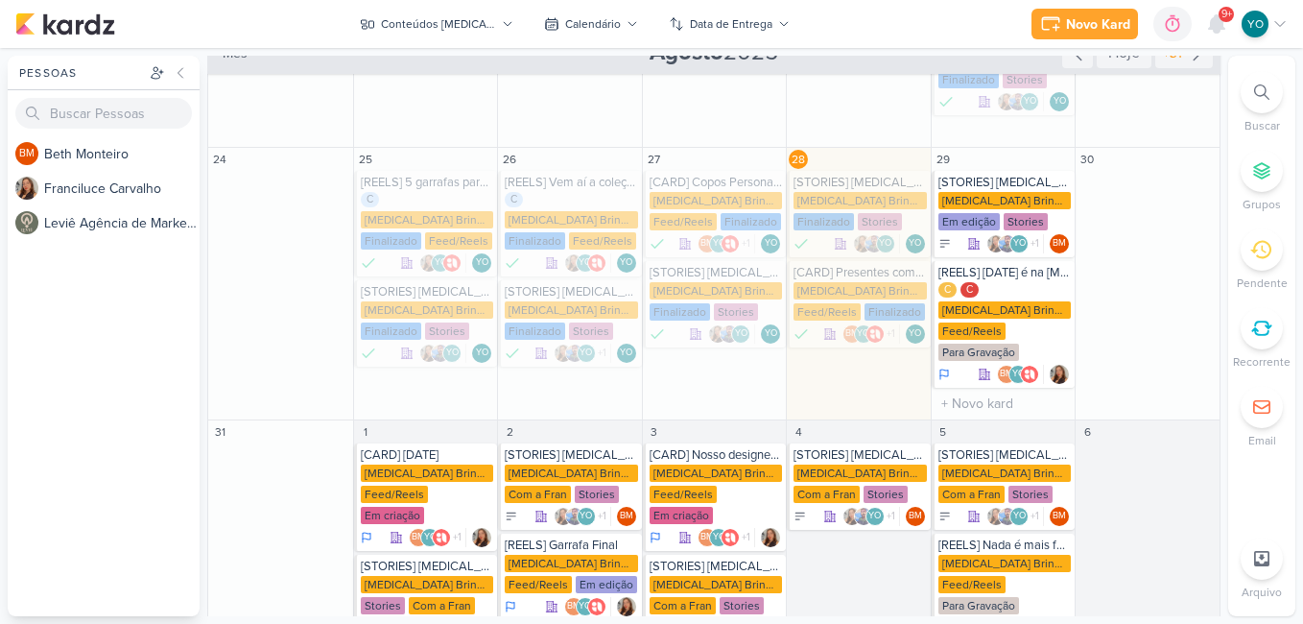
scroll to position [452, 0]
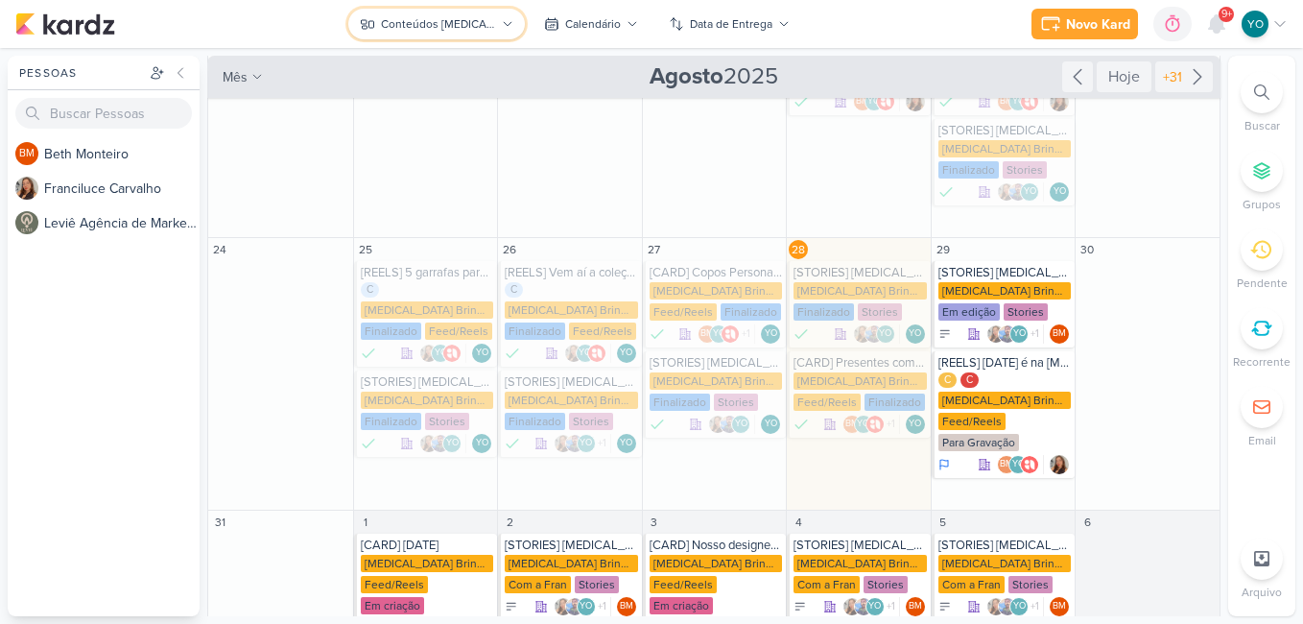
click at [475, 29] on div "Conteúdos [MEDICAL_DATA] Brindes PF" at bounding box center [438, 23] width 115 height 17
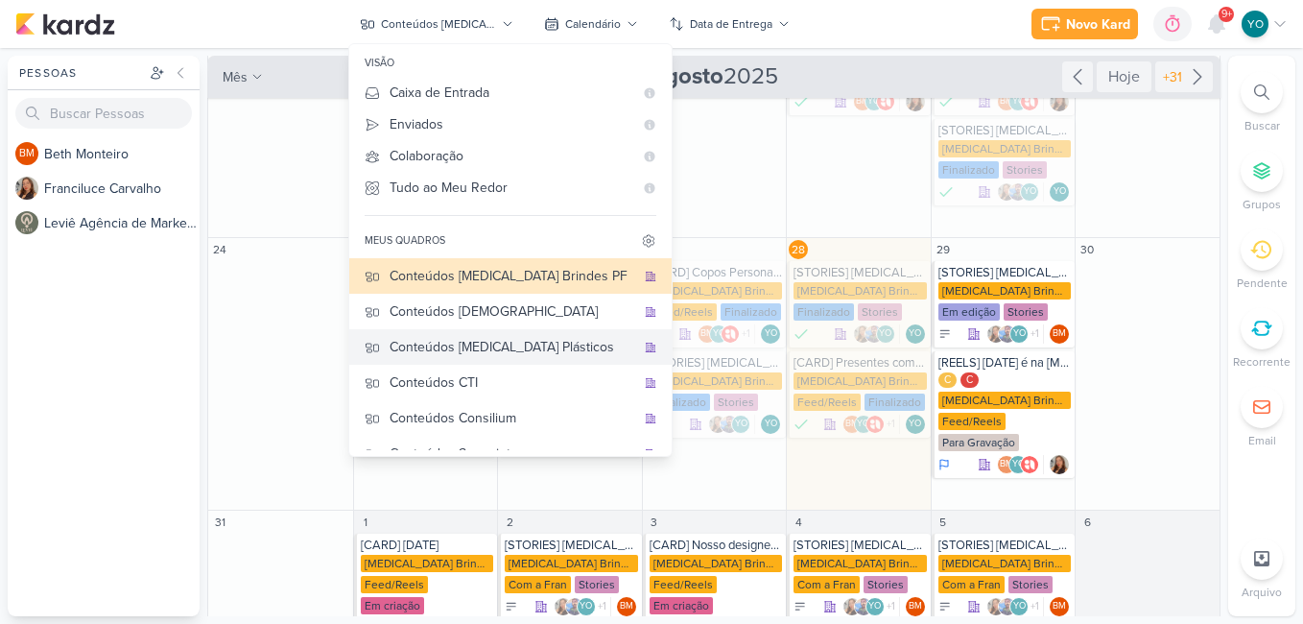
click at [530, 350] on div "Conteúdos [MEDICAL_DATA] Plásticos" at bounding box center [512, 347] width 246 height 20
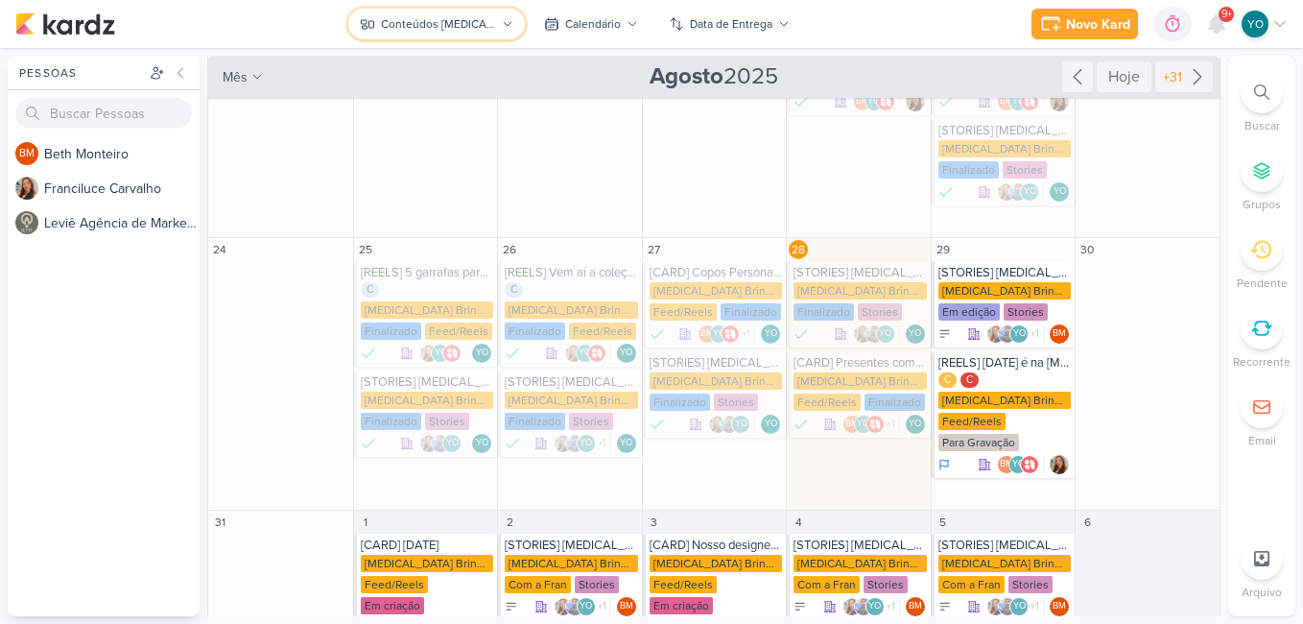
click at [496, 22] on div "Conteúdos [MEDICAL_DATA] Brindes PF" at bounding box center [438, 23] width 115 height 17
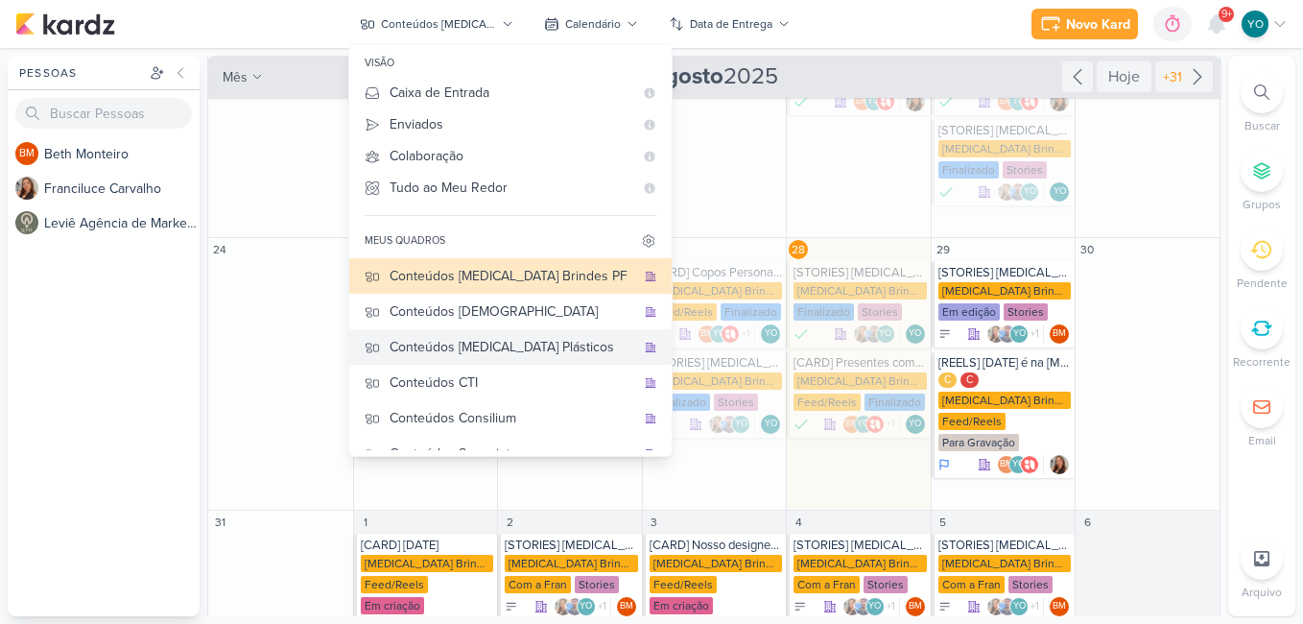
click at [534, 346] on div "Conteúdos [MEDICAL_DATA] Plásticos" at bounding box center [512, 347] width 246 height 20
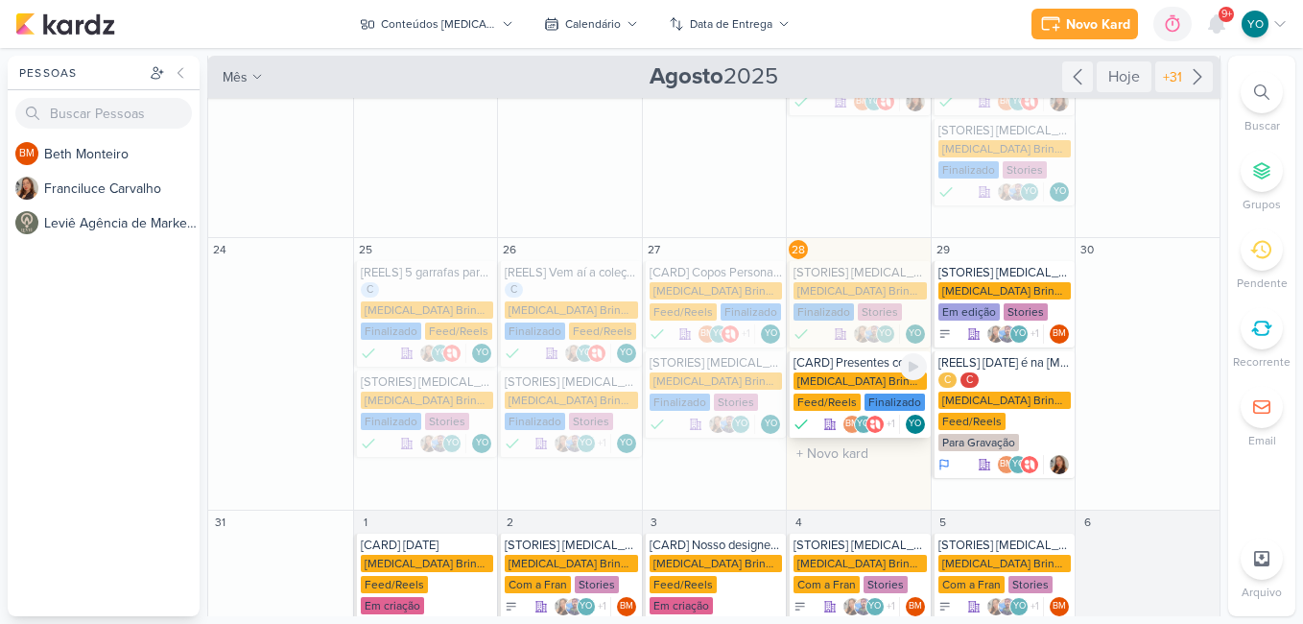
scroll to position [580, 0]
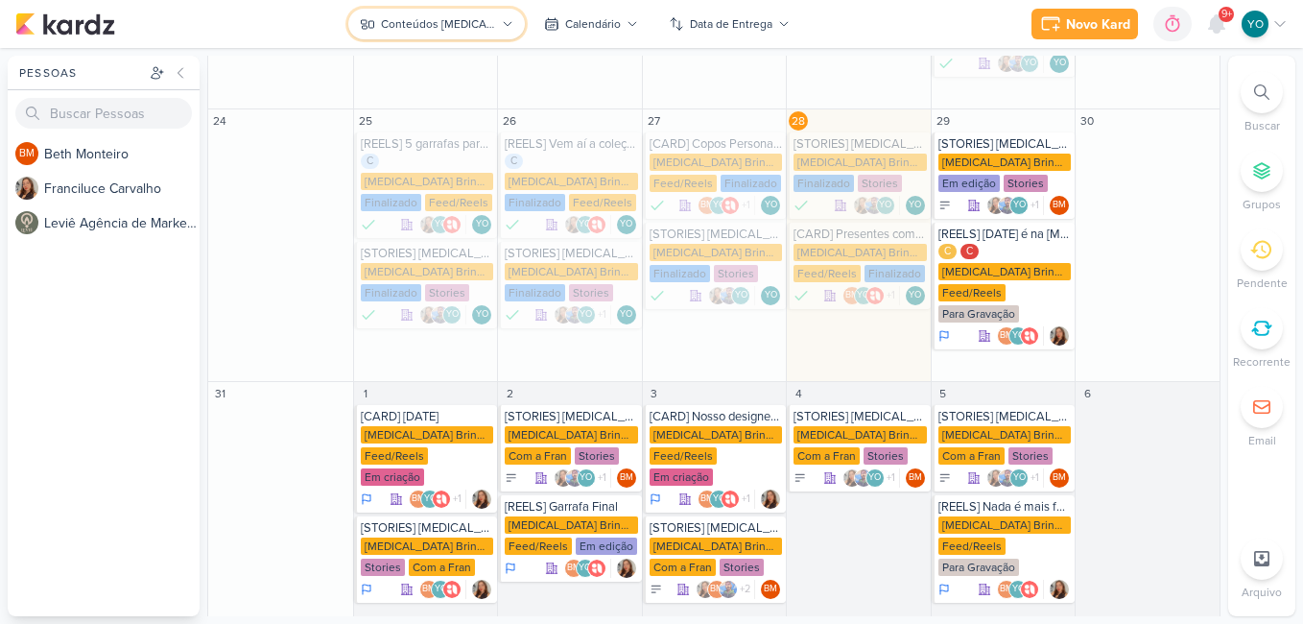
click at [460, 10] on button "Conteúdos [MEDICAL_DATA] Brindes PF" at bounding box center [436, 24] width 177 height 31
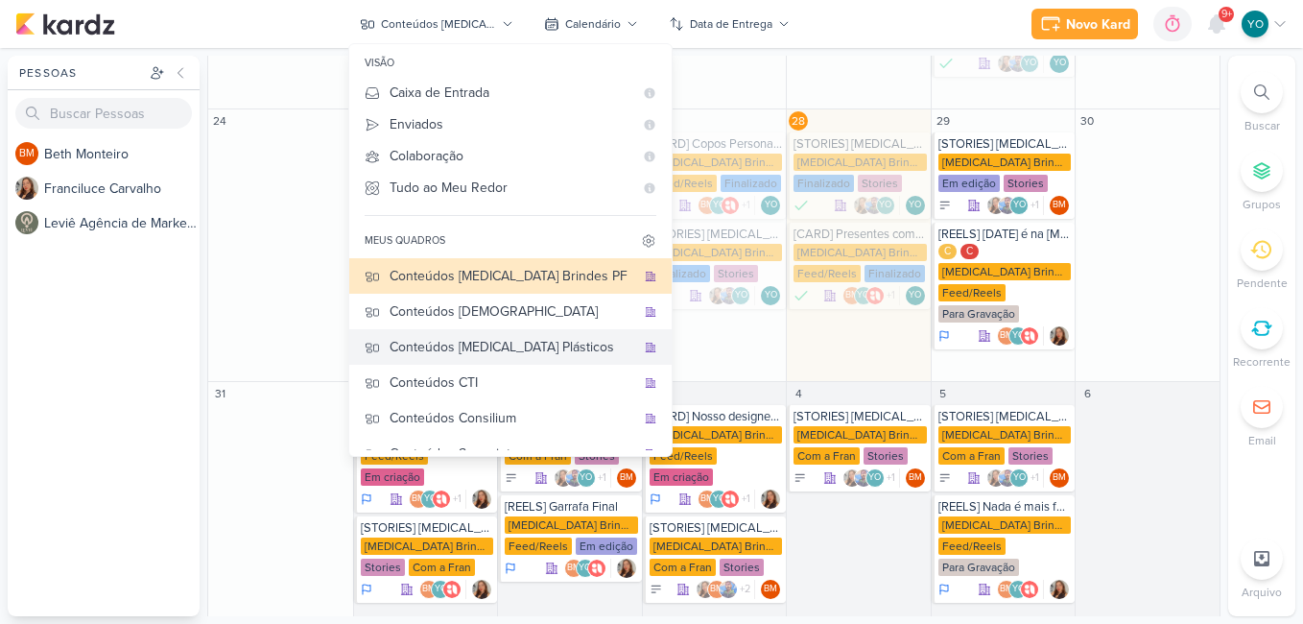
click at [554, 353] on div "Conteúdos [MEDICAL_DATA] Plásticos" at bounding box center [512, 347] width 246 height 20
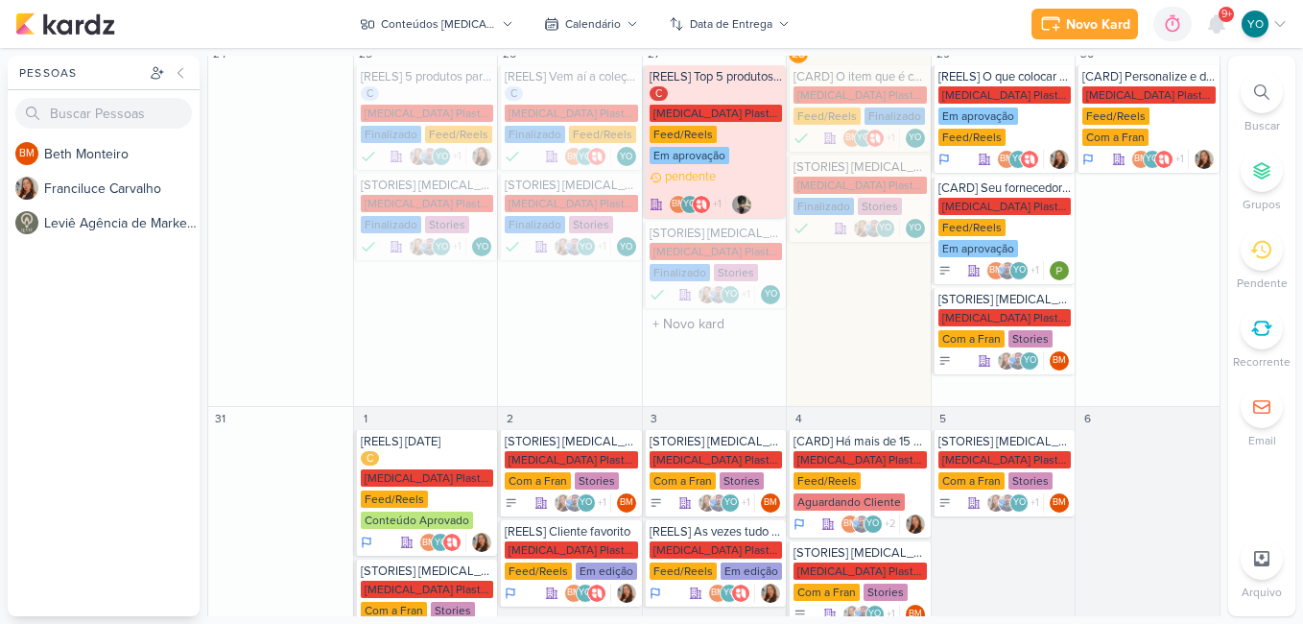
scroll to position [603, 0]
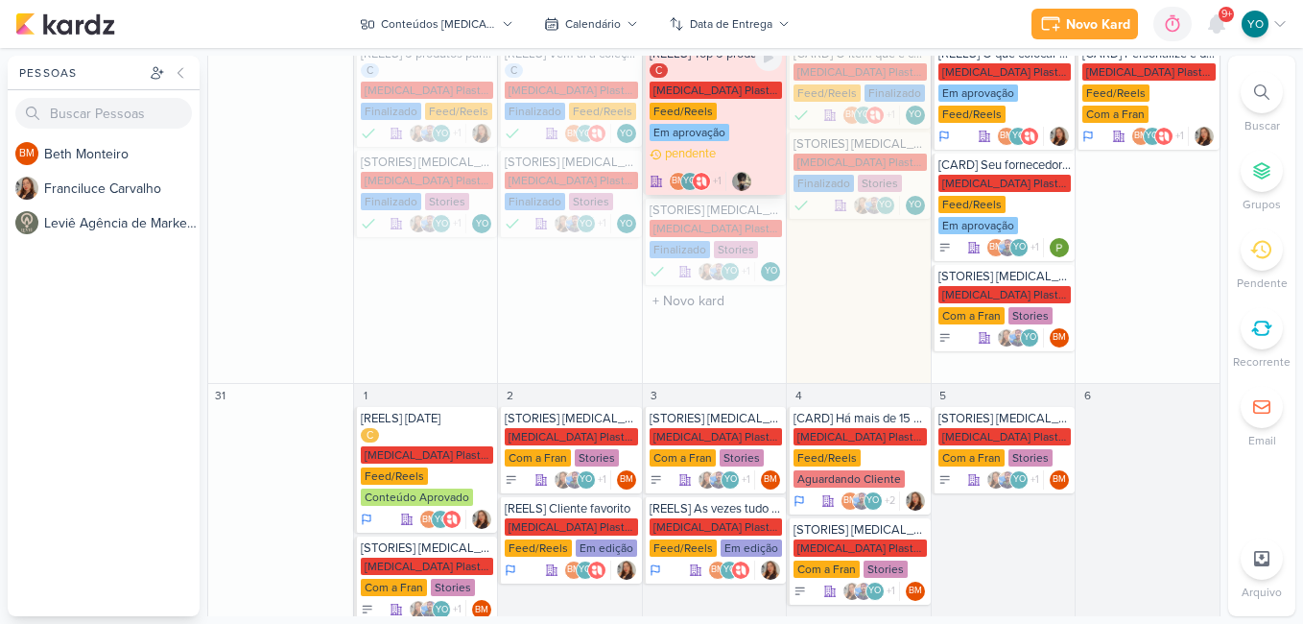
click at [738, 105] on div "C [MEDICAL_DATA] Plasticos PJ Feed/Reels Em aprovação" at bounding box center [715, 103] width 133 height 81
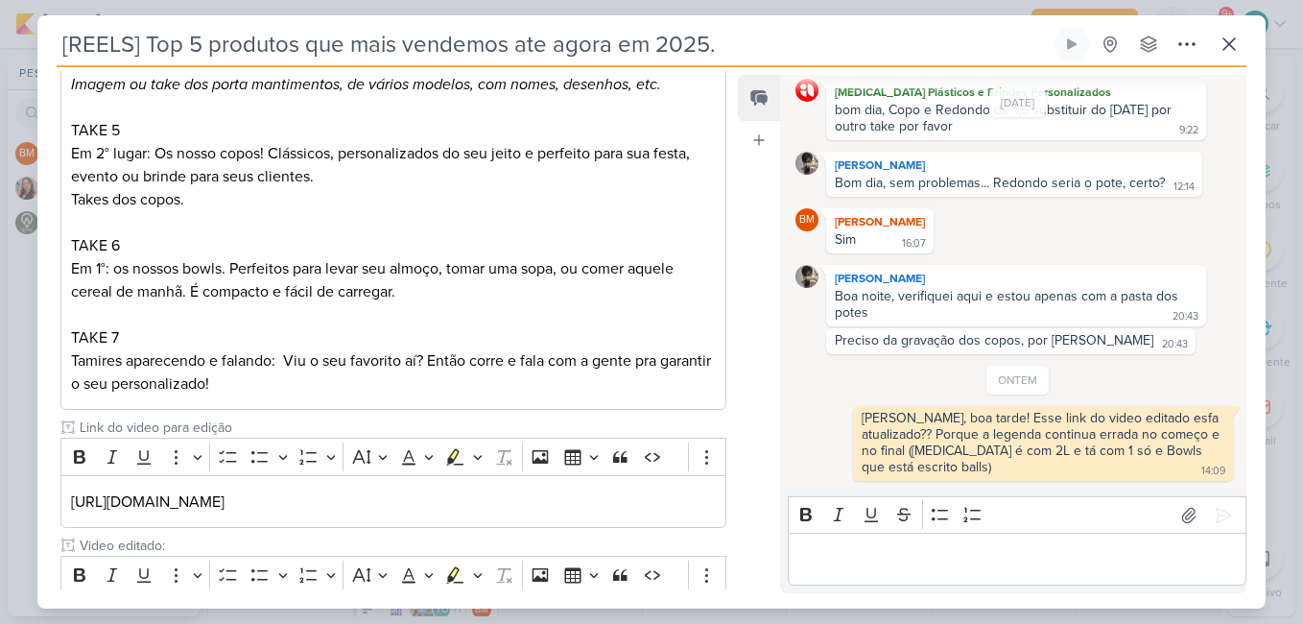
scroll to position [930, 0]
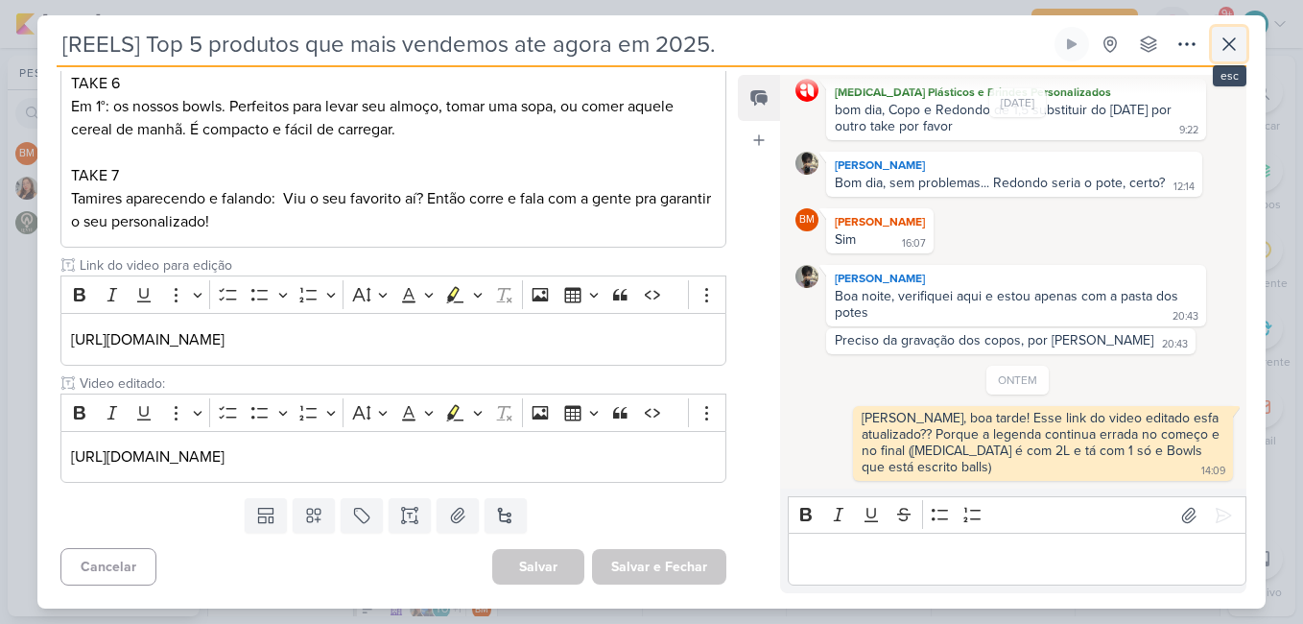
click at [1227, 50] on icon at bounding box center [1228, 44] width 23 height 23
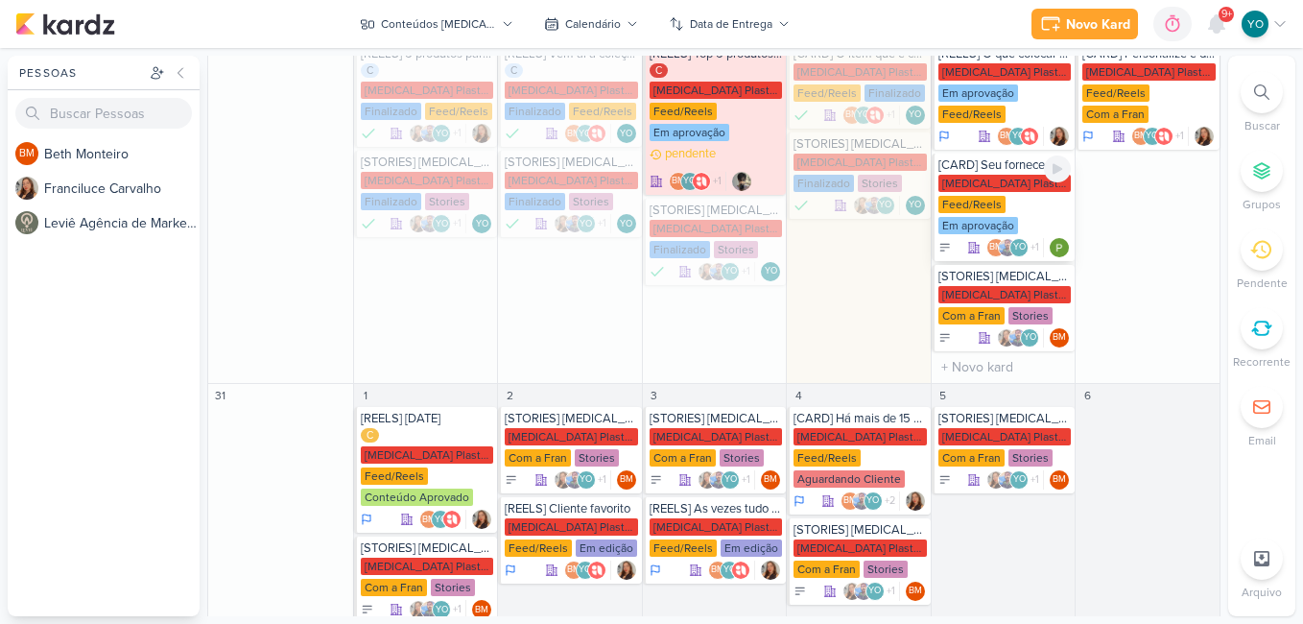
scroll to position [507, 0]
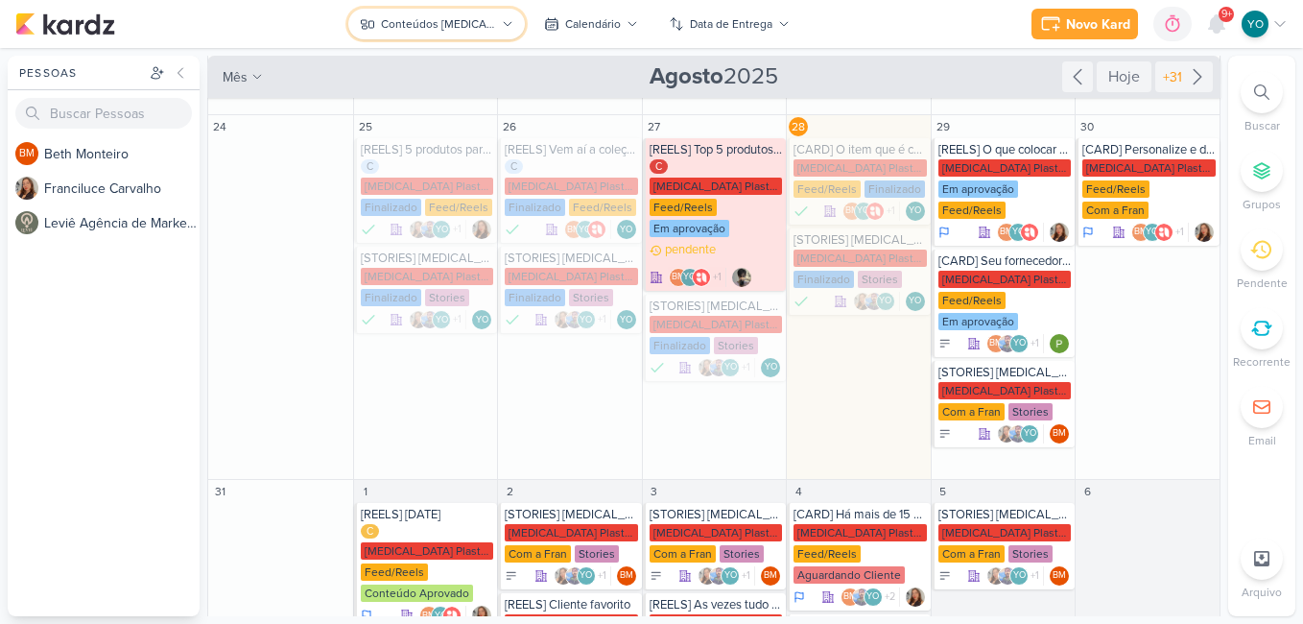
click at [476, 25] on div "Conteúdos [MEDICAL_DATA] Plásticos" at bounding box center [438, 23] width 115 height 17
click at [485, 21] on div "Conteúdos [MEDICAL_DATA] Plásticos" at bounding box center [438, 23] width 115 height 17
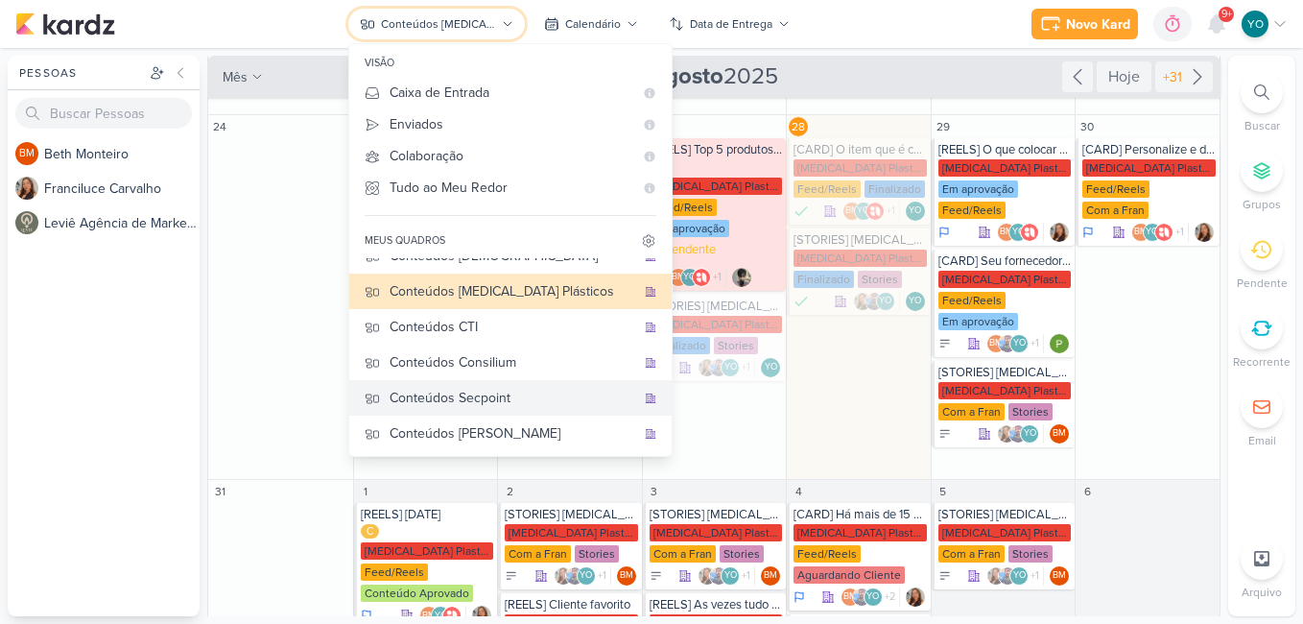
scroll to position [57, 0]
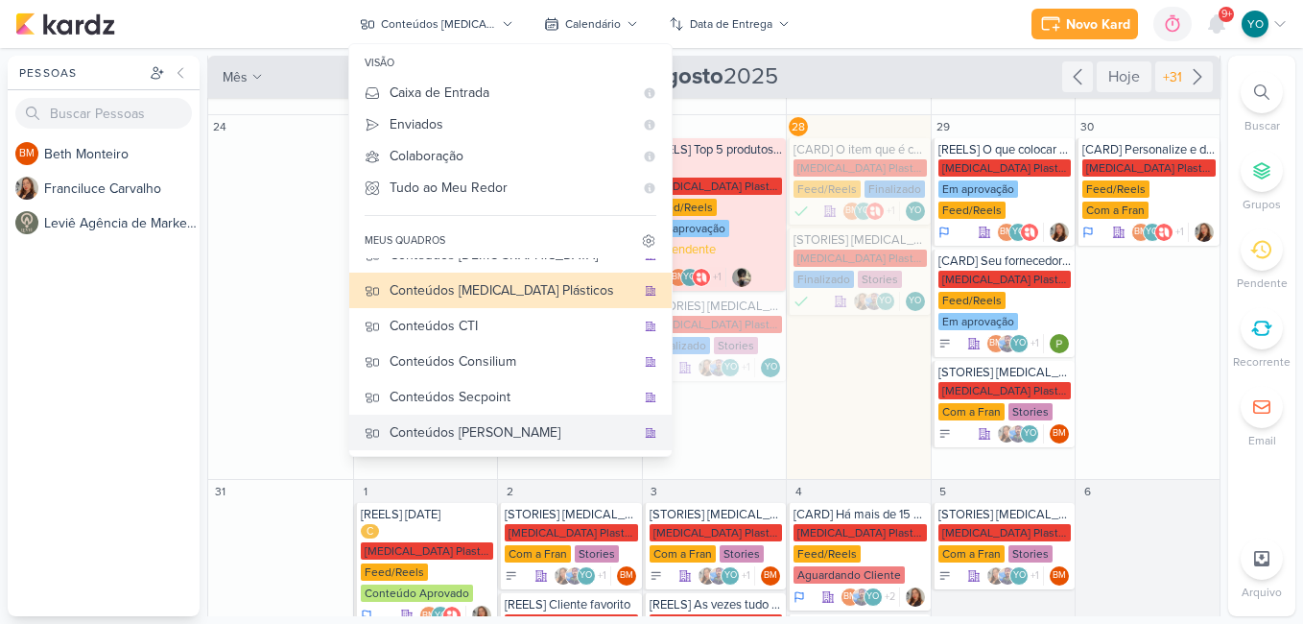
click at [520, 436] on div "Conteúdos [PERSON_NAME]" at bounding box center [512, 432] width 246 height 20
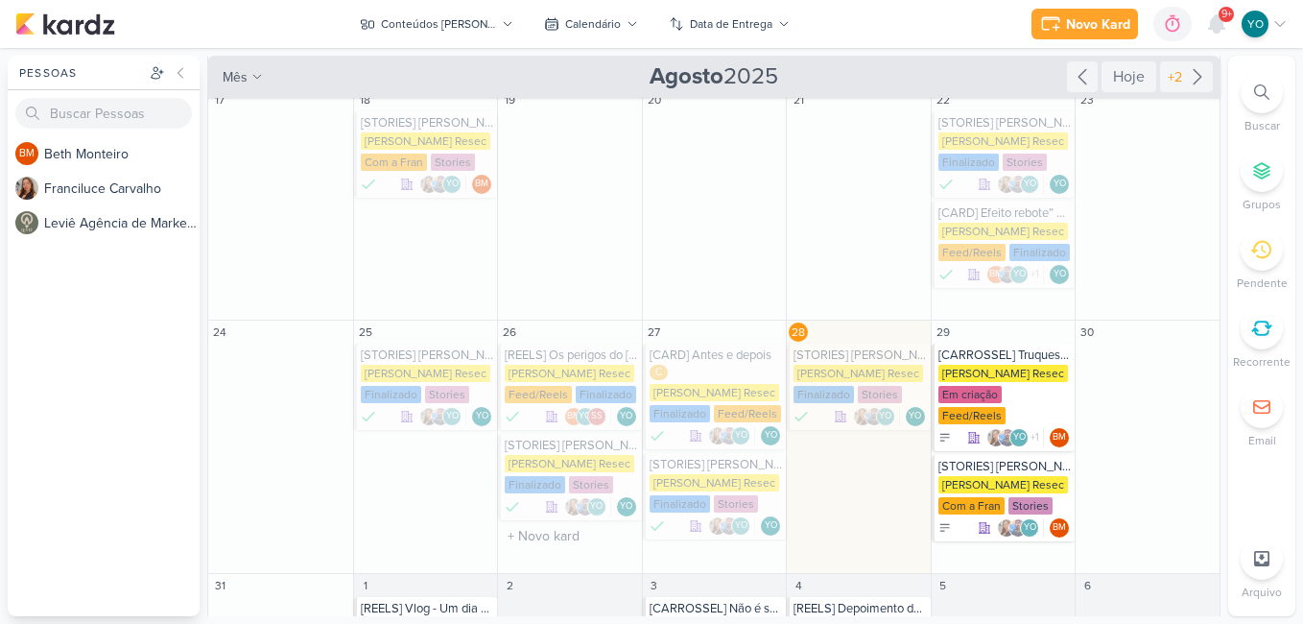
scroll to position [605, 0]
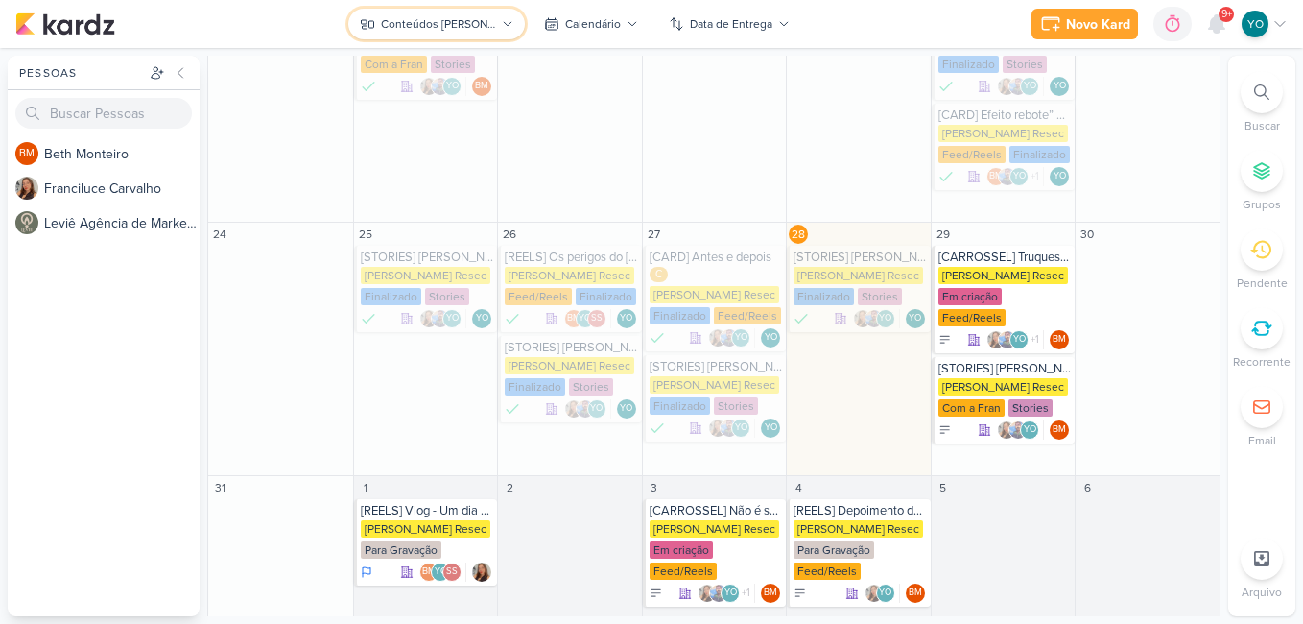
click at [456, 30] on div "Conteúdos [PERSON_NAME]" at bounding box center [438, 23] width 115 height 17
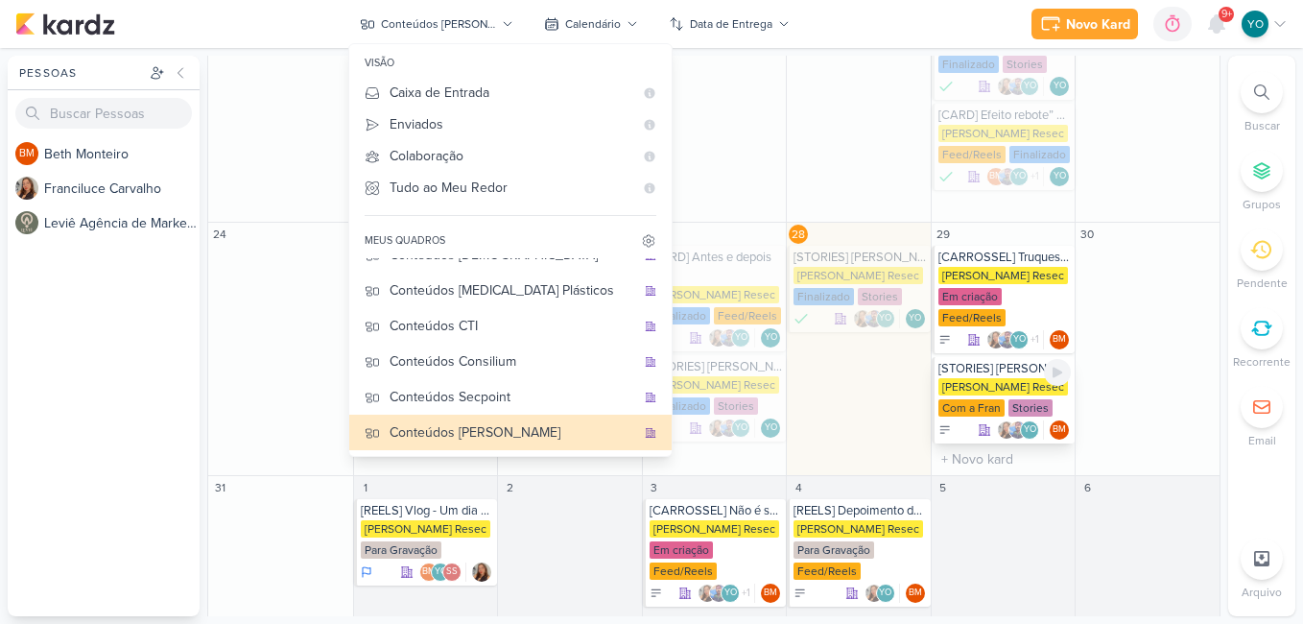
click at [998, 361] on div "[STORIES] [PERSON_NAME]" at bounding box center [1004, 368] width 133 height 15
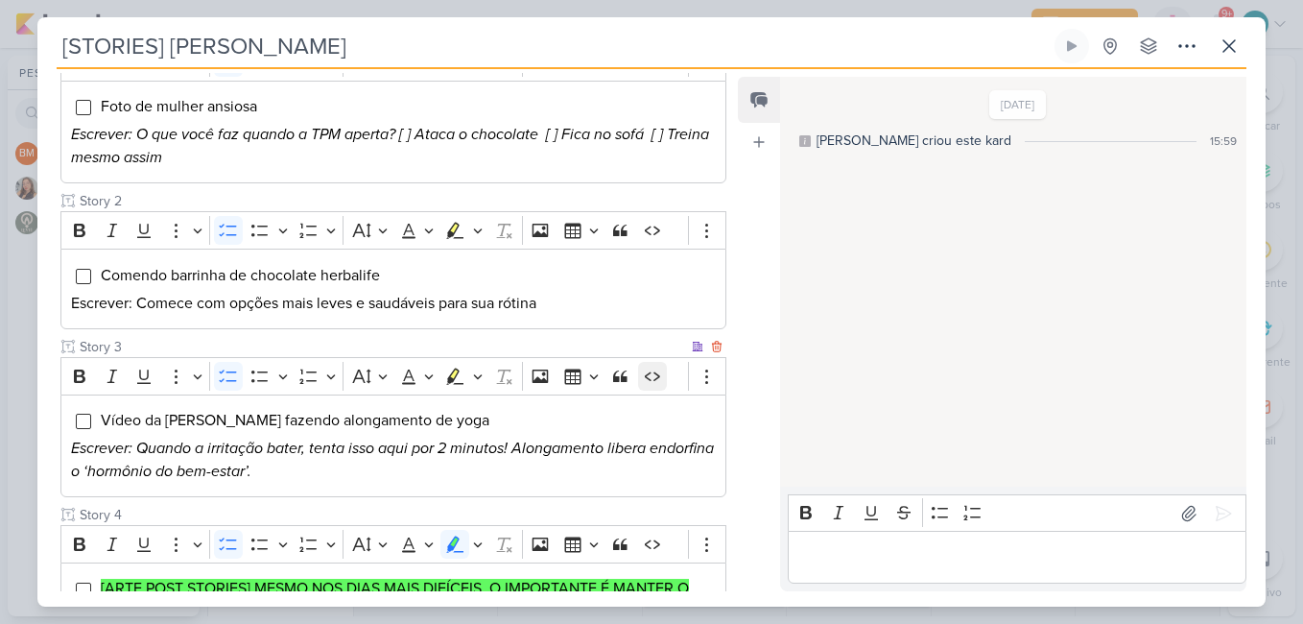
scroll to position [480, 0]
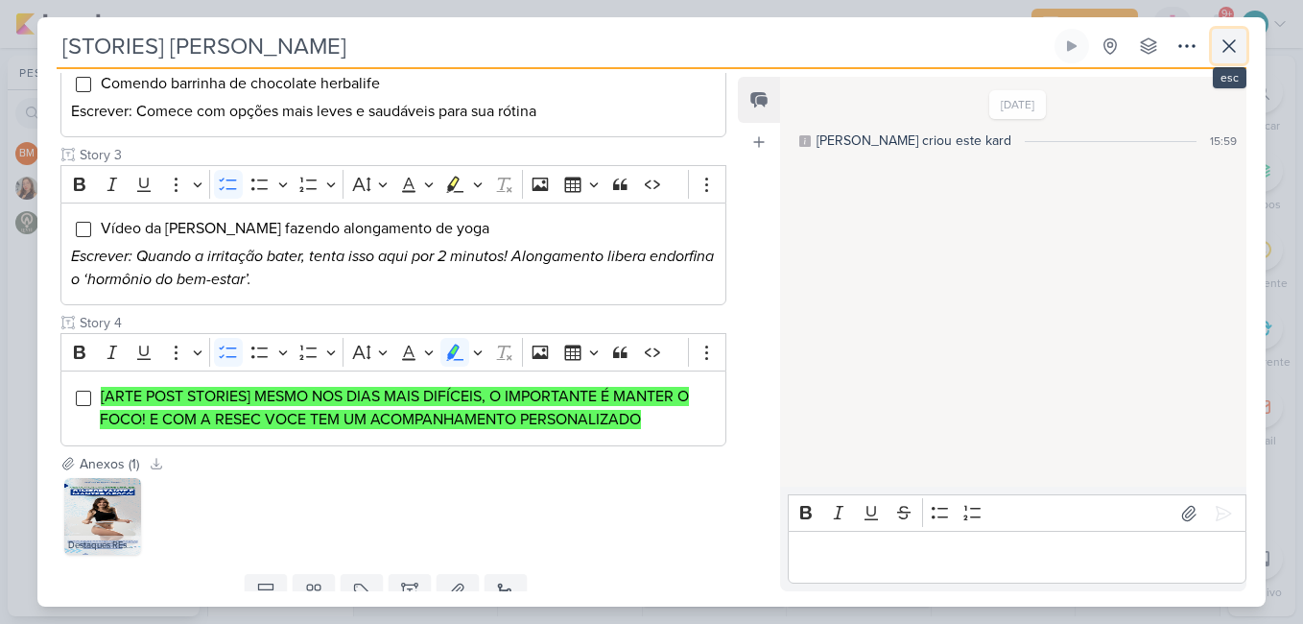
click at [1237, 51] on icon at bounding box center [1228, 46] width 23 height 23
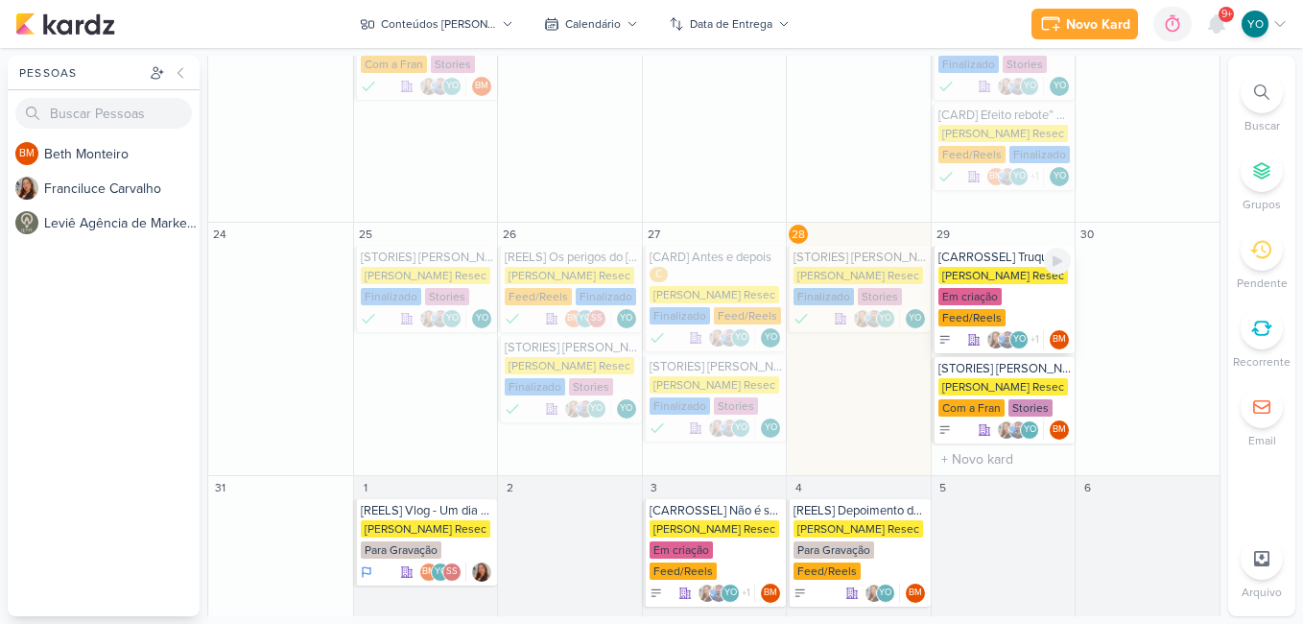
click at [1012, 267] on div "[PERSON_NAME] Resec Em criação Feed/Reels" at bounding box center [1004, 297] width 133 height 61
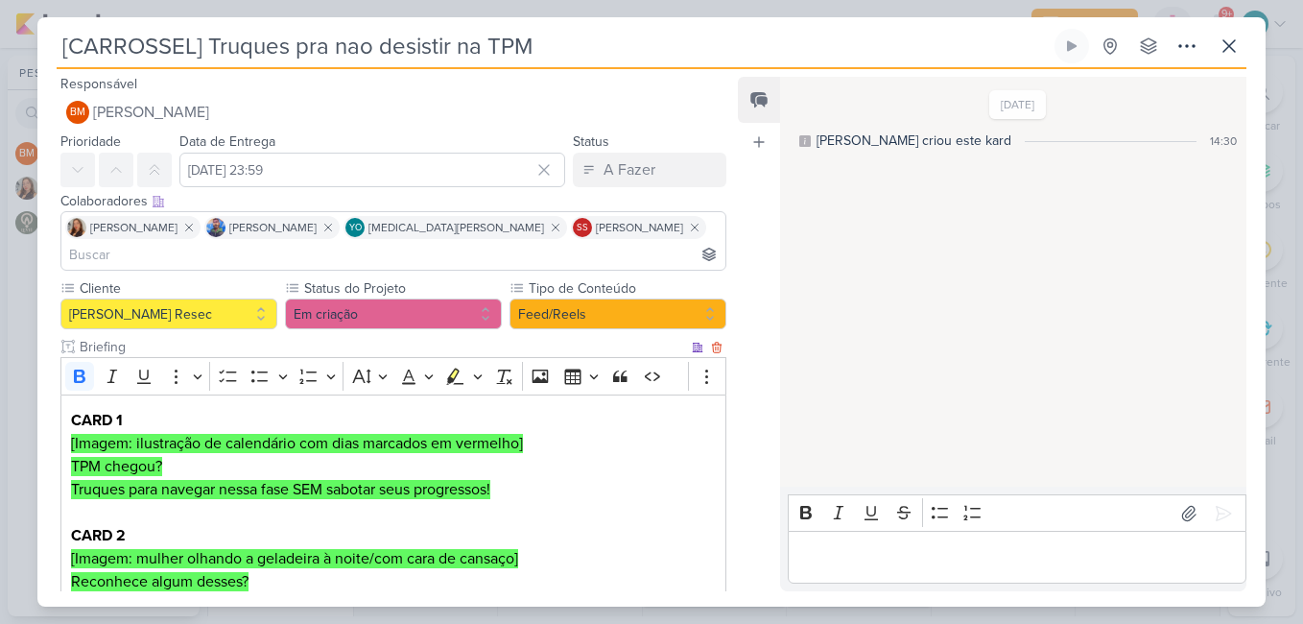
scroll to position [0, 0]
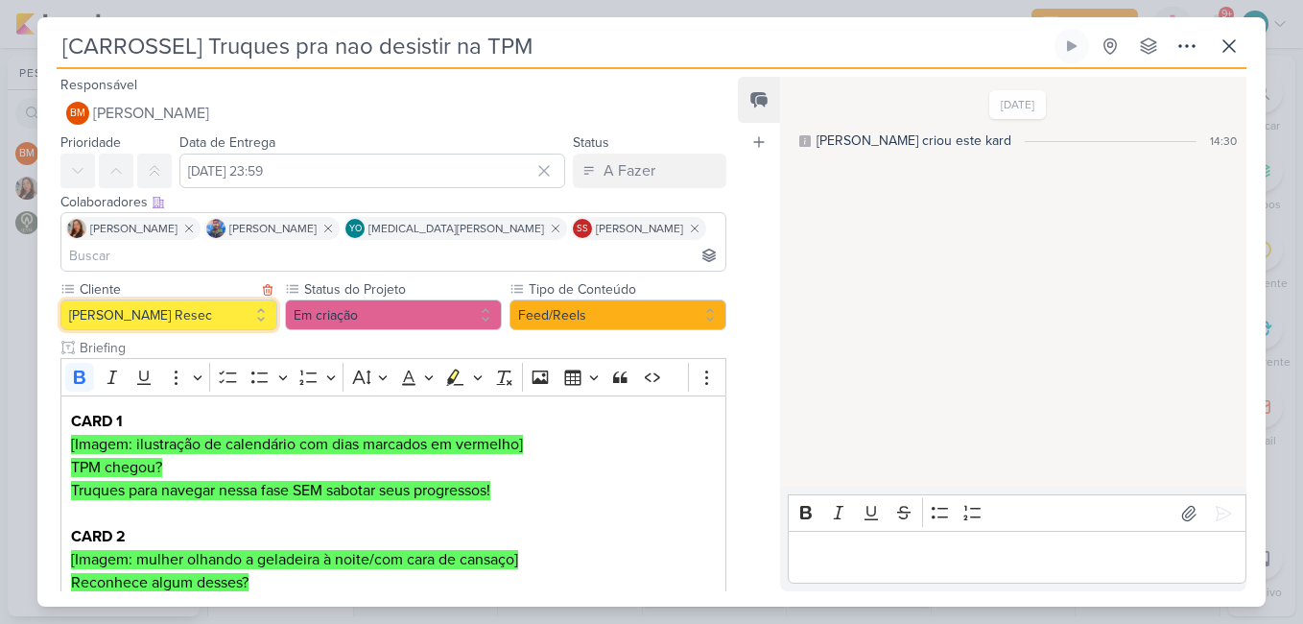
click at [186, 299] on button "[PERSON_NAME] Resec" at bounding box center [168, 314] width 217 height 31
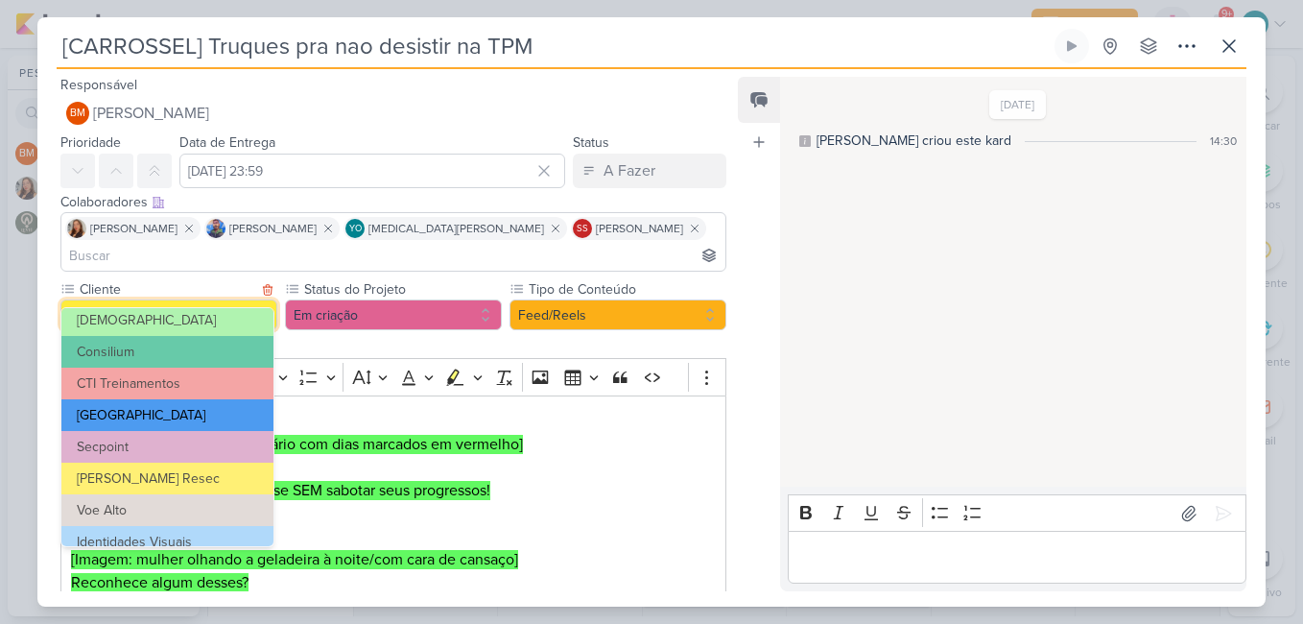
scroll to position [122, 0]
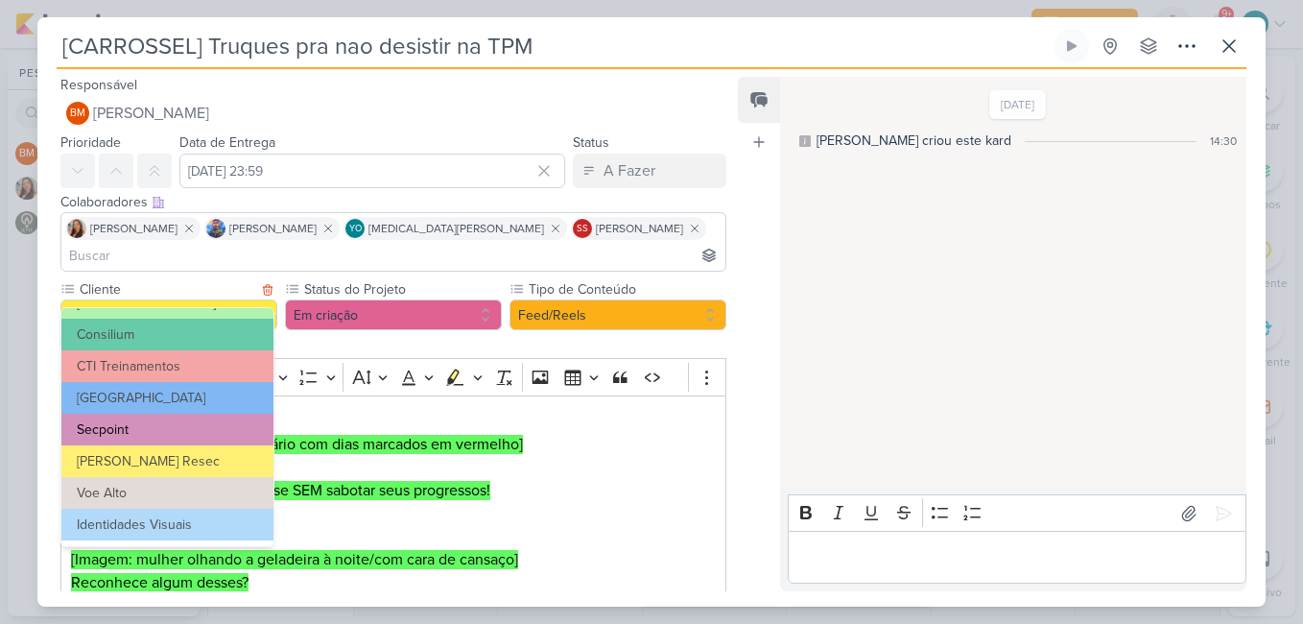
click at [197, 425] on button "Secpoint" at bounding box center [167, 429] width 212 height 32
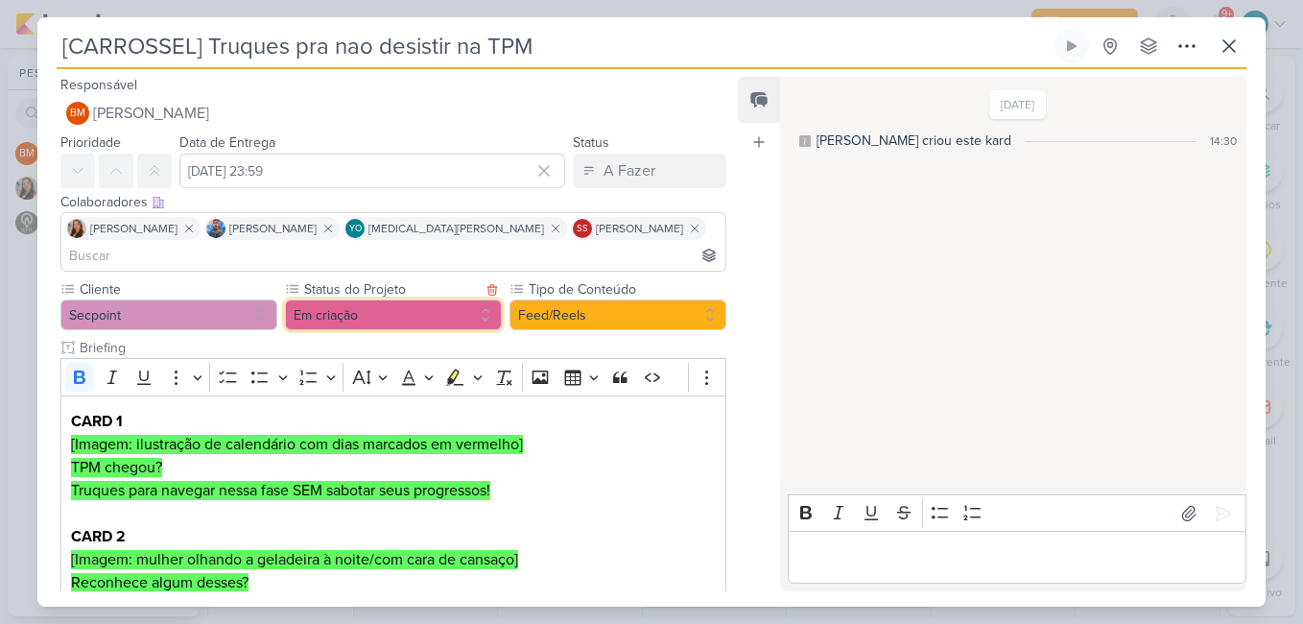
click at [438, 299] on button "Em criação" at bounding box center [393, 314] width 217 height 31
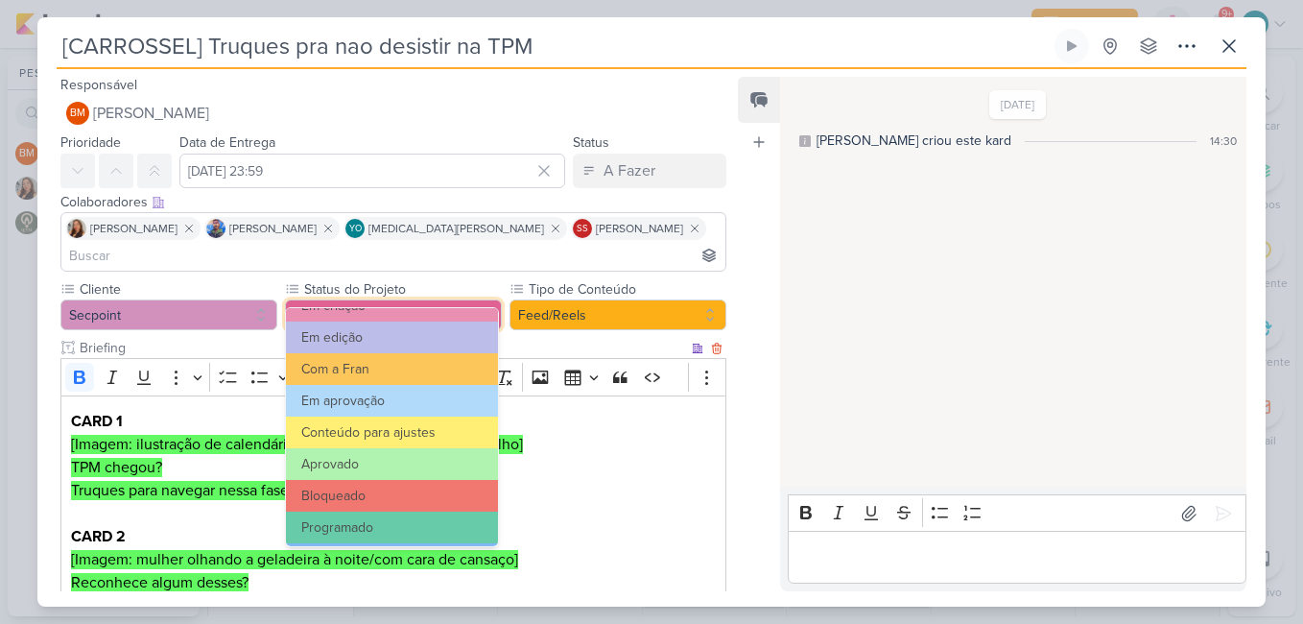
scroll to position [217, 0]
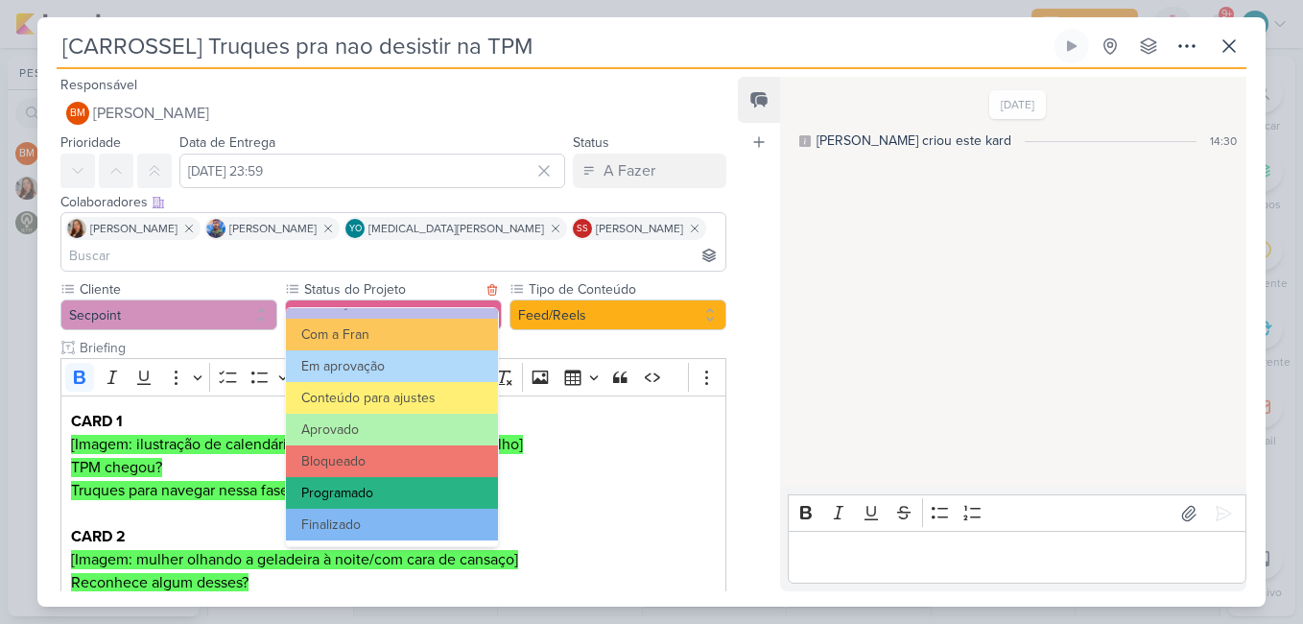
click at [394, 482] on button "Programado" at bounding box center [392, 493] width 212 height 32
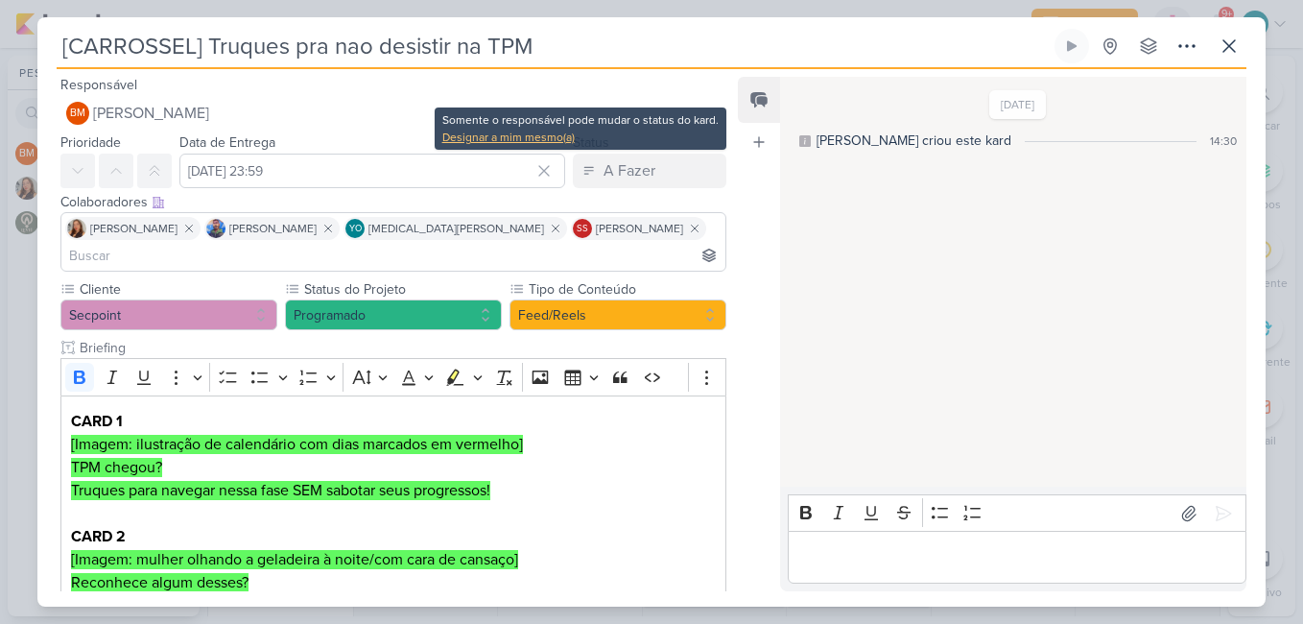
click at [531, 133] on div "Designar a mim mesmo(a)" at bounding box center [580, 137] width 276 height 17
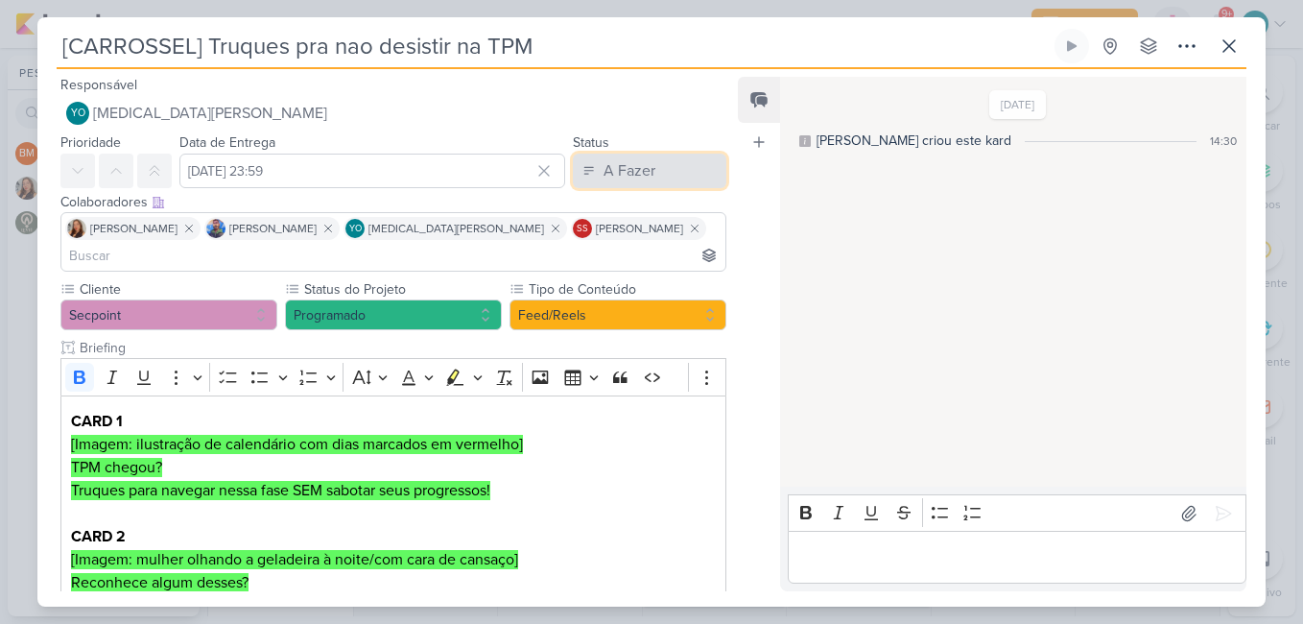
click at [651, 172] on button "A Fazer" at bounding box center [649, 170] width 153 height 35
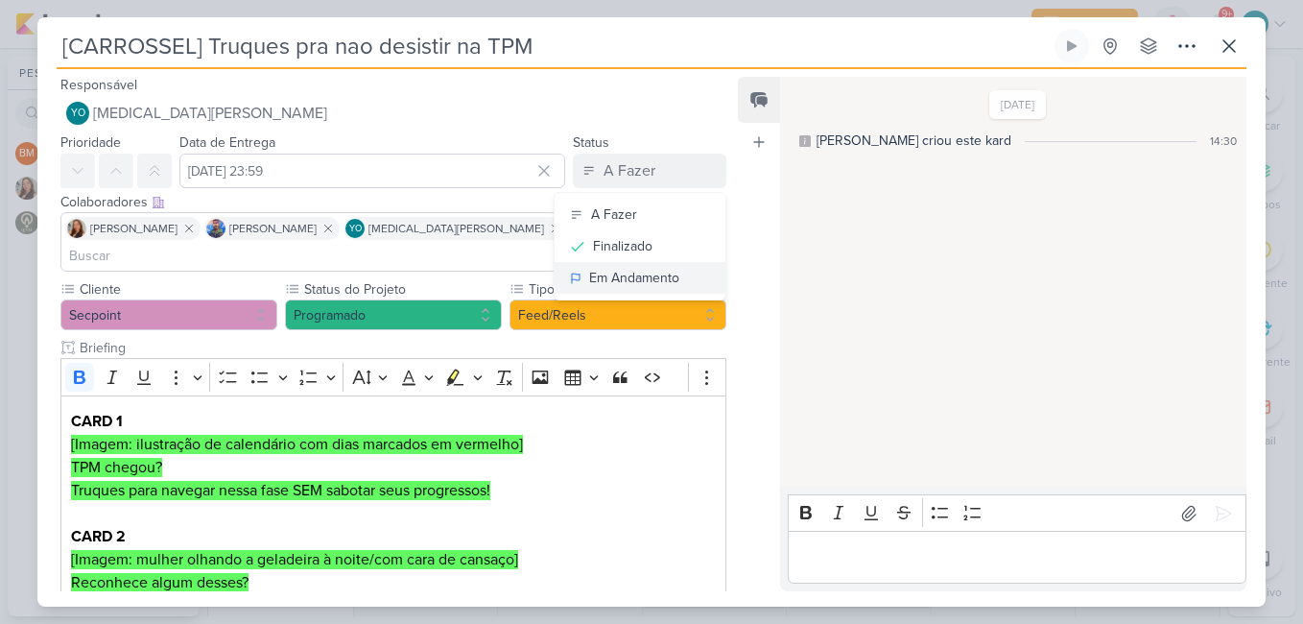
click at [657, 282] on div "Em Andamento" at bounding box center [634, 278] width 90 height 20
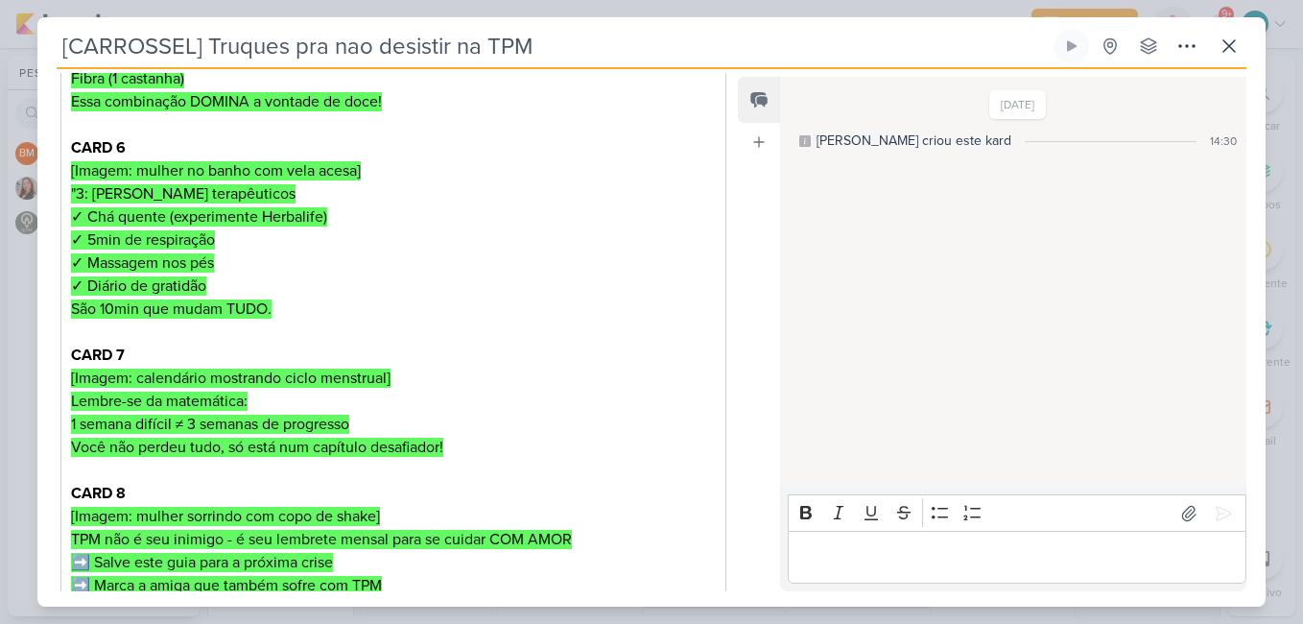
scroll to position [1475, 0]
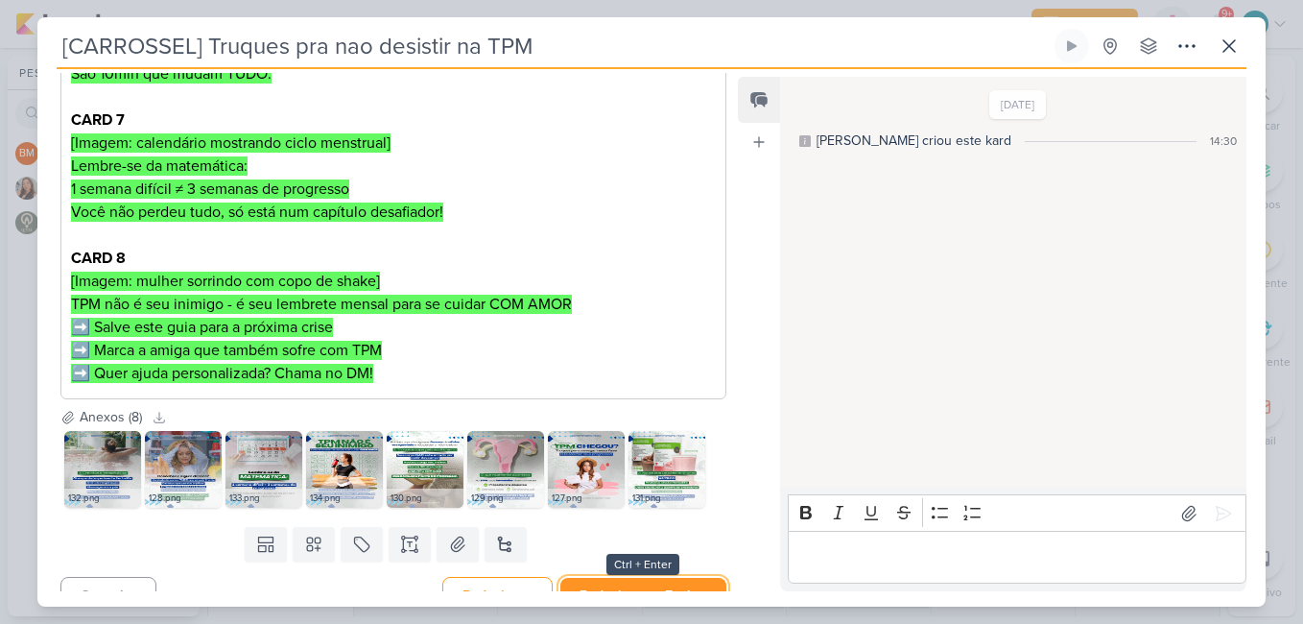
click at [637, 577] on button "Redesignar e Fechar" at bounding box center [643, 594] width 166 height 35
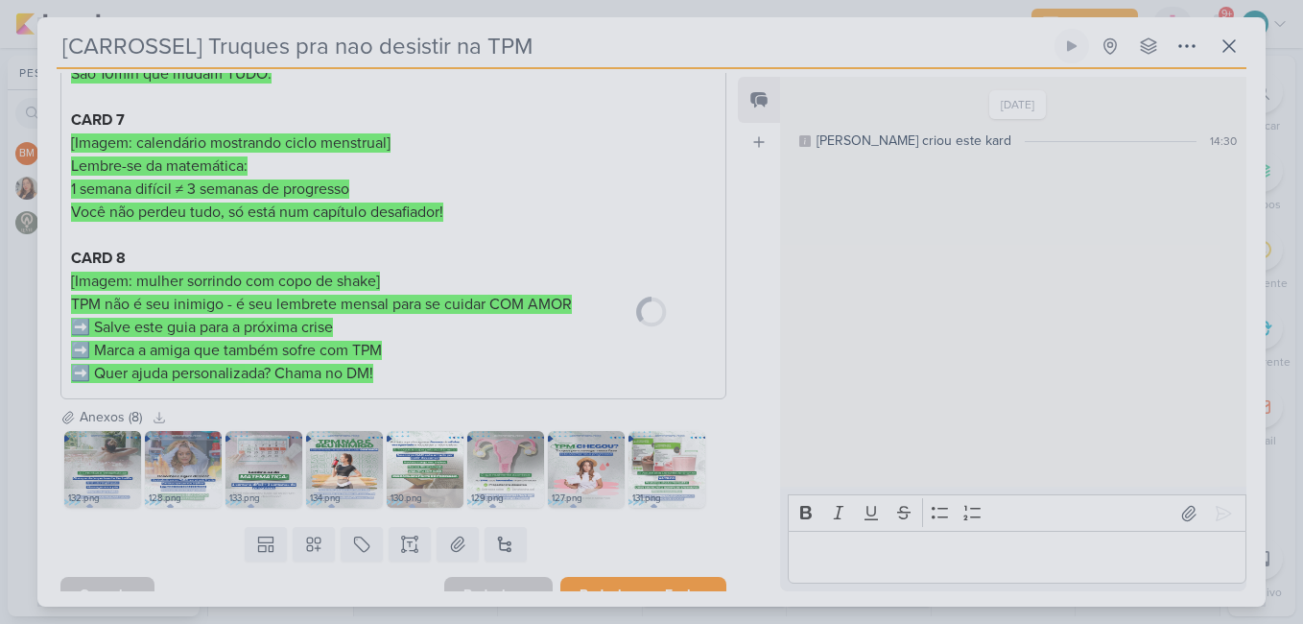
scroll to position [1473, 0]
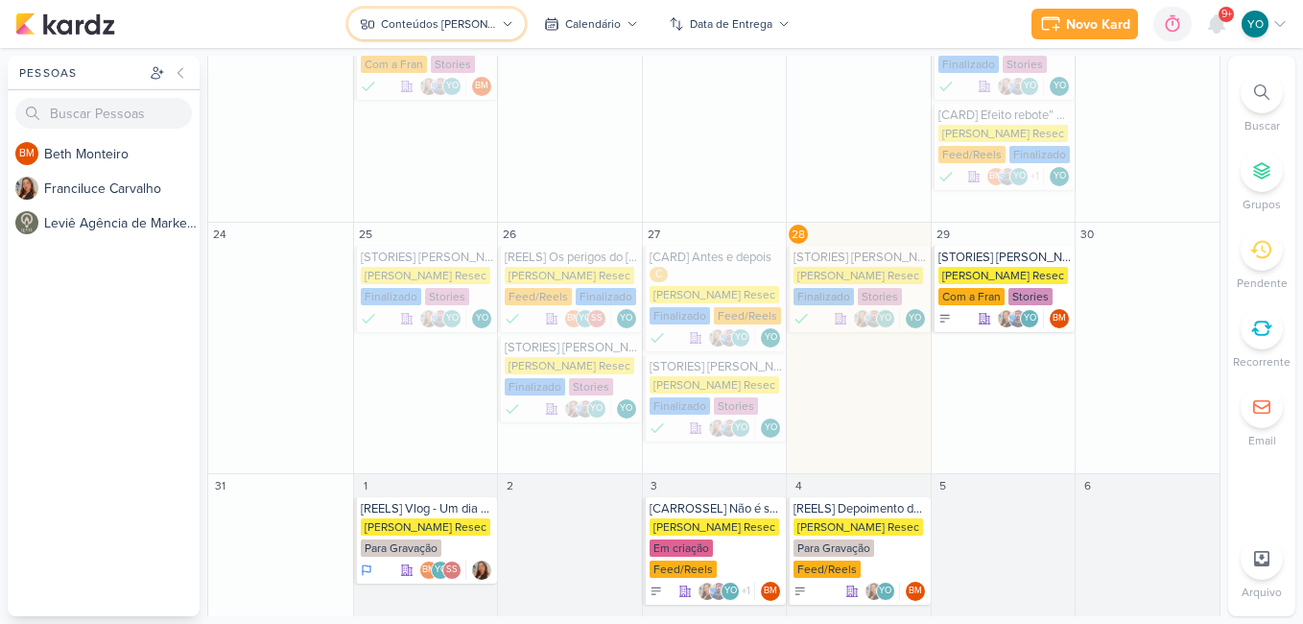
click at [477, 29] on div "Conteúdos [PERSON_NAME]" at bounding box center [438, 23] width 115 height 17
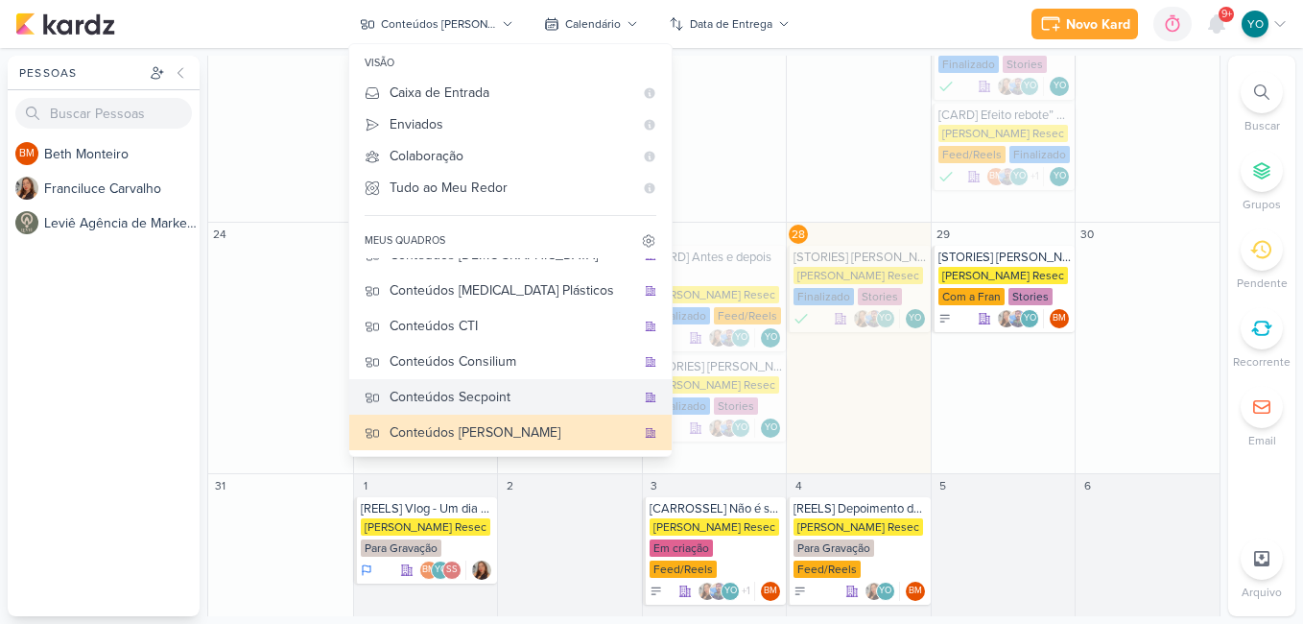
click at [530, 402] on div "Conteúdos Secpoint" at bounding box center [512, 397] width 246 height 20
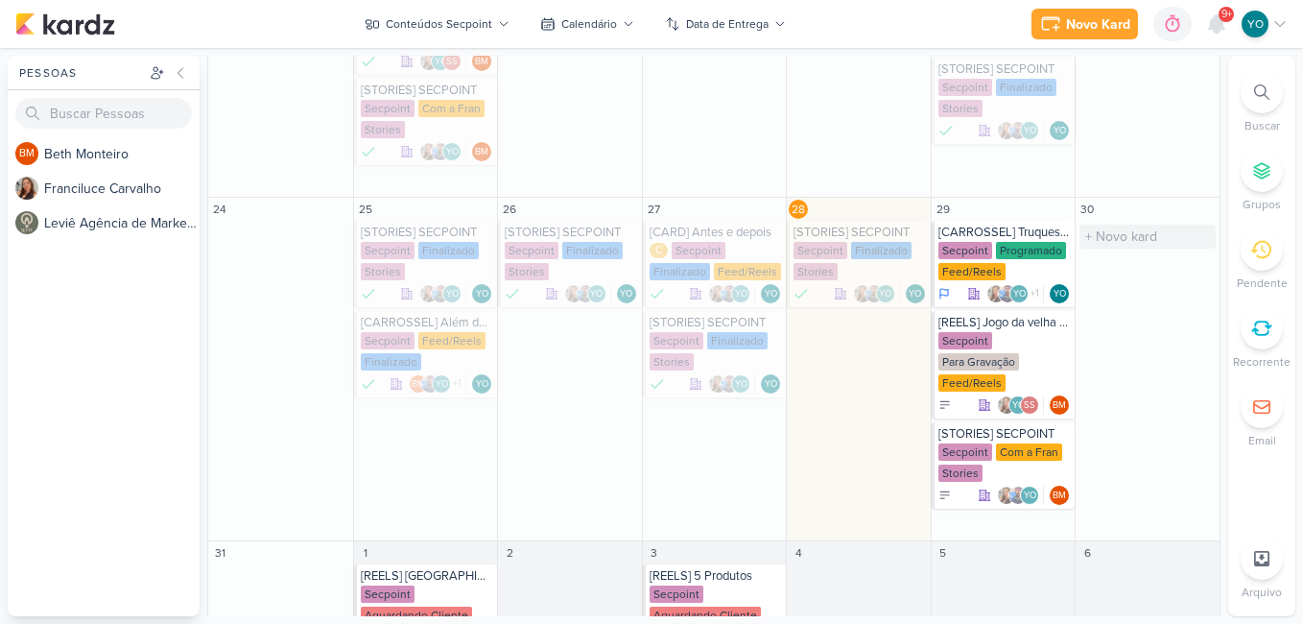
scroll to position [559, 0]
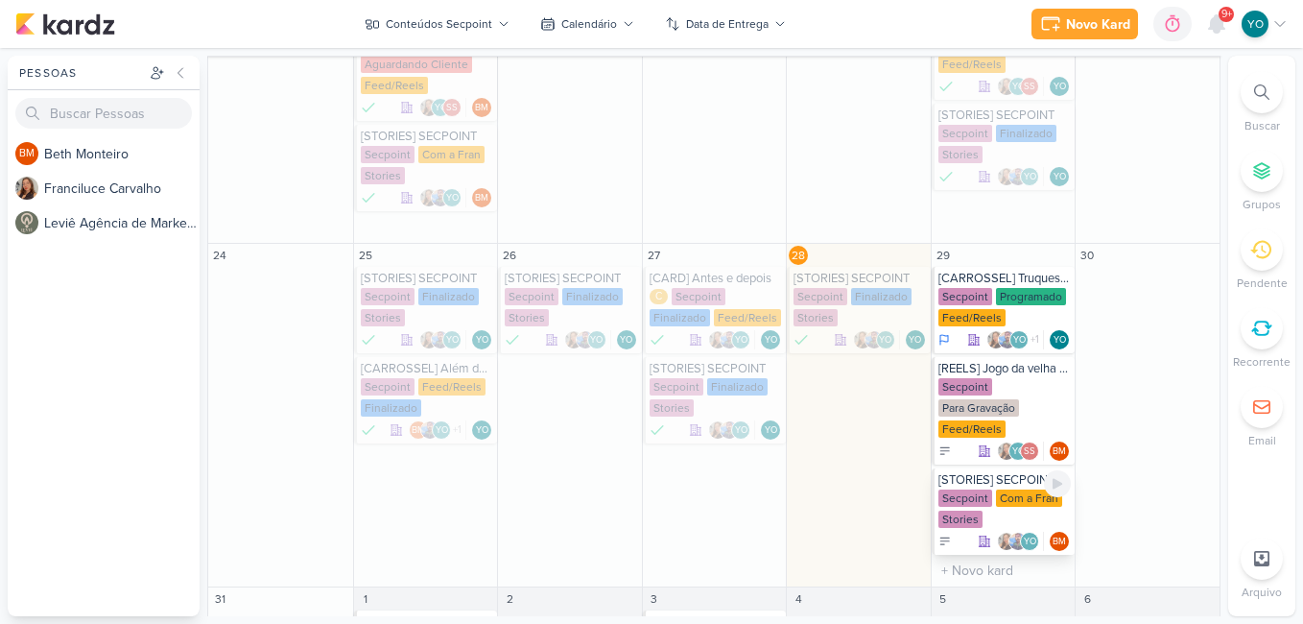
click at [1025, 489] on div "Secpoint Com a Fran Stories" at bounding box center [1004, 509] width 133 height 40
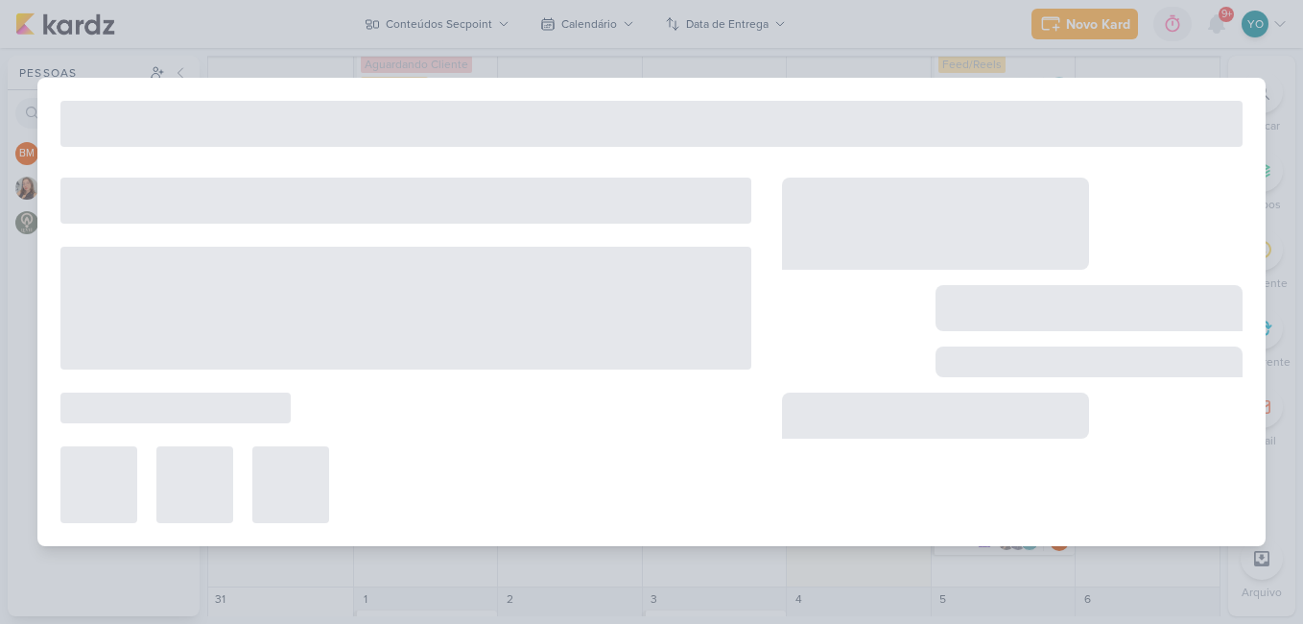
type input "[STORIES] SECPOINT"
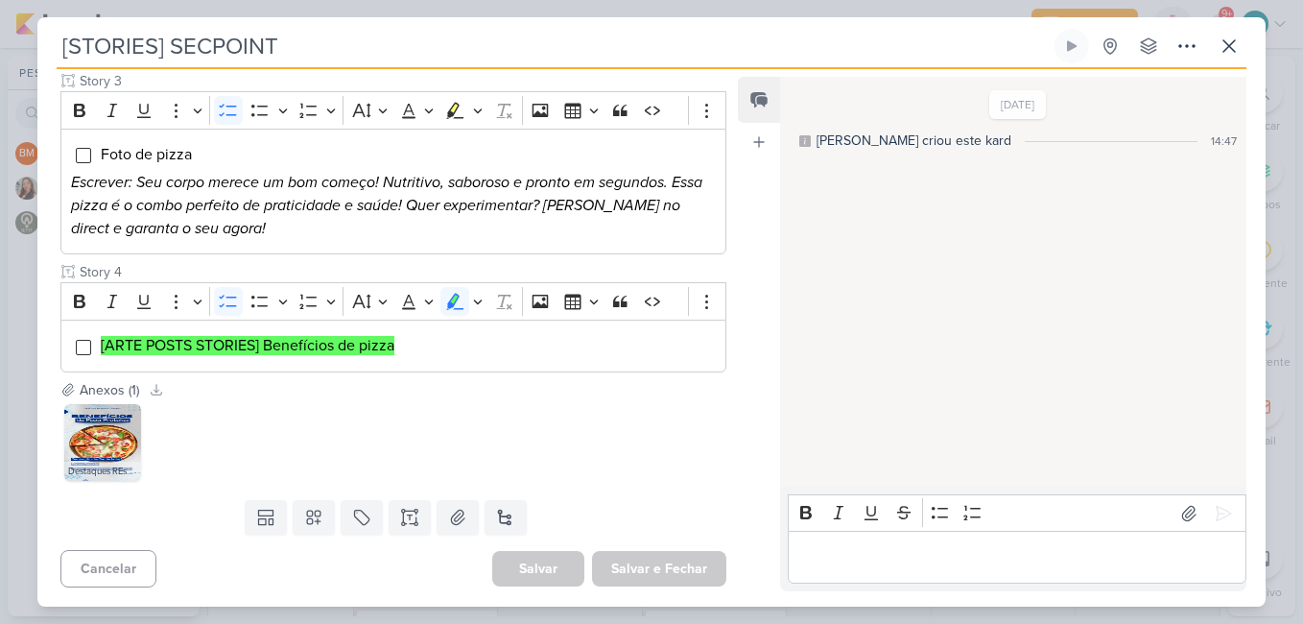
scroll to position [42, 0]
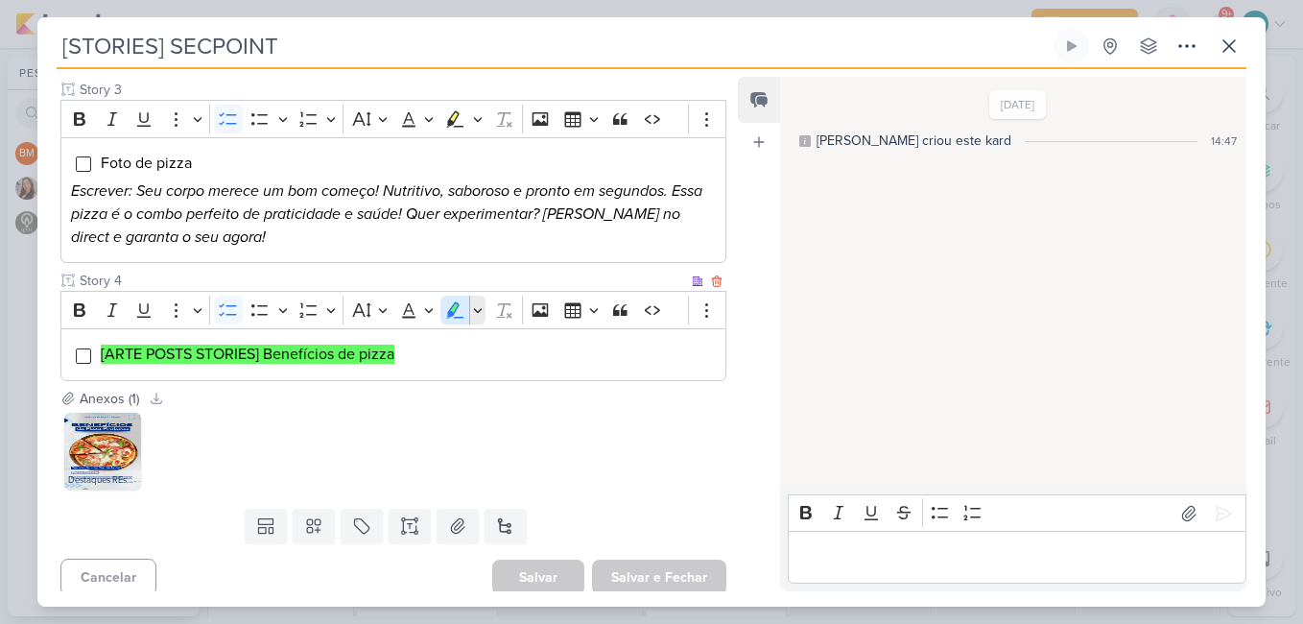
scroll to position [426, 0]
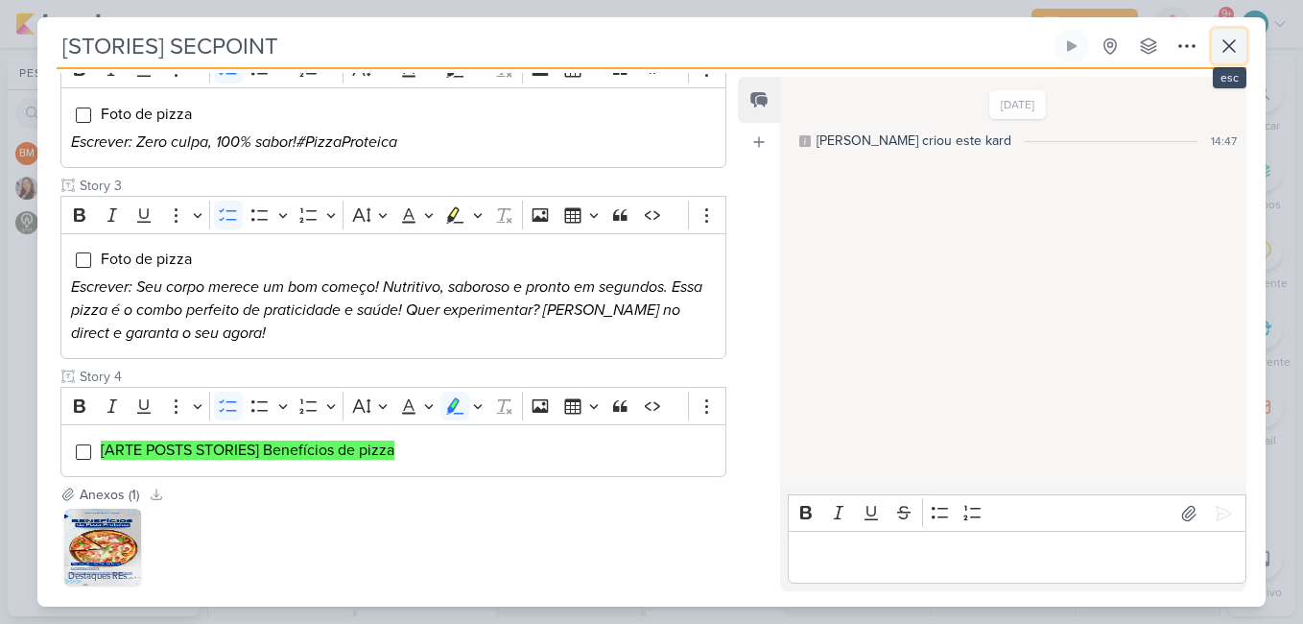
click at [1227, 48] on icon at bounding box center [1229, 46] width 12 height 12
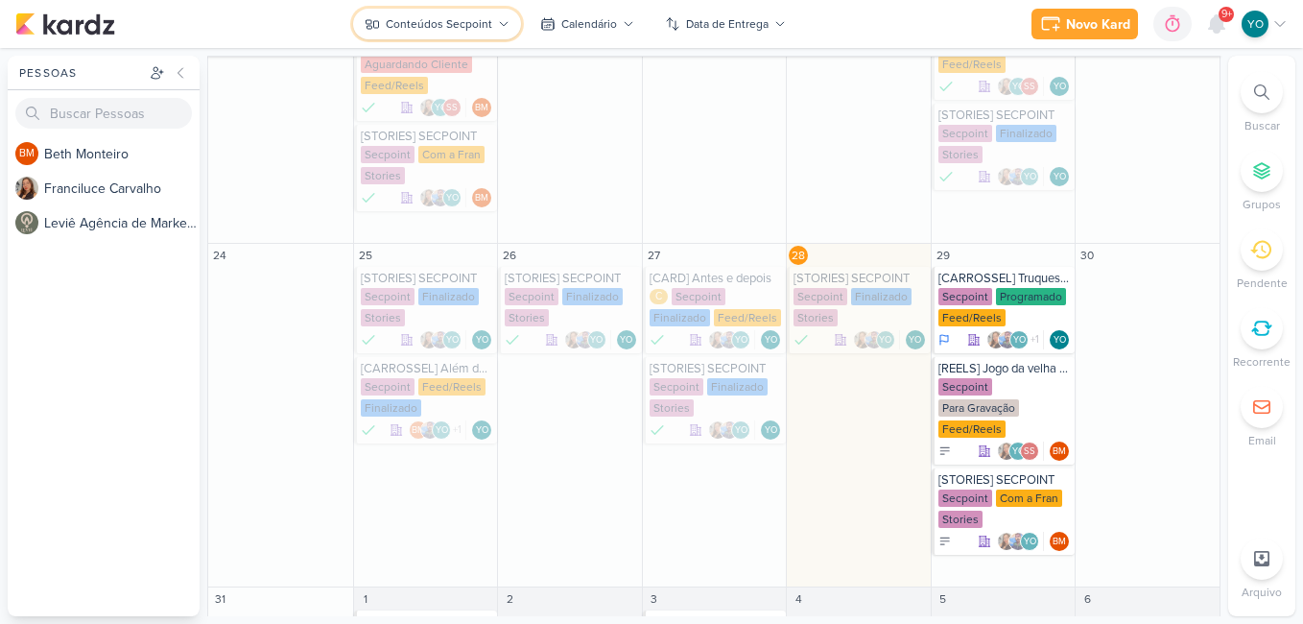
click at [501, 24] on icon at bounding box center [504, 24] width 8 height 4
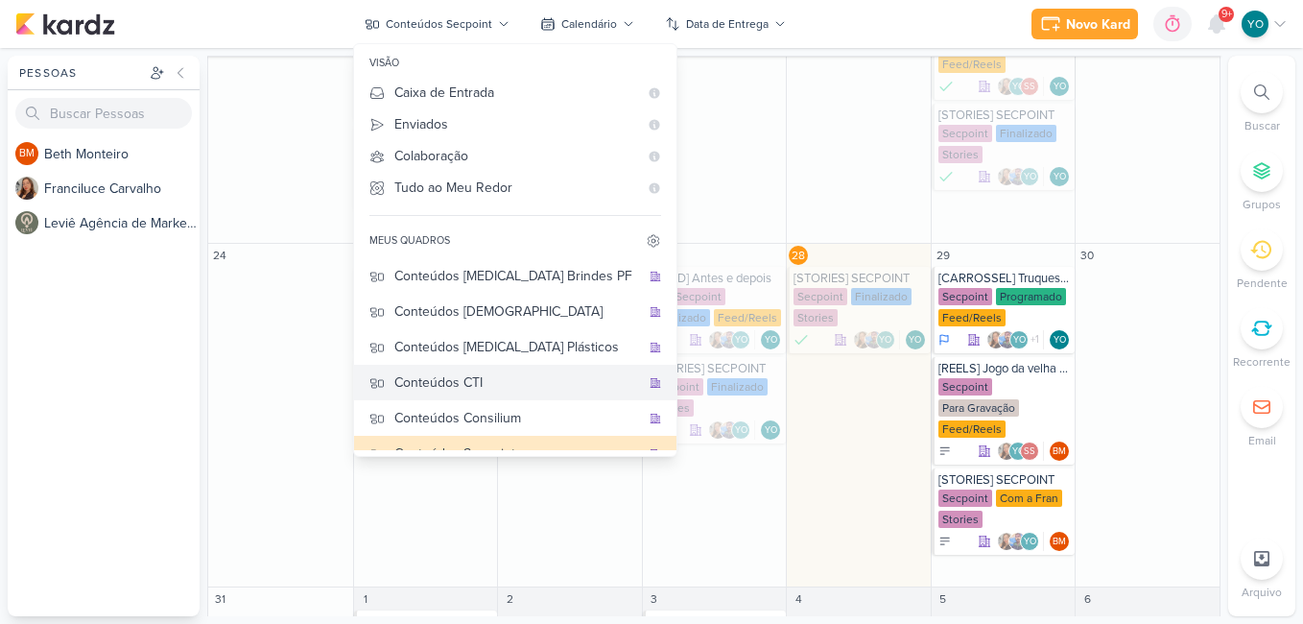
click at [531, 372] on div "Conteúdos CTI" at bounding box center [517, 382] width 246 height 20
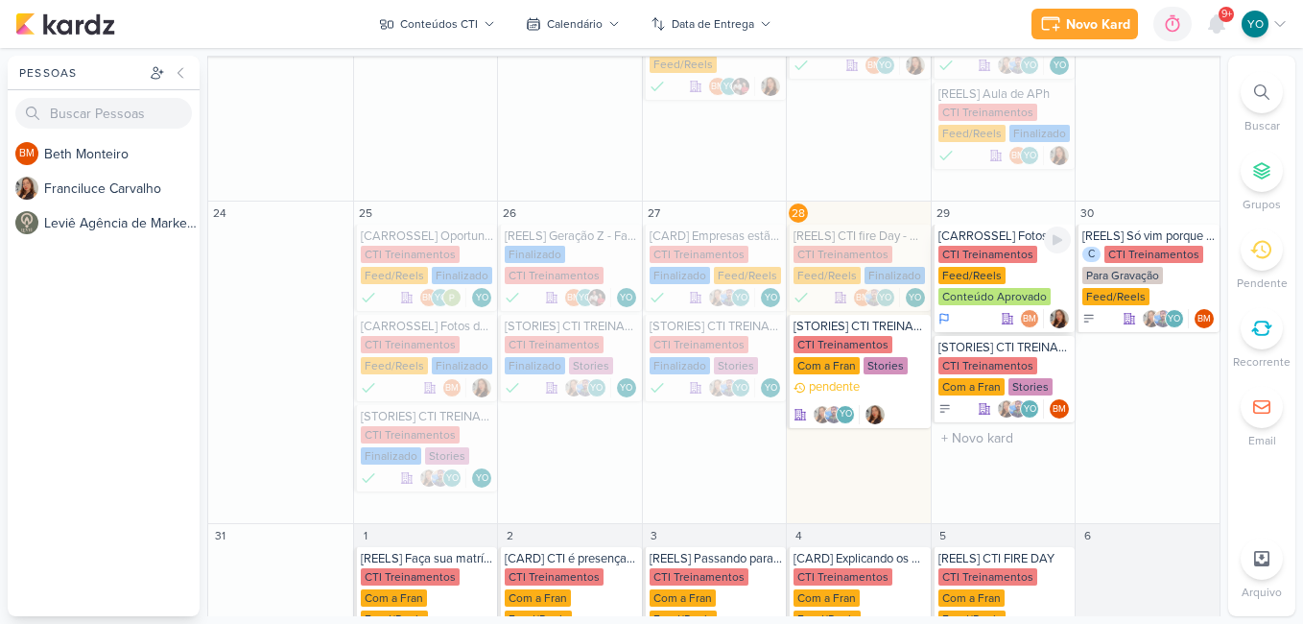
click at [988, 266] on div "CTI Treinamentos Feed/Reels Conteúdo Aprovado" at bounding box center [1004, 276] width 133 height 61
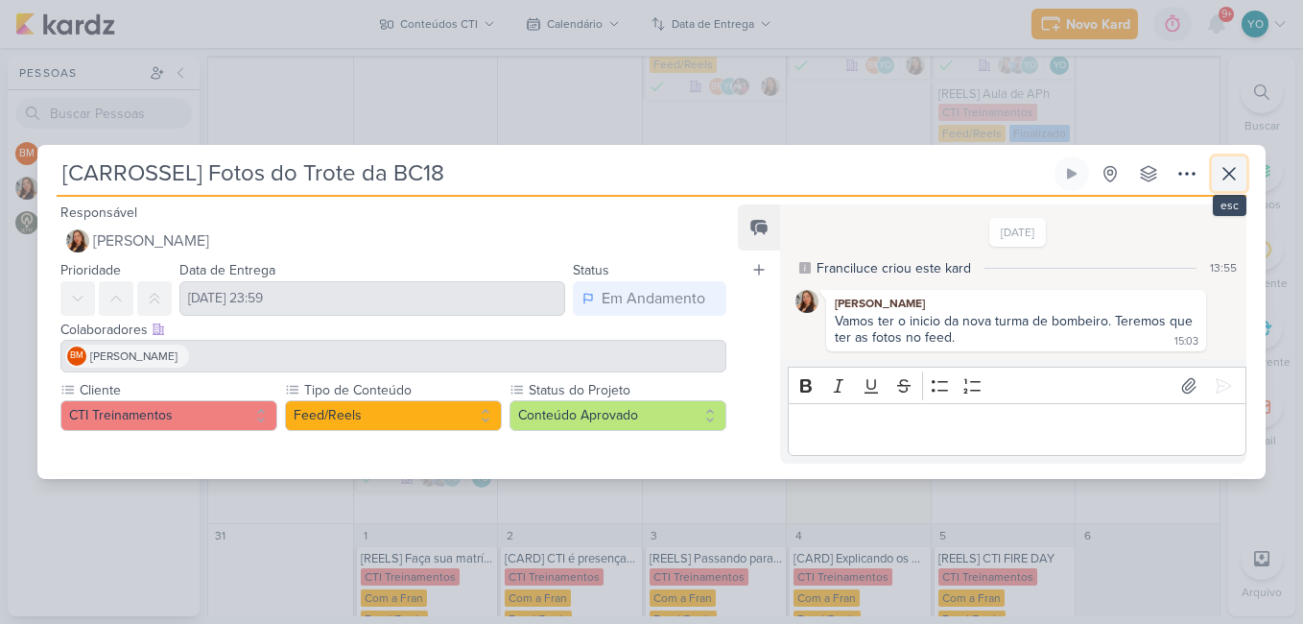
click at [1233, 177] on icon at bounding box center [1229, 174] width 12 height 12
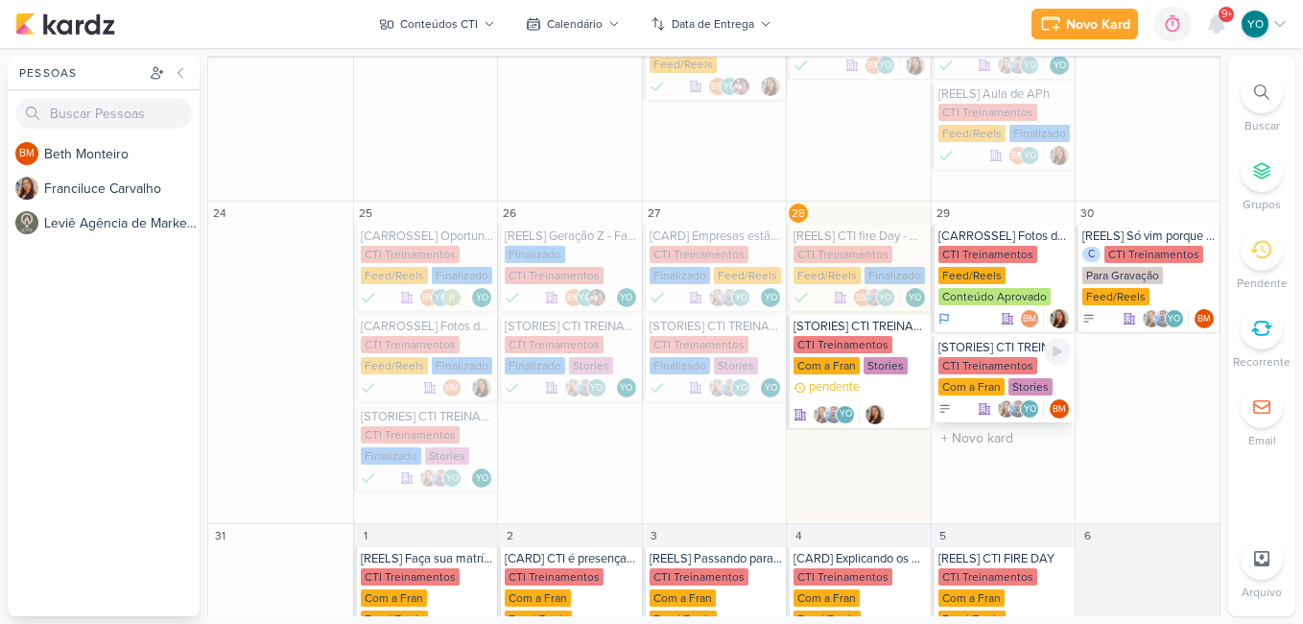
click at [982, 378] on div "Com a Fran" at bounding box center [971, 386] width 66 height 17
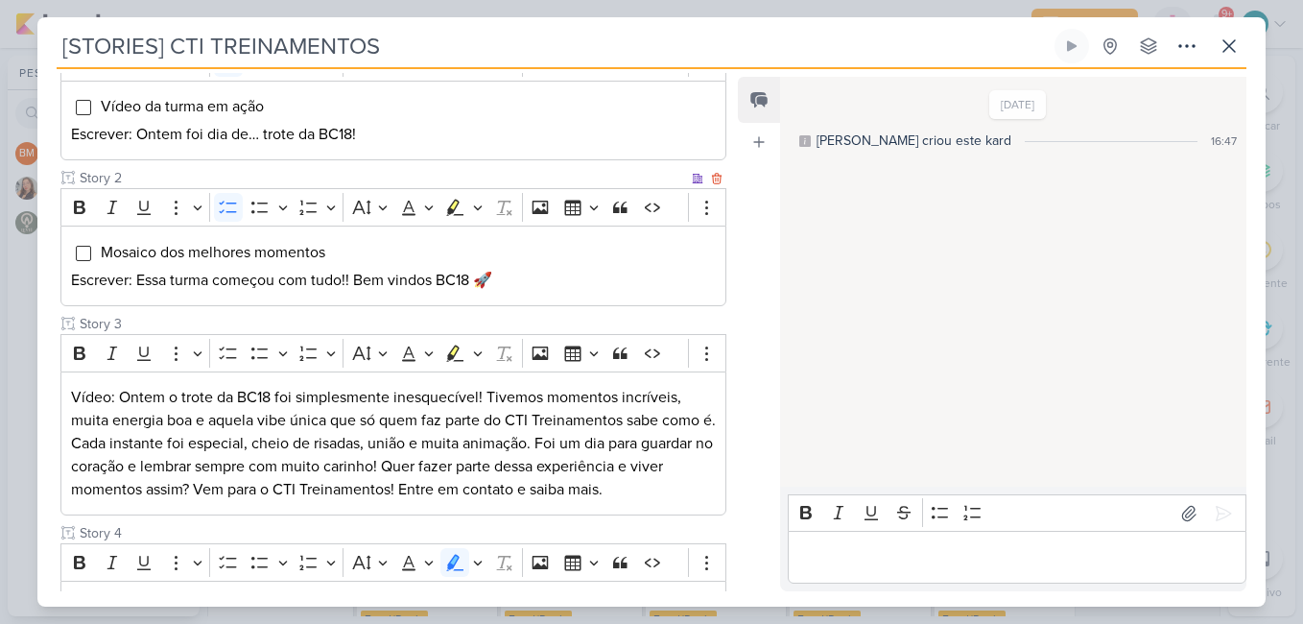
scroll to position [96, 0]
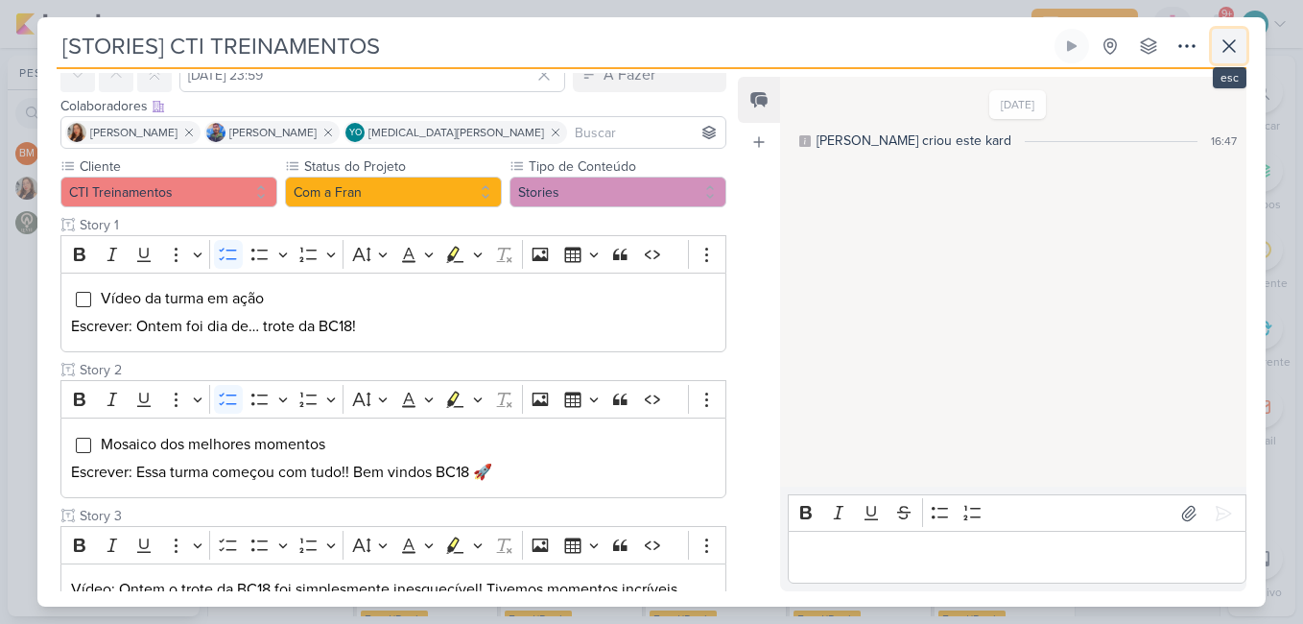
click at [1232, 51] on icon at bounding box center [1228, 46] width 23 height 23
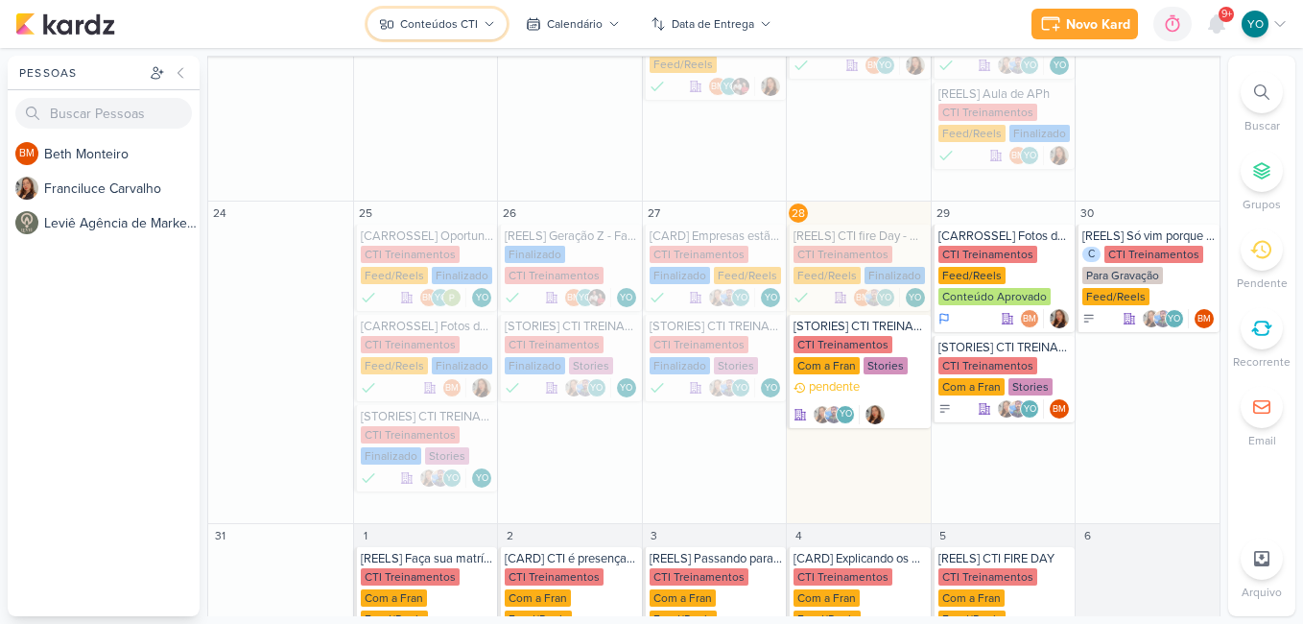
click at [474, 24] on div "Conteúdos CTI" at bounding box center [439, 23] width 78 height 17
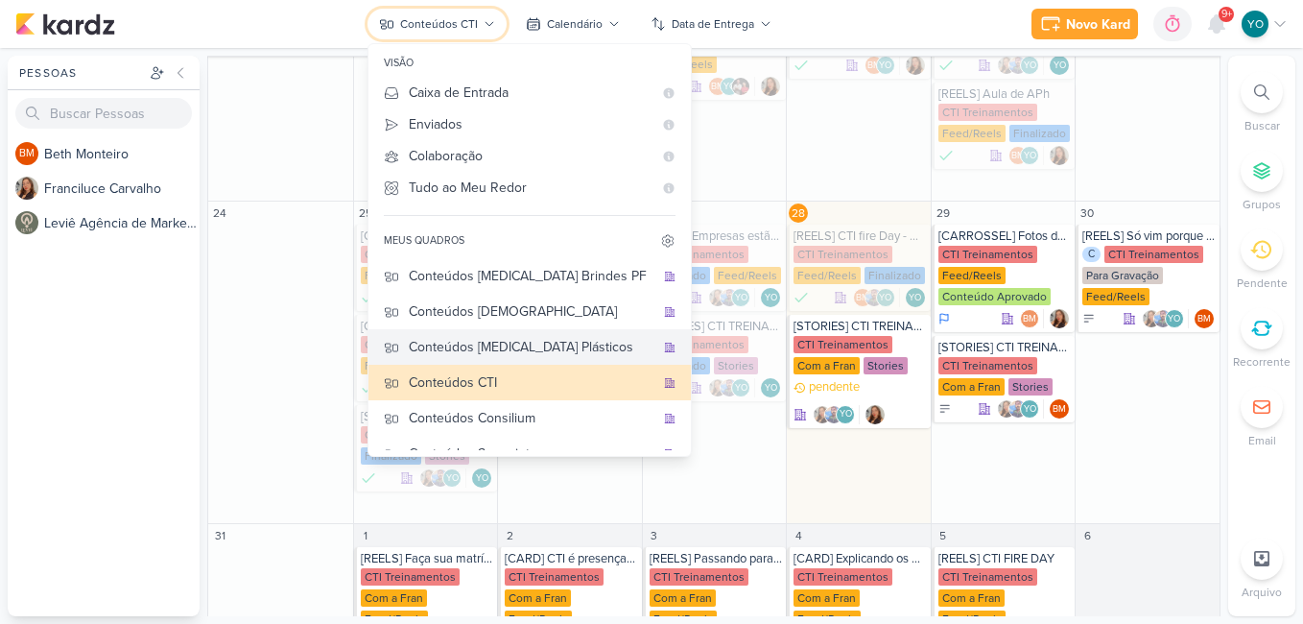
scroll to position [0, 0]
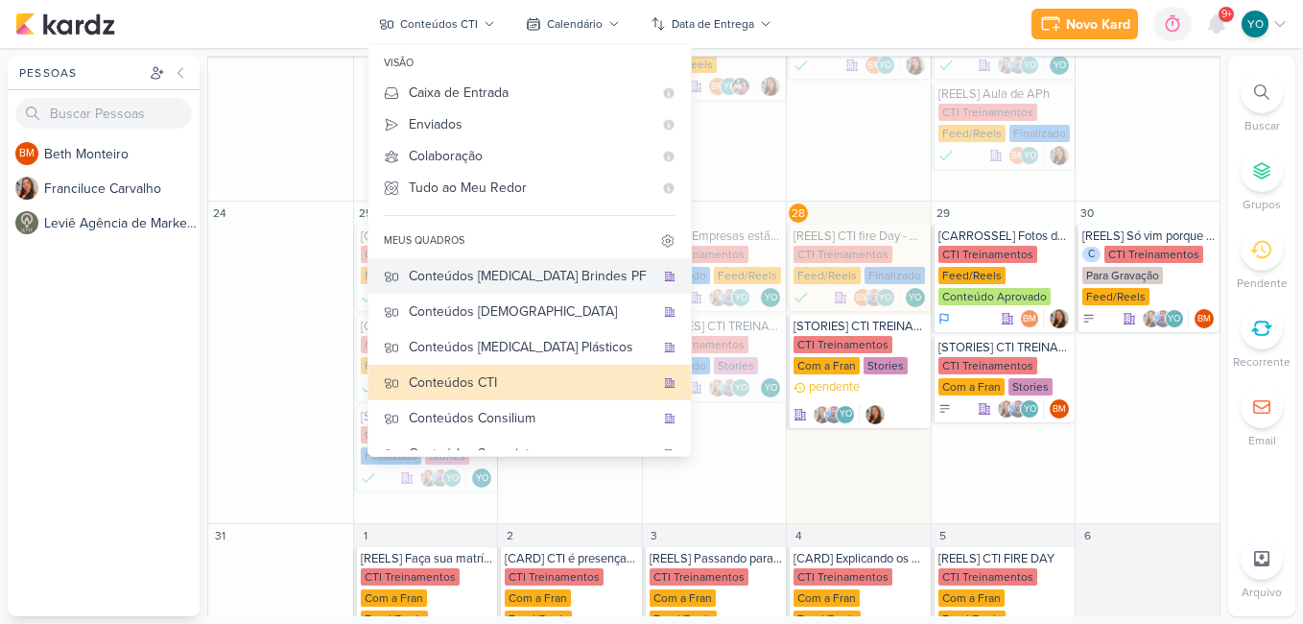
click at [552, 271] on div "Conteúdos [MEDICAL_DATA] Brindes PF" at bounding box center [532, 276] width 246 height 20
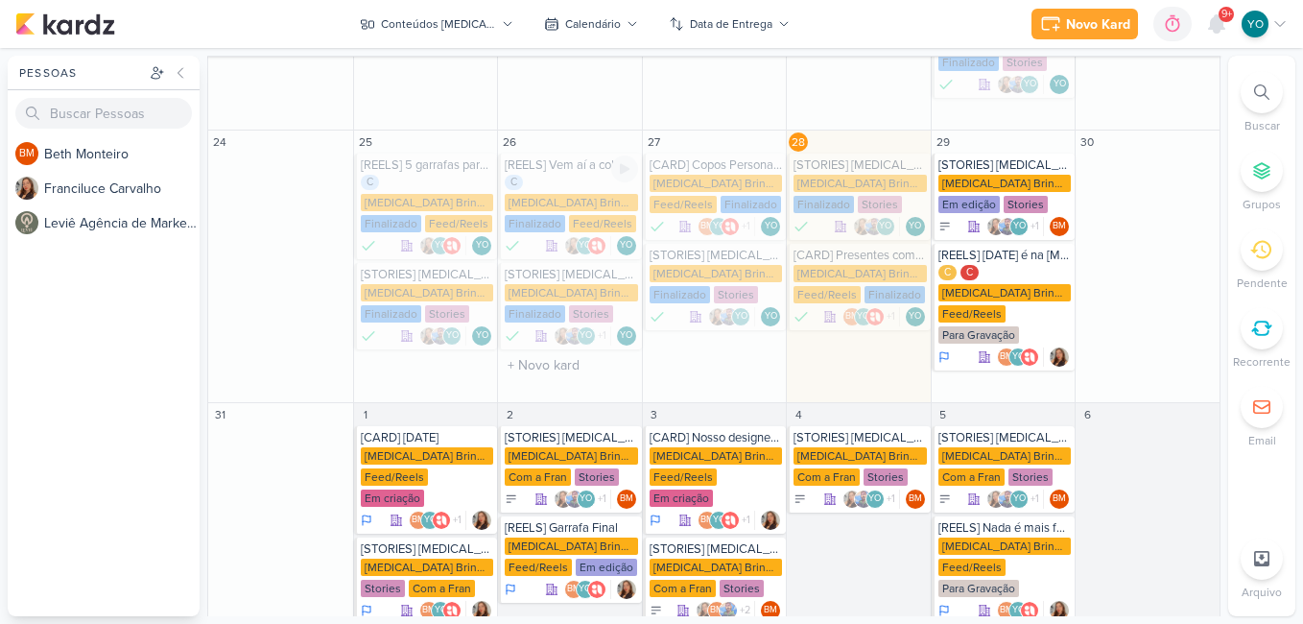
scroll to position [469, 0]
